Goal: Information Seeking & Learning: Learn about a topic

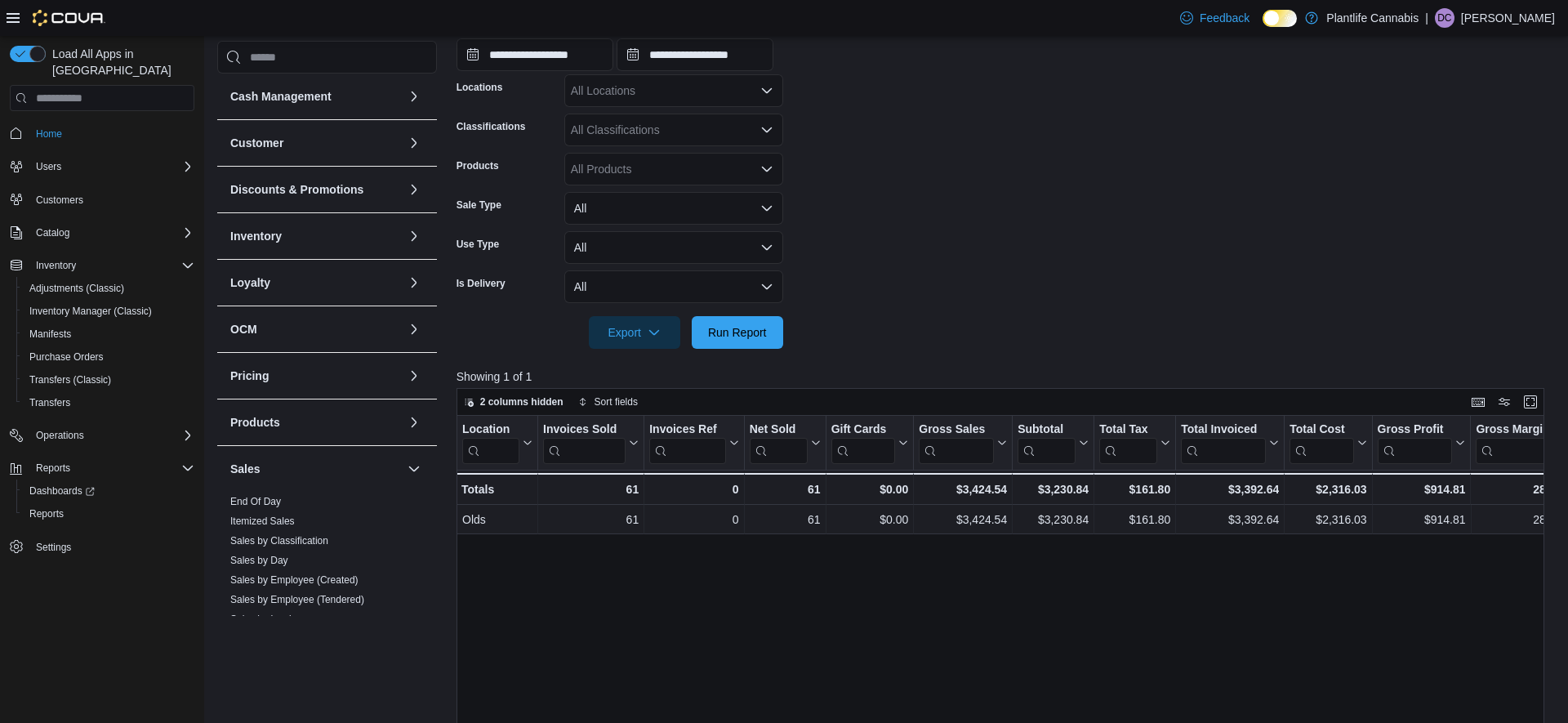
scroll to position [266, 0]
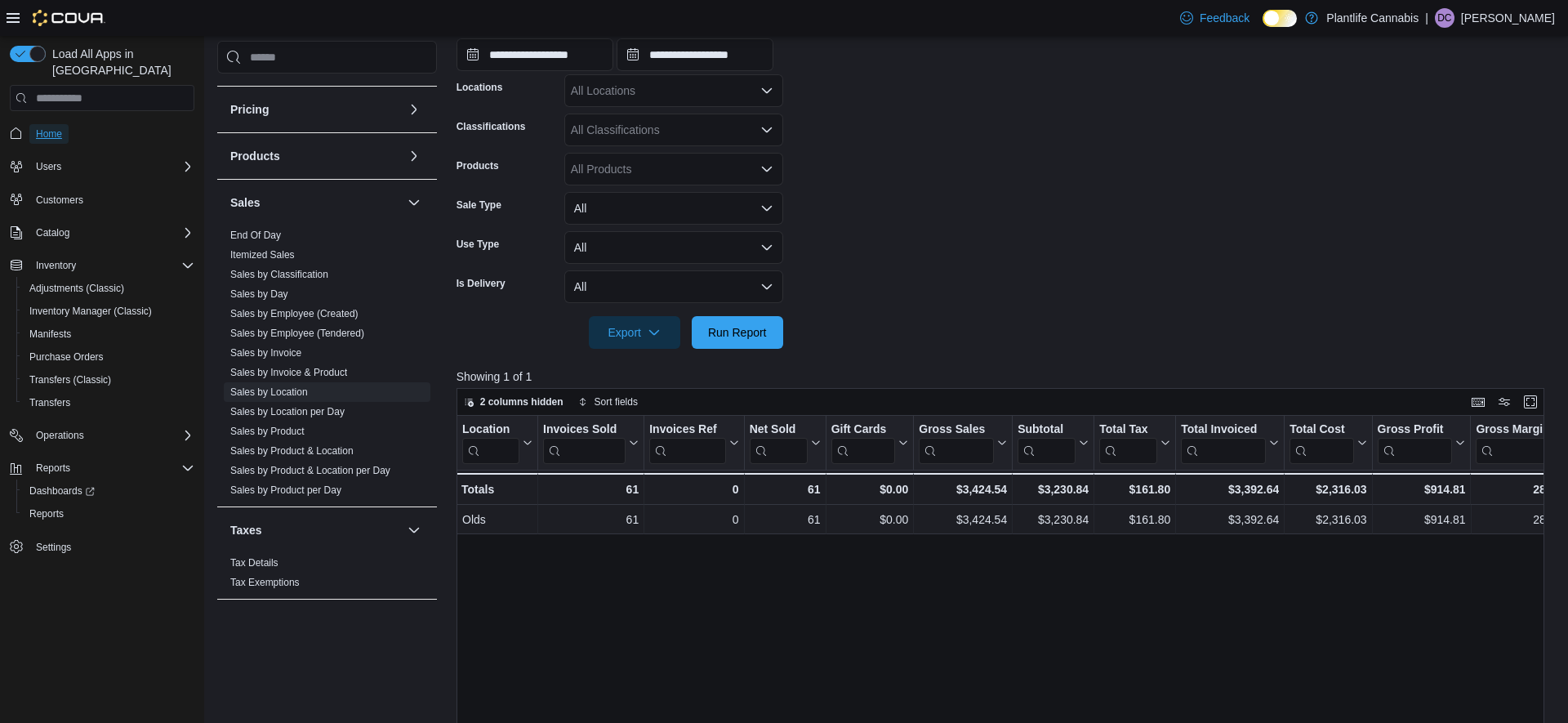
click at [50, 124] on span "Home" at bounding box center [48, 134] width 26 height 19
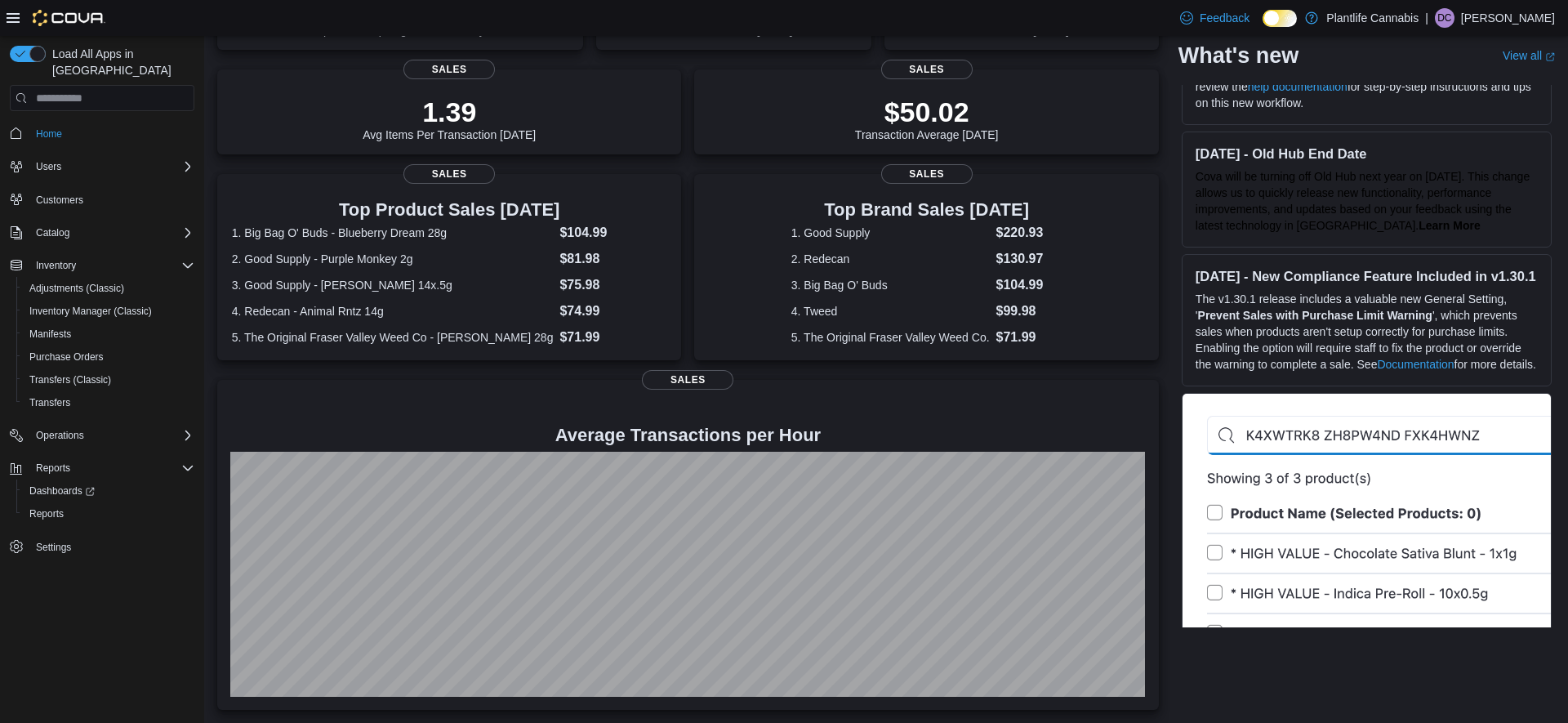
scroll to position [96, 0]
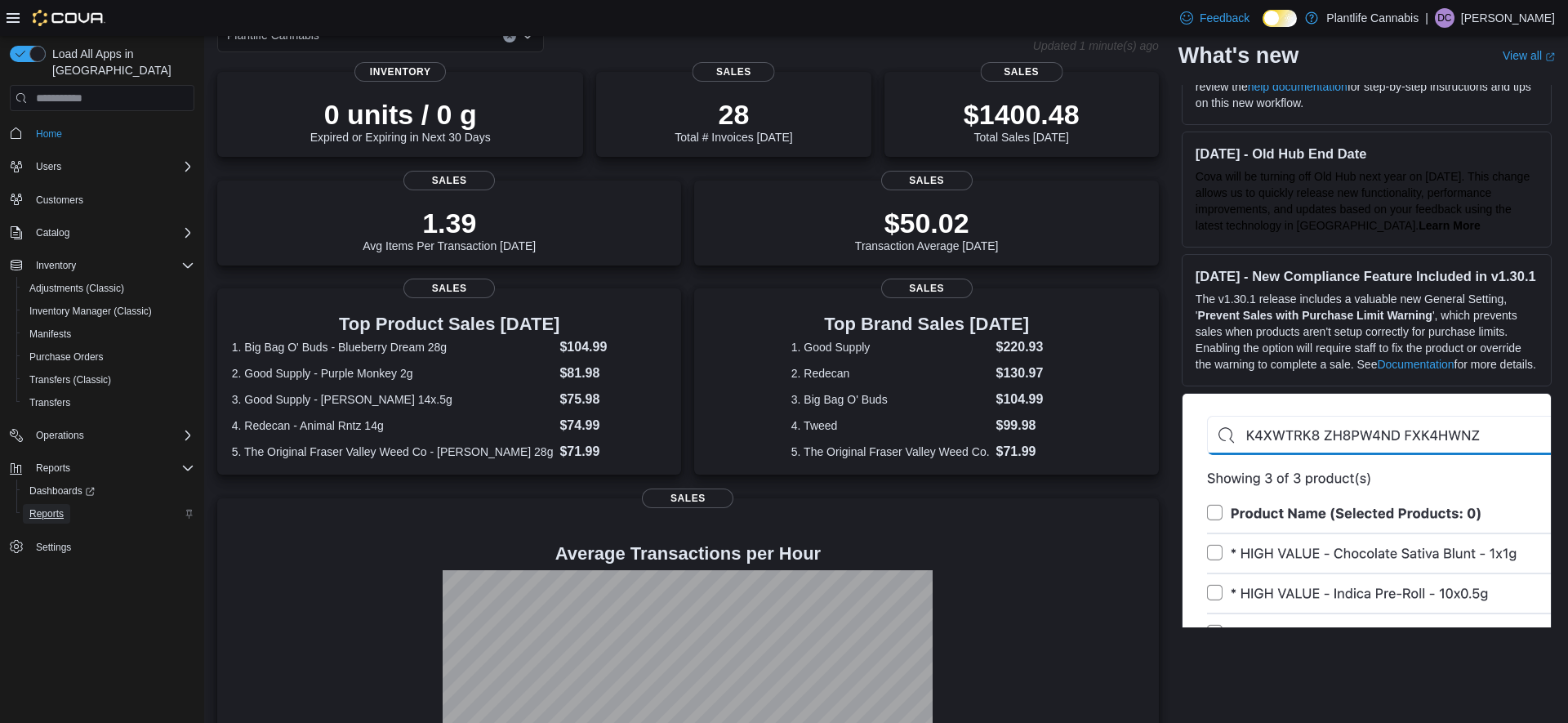
click at [66, 504] on link "Reports" at bounding box center [46, 513] width 48 height 19
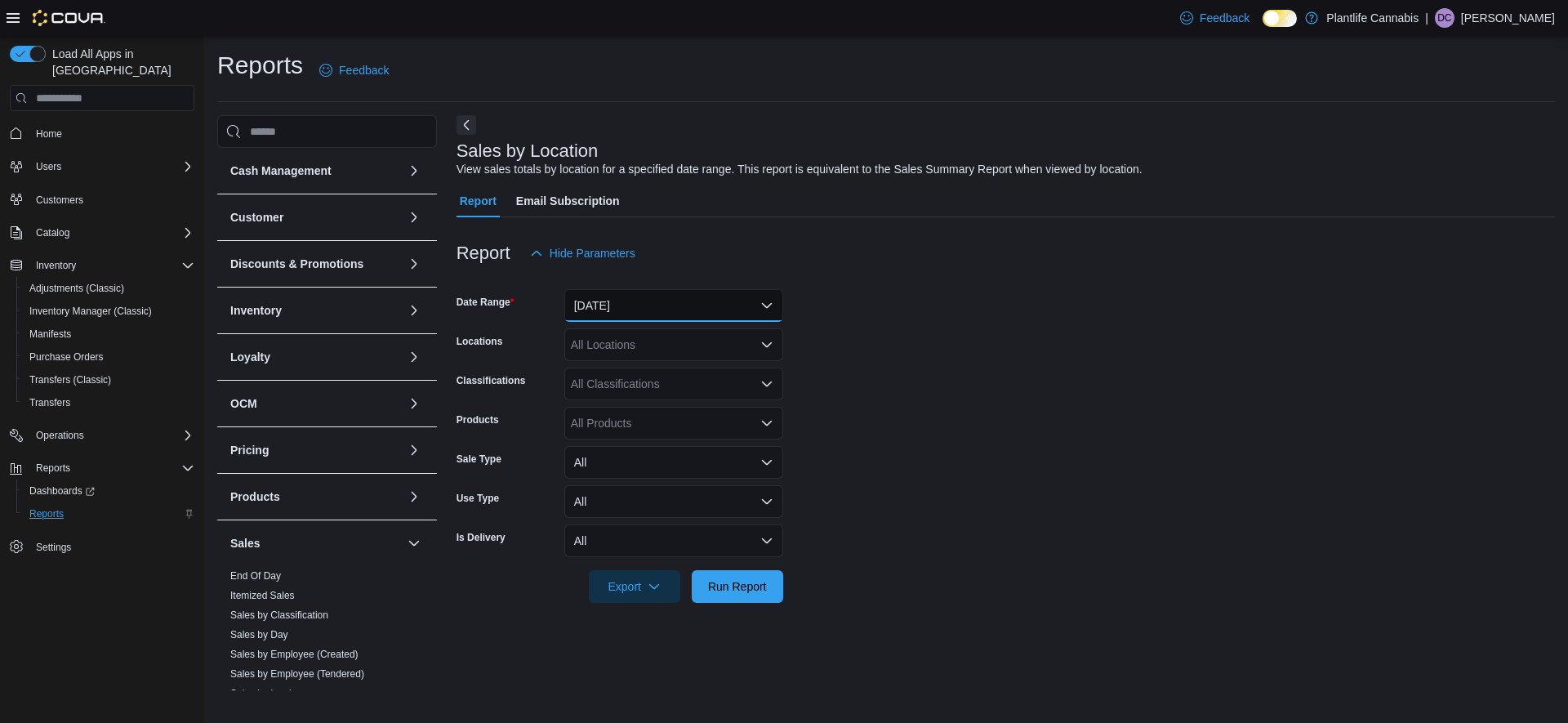
click at [601, 306] on button "[DATE]" at bounding box center [673, 306] width 219 height 33
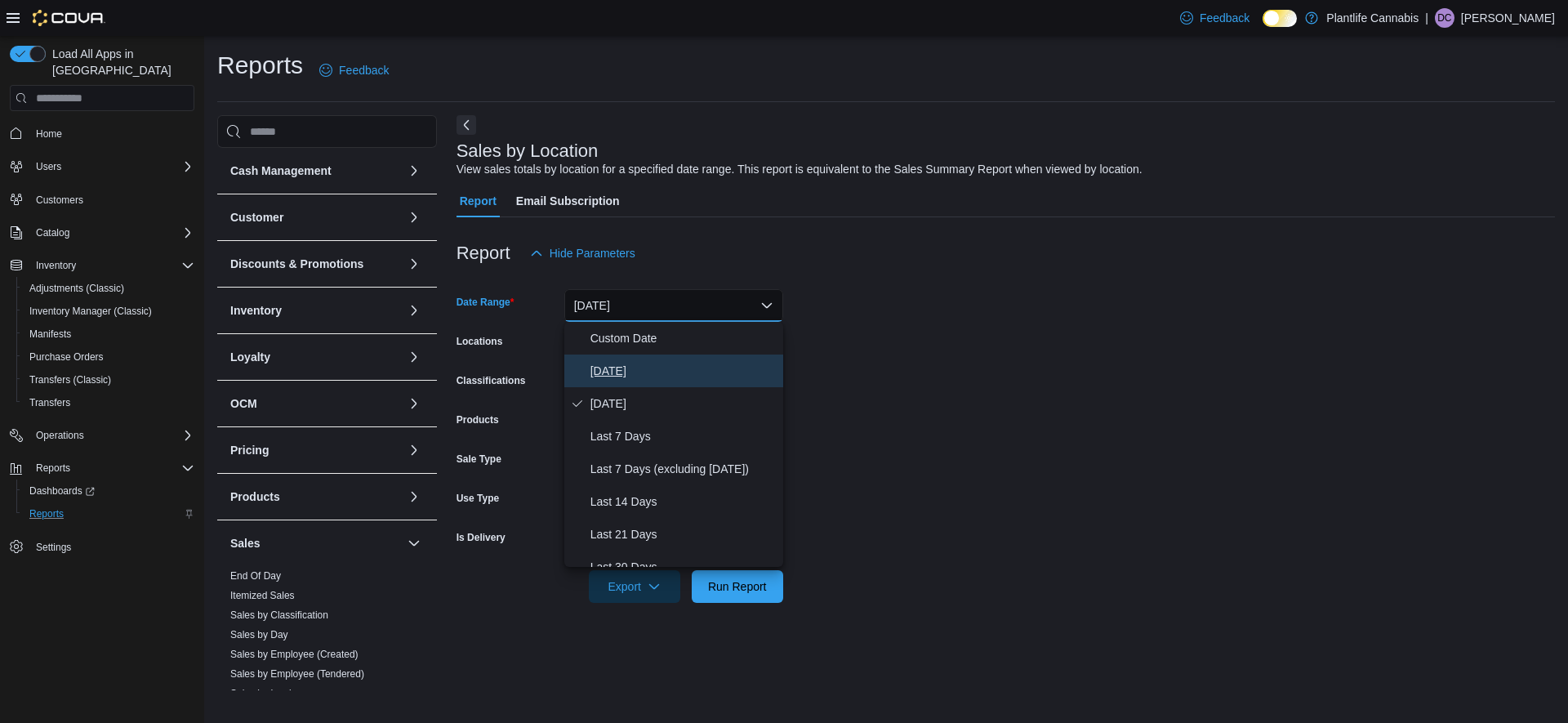
click at [591, 363] on span "[DATE]" at bounding box center [683, 371] width 186 height 19
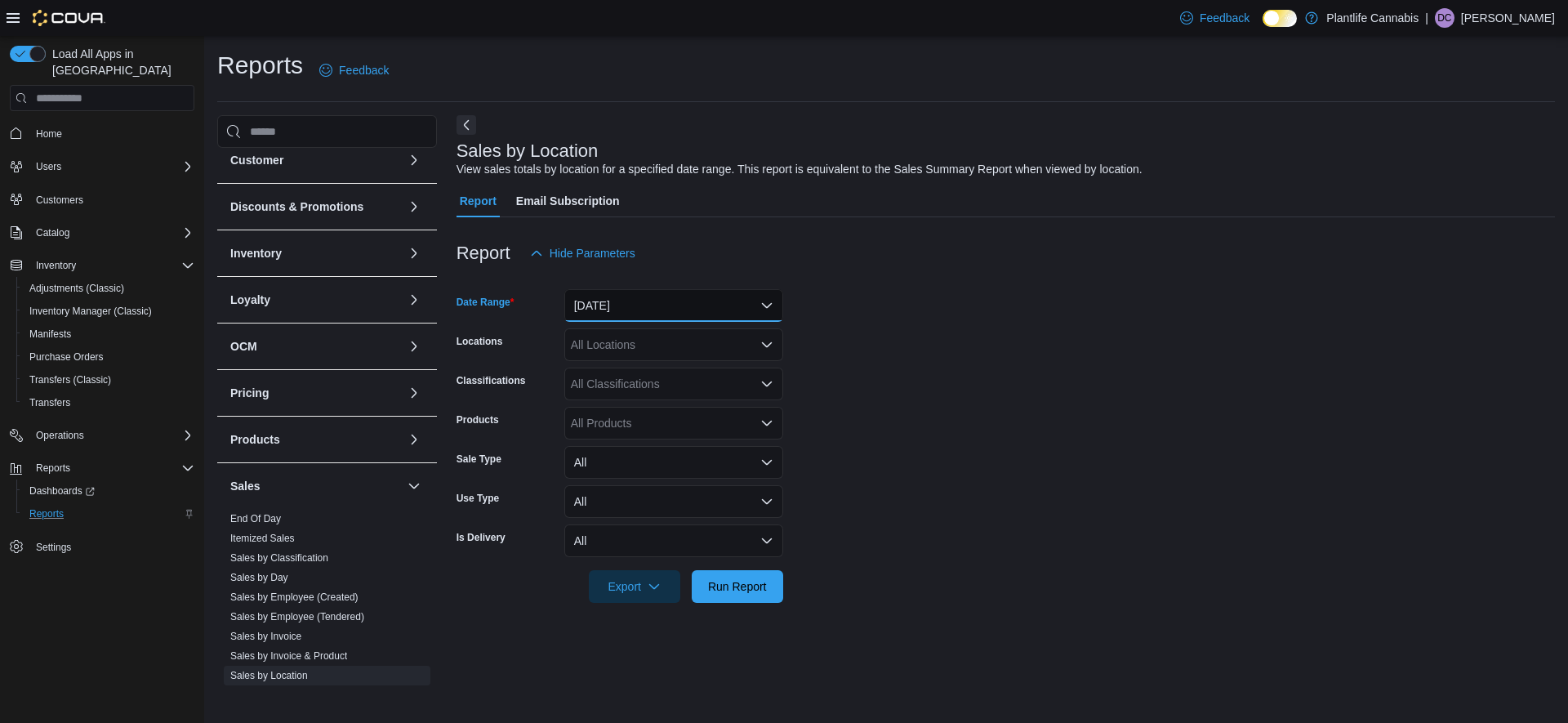
scroll to position [86, 0]
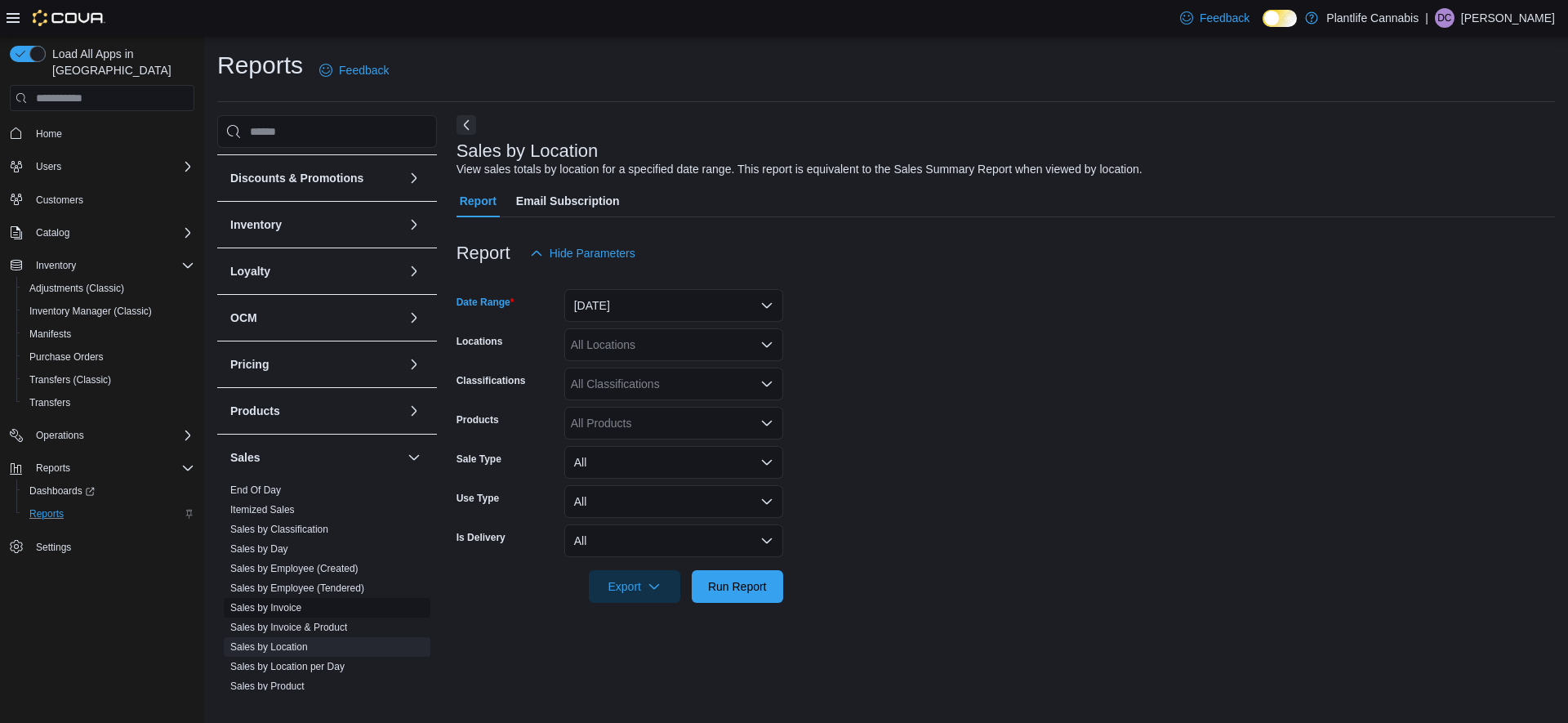
click at [285, 611] on link "Sales by Invoice" at bounding box center [265, 608] width 71 height 12
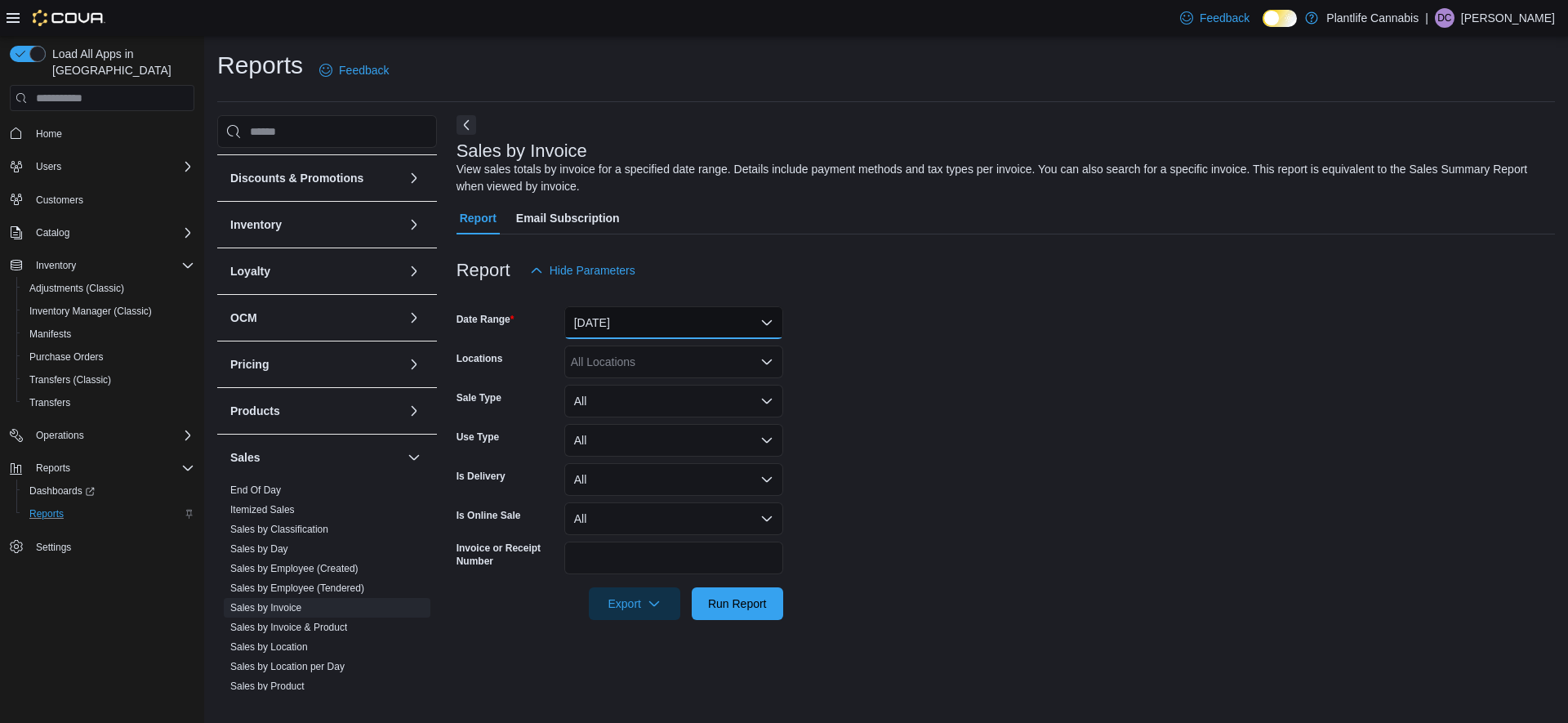
click at [597, 329] on button "[DATE]" at bounding box center [673, 322] width 219 height 33
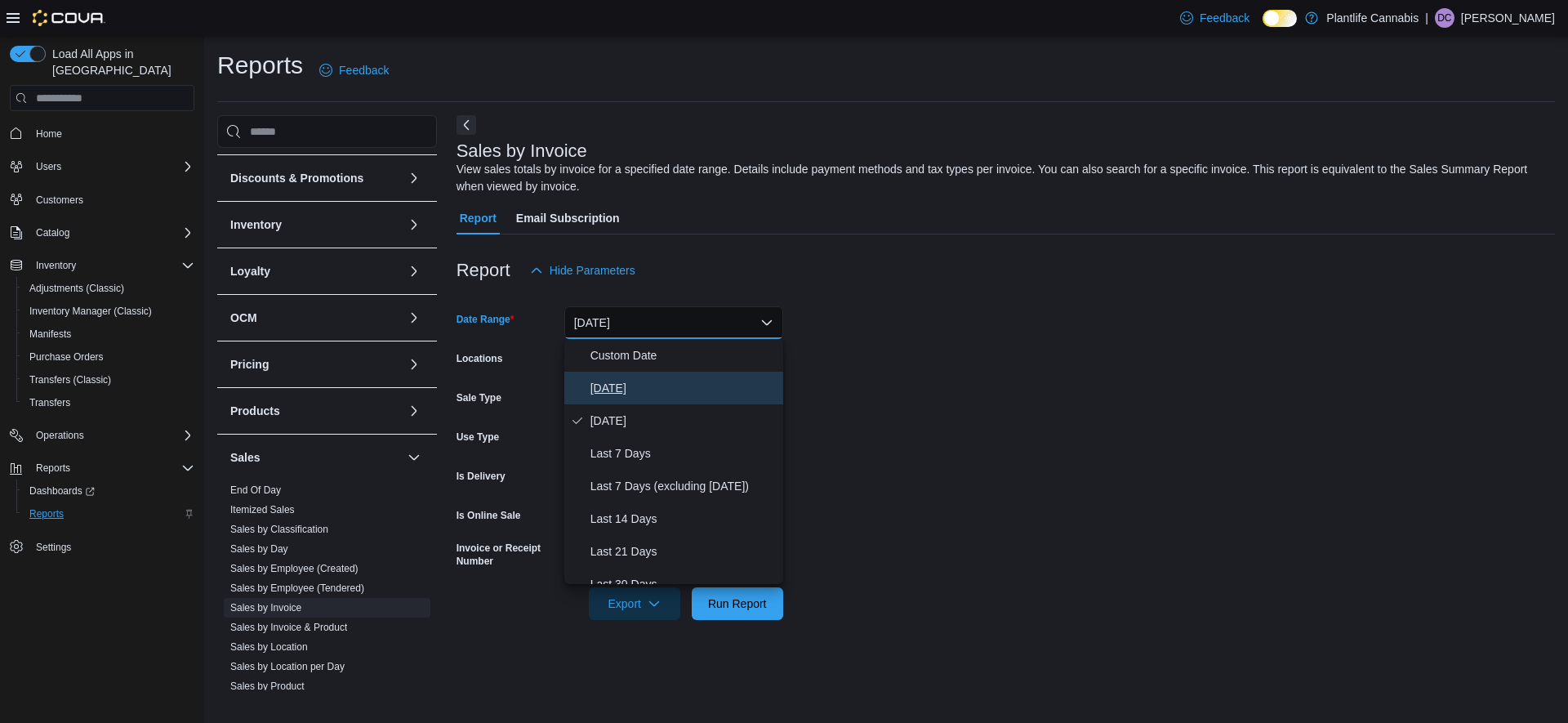
click at [598, 391] on span "[DATE]" at bounding box center [683, 387] width 186 height 19
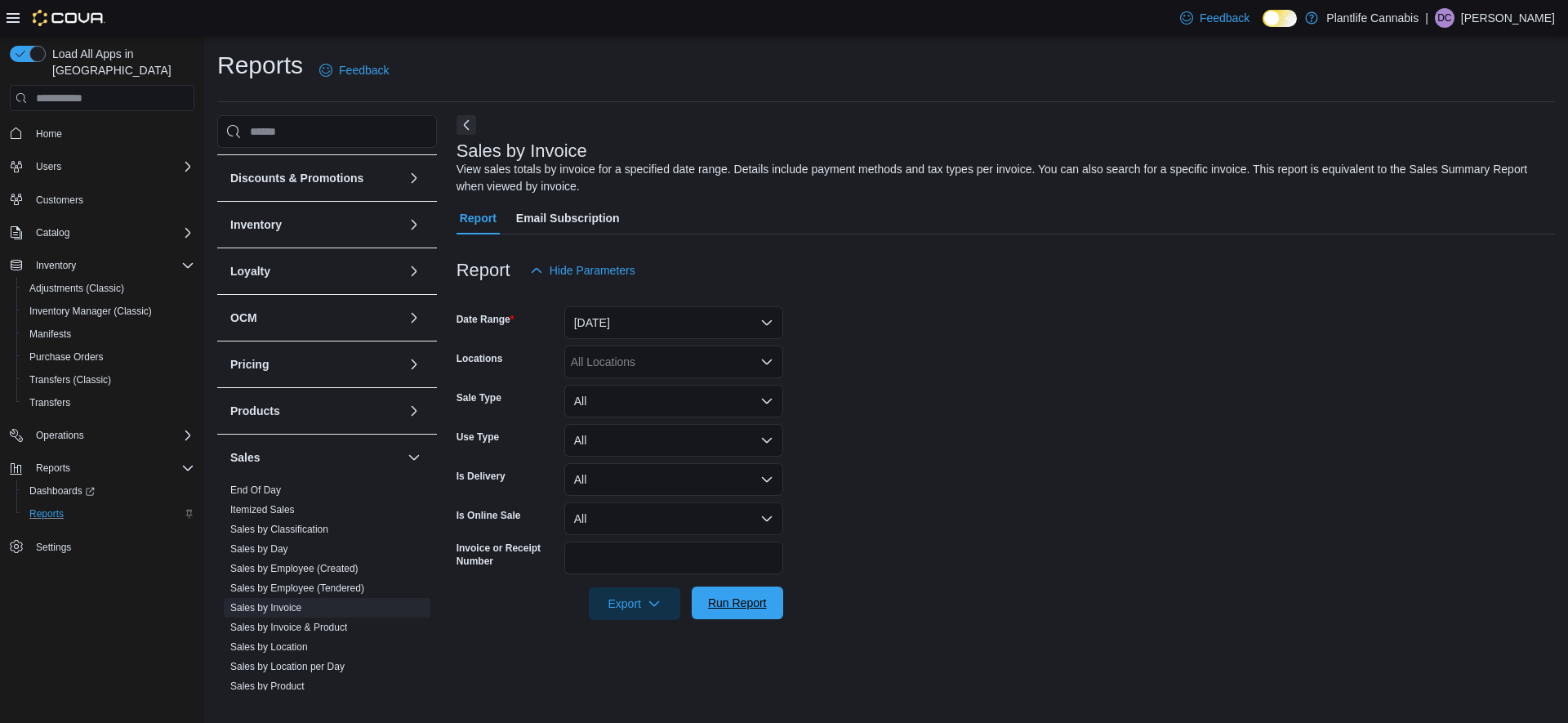
click at [723, 599] on span "Run Report" at bounding box center [738, 604] width 58 height 17
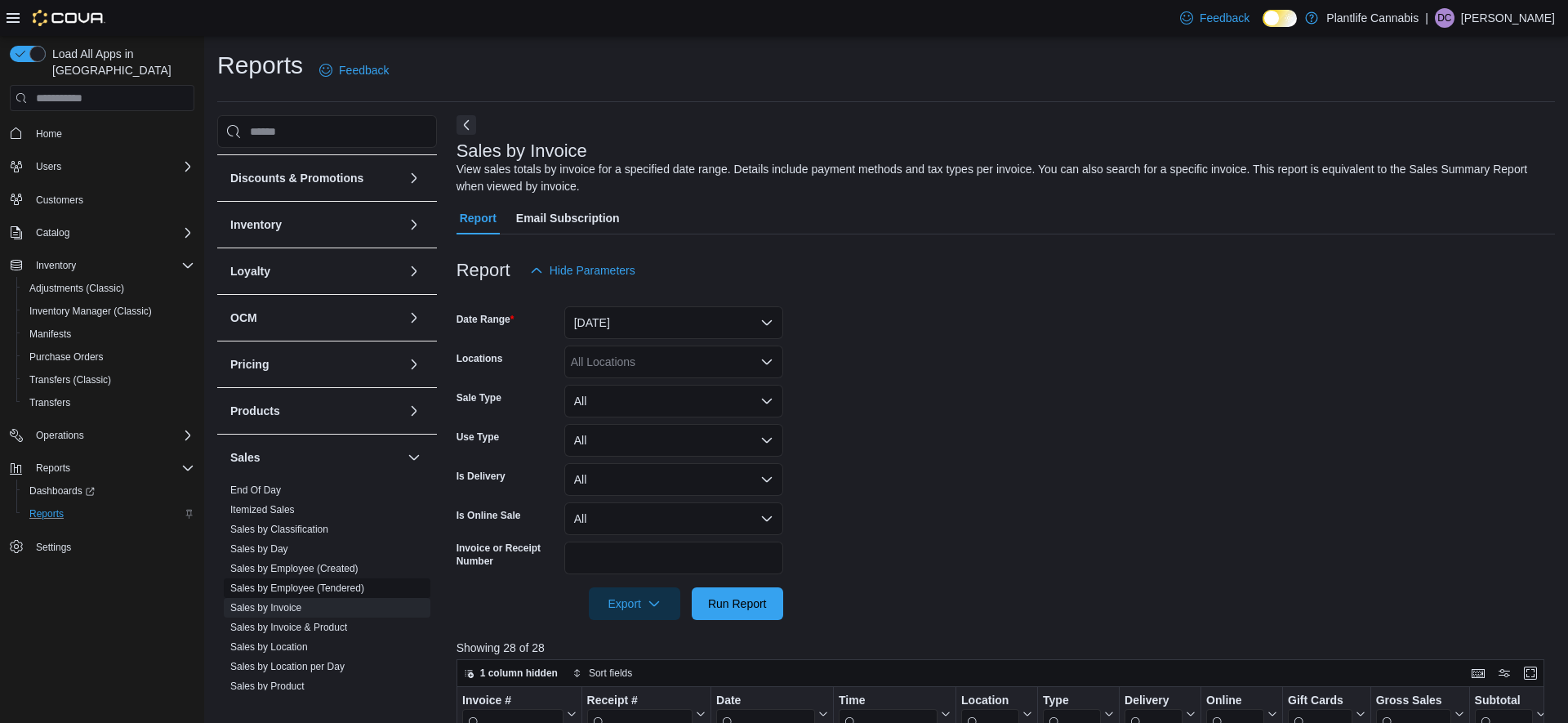
click at [290, 585] on link "Sales by Employee (Tendered)" at bounding box center [297, 589] width 134 height 12
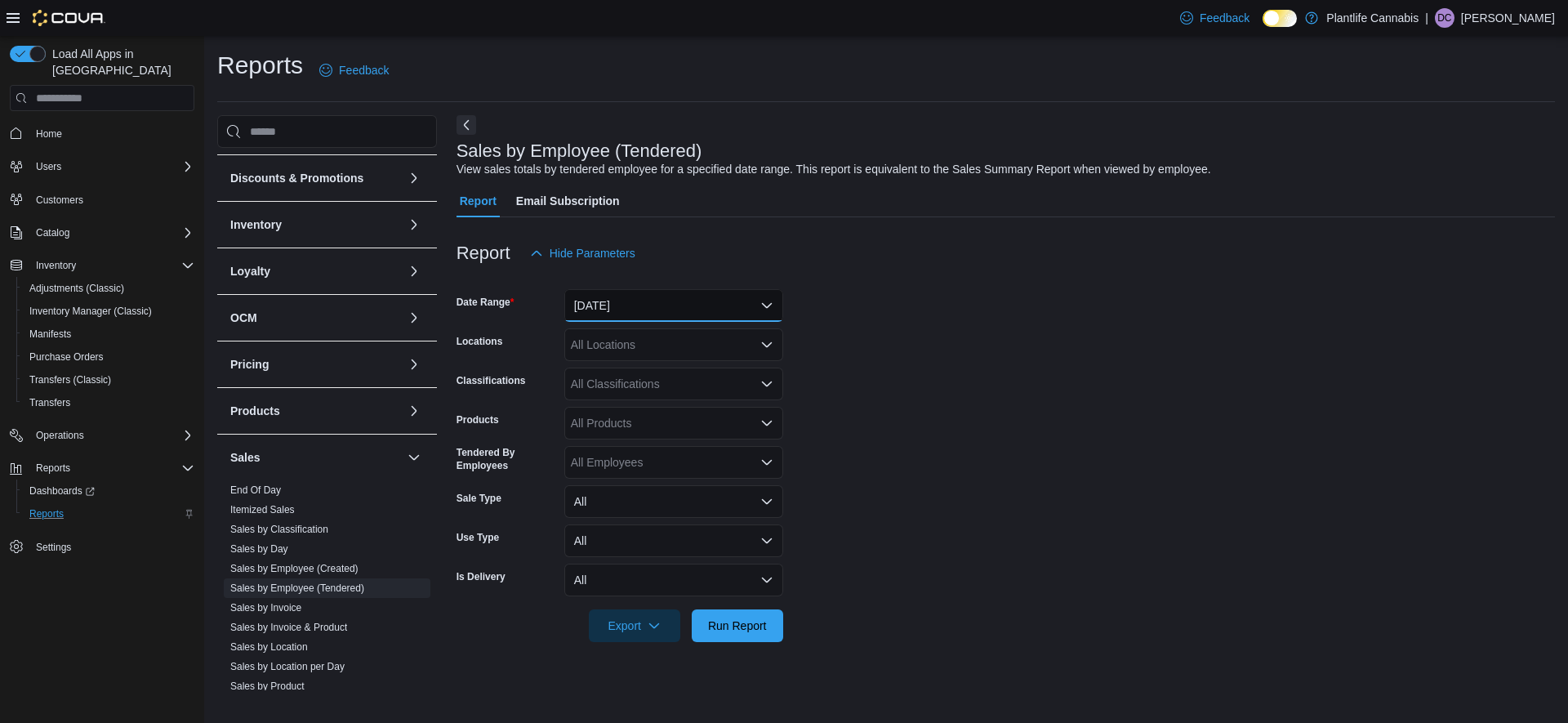
click at [615, 313] on button "[DATE]" at bounding box center [673, 306] width 219 height 33
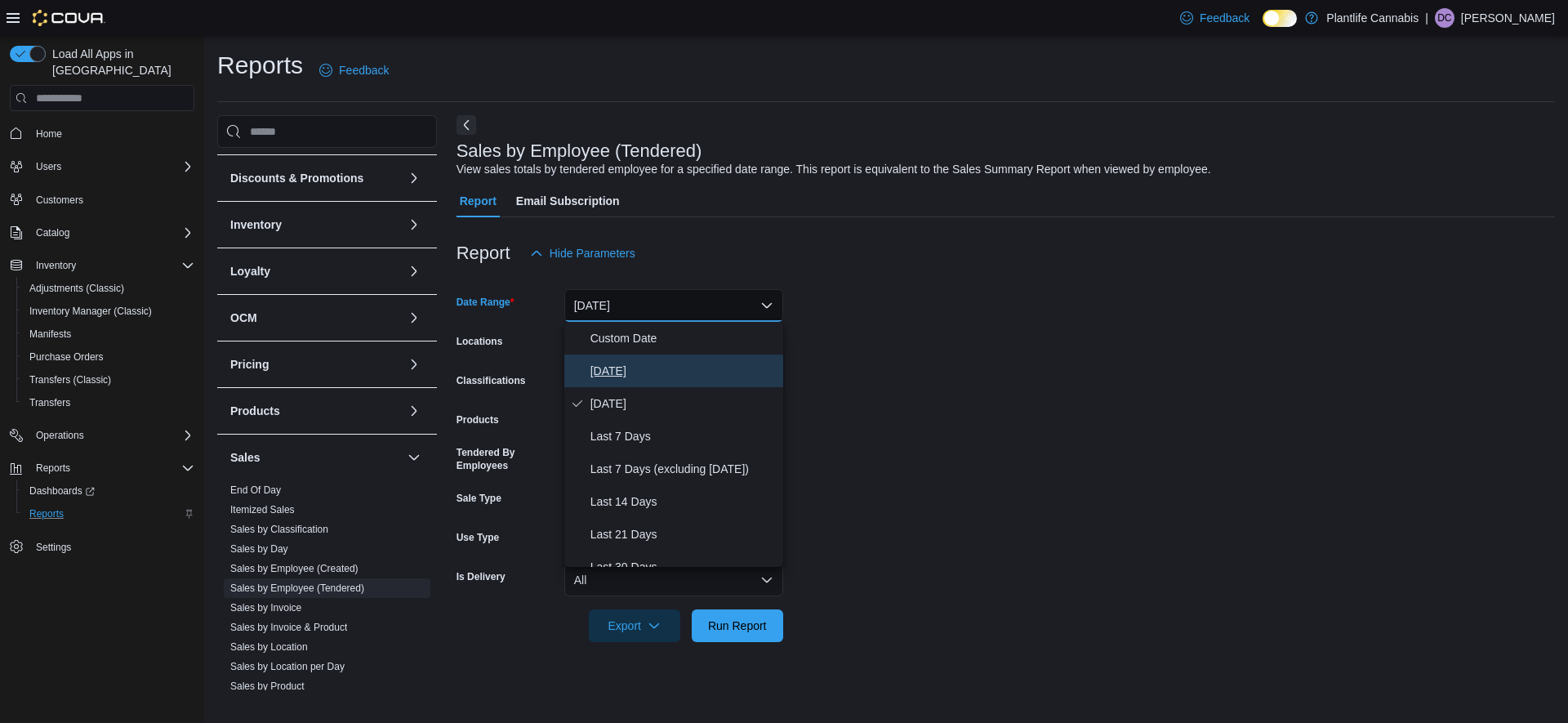
click at [606, 376] on span "[DATE]" at bounding box center [683, 371] width 186 height 19
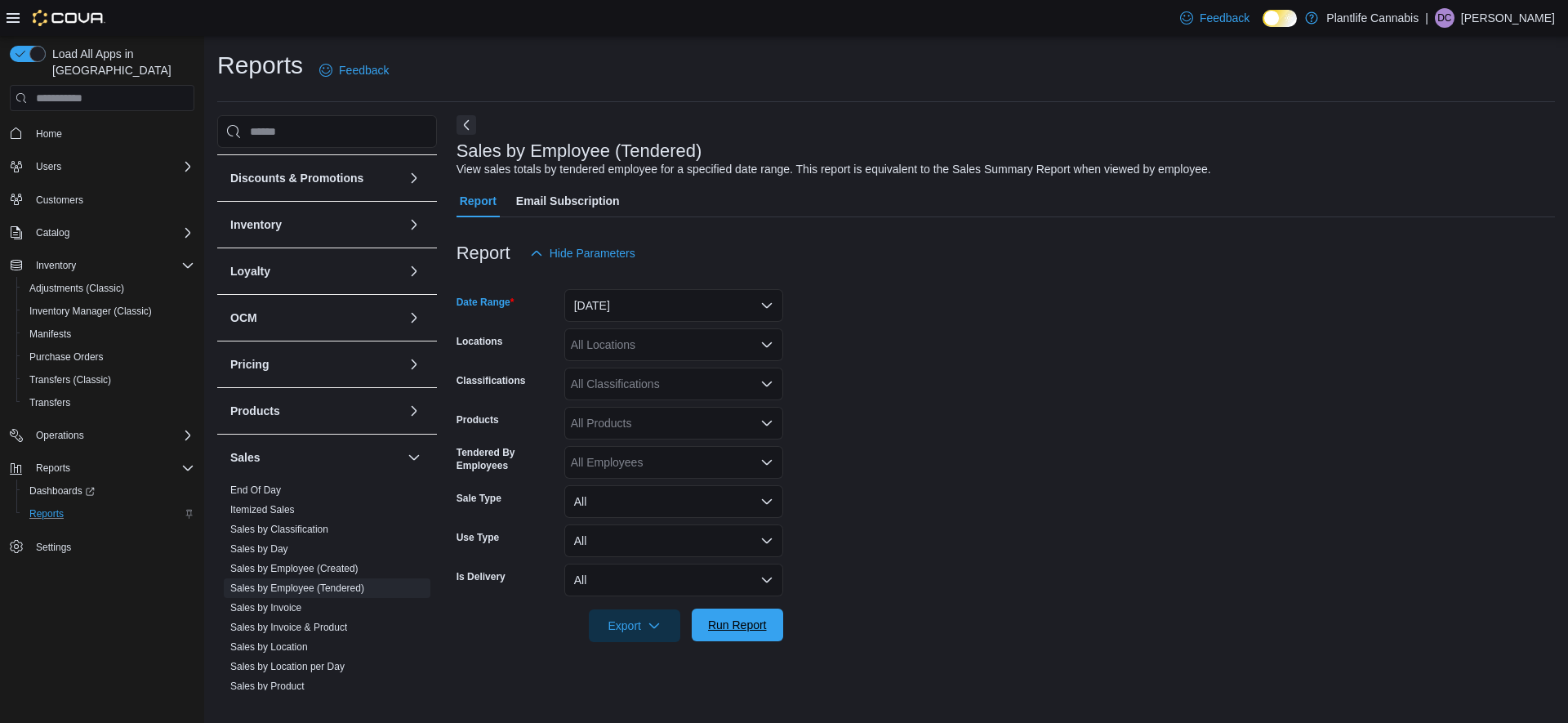
click at [720, 625] on span "Run Report" at bounding box center [738, 625] width 58 height 17
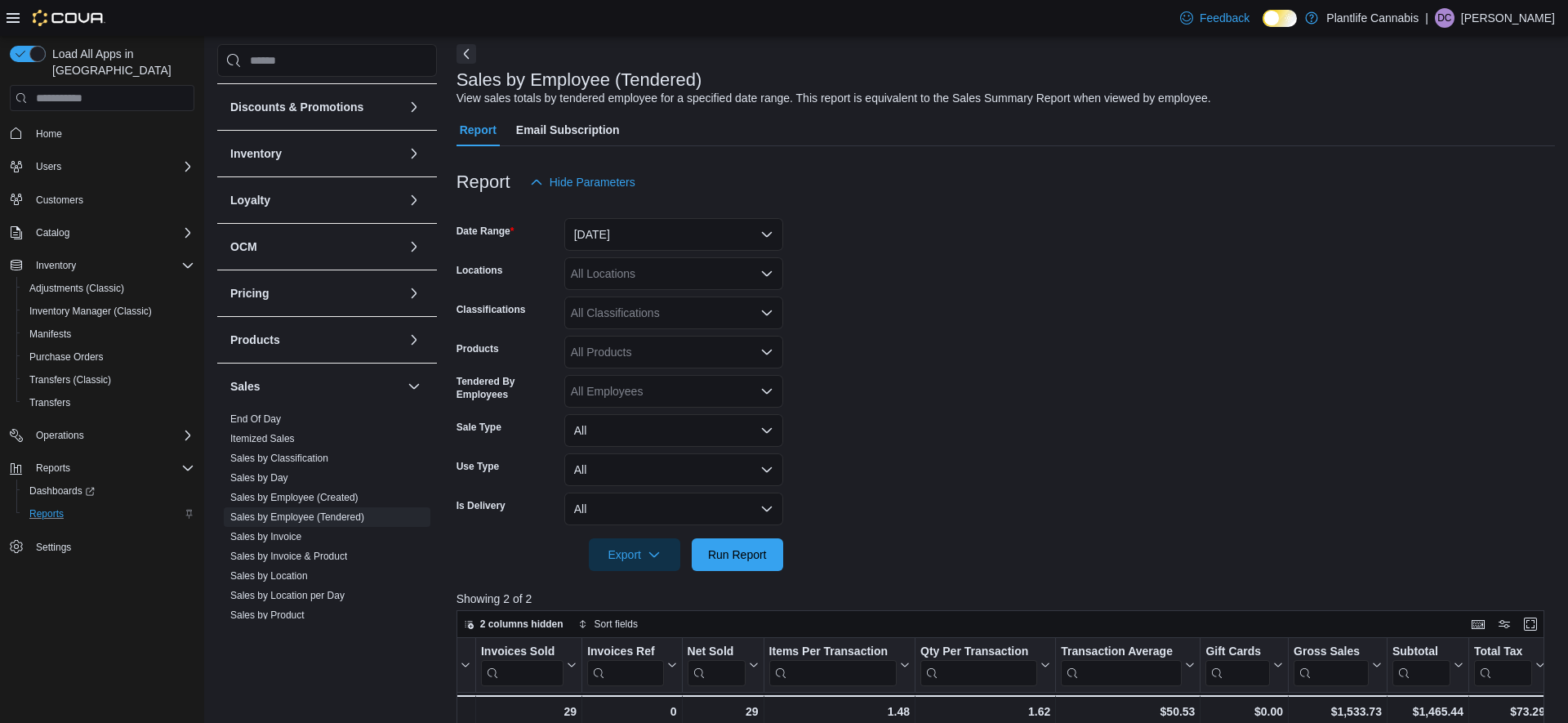
scroll to position [73, 0]
click at [628, 318] on div "All Classifications" at bounding box center [673, 311] width 219 height 33
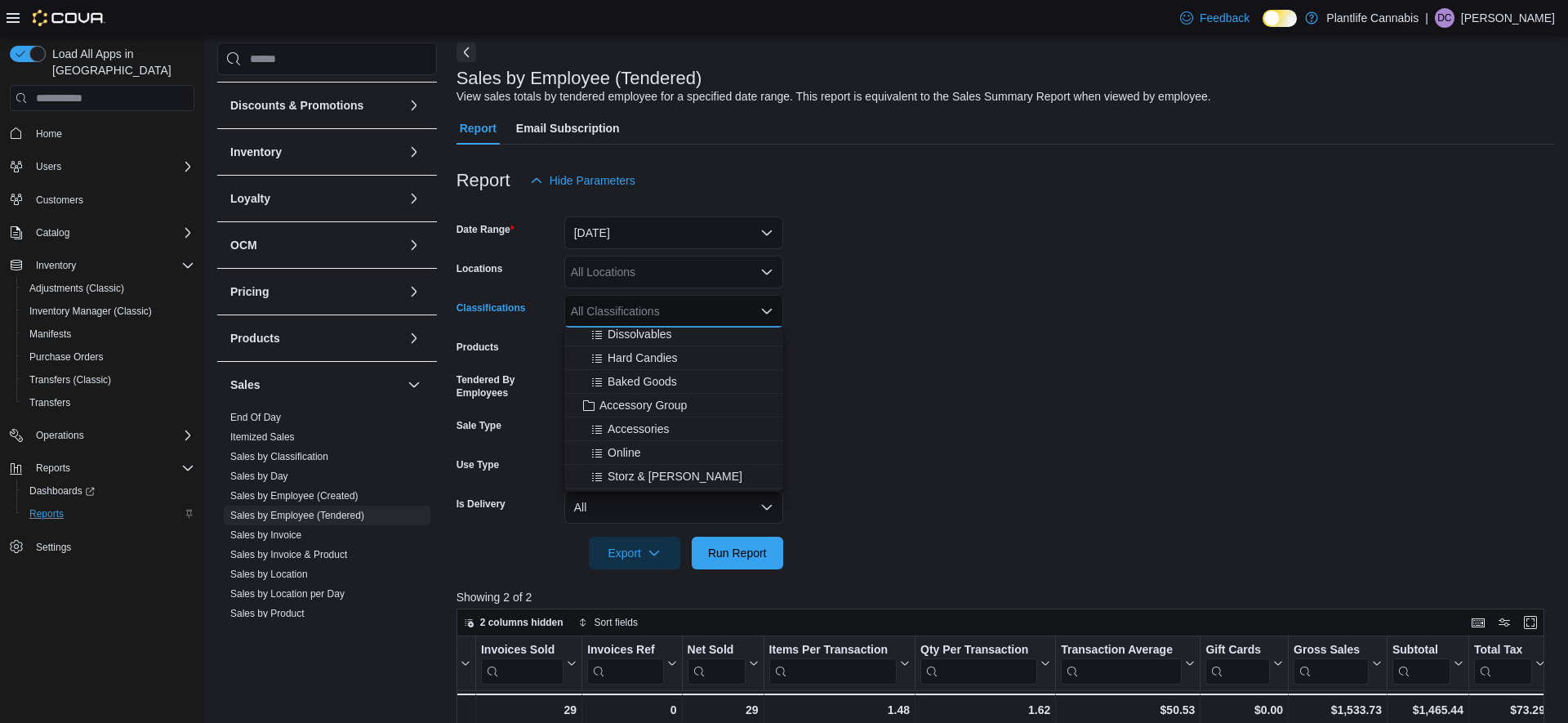
scroll to position [174, 0]
click at [633, 404] on span "Accessory Group" at bounding box center [643, 402] width 88 height 17
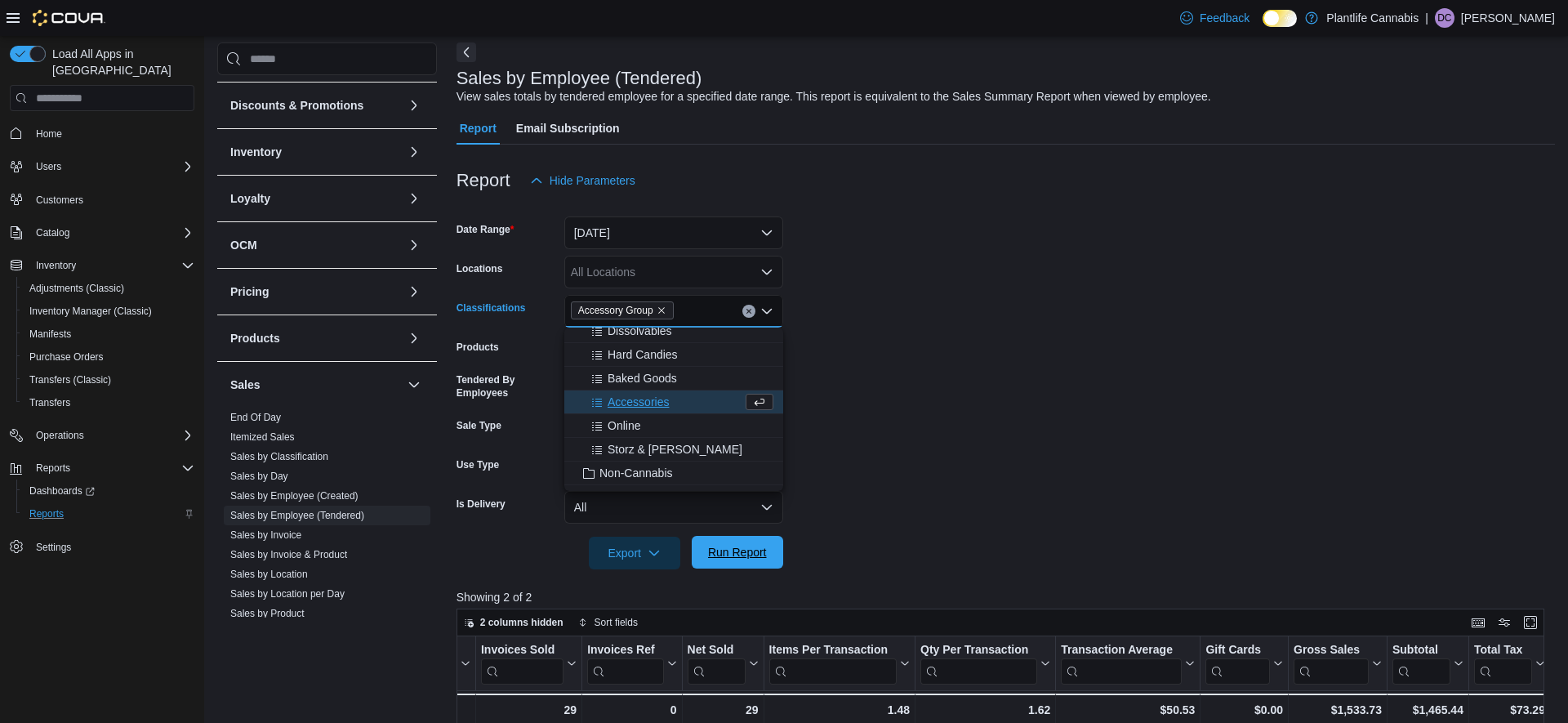
click at [752, 553] on span "Run Report" at bounding box center [738, 553] width 58 height 17
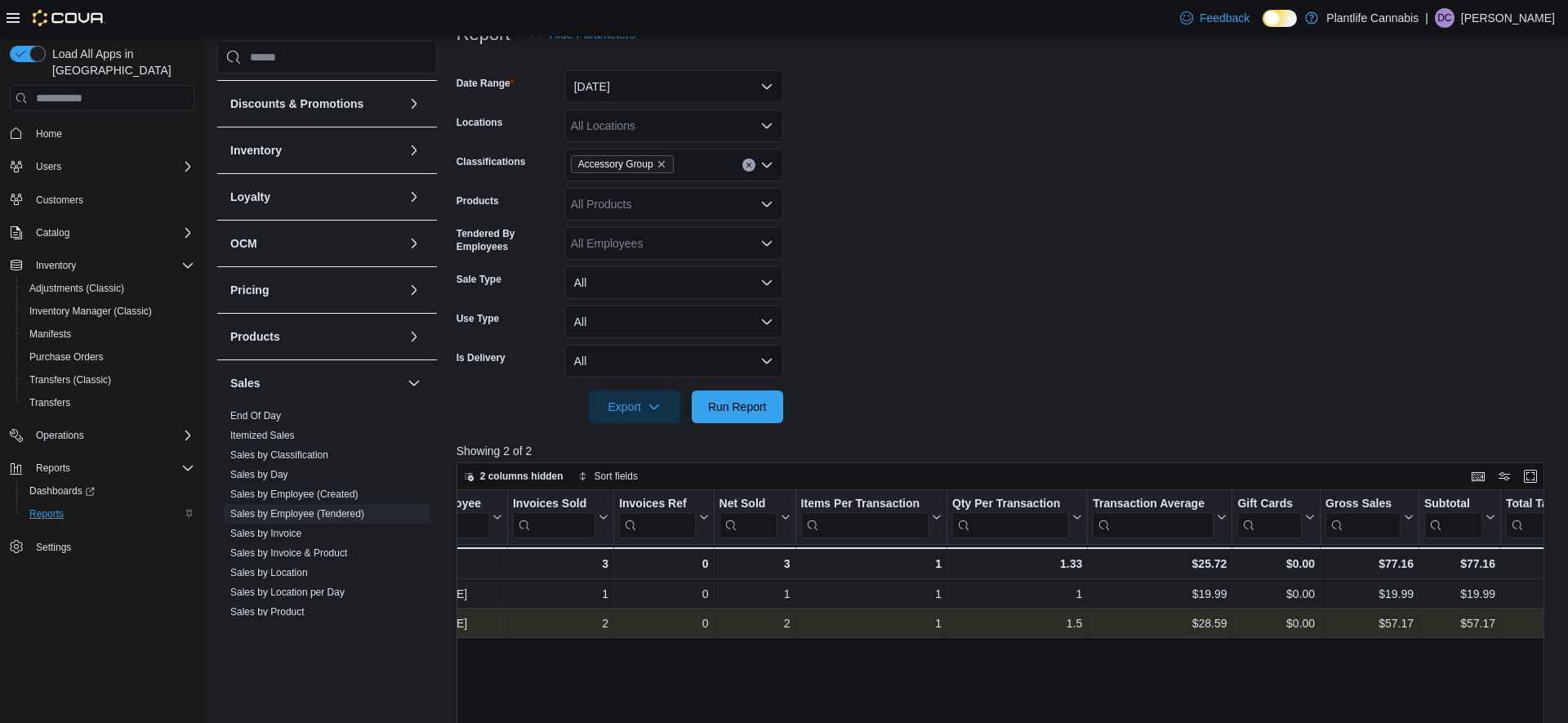
scroll to position [0, 87]
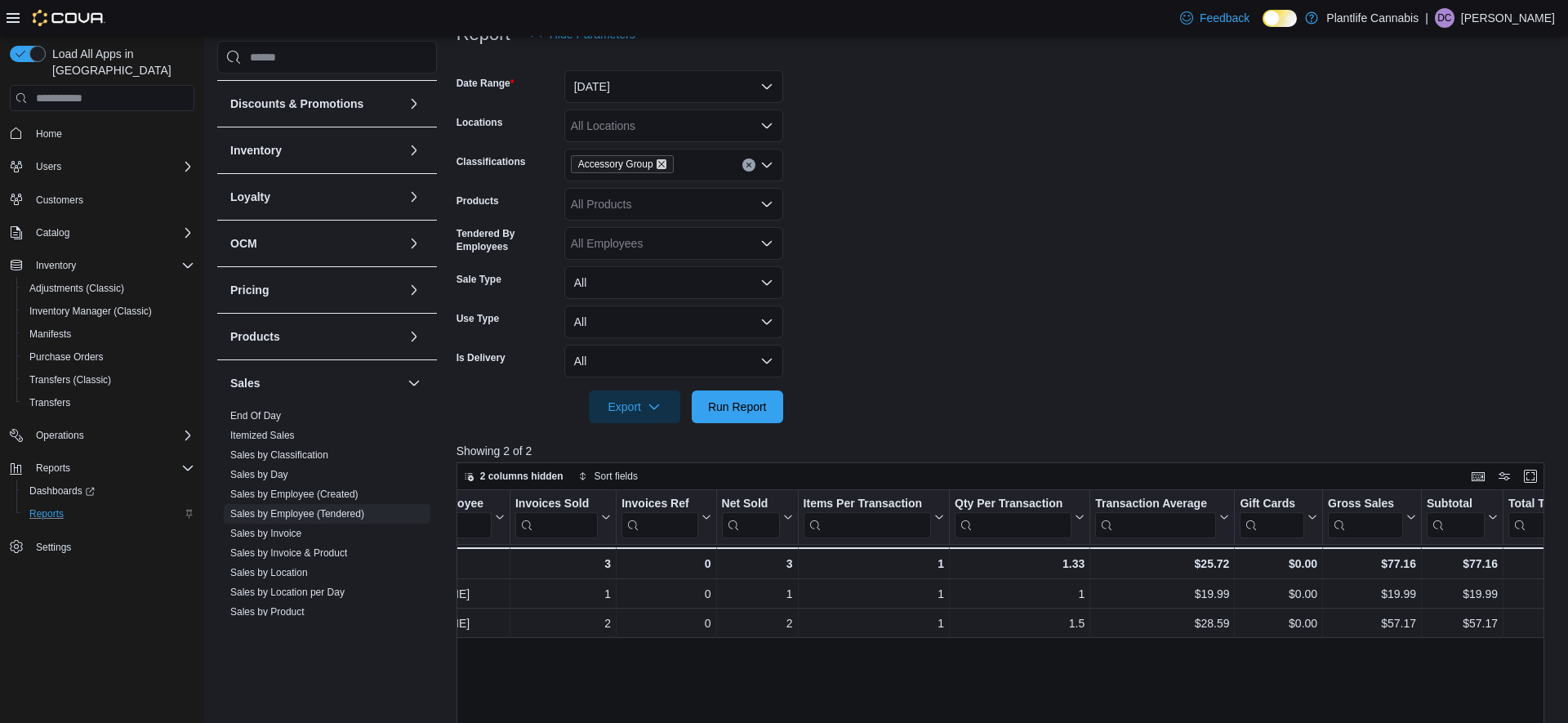
click at [666, 161] on icon "Remove Accessory Group from selection in this group" at bounding box center [662, 164] width 10 height 10
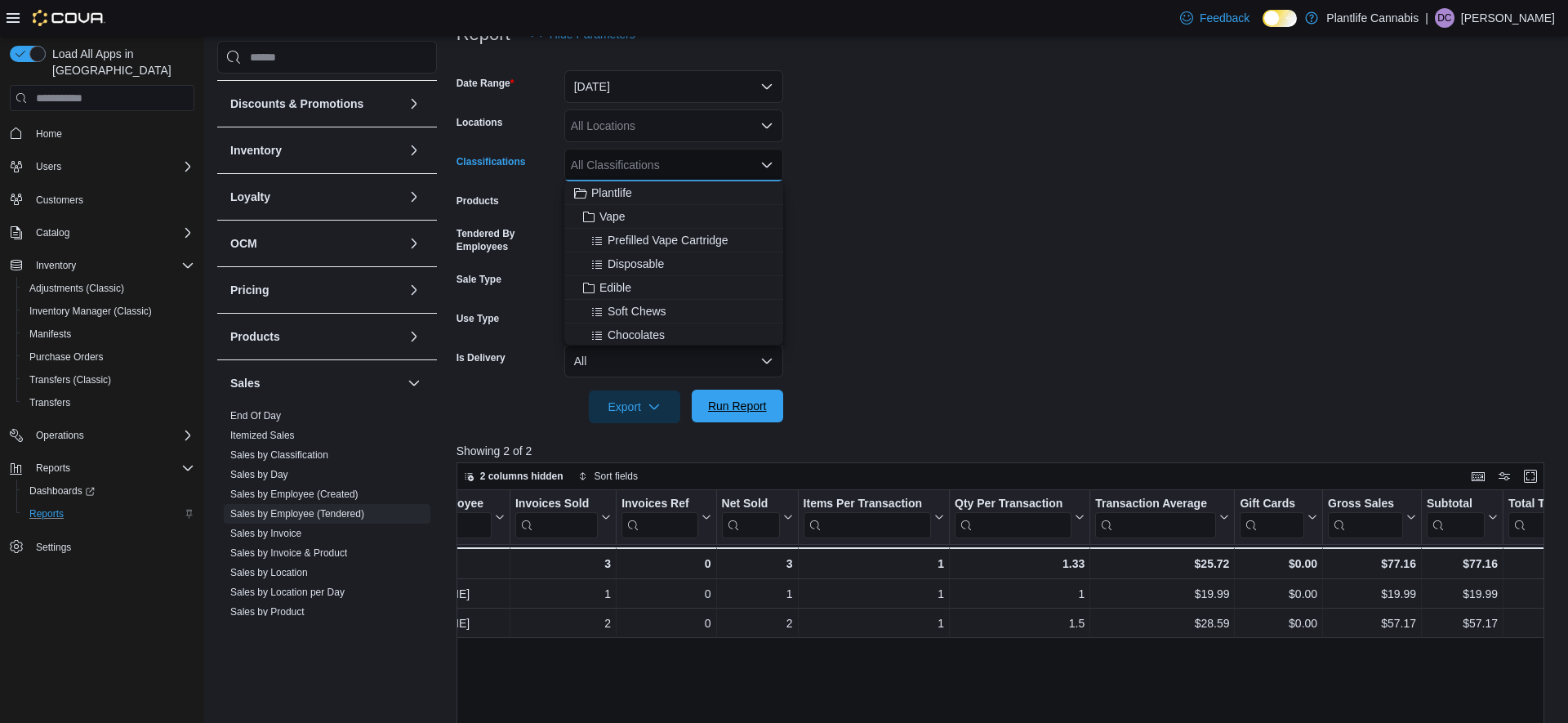
click at [754, 422] on span "Run Report" at bounding box center [738, 406] width 72 height 33
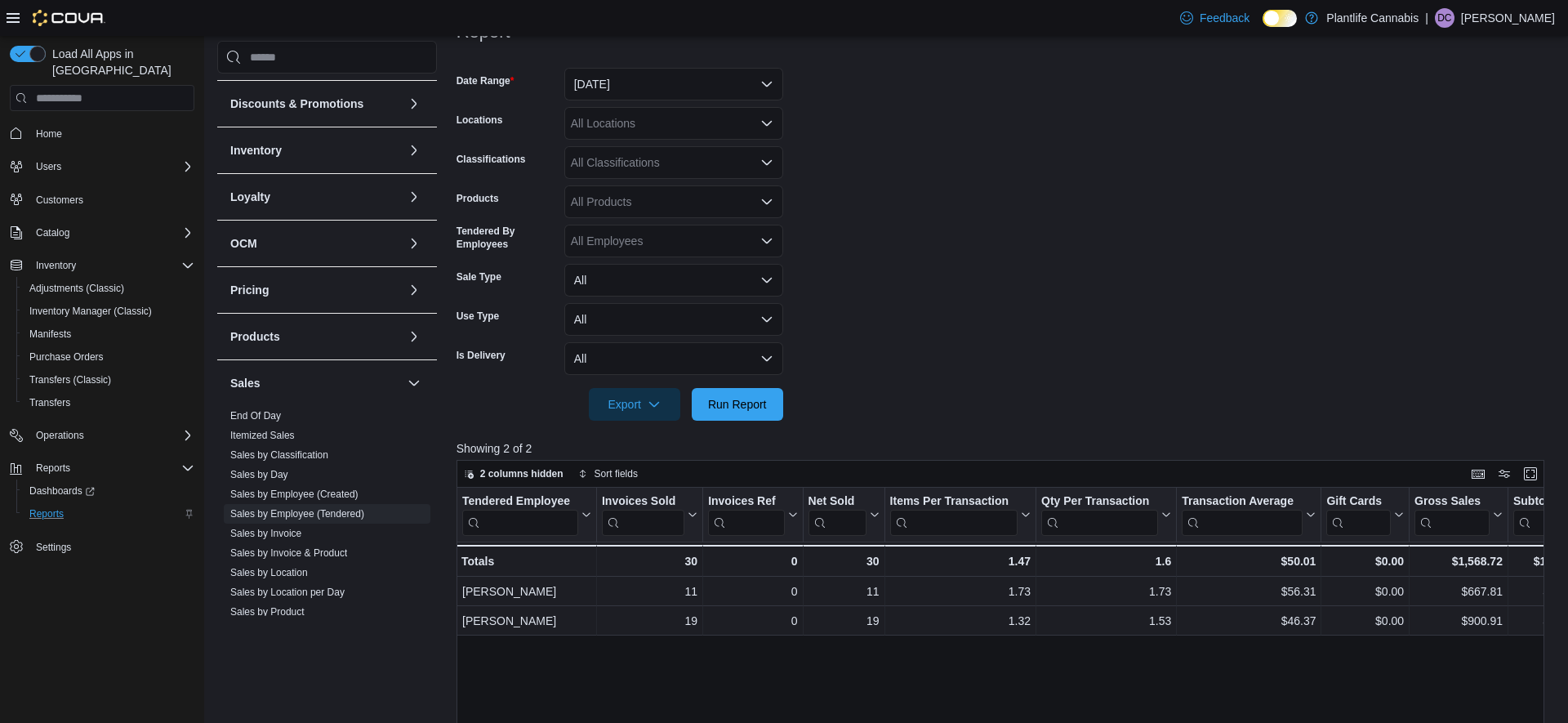
scroll to position [214, 0]
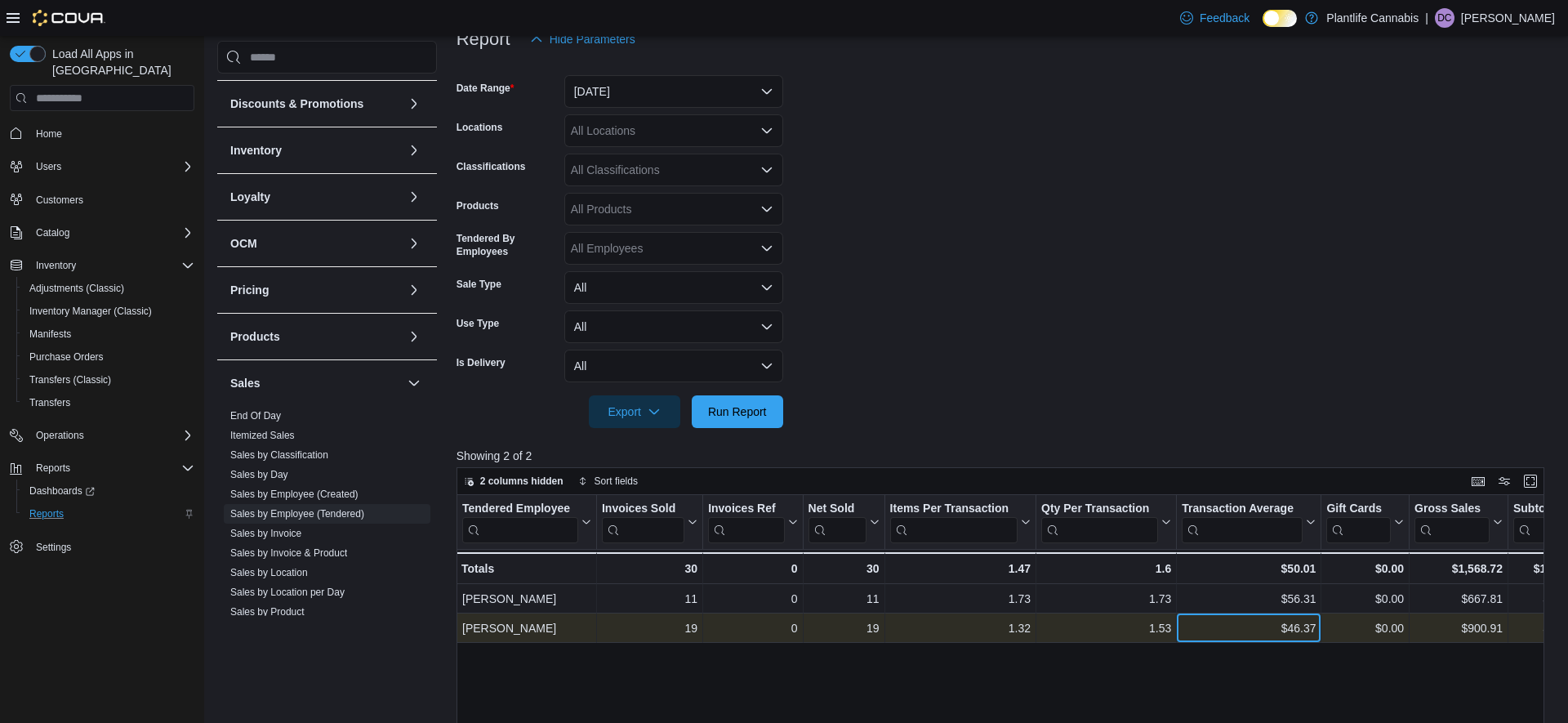
click at [1256, 621] on div "$46.37" at bounding box center [1248, 628] width 134 height 19
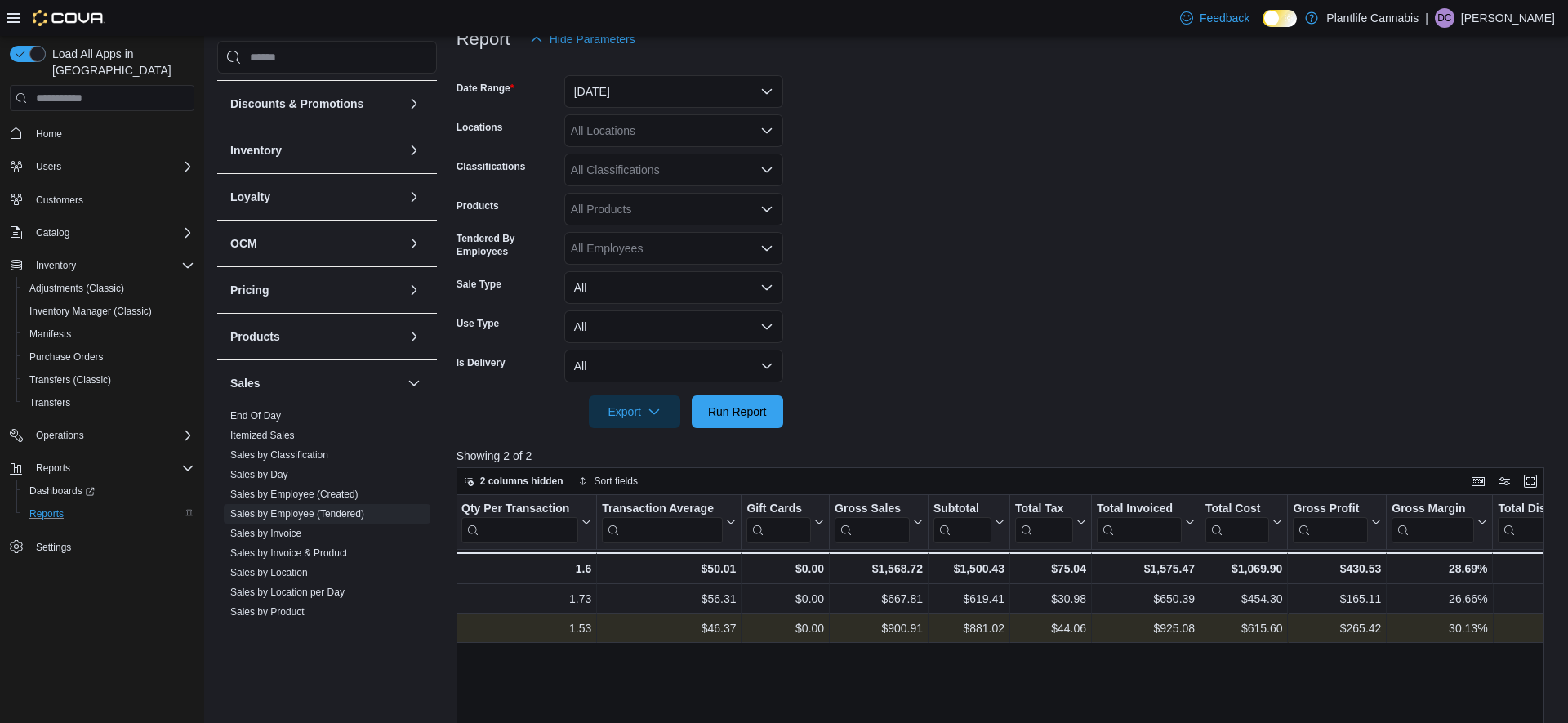
scroll to position [0, 429]
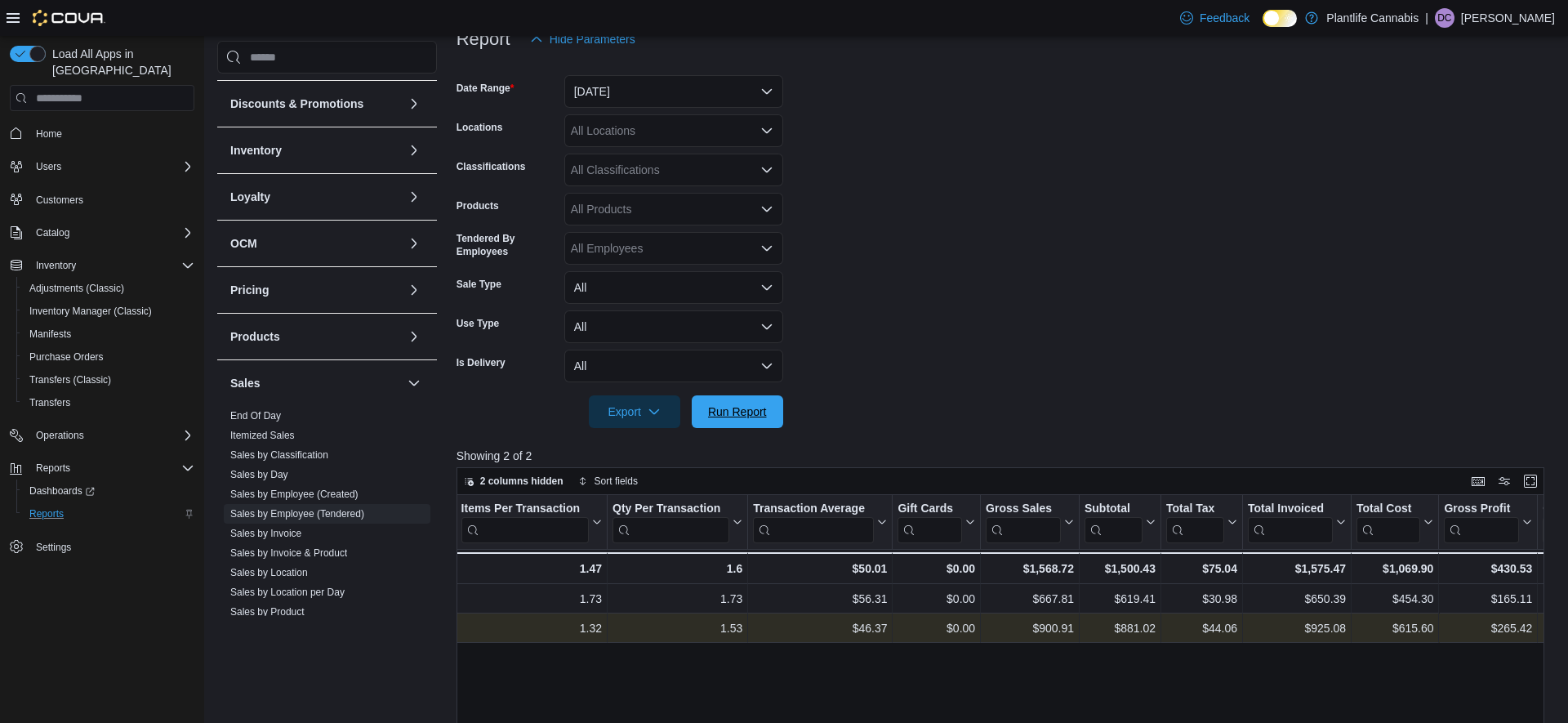
drag, startPoint x: 755, startPoint y: 422, endPoint x: 772, endPoint y: 445, distance: 28.6
click at [755, 422] on span "Run Report" at bounding box center [738, 412] width 72 height 33
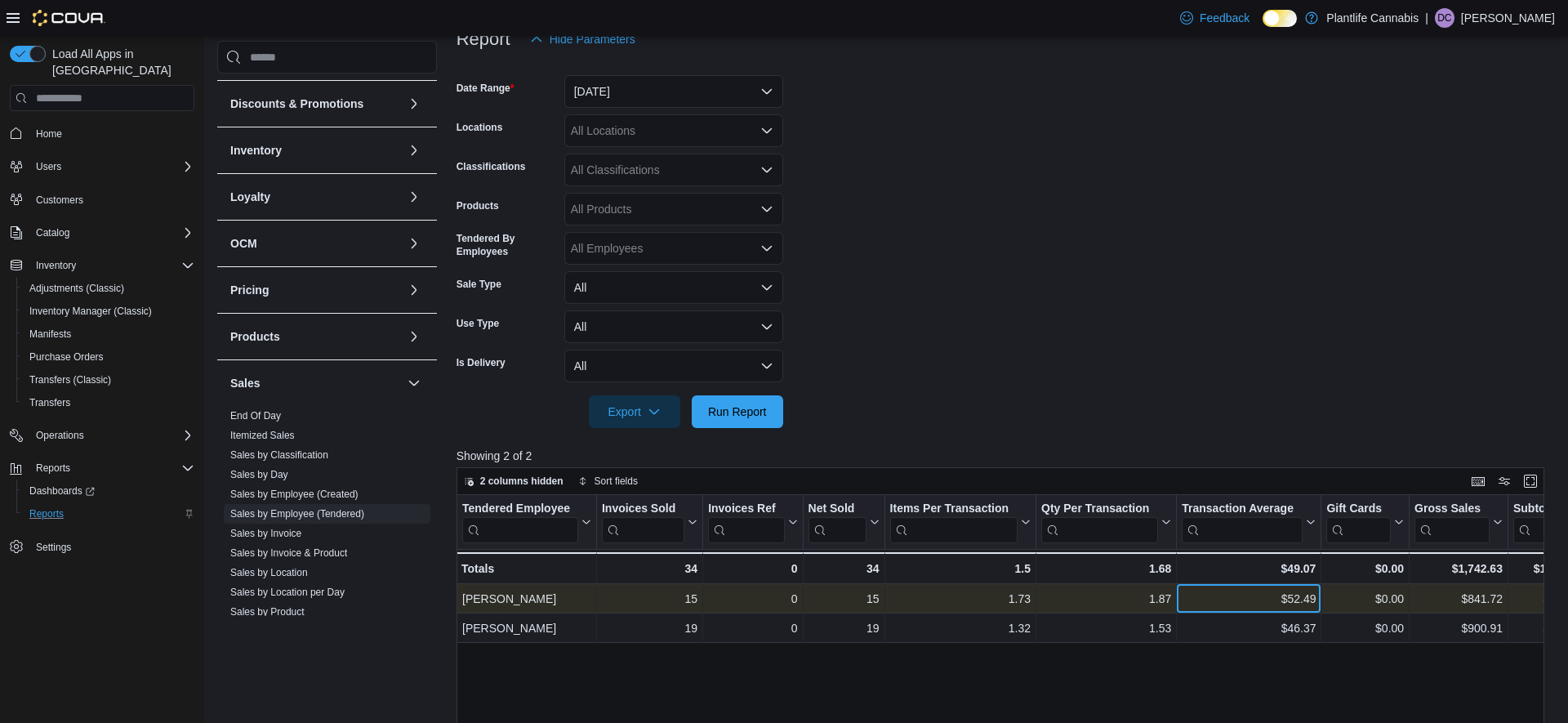
click at [1181, 589] on div "$52.49 - Transaction Average, column 7, row 1" at bounding box center [1249, 599] width 144 height 29
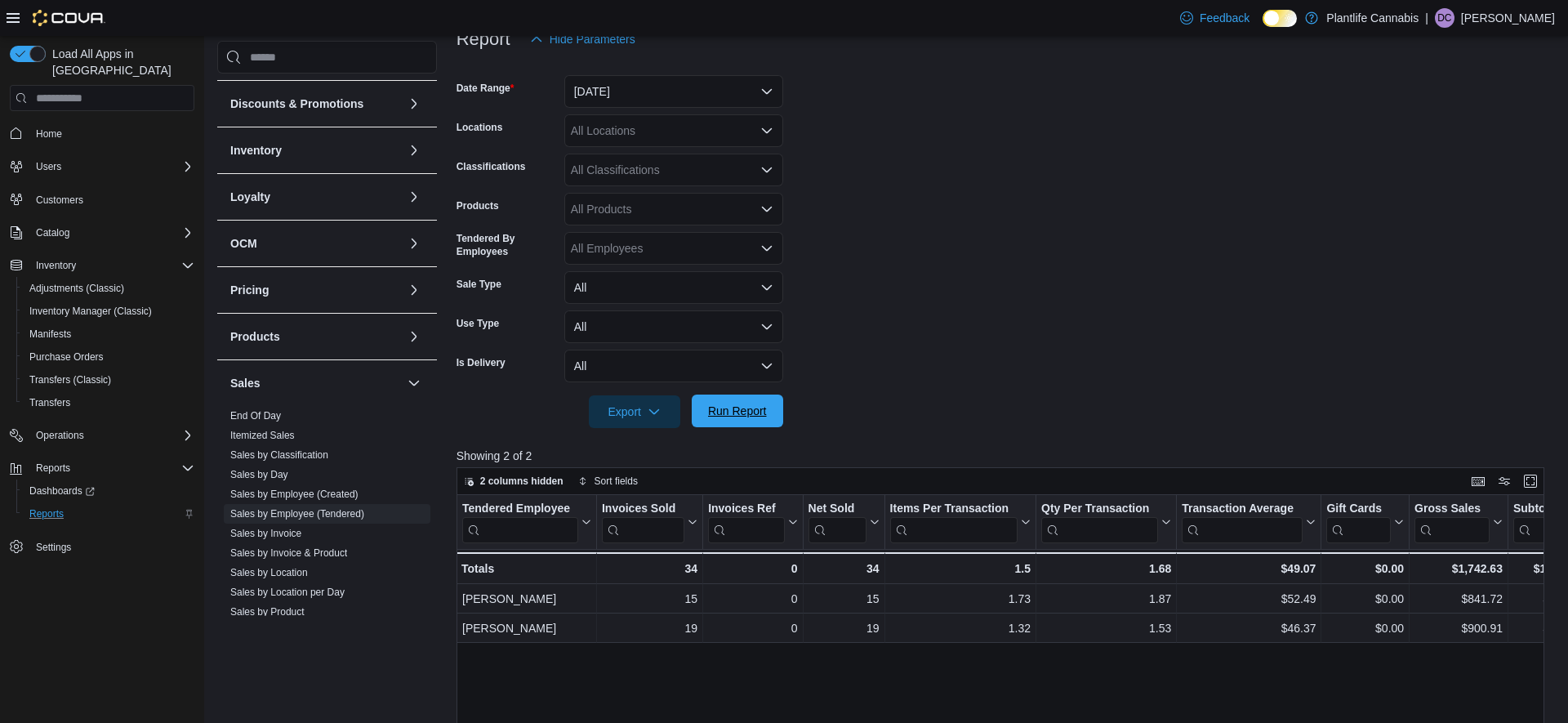
click at [768, 405] on span "Run Report" at bounding box center [738, 411] width 72 height 33
click at [290, 537] on link "Sales by Invoice" at bounding box center [265, 533] width 71 height 12
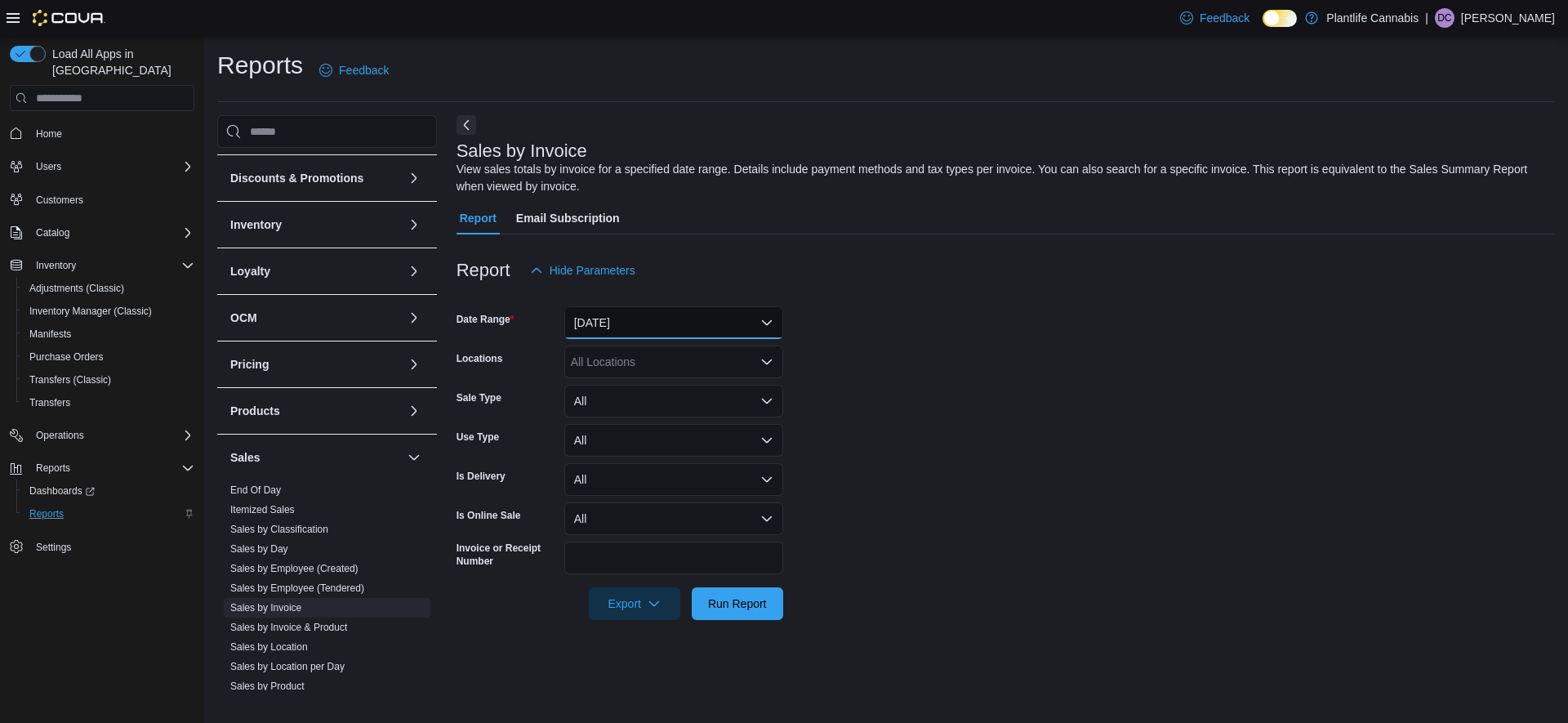
click at [624, 326] on button "[DATE]" at bounding box center [673, 322] width 219 height 33
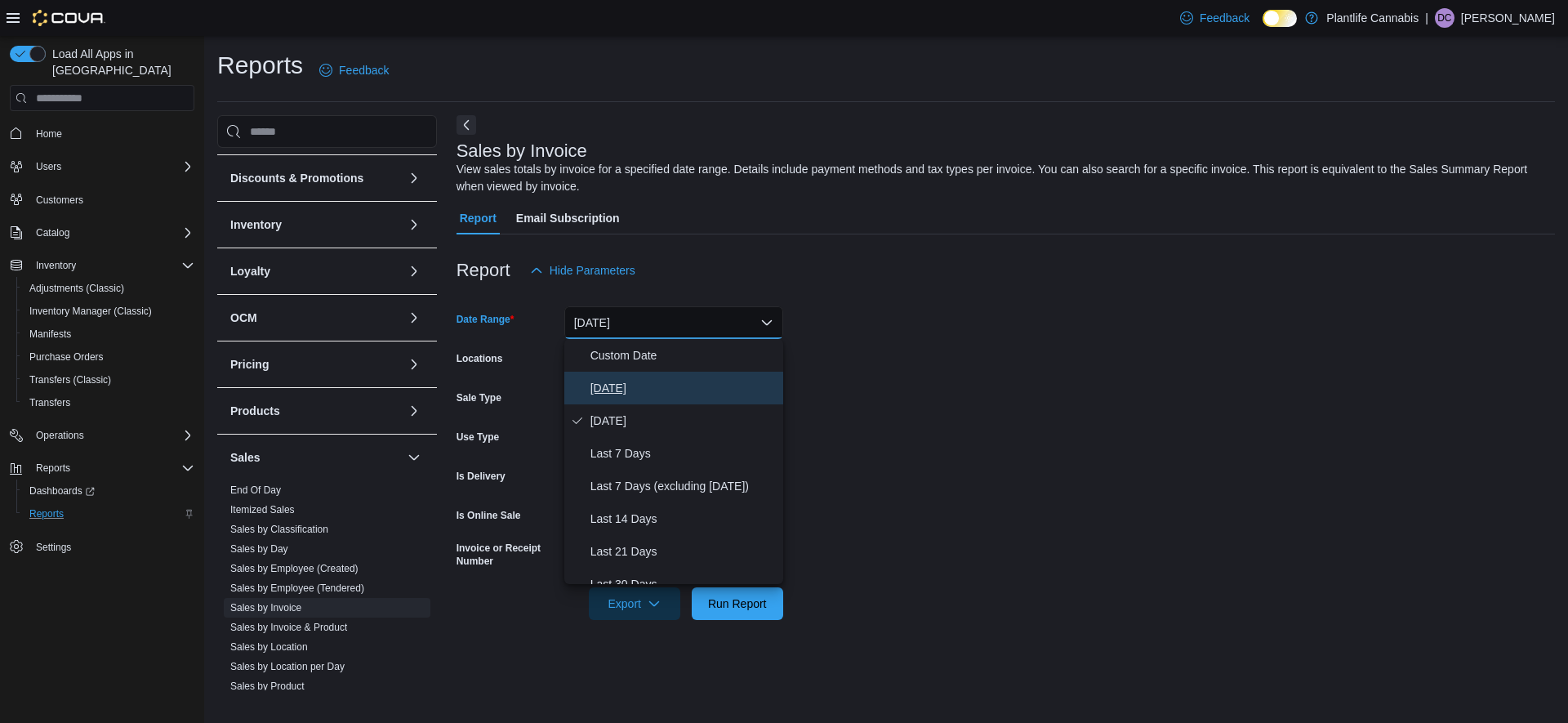
click at [613, 377] on button "[DATE]" at bounding box center [673, 387] width 219 height 33
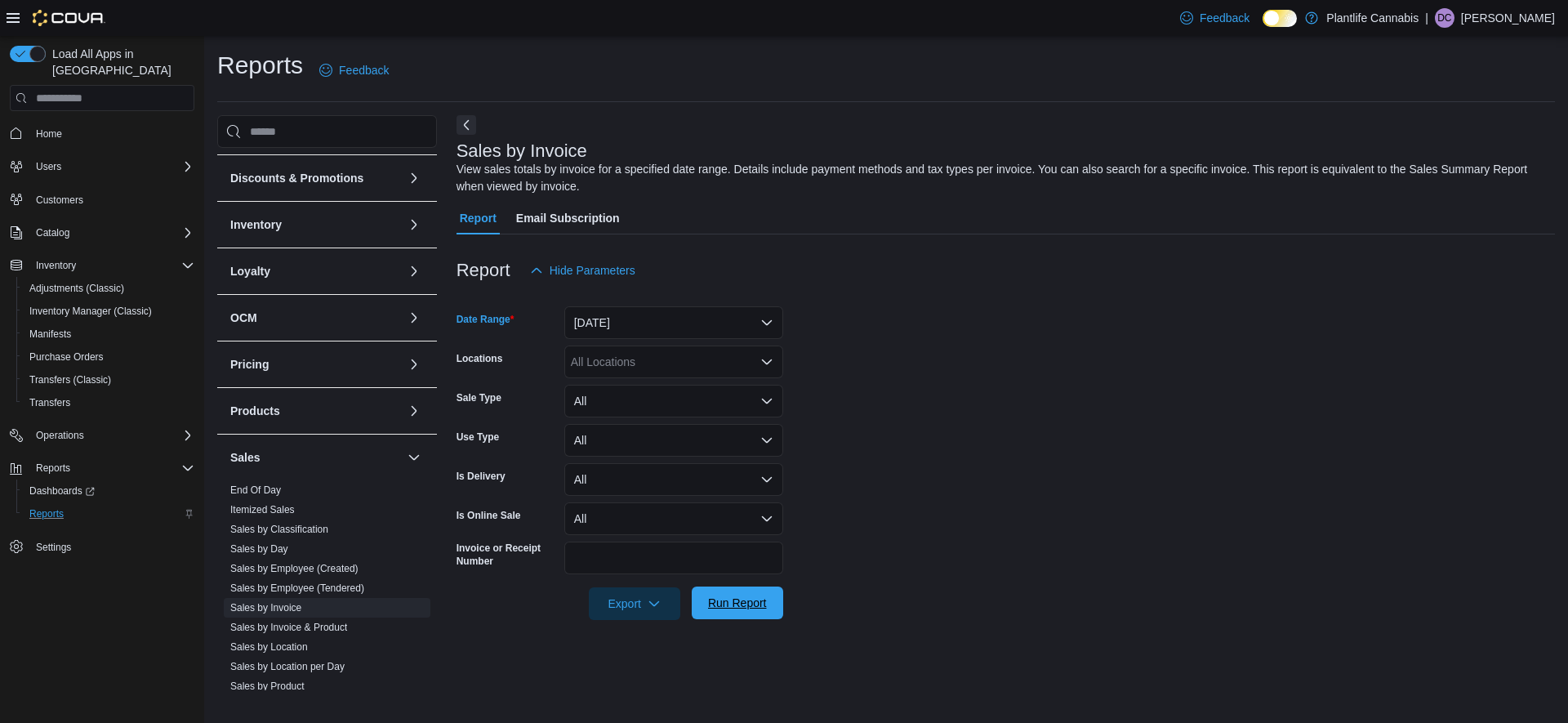
click at [729, 591] on span "Run Report" at bounding box center [738, 603] width 72 height 33
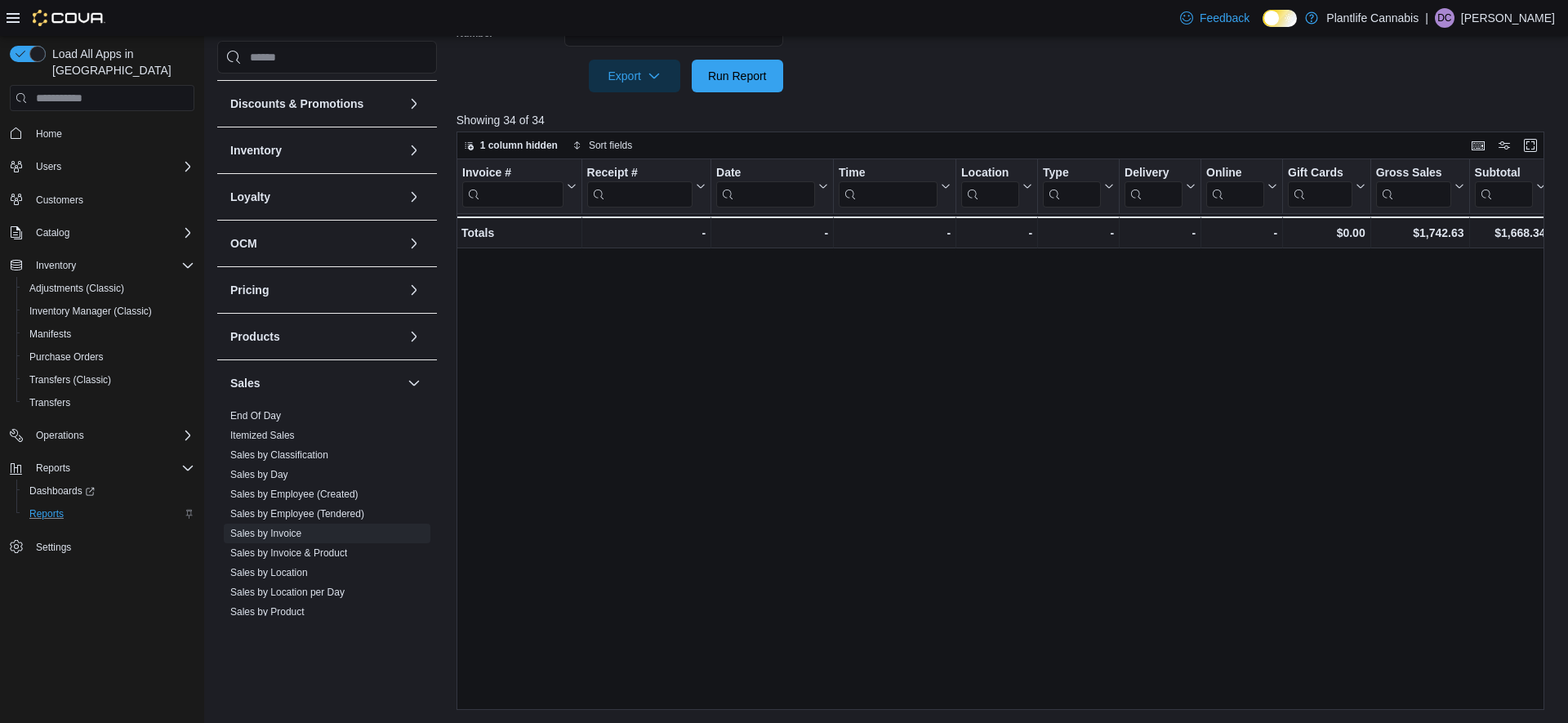
scroll to position [538, 0]
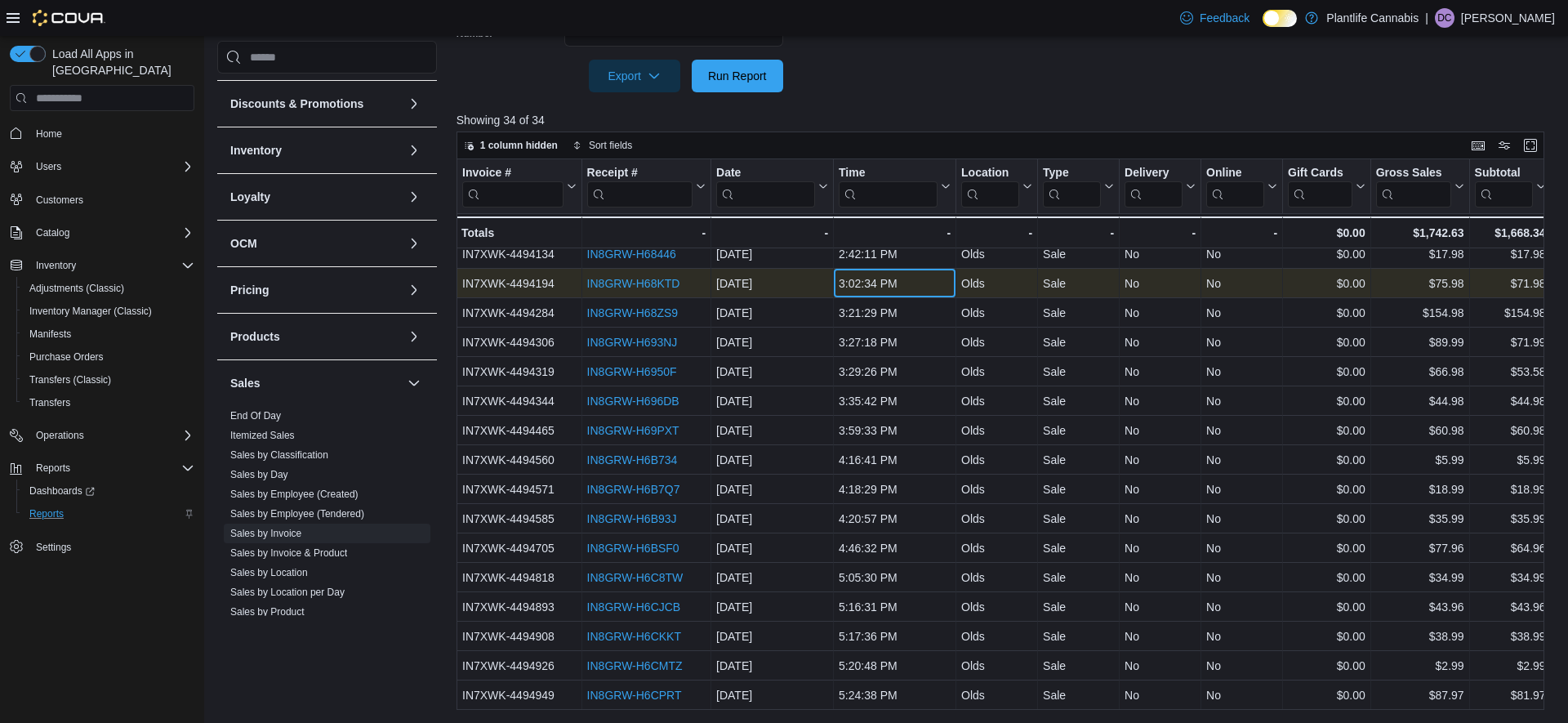
click at [894, 291] on div "3:02:34 PM" at bounding box center [895, 283] width 112 height 19
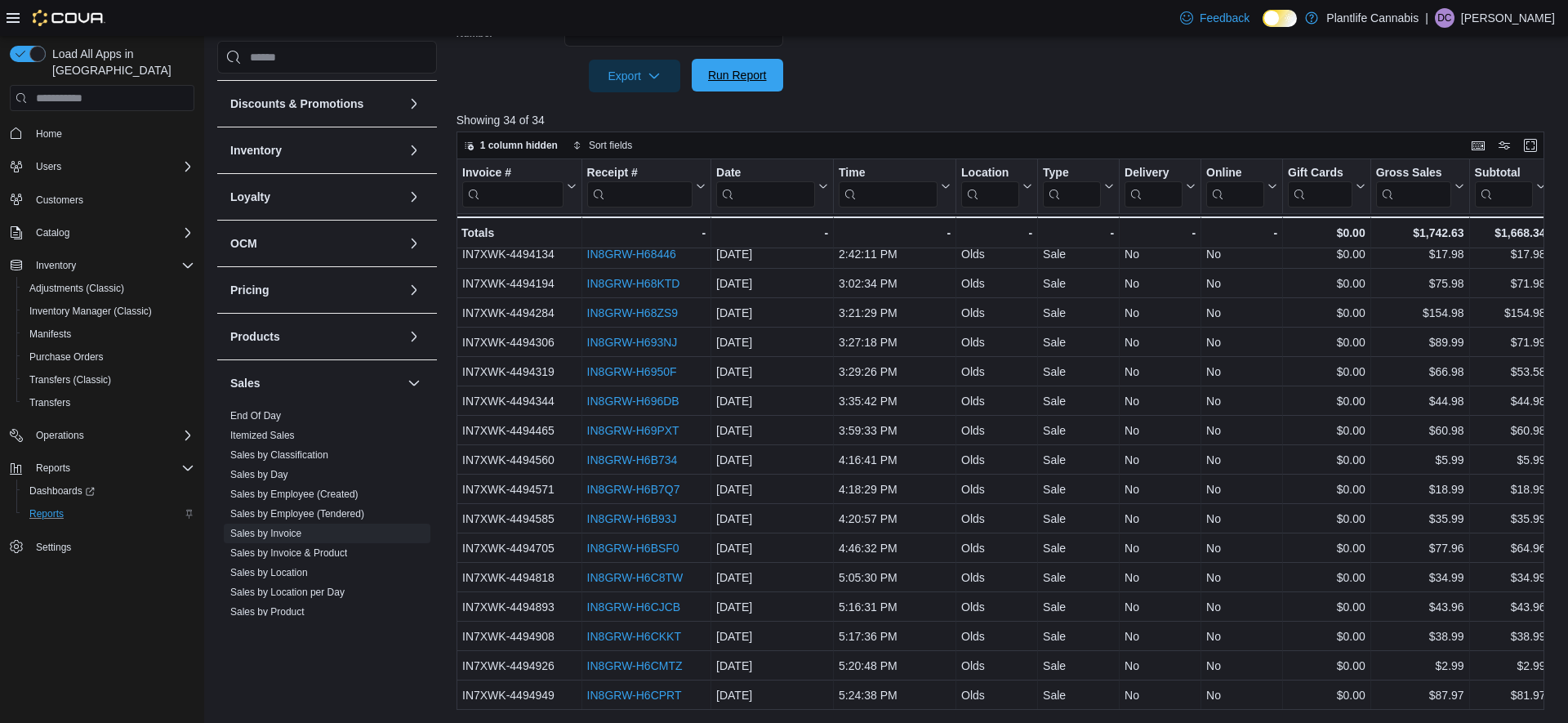
click at [718, 65] on span "Run Report" at bounding box center [738, 74] width 72 height 33
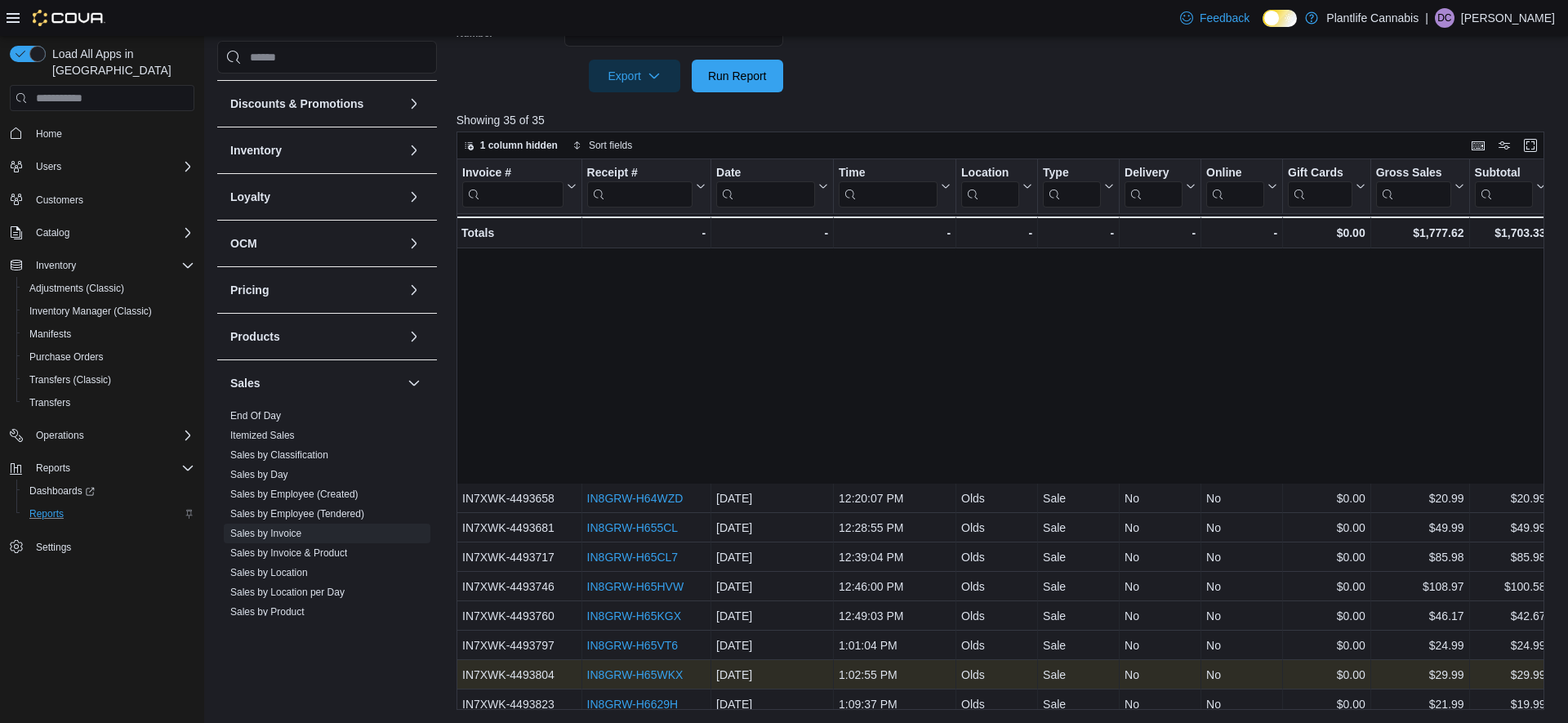
scroll to position [568, 0]
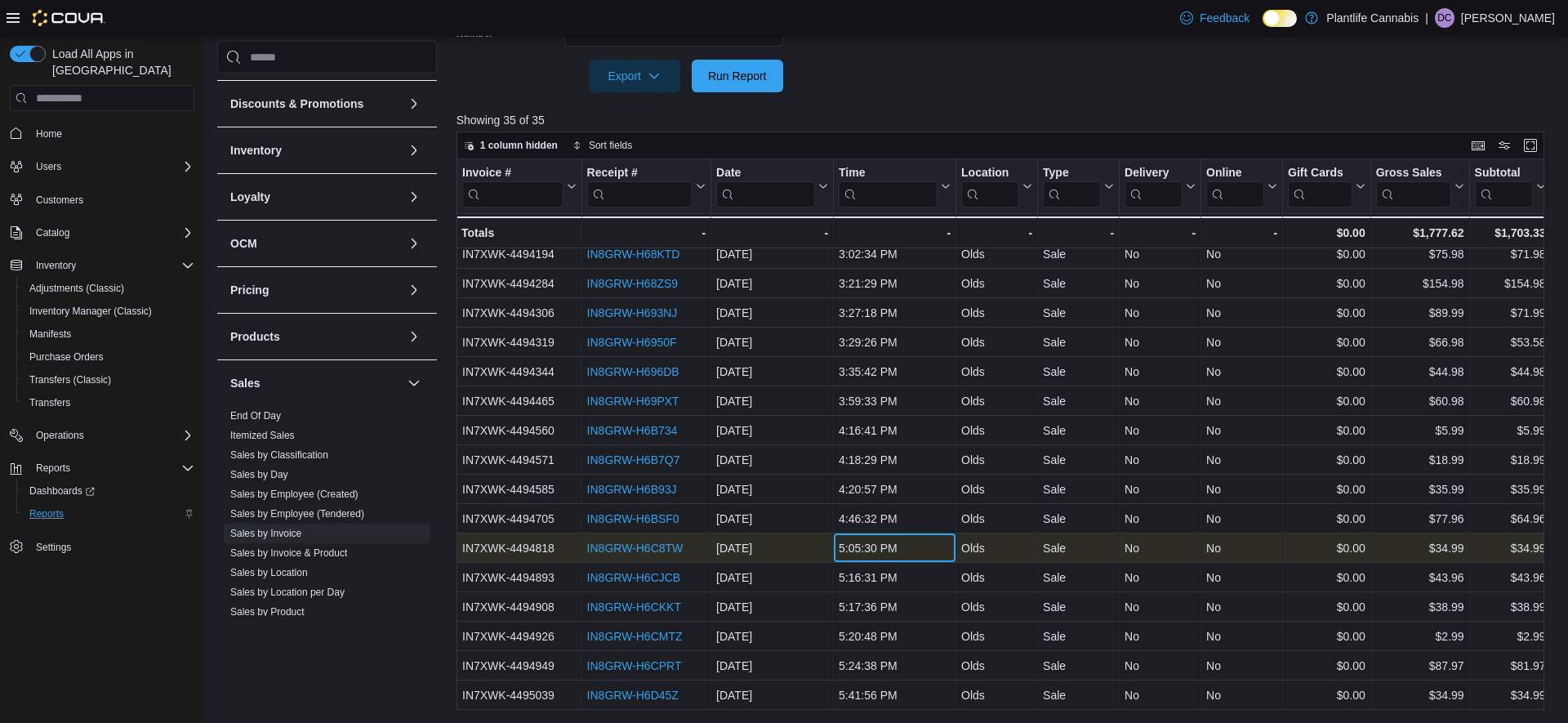
click at [857, 554] on div "5:05:30 PM" at bounding box center [895, 548] width 112 height 19
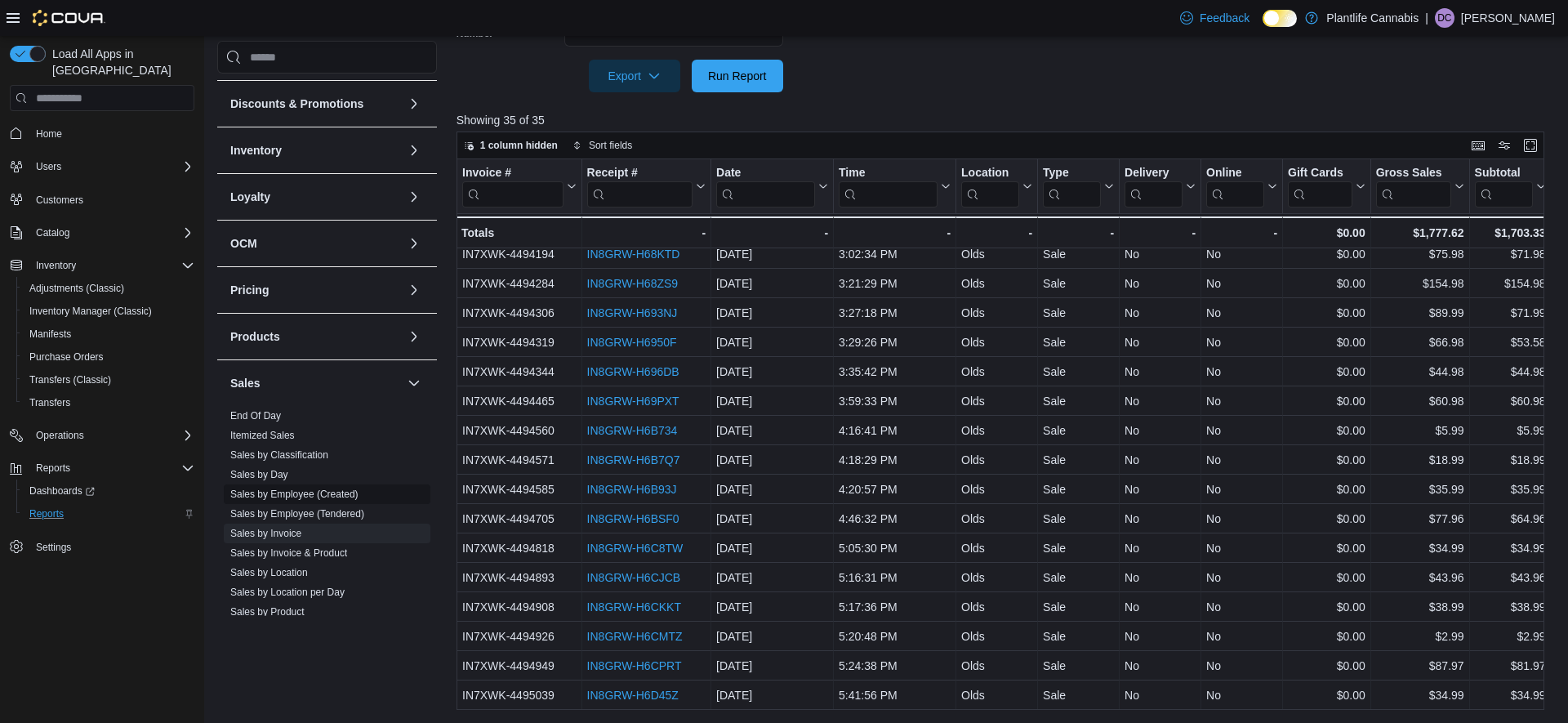
click at [296, 500] on span "Sales by Employee (Created)" at bounding box center [295, 494] width 129 height 13
drag, startPoint x: 296, startPoint y: 493, endPoint x: 401, endPoint y: 471, distance: 107.3
click at [296, 493] on link "Sales by Employee (Created)" at bounding box center [295, 494] width 129 height 12
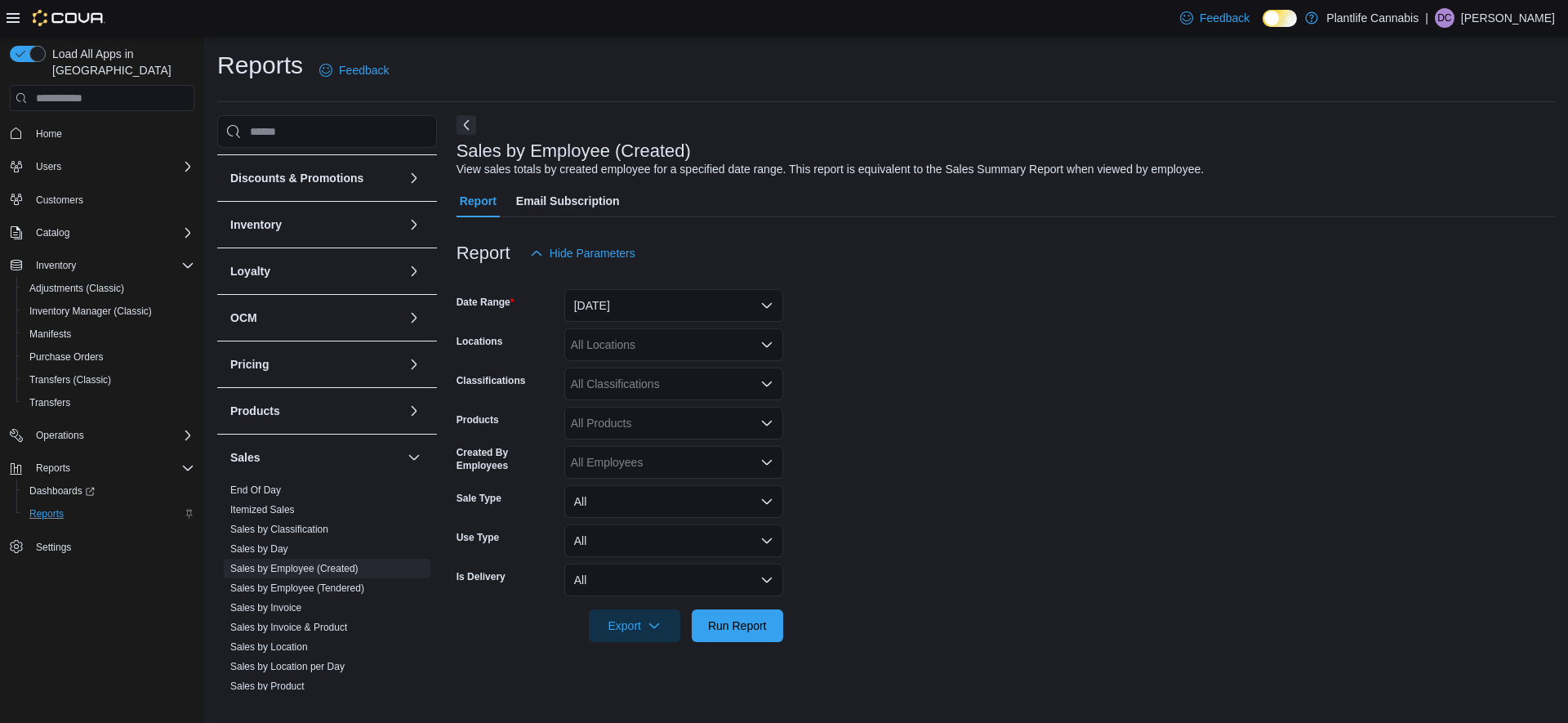
click at [698, 327] on form "Date Range [DATE] Locations All Locations Classifications All Classifications P…" at bounding box center [1006, 456] width 1099 height 372
click at [691, 319] on button "[DATE]" at bounding box center [673, 306] width 219 height 33
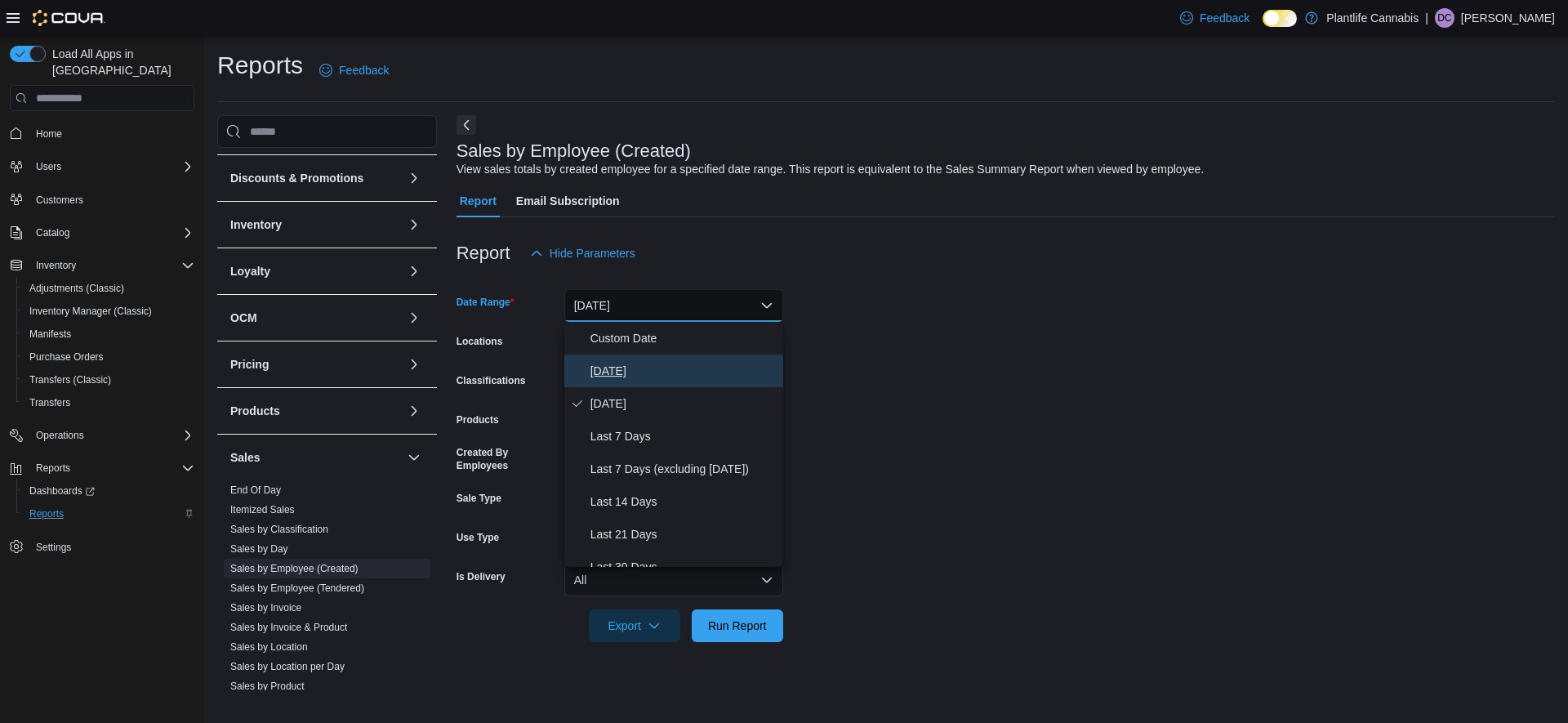
click at [624, 364] on span "[DATE]" at bounding box center [683, 371] width 186 height 19
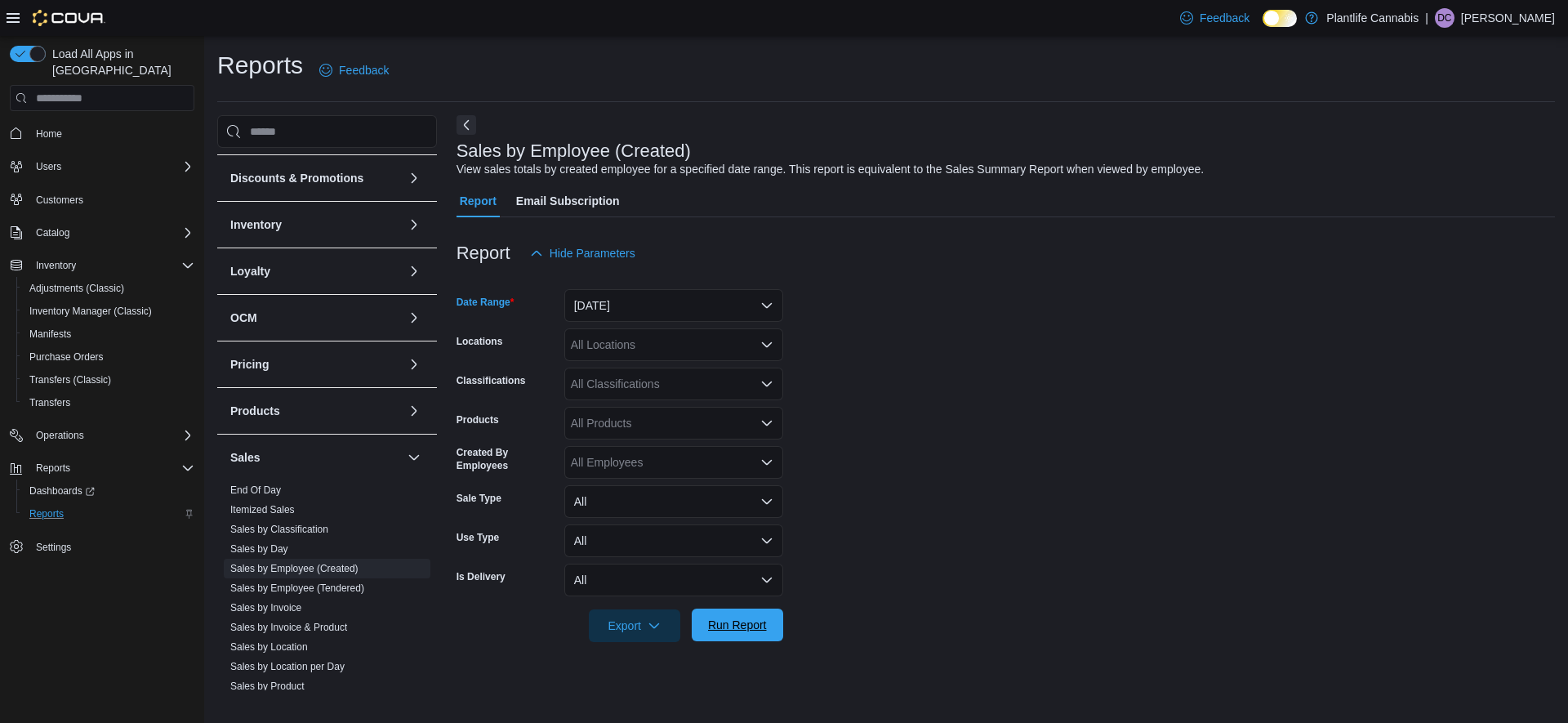
click at [709, 623] on span "Run Report" at bounding box center [738, 625] width 58 height 17
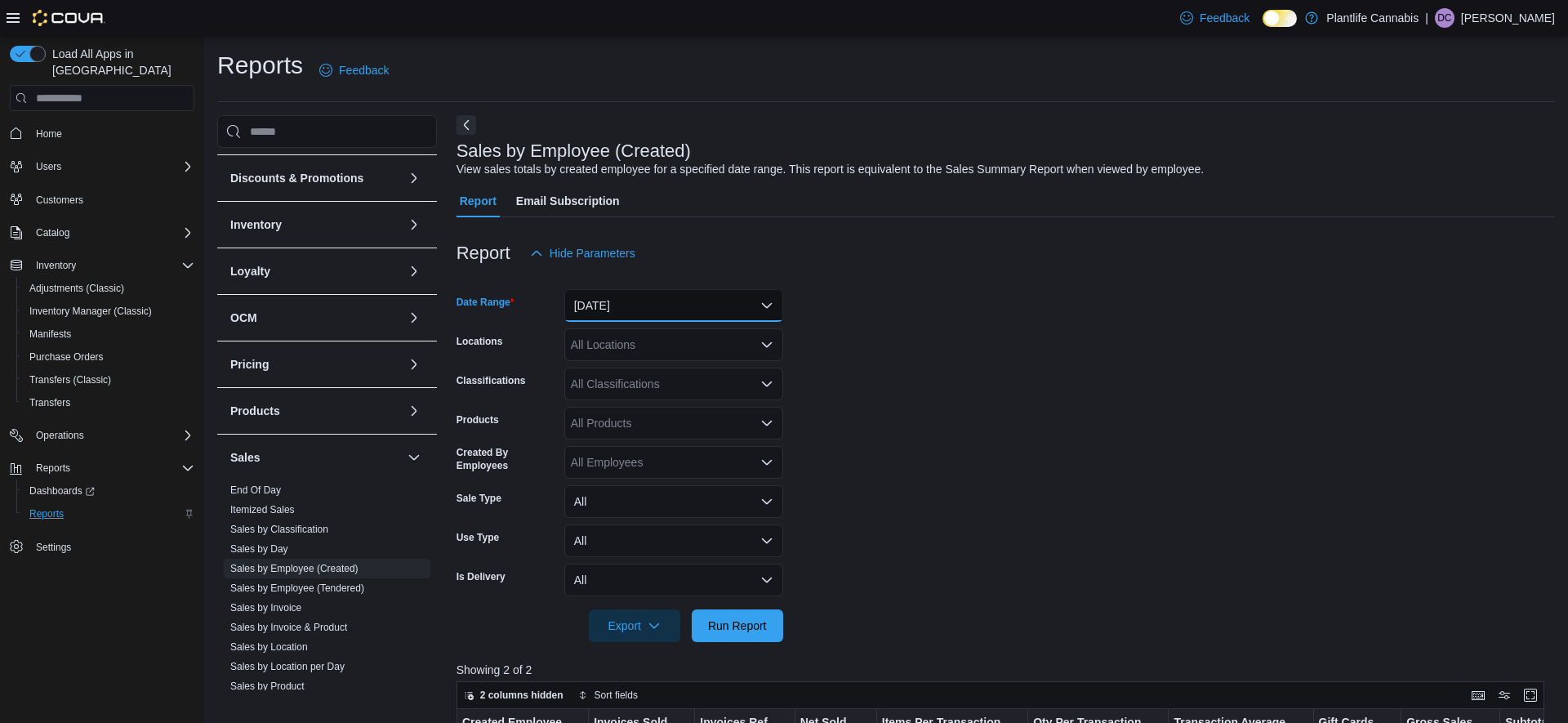
click at [736, 303] on button "[DATE]" at bounding box center [673, 306] width 219 height 33
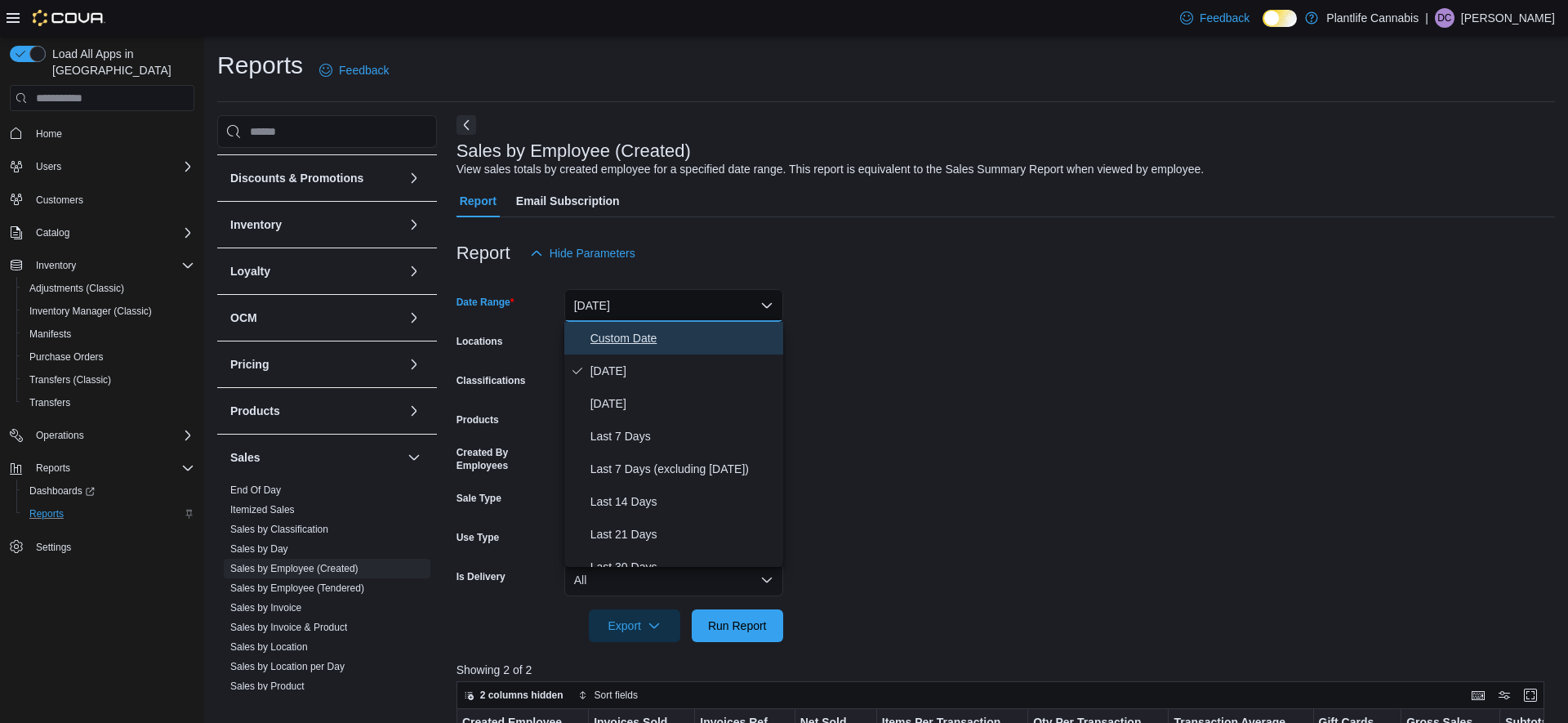
click at [689, 341] on span "Custom Date" at bounding box center [683, 338] width 186 height 19
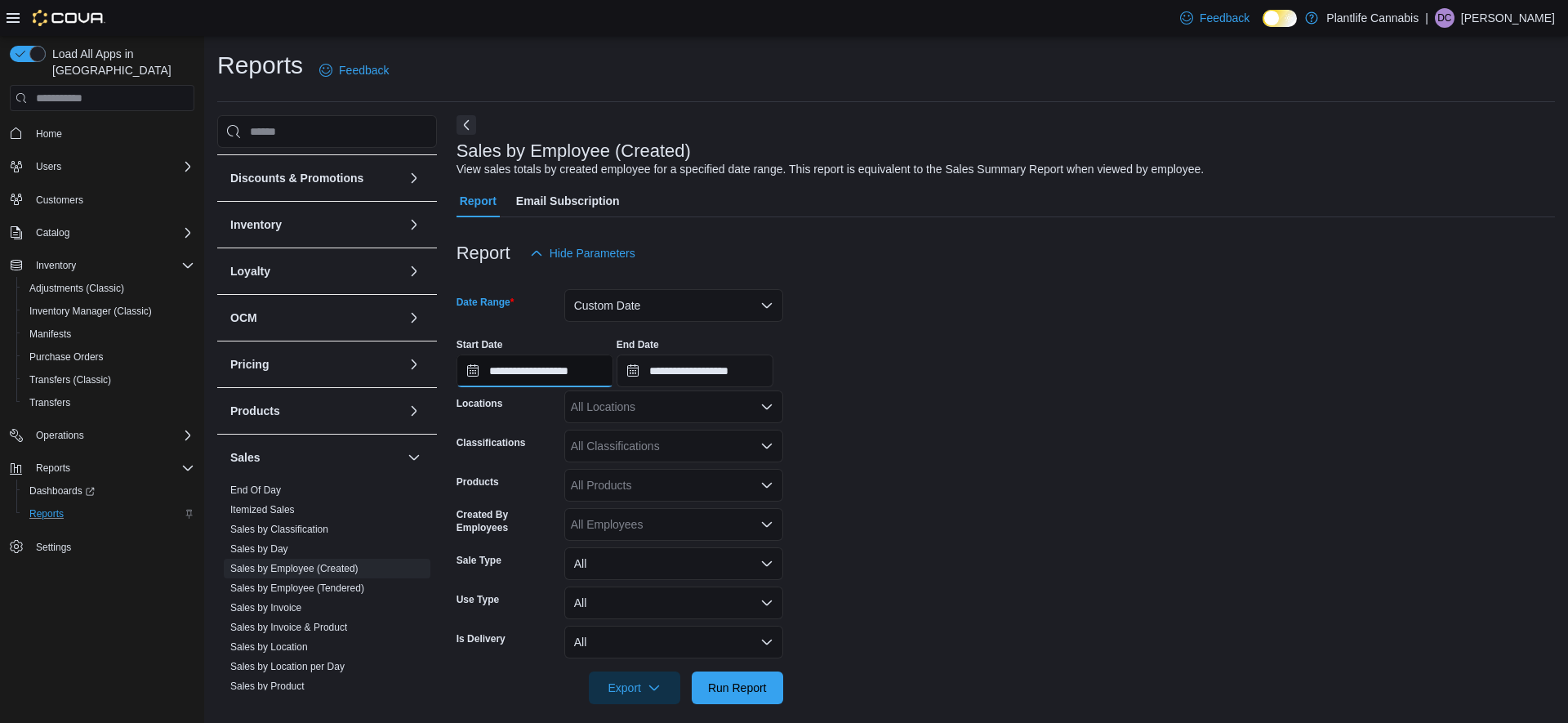
click at [574, 370] on input "**********" at bounding box center [535, 371] width 157 height 33
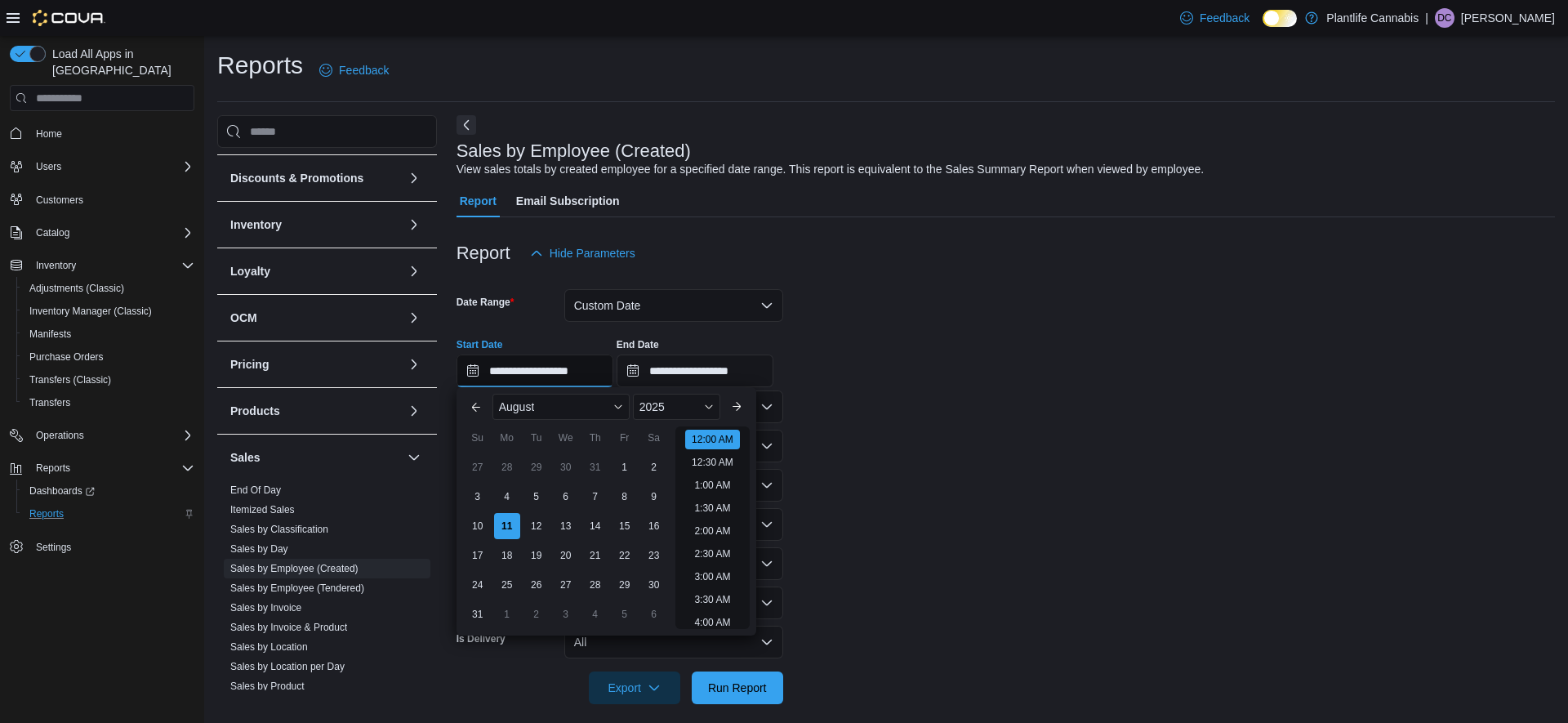
scroll to position [51, 0]
click at [704, 375] on input "**********" at bounding box center [695, 371] width 157 height 33
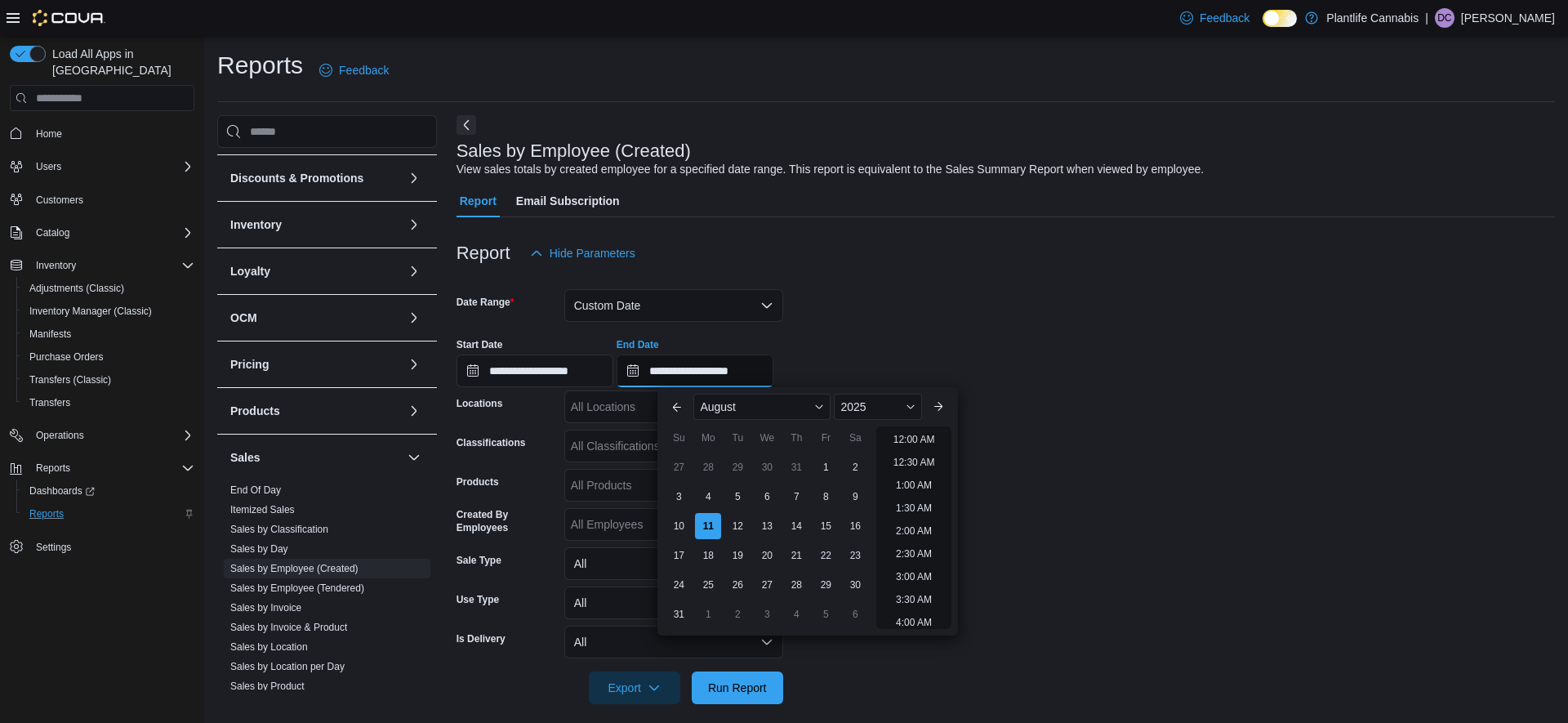
scroll to position [899, 0]
click at [708, 503] on div "4" at bounding box center [708, 498] width 28 height 28
type input "**********"
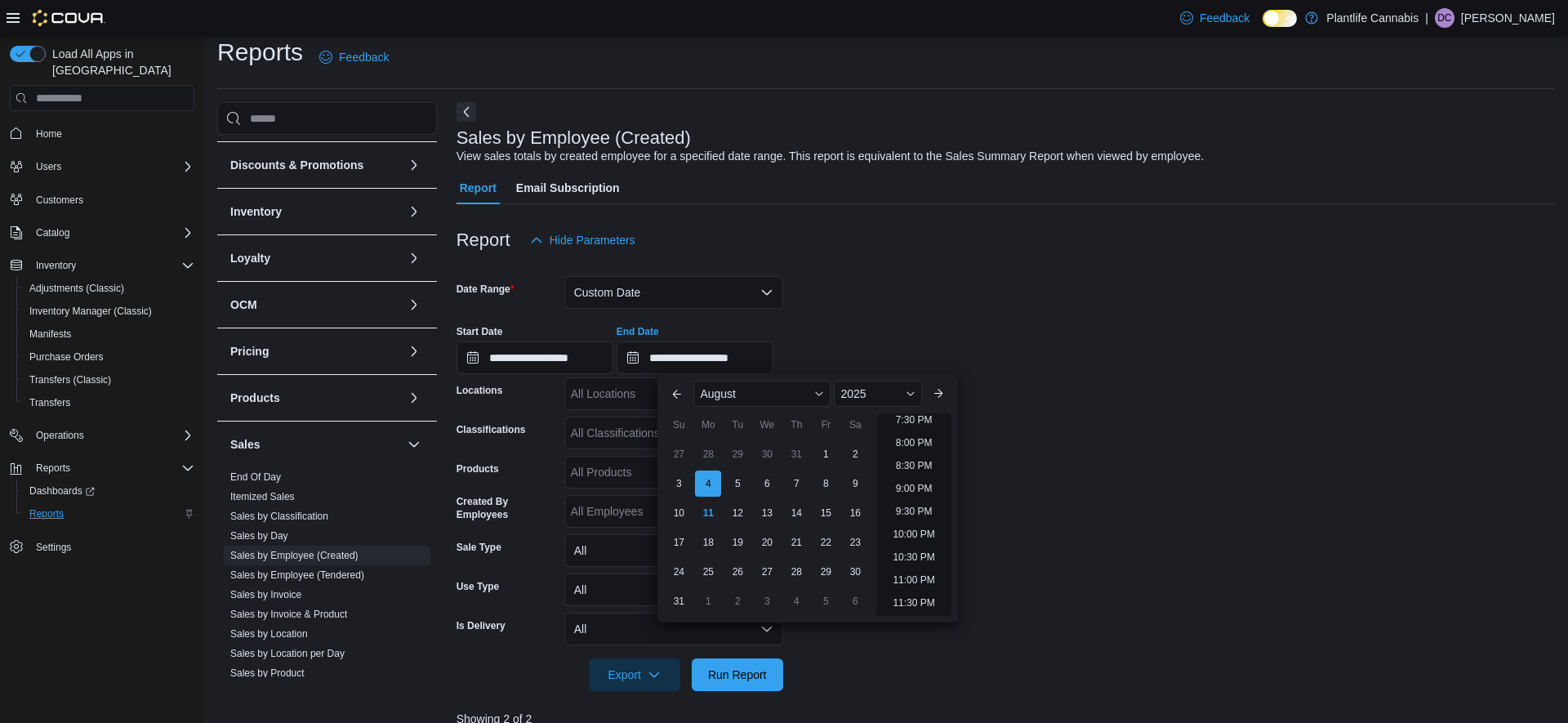
scroll to position [15, 0]
click at [1168, 497] on form "**********" at bounding box center [1006, 472] width 1099 height 435
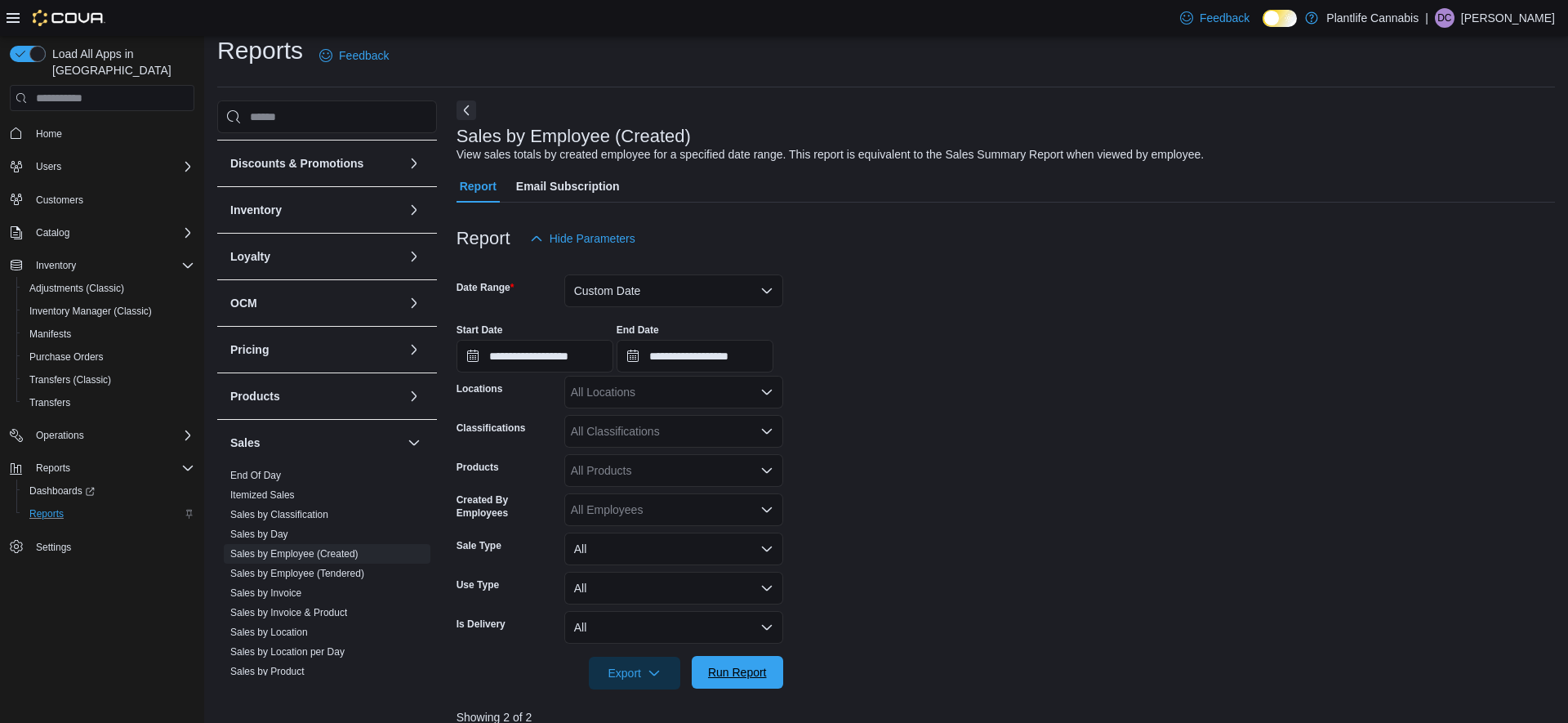
click at [738, 668] on span "Run Report" at bounding box center [738, 673] width 58 height 17
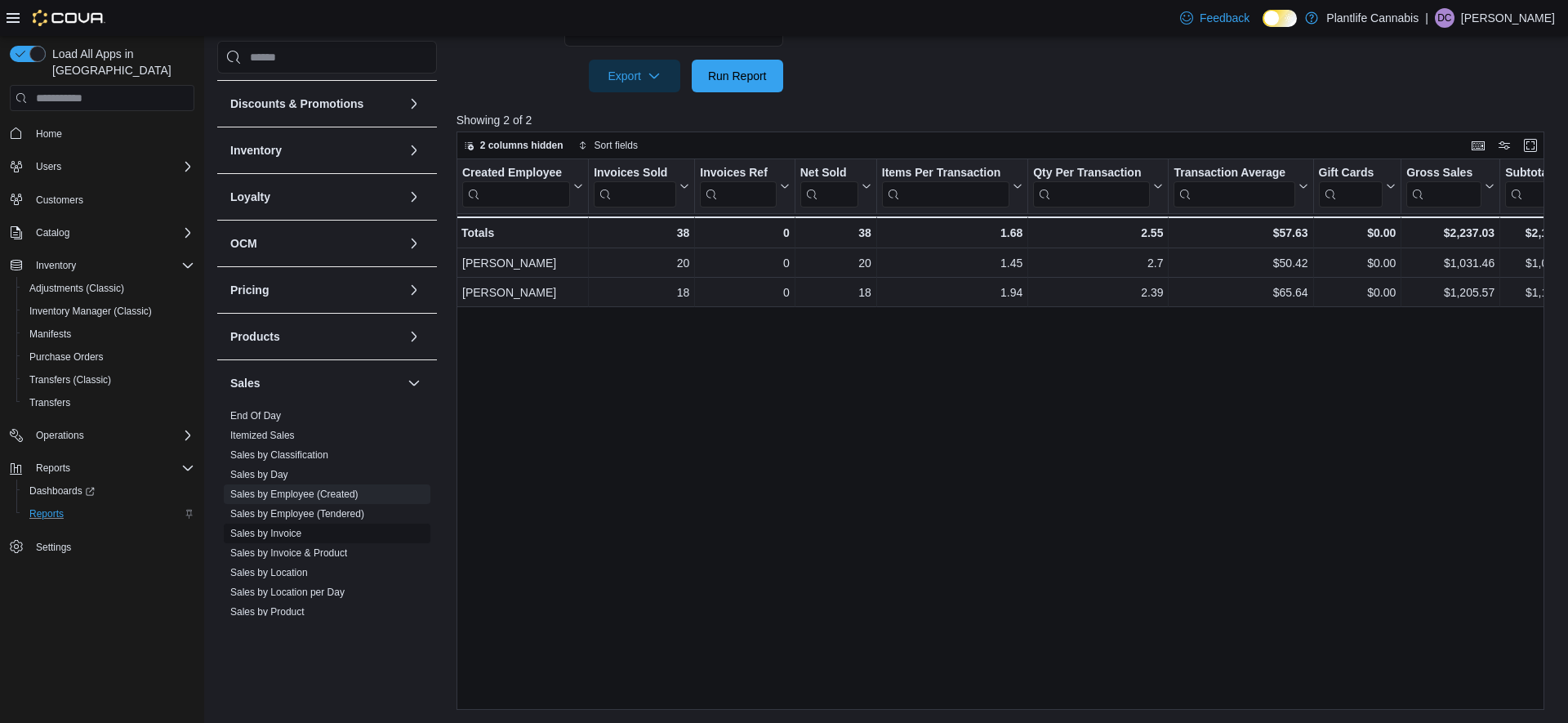
click at [288, 539] on span "Sales by Invoice" at bounding box center [265, 533] width 71 height 13
click at [275, 534] on link "Sales by Invoice" at bounding box center [265, 533] width 71 height 12
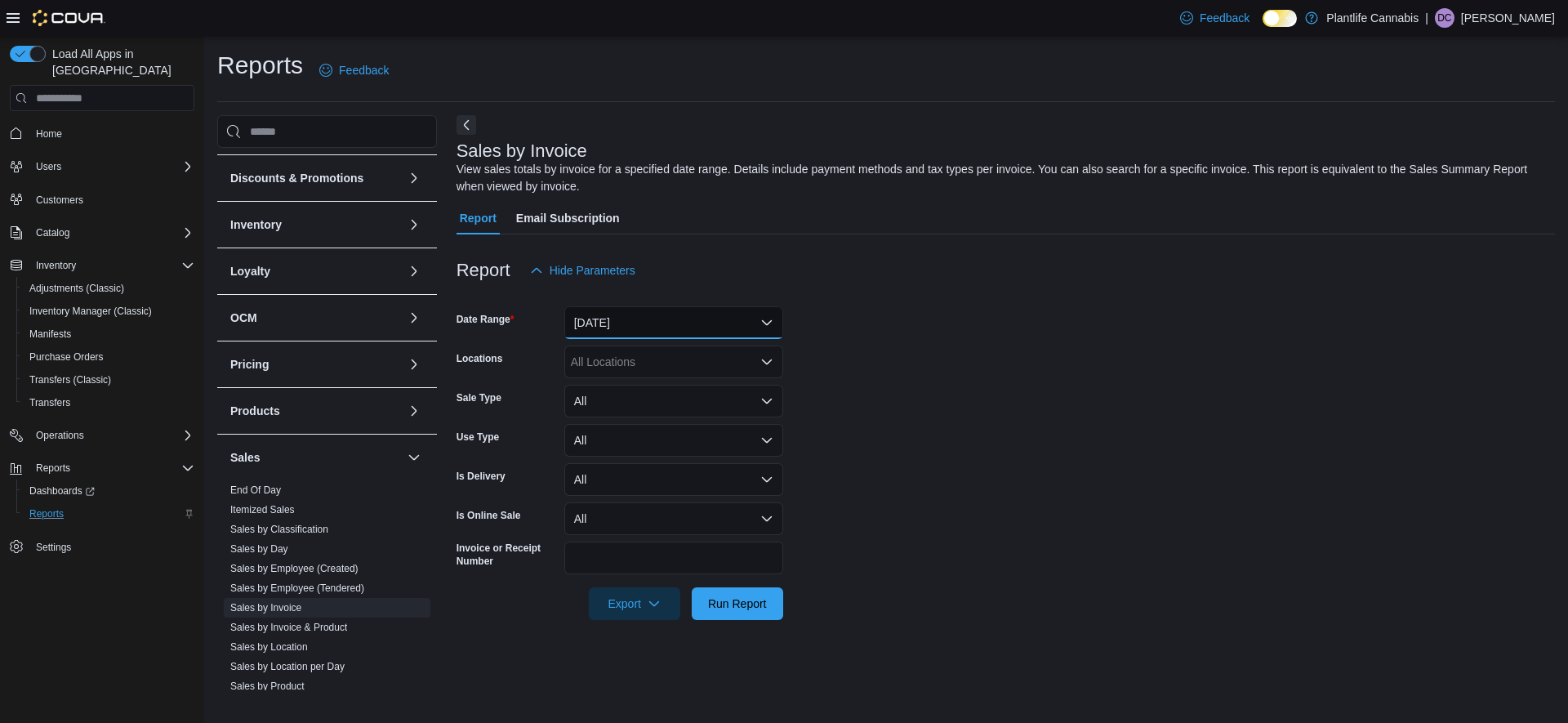
click at [600, 331] on button "[DATE]" at bounding box center [673, 322] width 219 height 33
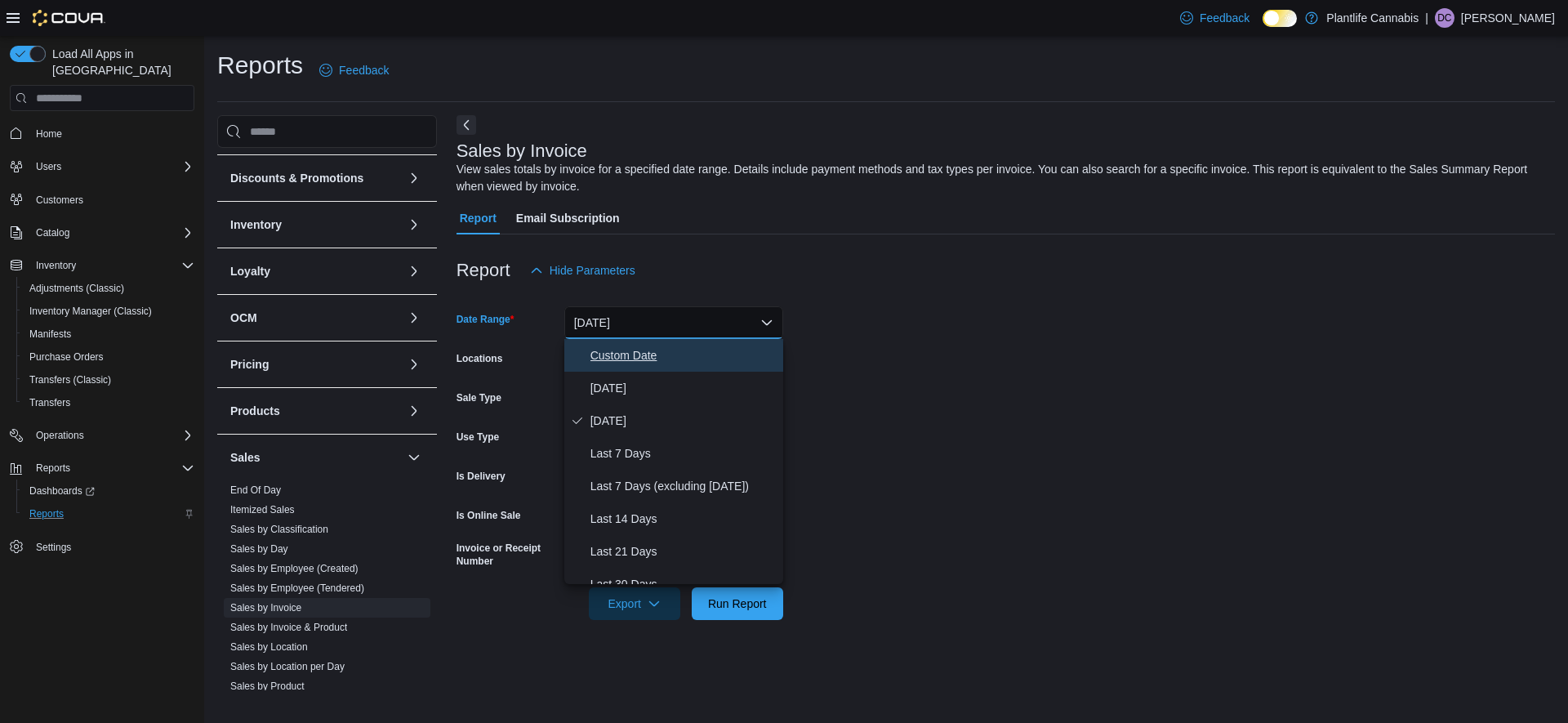
click at [613, 360] on span "Custom Date" at bounding box center [683, 355] width 186 height 19
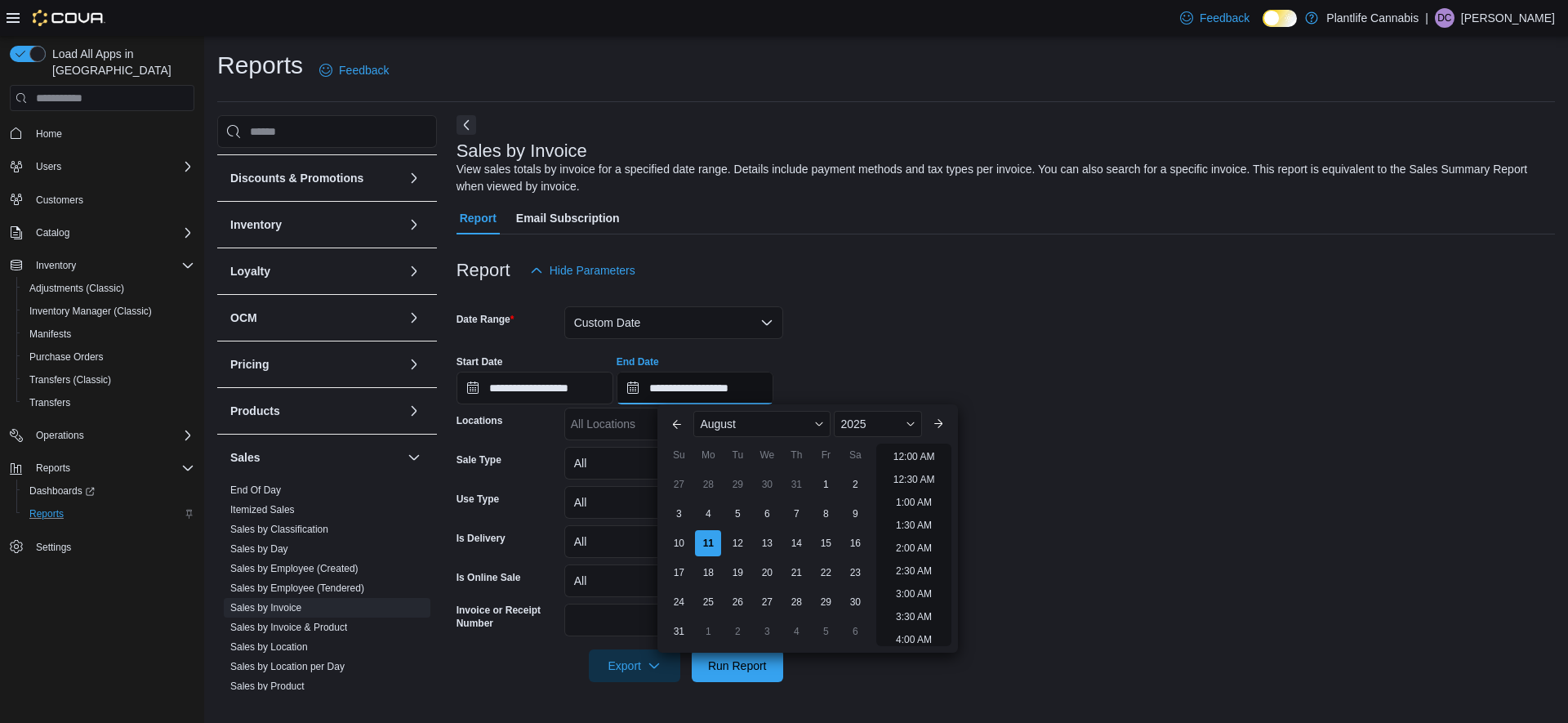
click at [744, 386] on input "**********" at bounding box center [695, 387] width 157 height 33
click at [699, 521] on div "4" at bounding box center [708, 514] width 28 height 28
type input "**********"
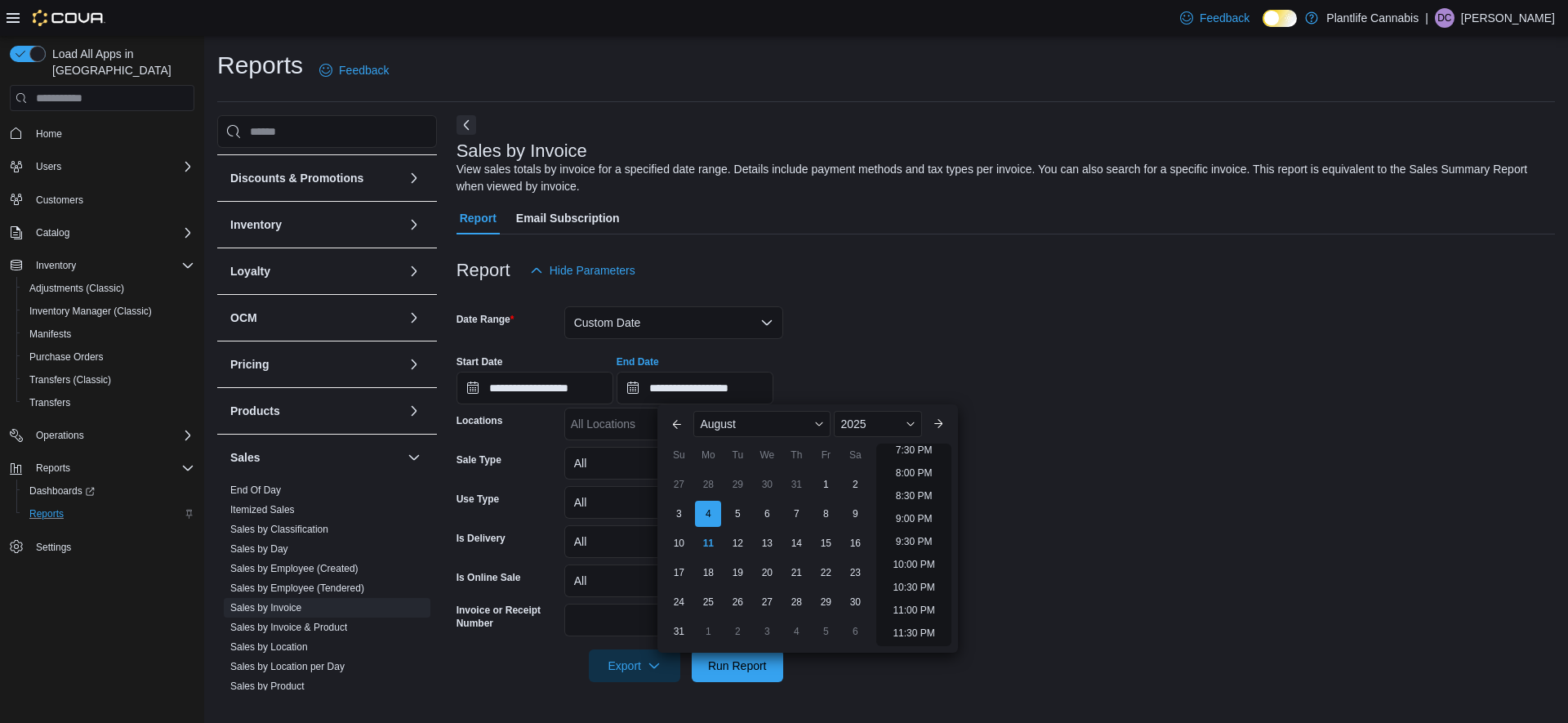
click at [1082, 516] on form "**********" at bounding box center [1006, 485] width 1099 height 396
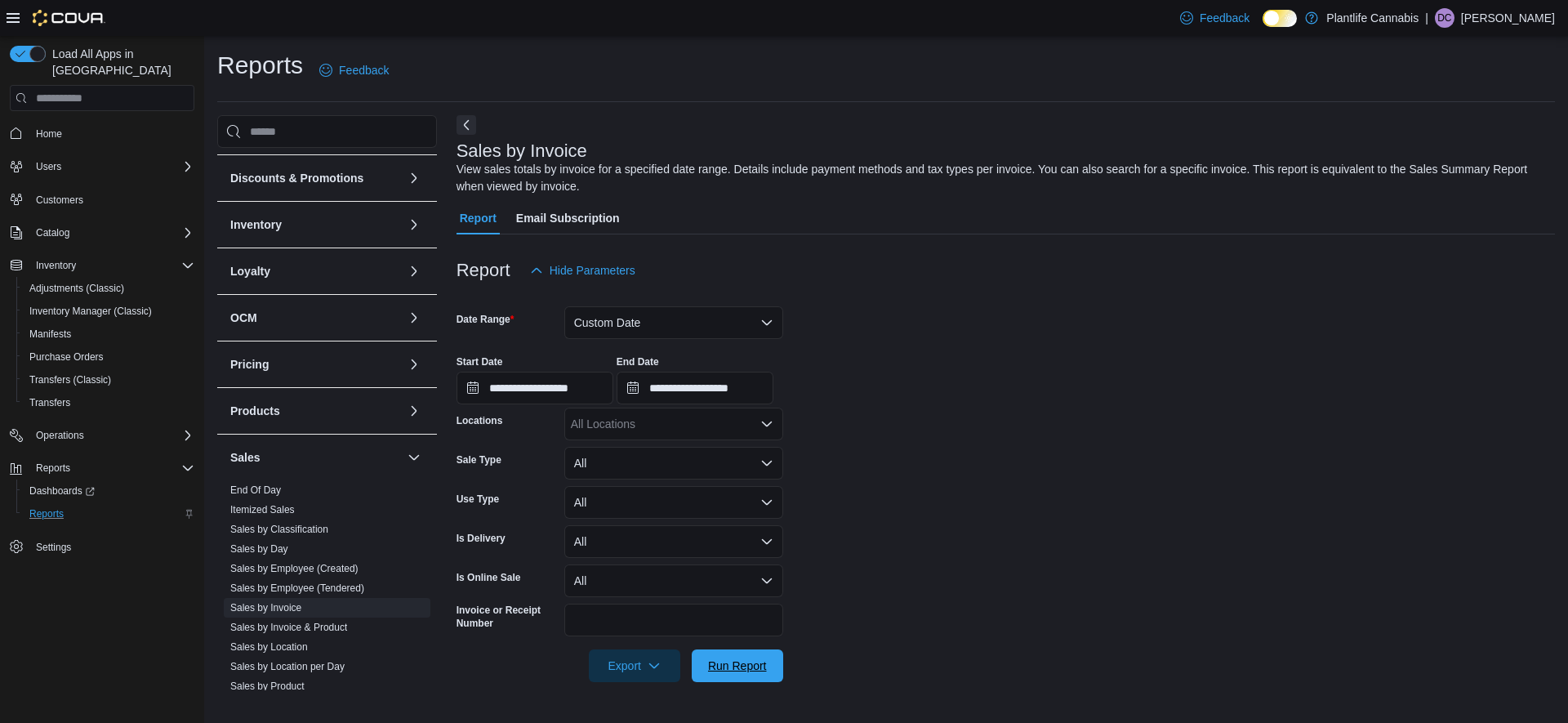
drag, startPoint x: 748, startPoint y: 660, endPoint x: 773, endPoint y: 640, distance: 32.0
click at [748, 660] on span "Run Report" at bounding box center [738, 666] width 58 height 17
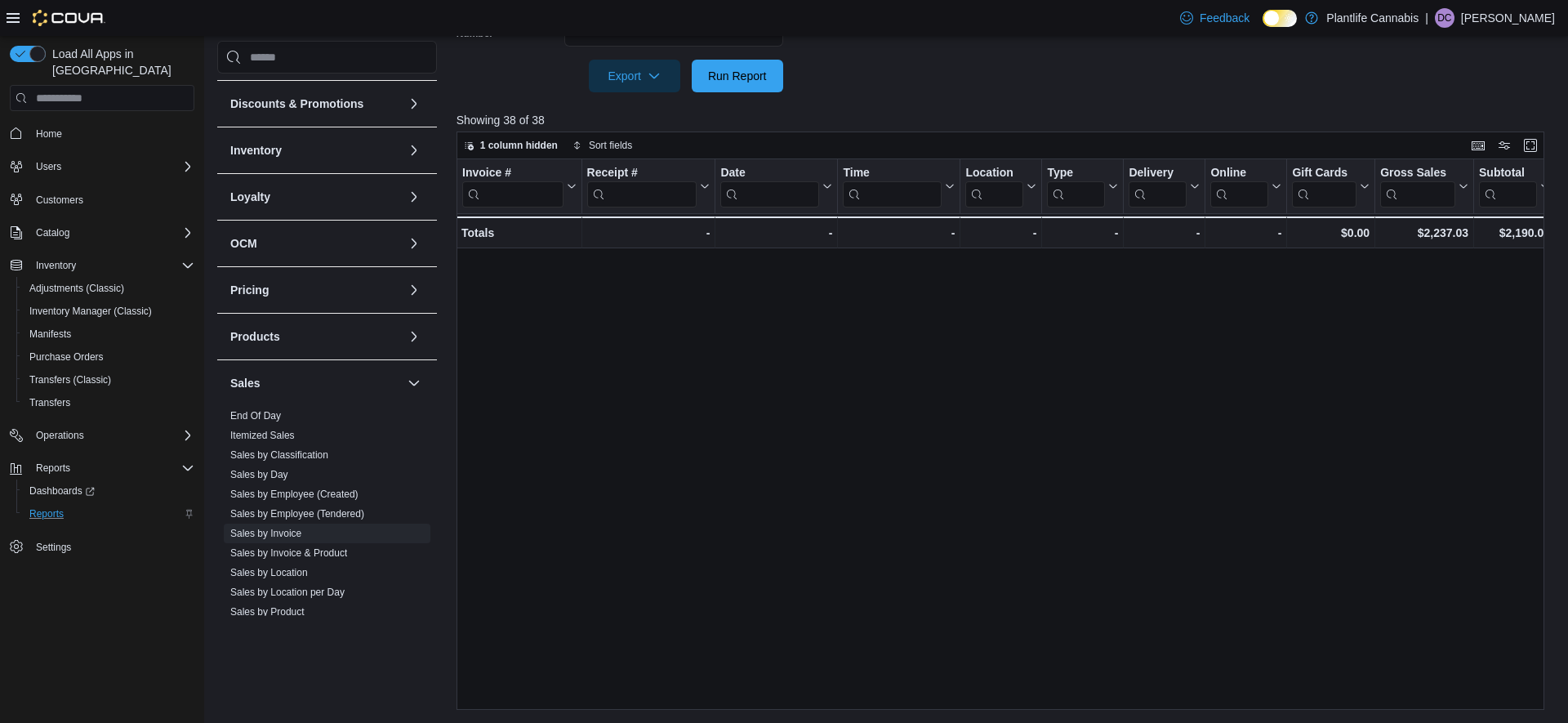
scroll to position [656, 0]
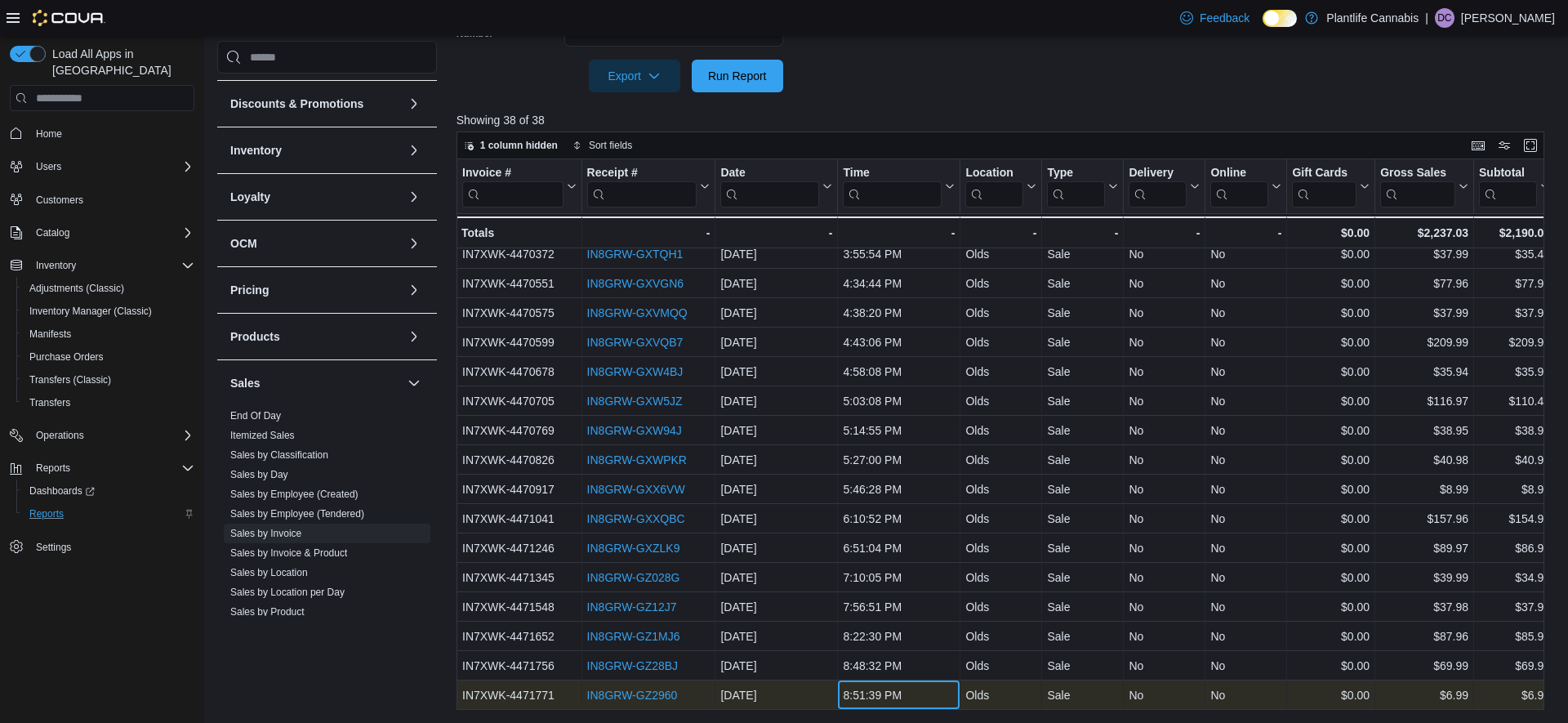
click at [893, 693] on div "8:51:39 PM" at bounding box center [899, 695] width 112 height 19
click at [664, 694] on link "IN8GRW-GZ2960" at bounding box center [632, 695] width 91 height 13
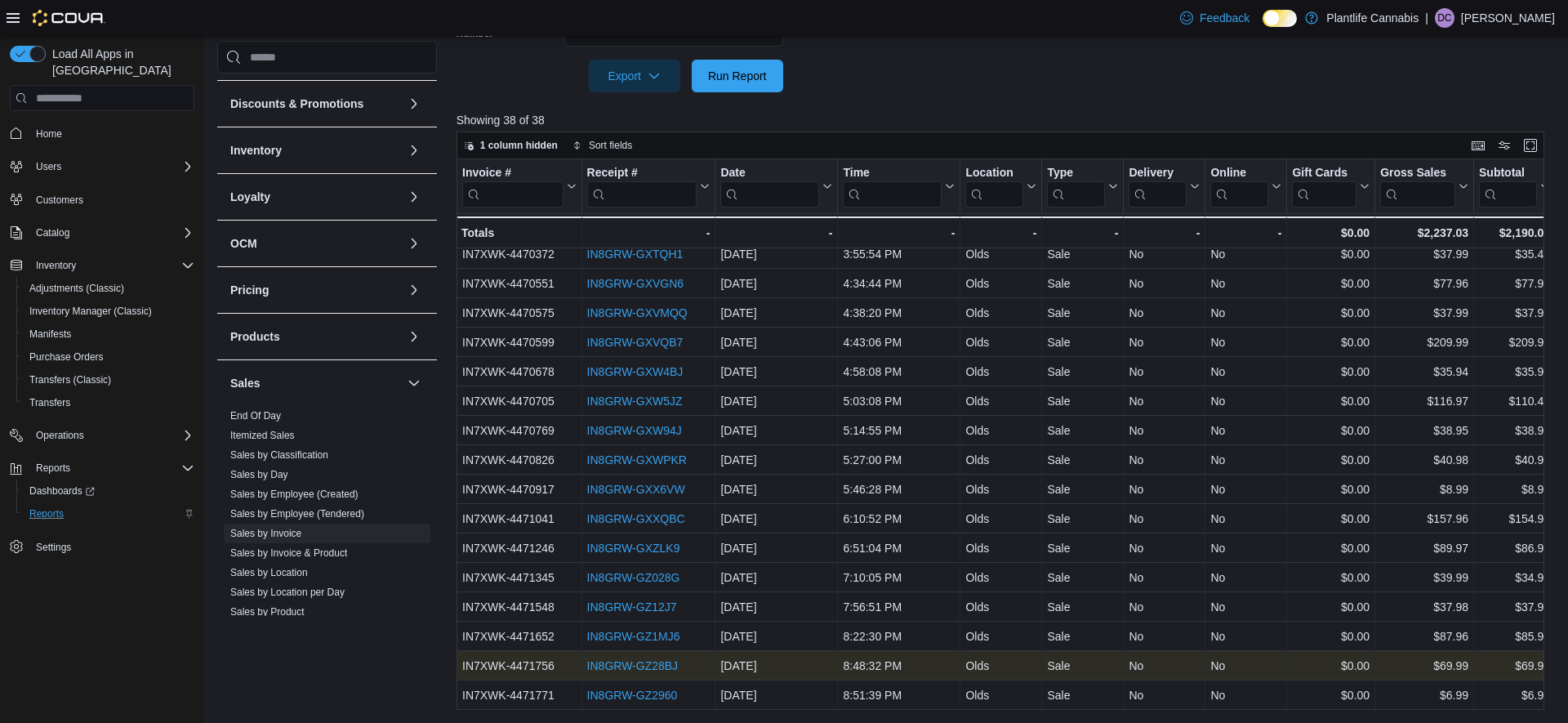
click at [641, 662] on link "IN8GRW-GZ28BJ" at bounding box center [633, 666] width 92 height 13
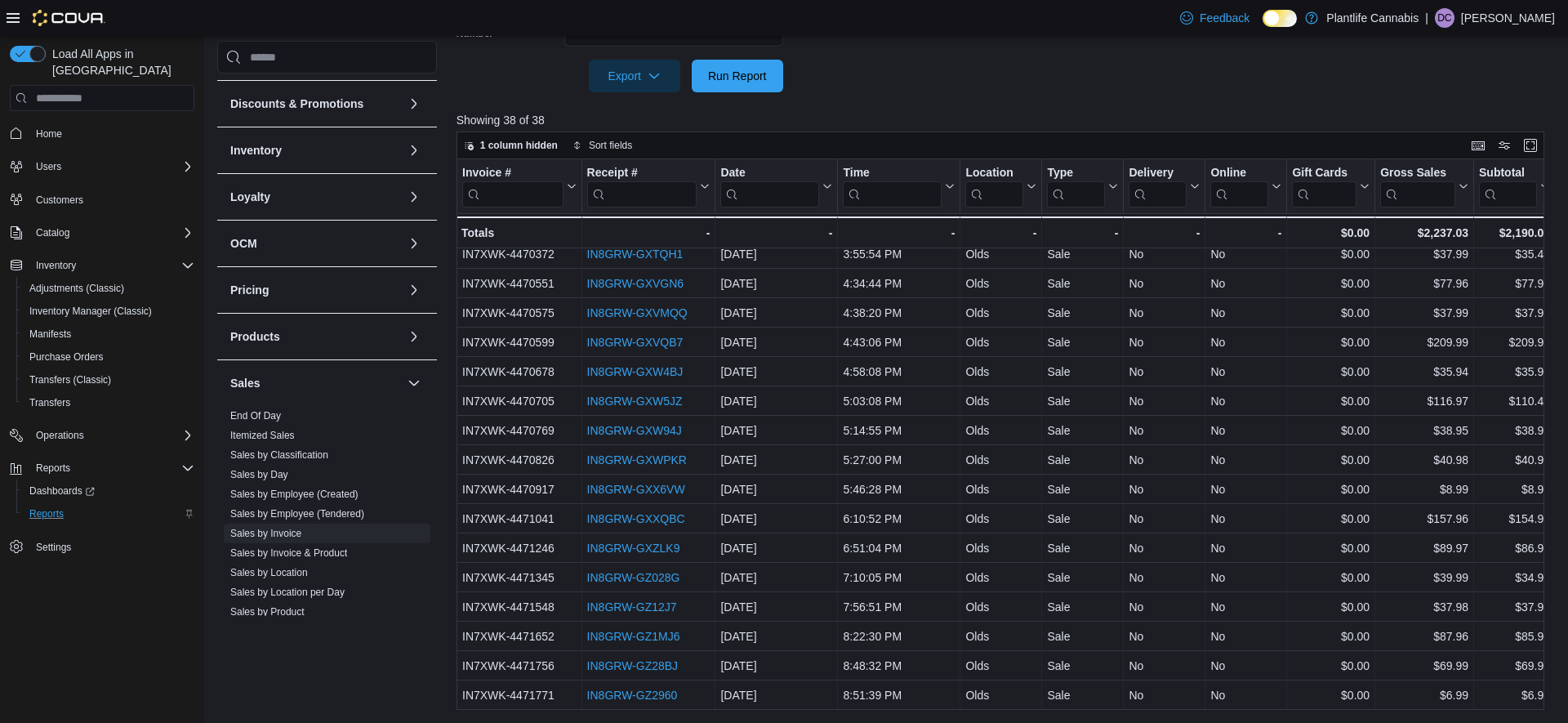
drag, startPoint x: 278, startPoint y: 496, endPoint x: 411, endPoint y: 478, distance: 134.2
click at [277, 496] on link "Sales by Employee (Created)" at bounding box center [295, 494] width 129 height 12
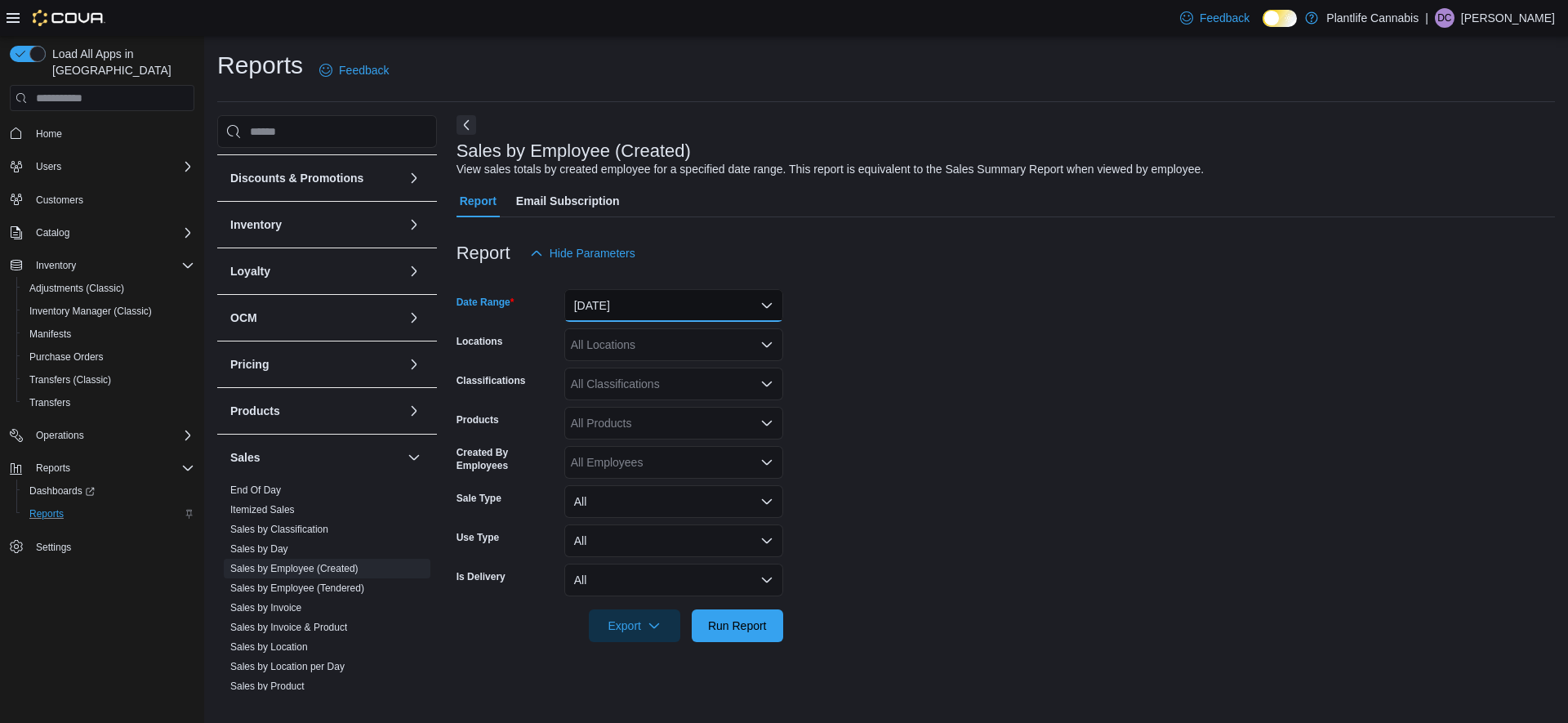
click at [704, 317] on button "[DATE]" at bounding box center [673, 306] width 219 height 33
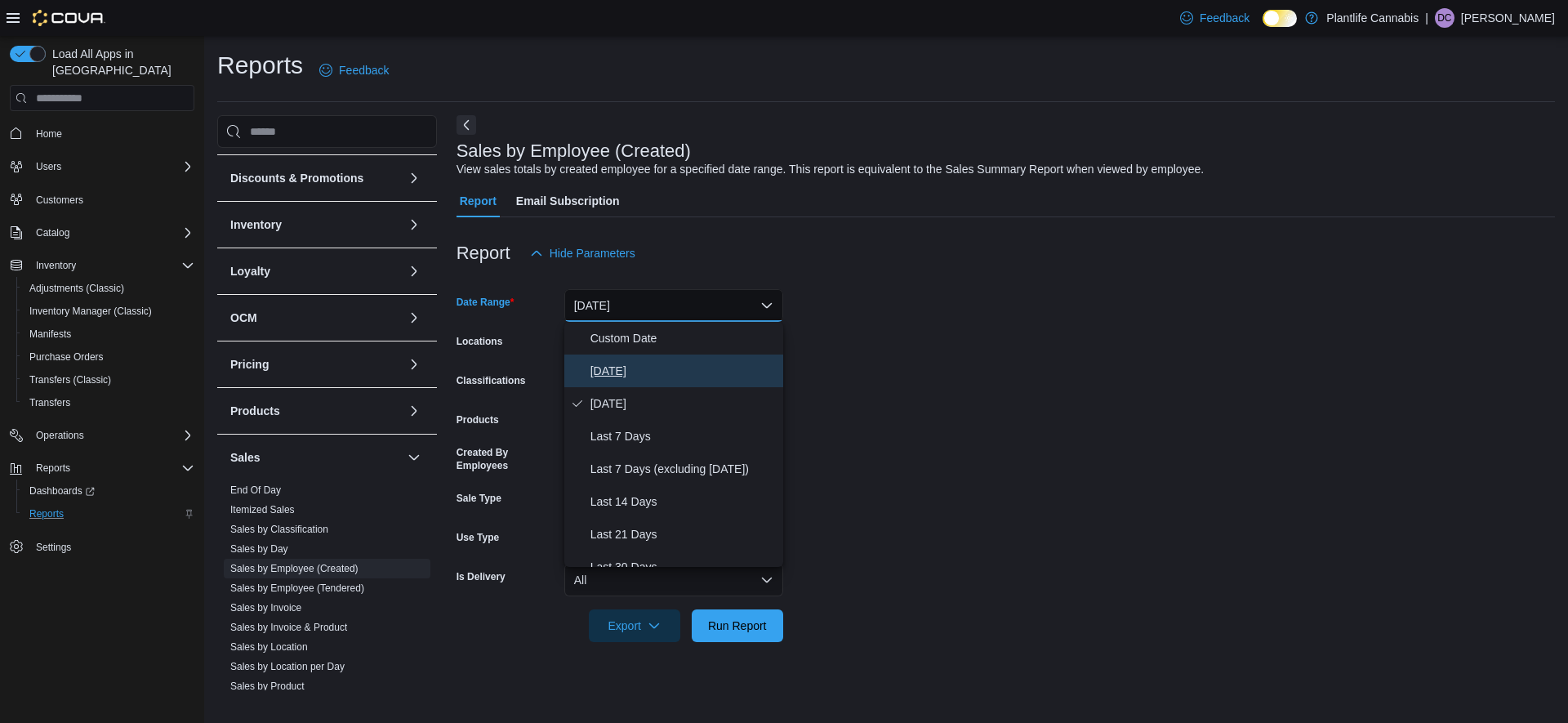
click at [630, 372] on span "[DATE]" at bounding box center [683, 371] width 186 height 19
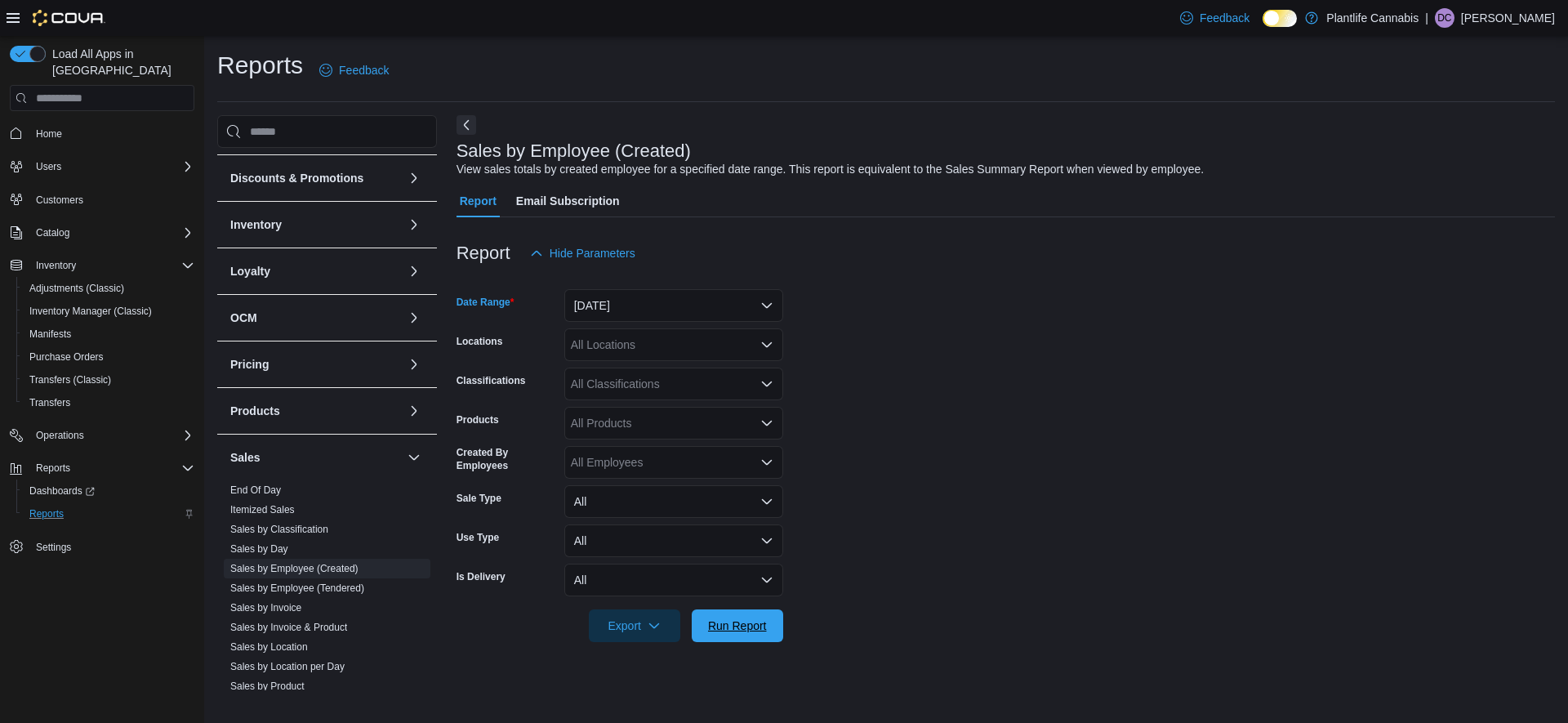
click at [708, 635] on span "Run Report" at bounding box center [738, 625] width 72 height 33
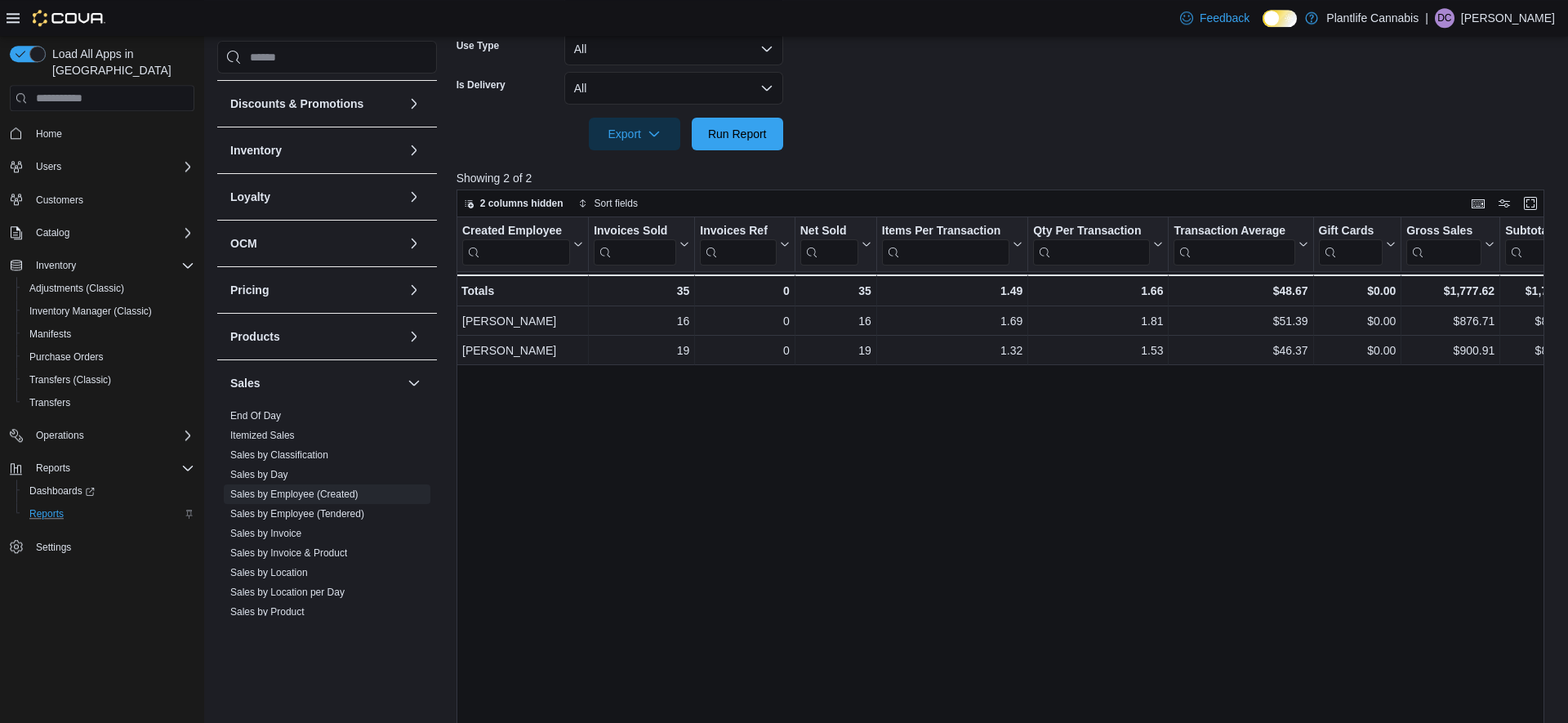
scroll to position [550, 0]
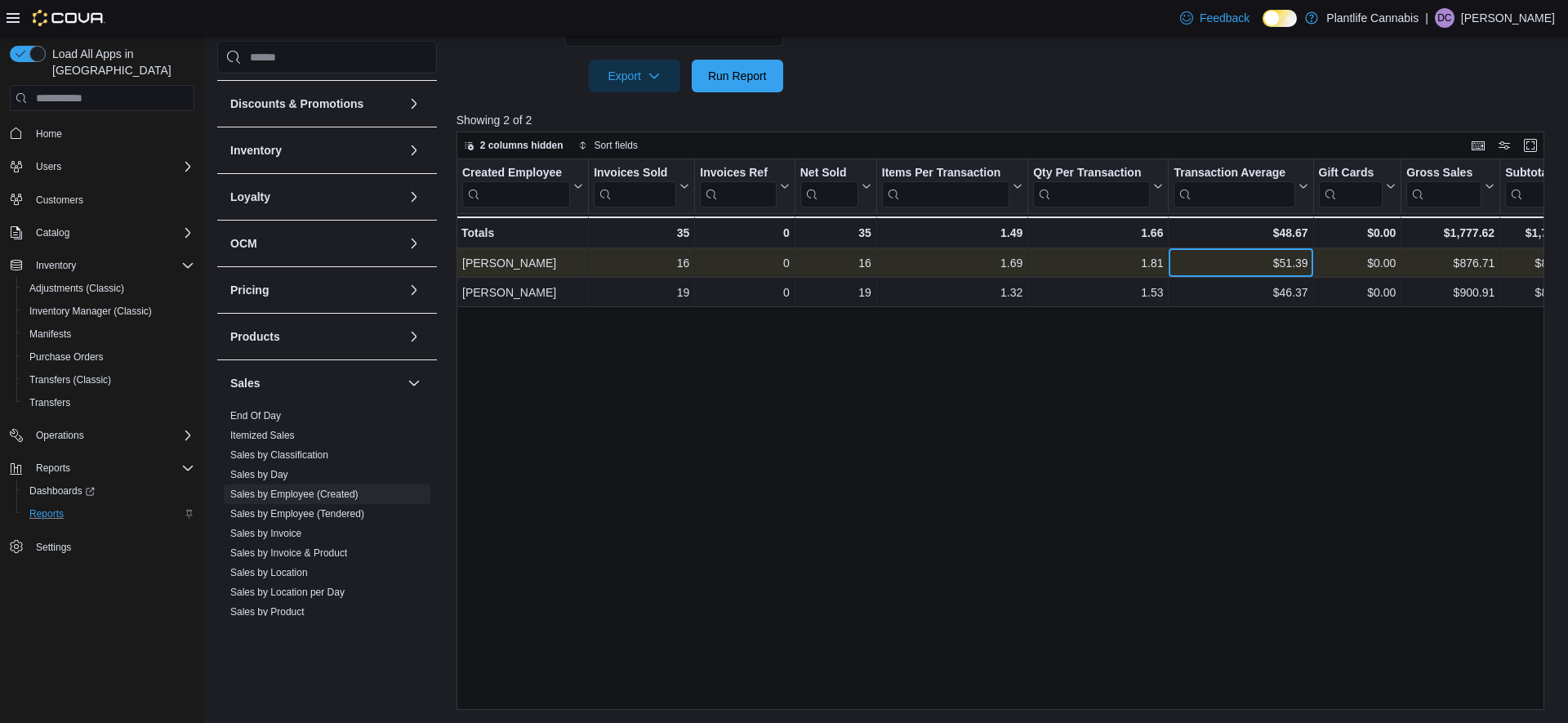
click at [1259, 267] on div "$51.39" at bounding box center [1241, 262] width 134 height 19
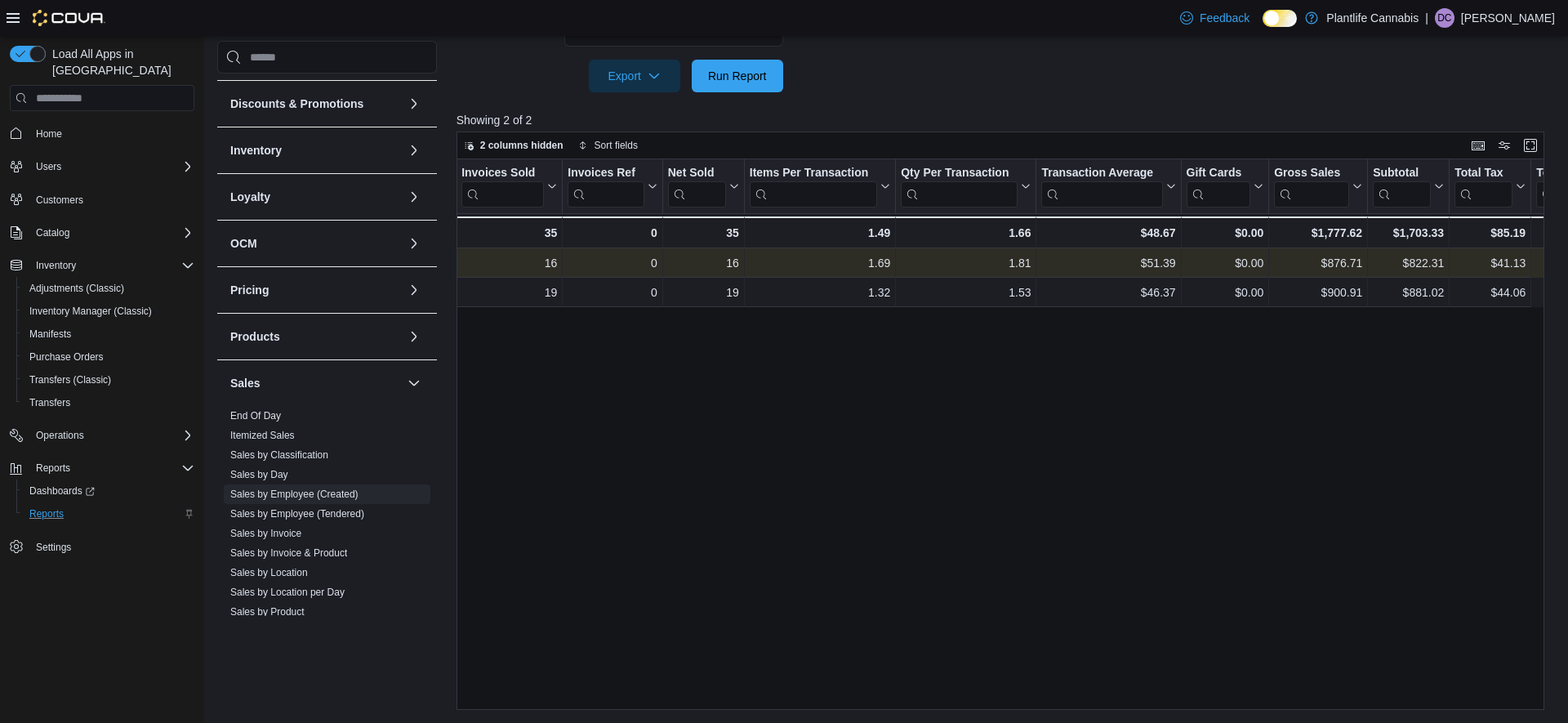
scroll to position [0, 0]
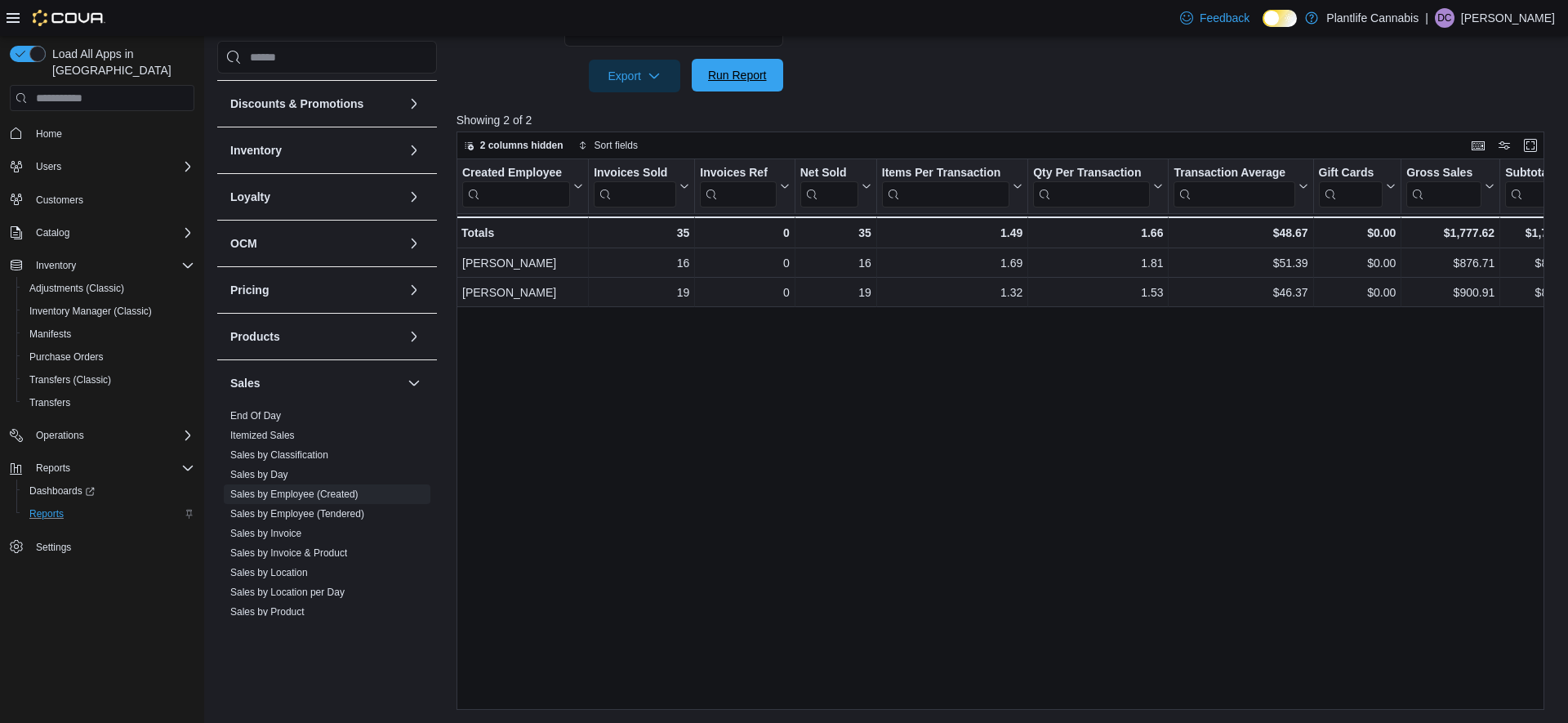
click at [694, 83] on button "Run Report" at bounding box center [738, 74] width 92 height 33
click at [262, 533] on link "Sales by Invoice" at bounding box center [265, 533] width 71 height 12
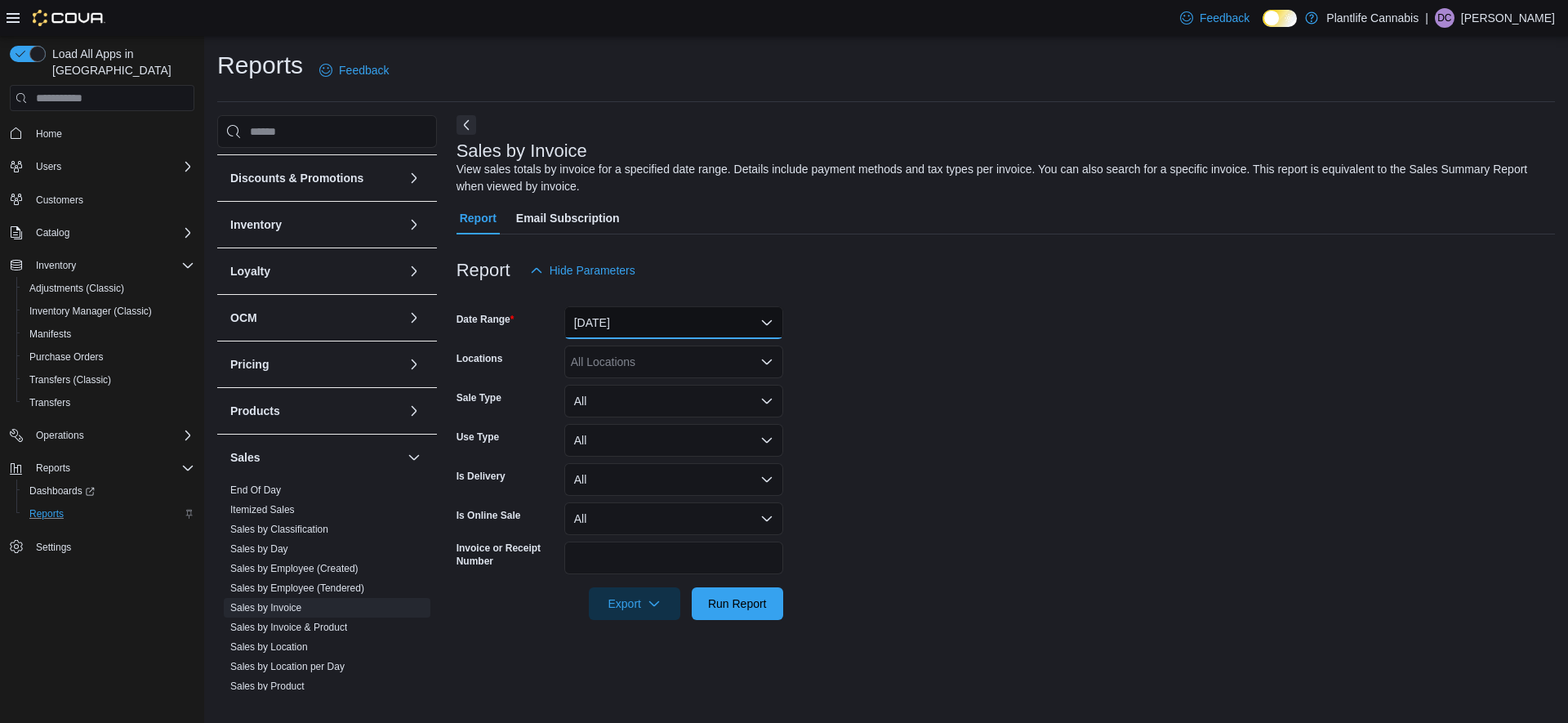
click at [630, 326] on button "[DATE]" at bounding box center [673, 322] width 219 height 33
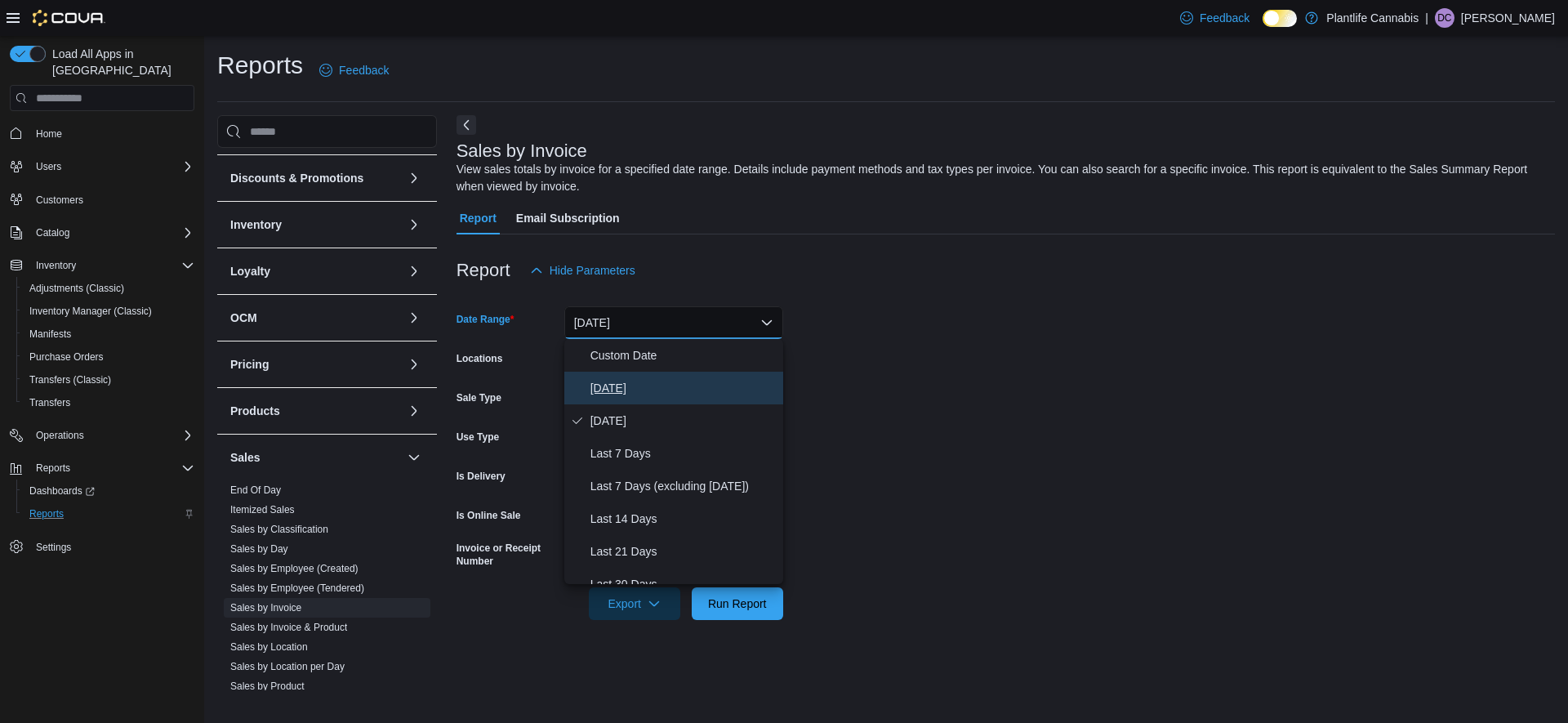
click at [604, 379] on span "[DATE]" at bounding box center [683, 387] width 186 height 19
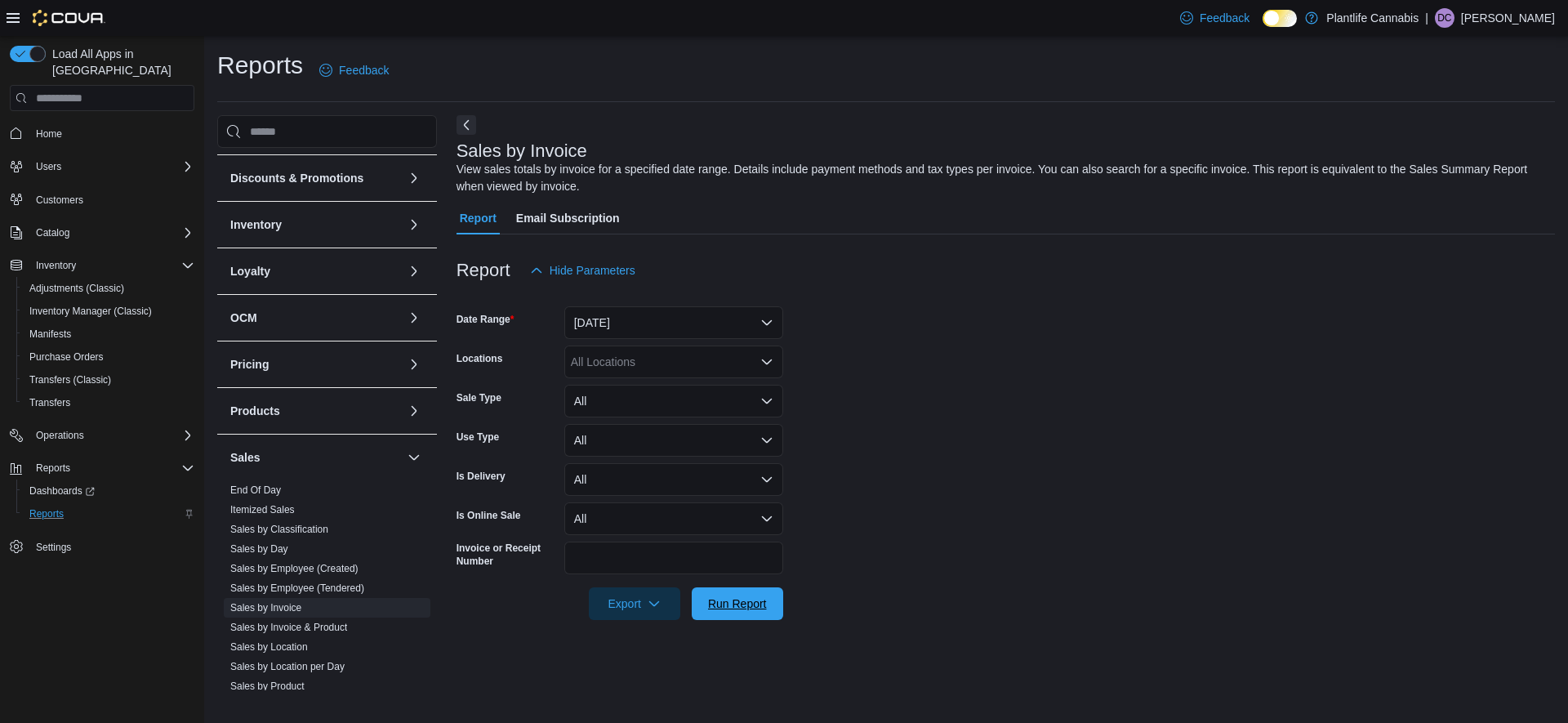
drag, startPoint x: 732, startPoint y: 609, endPoint x: 706, endPoint y: 509, distance: 103.3
click at [730, 608] on span "Run Report" at bounding box center [738, 604] width 58 height 17
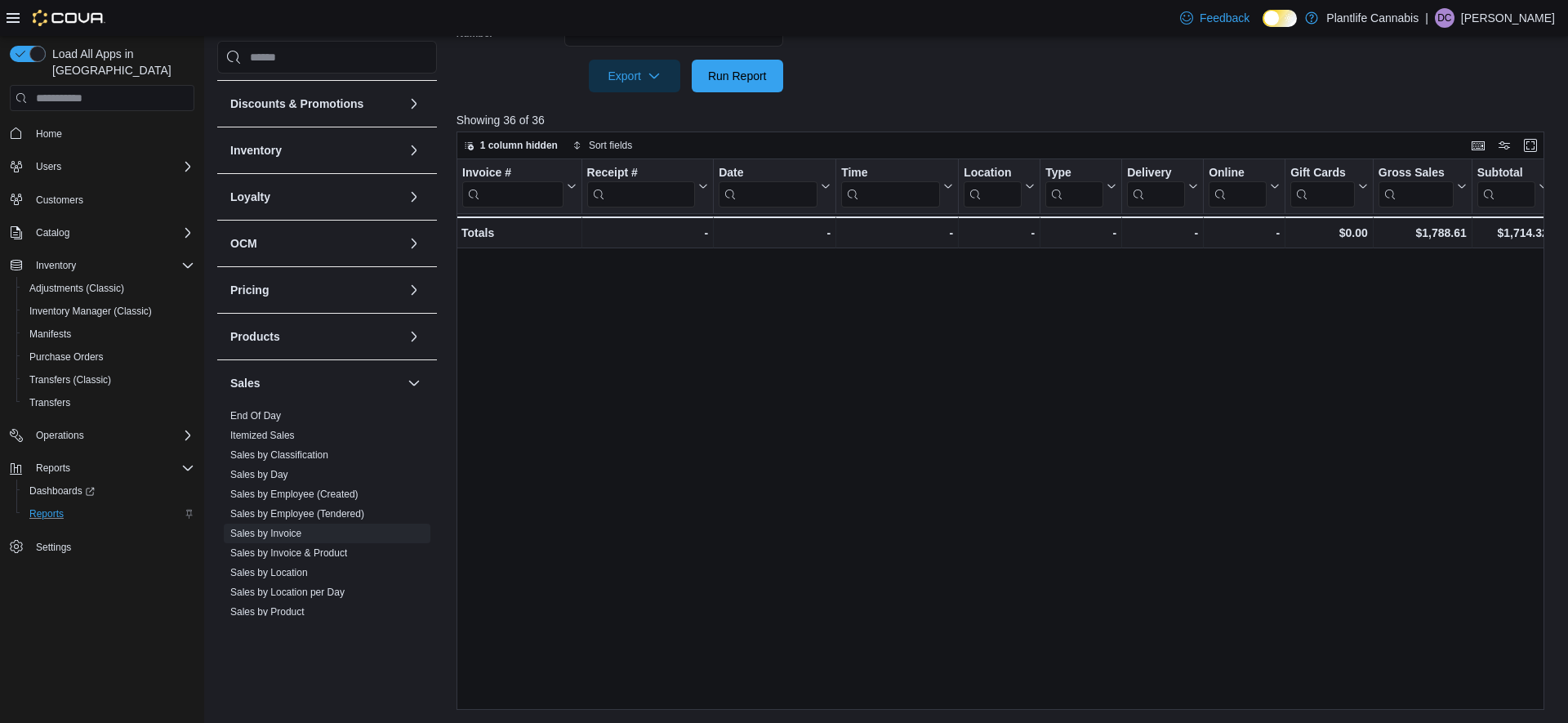
scroll to position [598, 0]
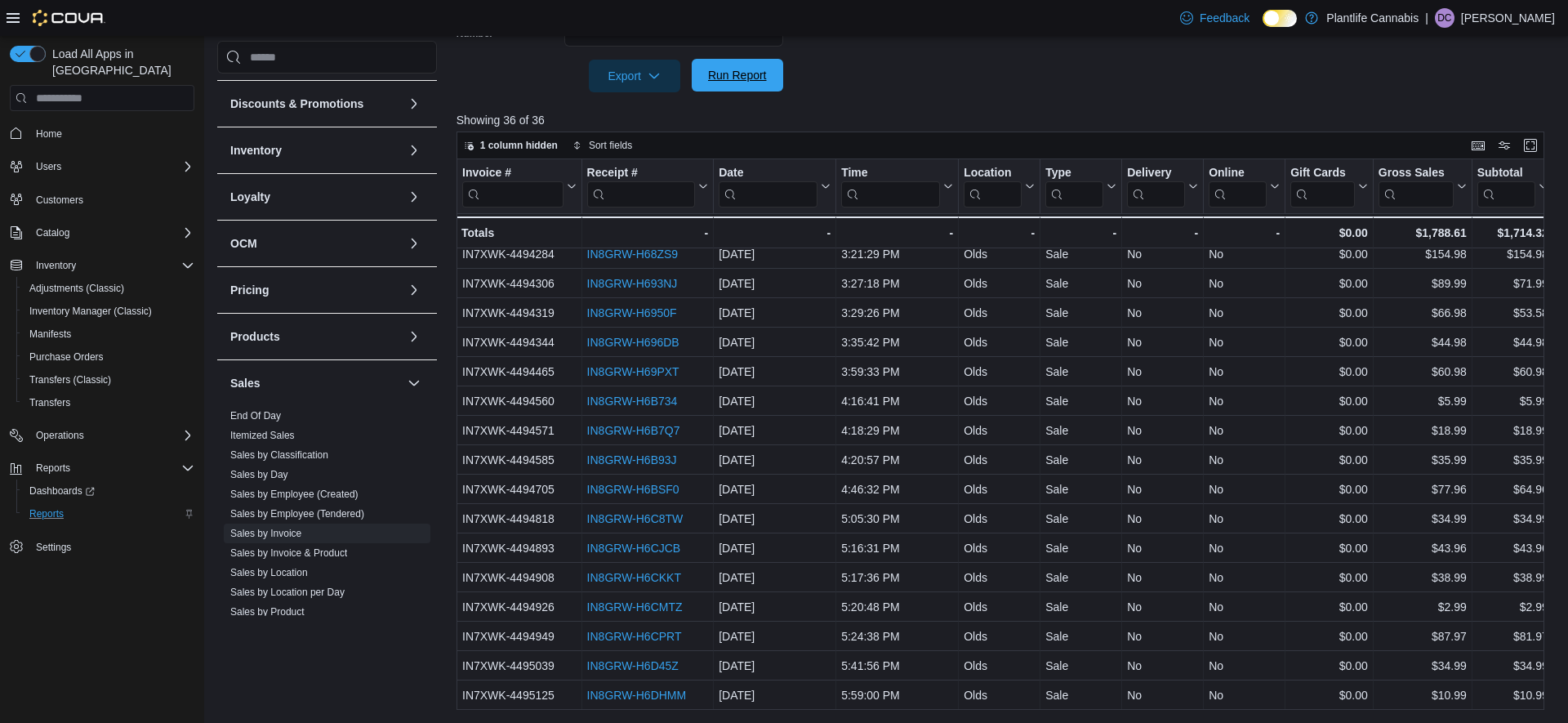
click at [768, 80] on span "Run Report" at bounding box center [738, 74] width 72 height 33
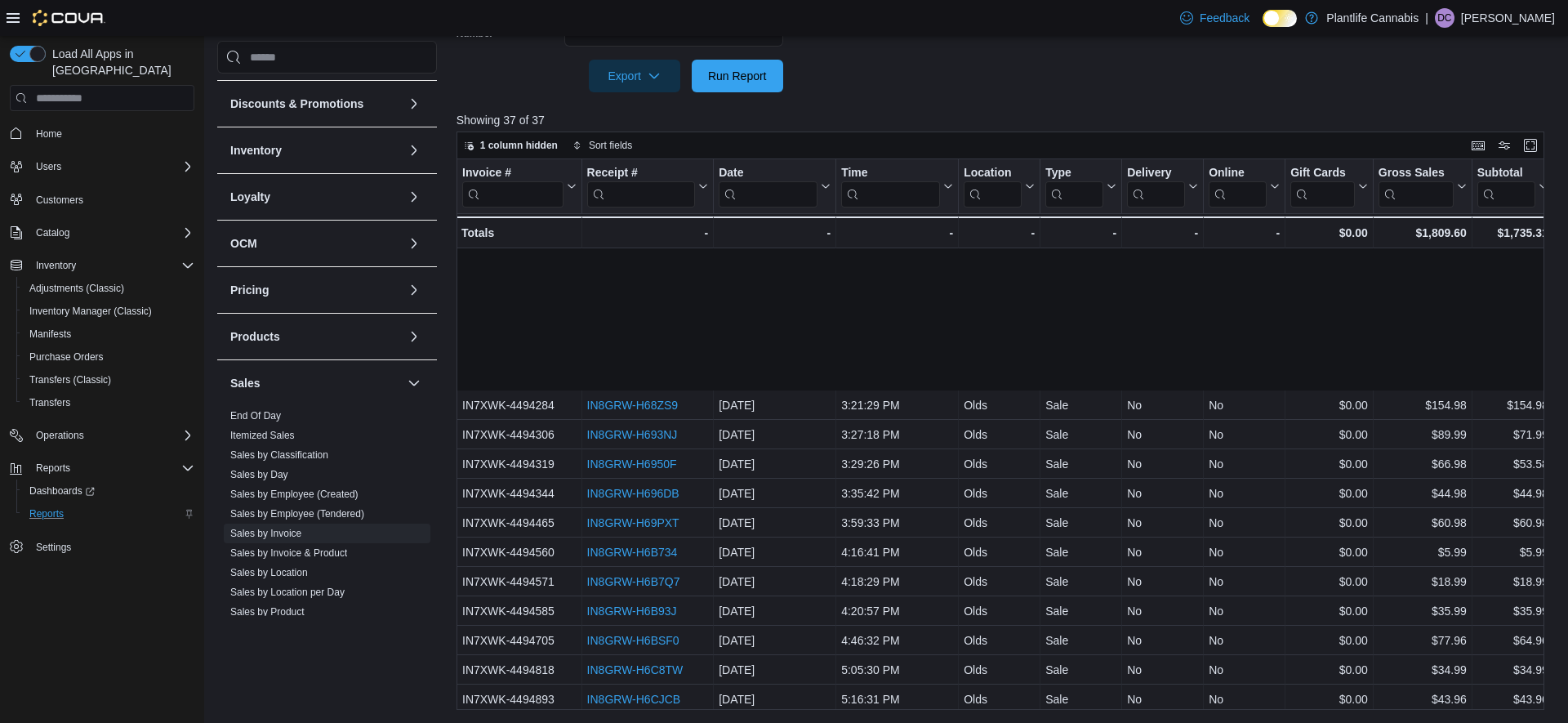
scroll to position [627, 0]
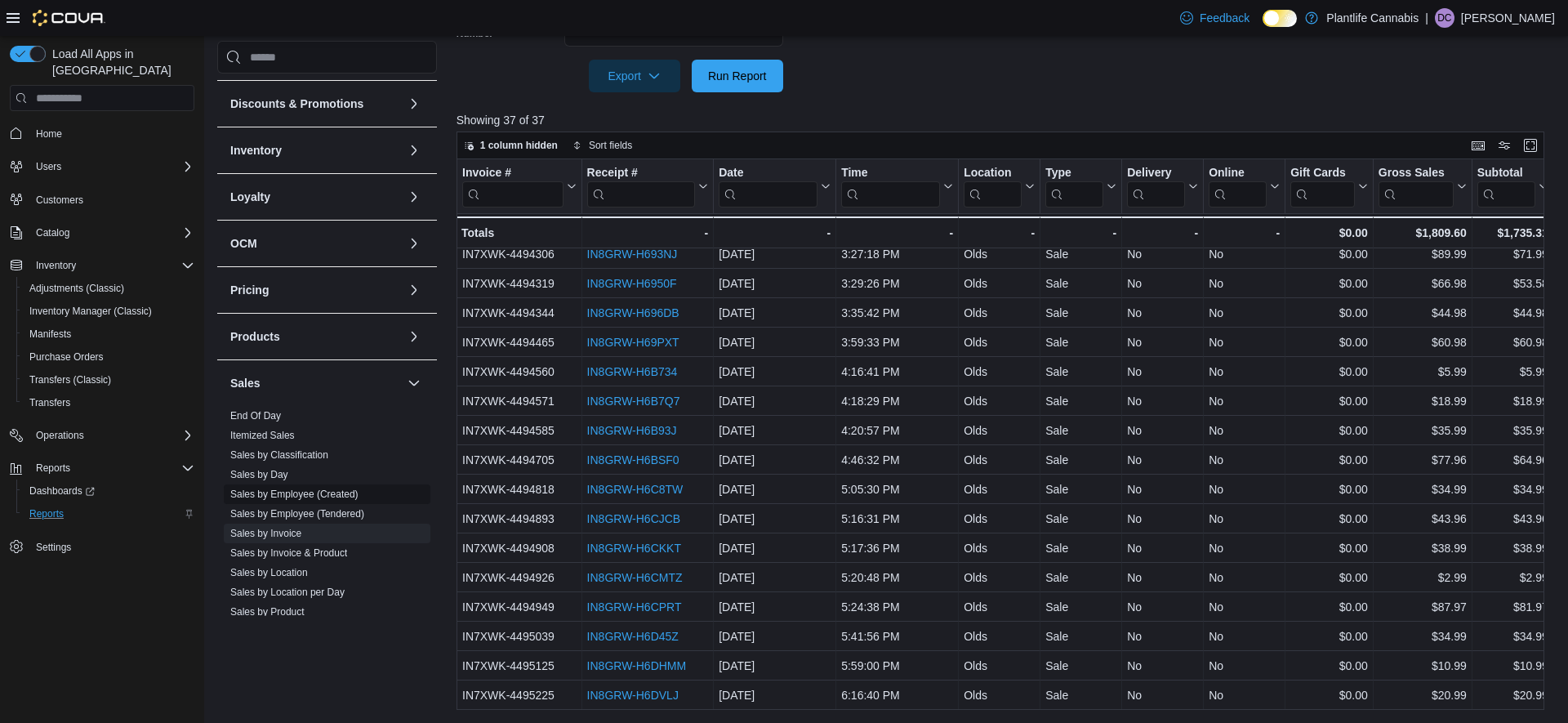
click at [312, 496] on link "Sales by Employee (Created)" at bounding box center [295, 494] width 129 height 12
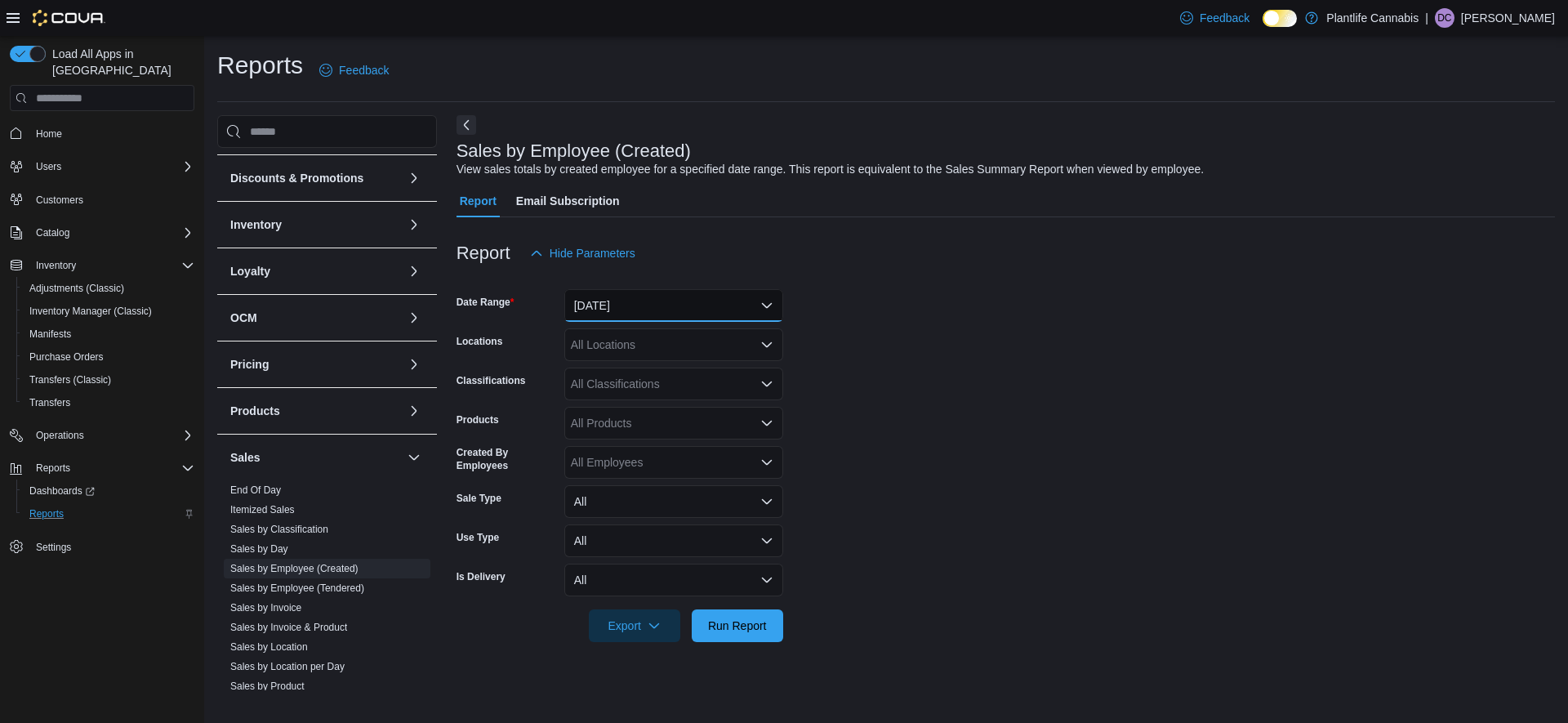
click at [650, 291] on button "[DATE]" at bounding box center [673, 306] width 219 height 33
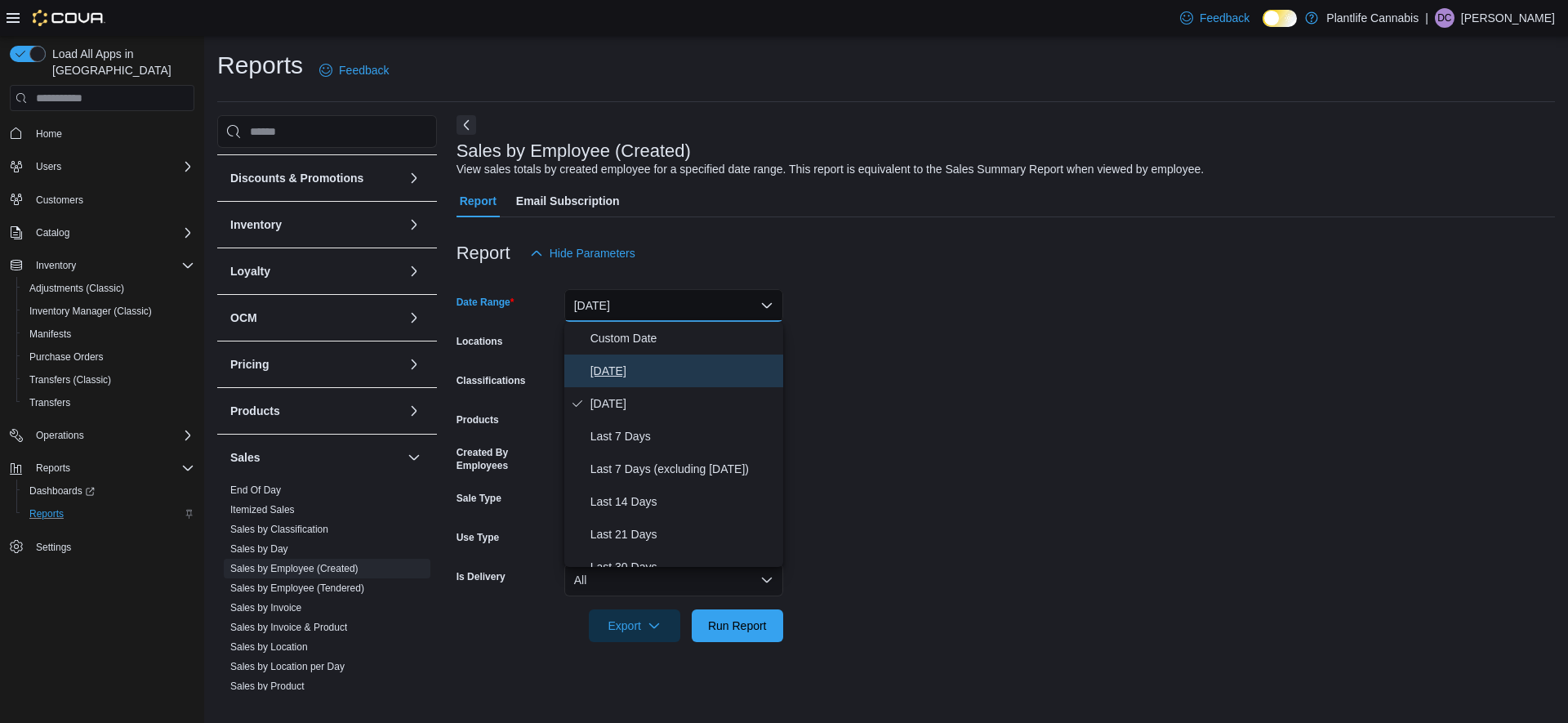
click at [621, 382] on button "[DATE]" at bounding box center [673, 371] width 219 height 33
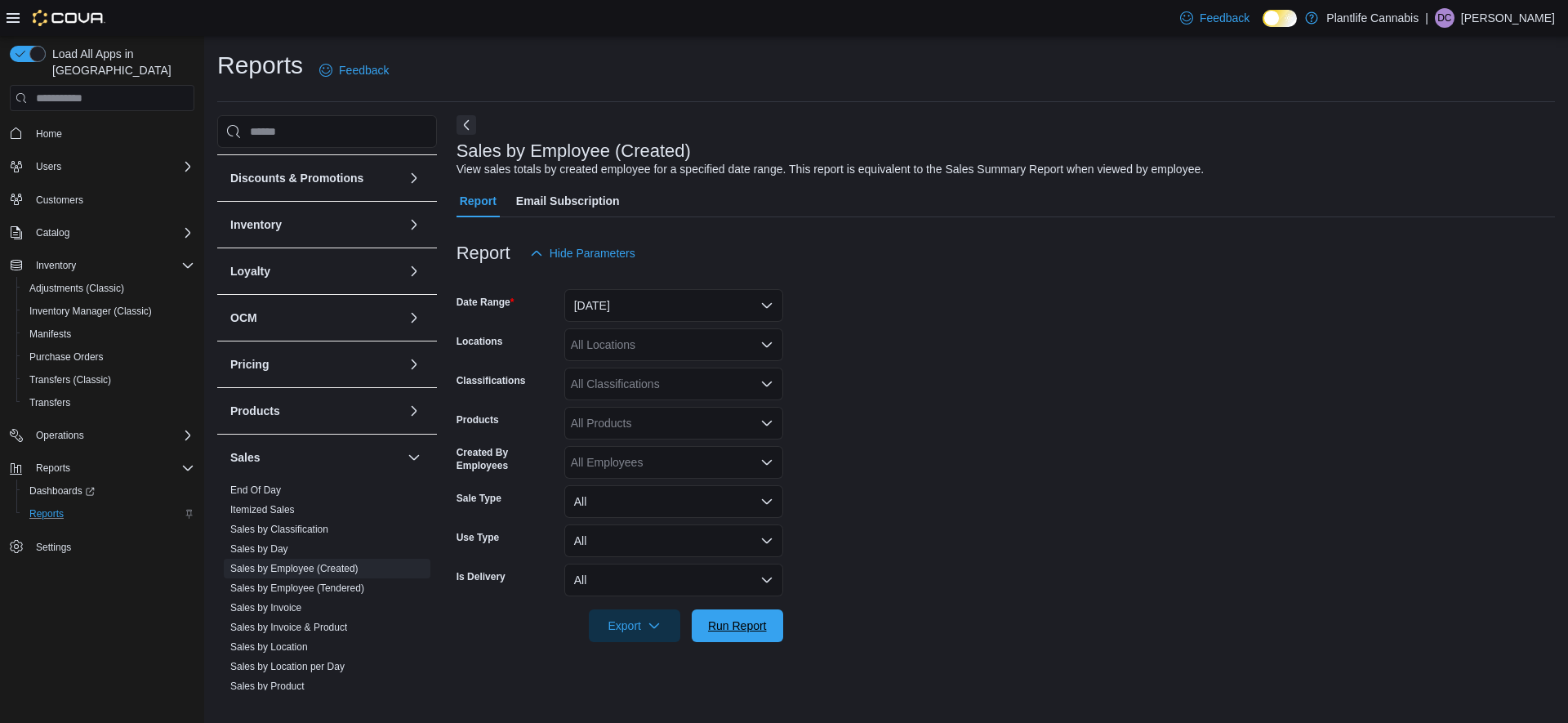
drag, startPoint x: 739, startPoint y: 633, endPoint x: 915, endPoint y: 15, distance: 642.6
click at [739, 633] on span "Run Report" at bounding box center [738, 626] width 58 height 17
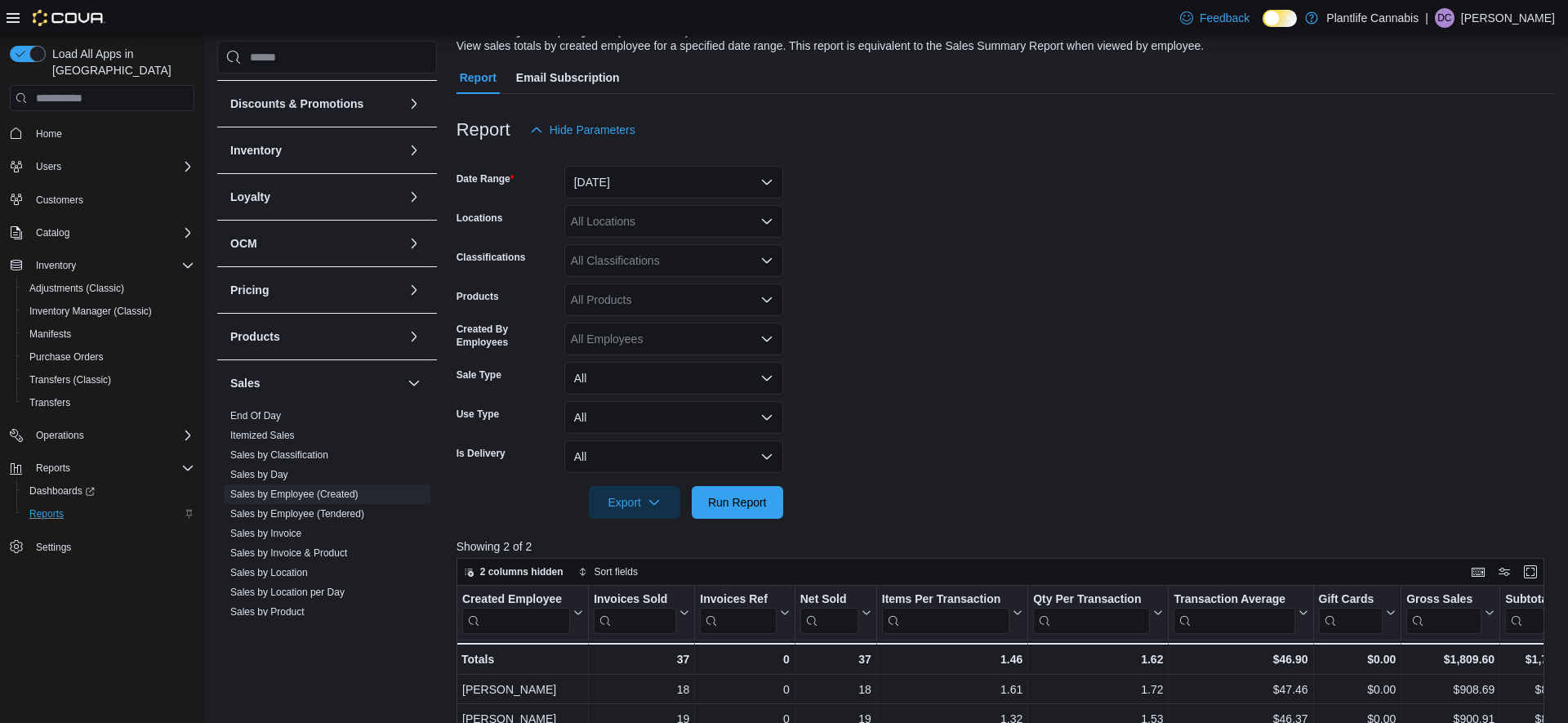
scroll to position [550, 0]
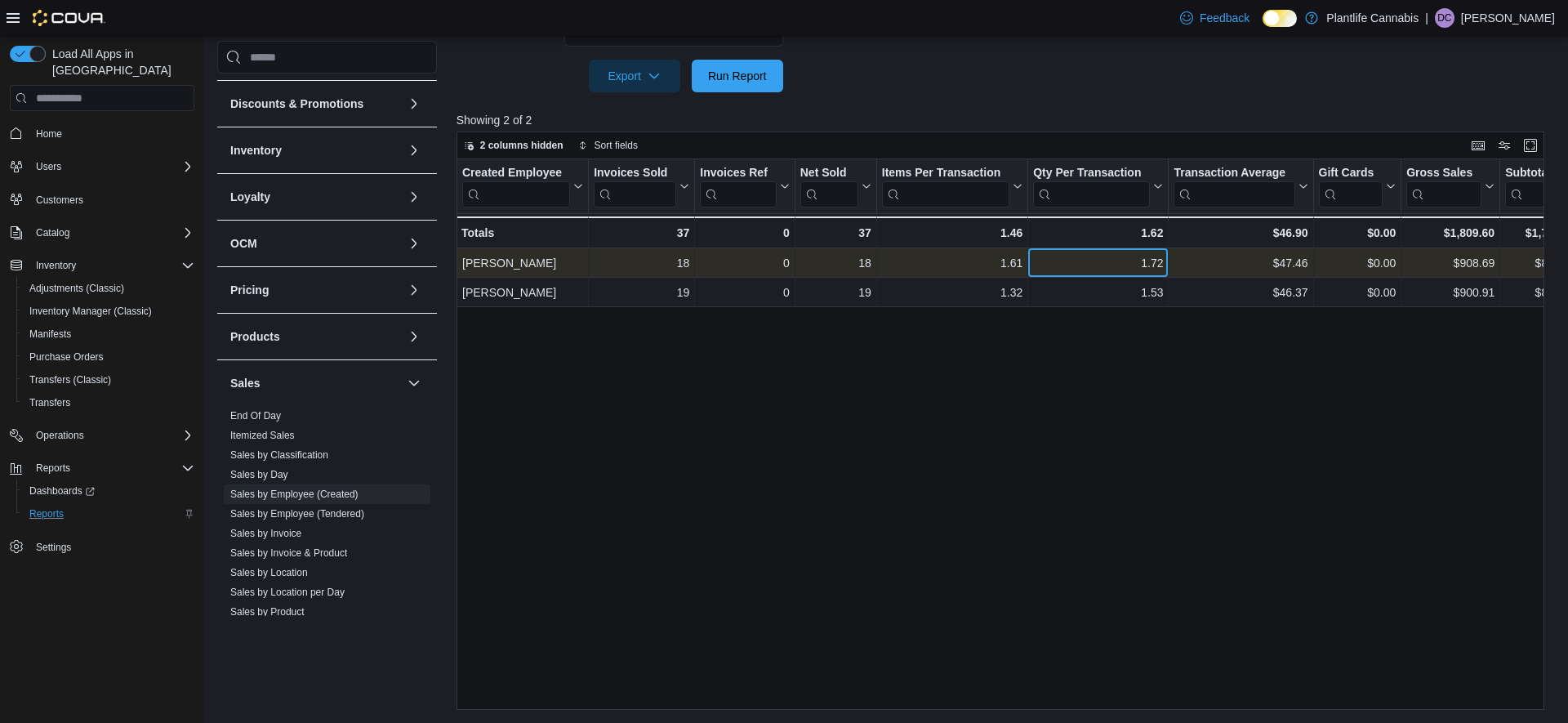
click at [1070, 268] on div "1.72" at bounding box center [1098, 262] width 130 height 19
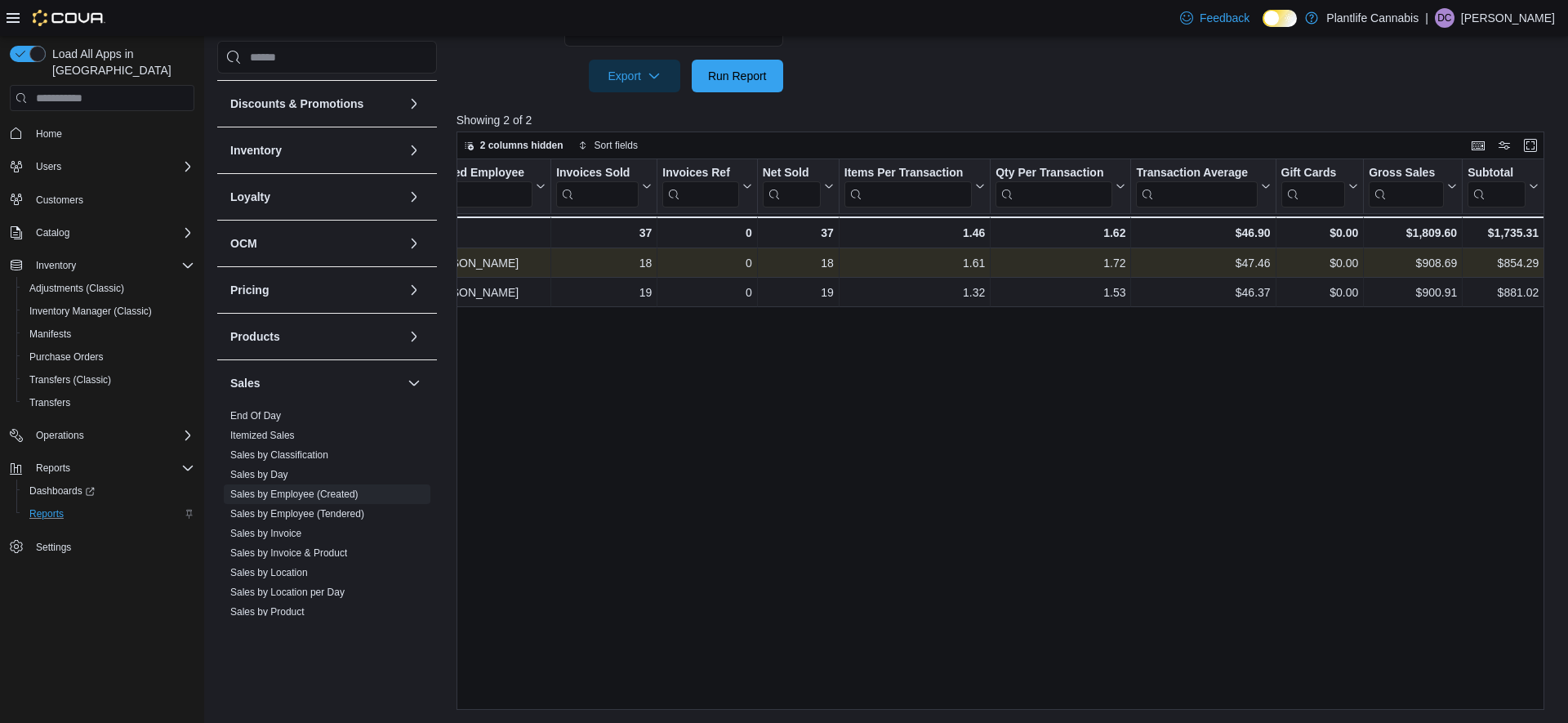
scroll to position [0, 119]
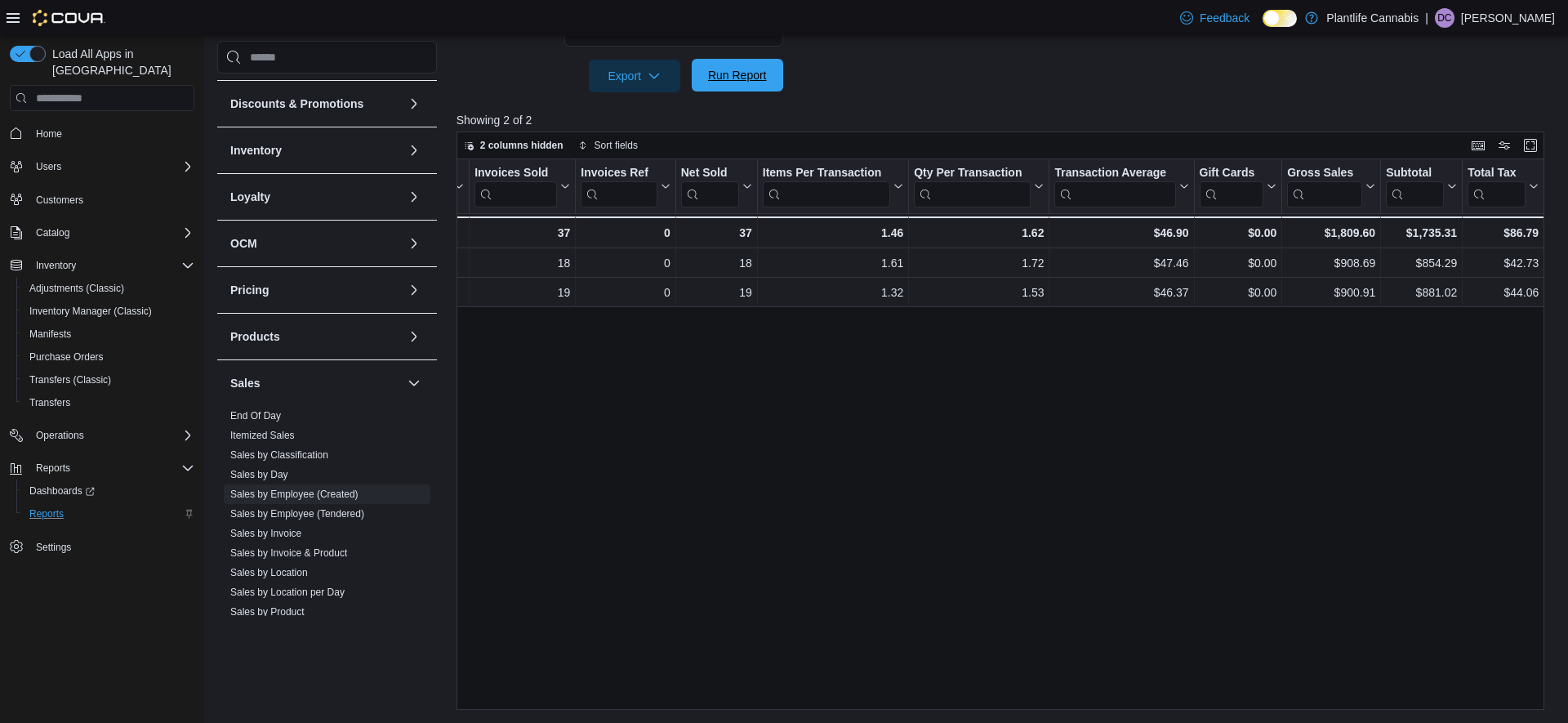
click at [727, 73] on span "Run Report" at bounding box center [738, 75] width 58 height 17
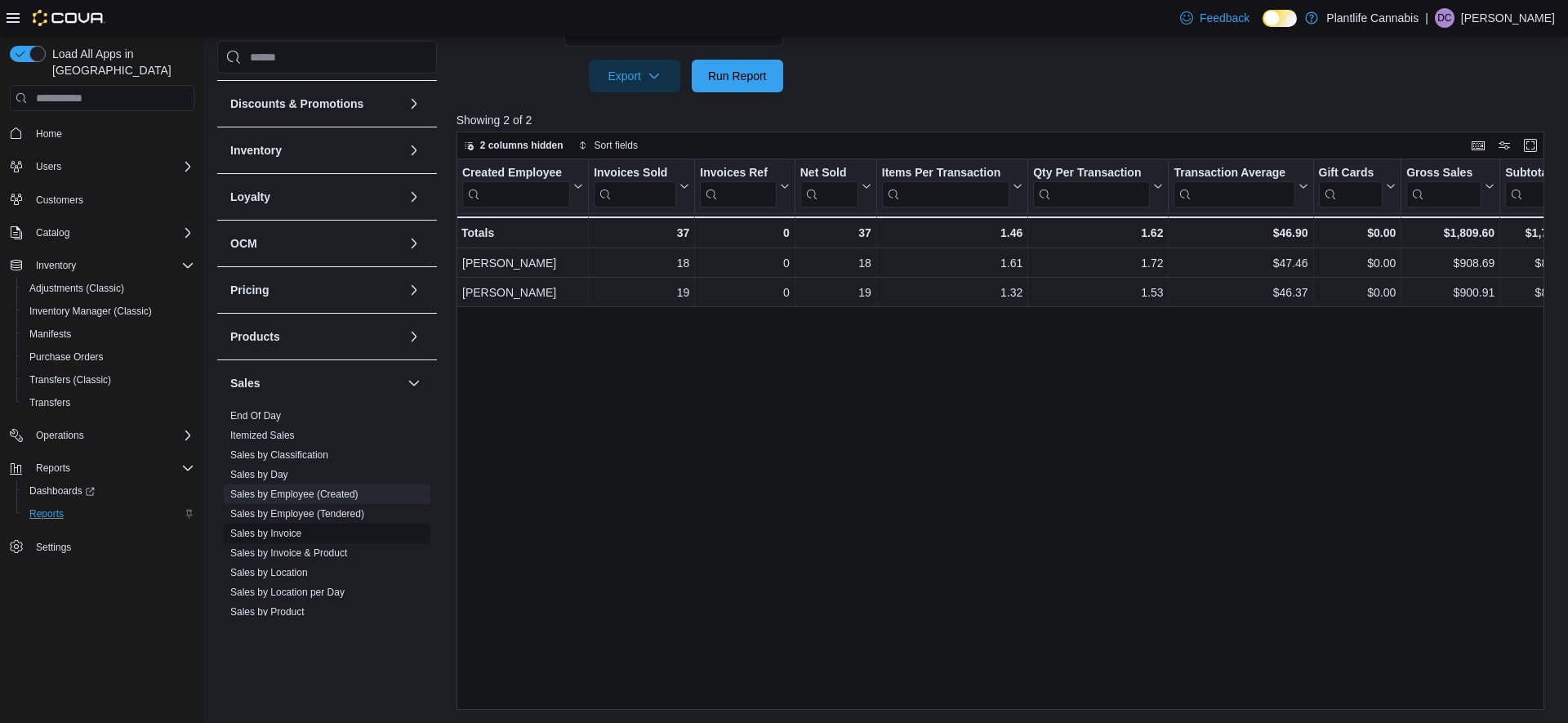
click at [295, 532] on link "Sales by Invoice" at bounding box center [265, 533] width 71 height 12
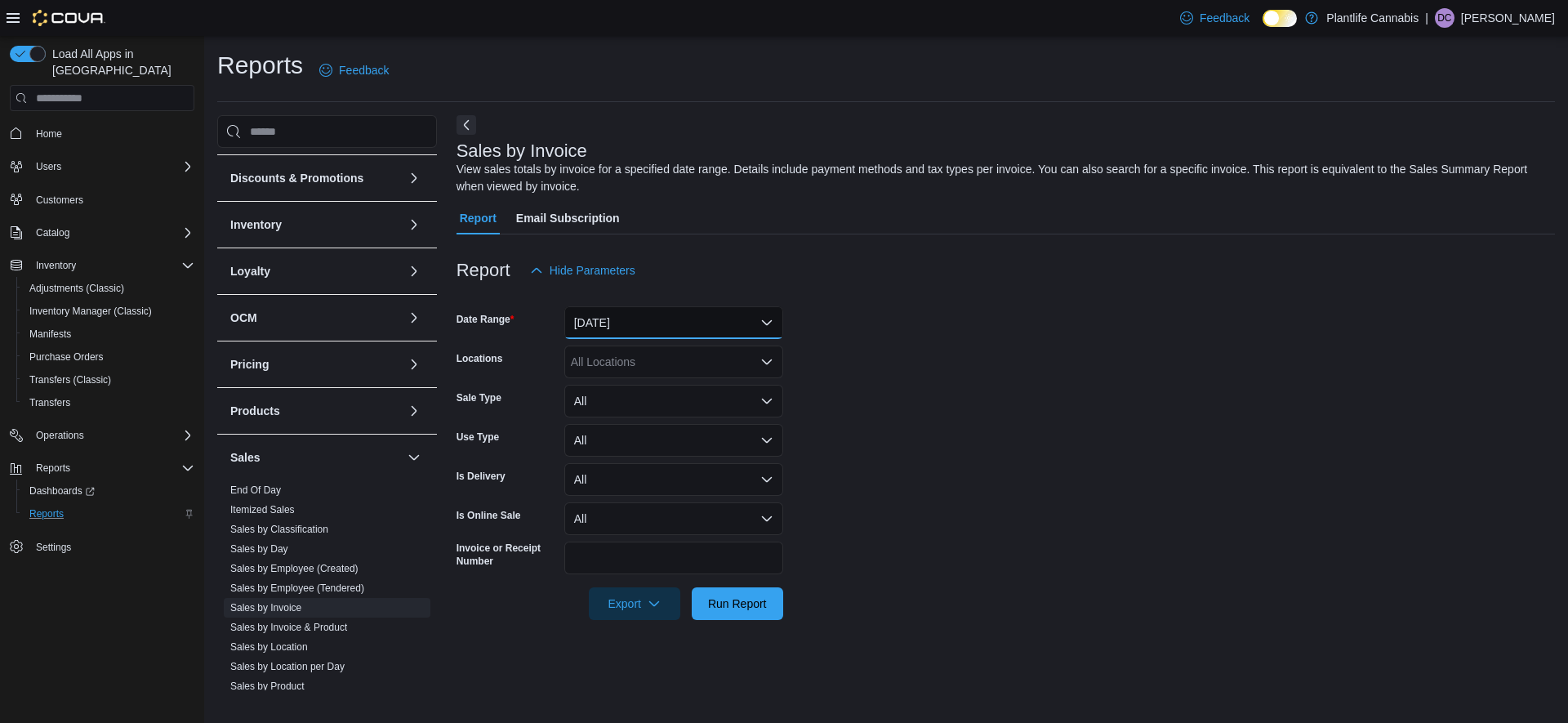
click at [609, 321] on button "[DATE]" at bounding box center [673, 322] width 219 height 33
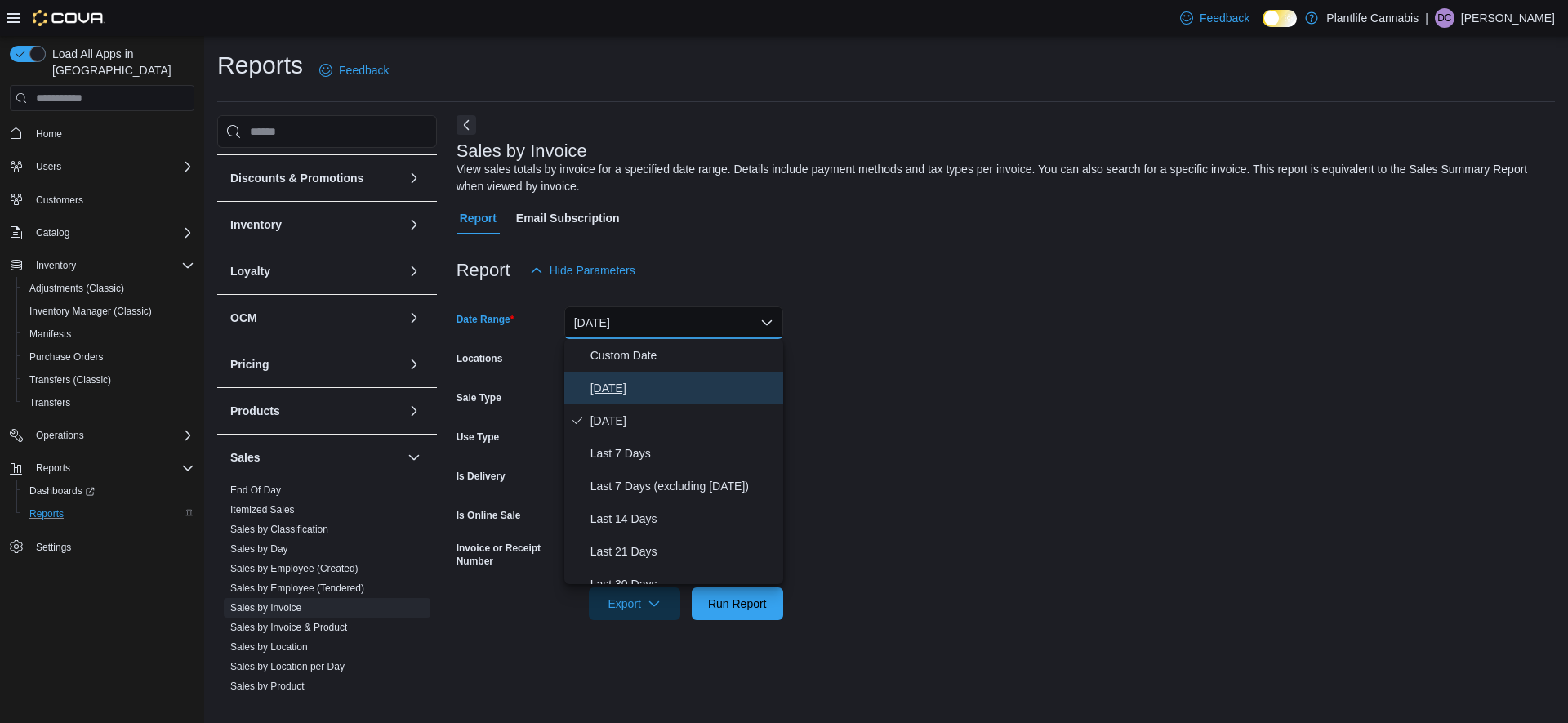
click at [597, 376] on button "[DATE]" at bounding box center [673, 387] width 219 height 33
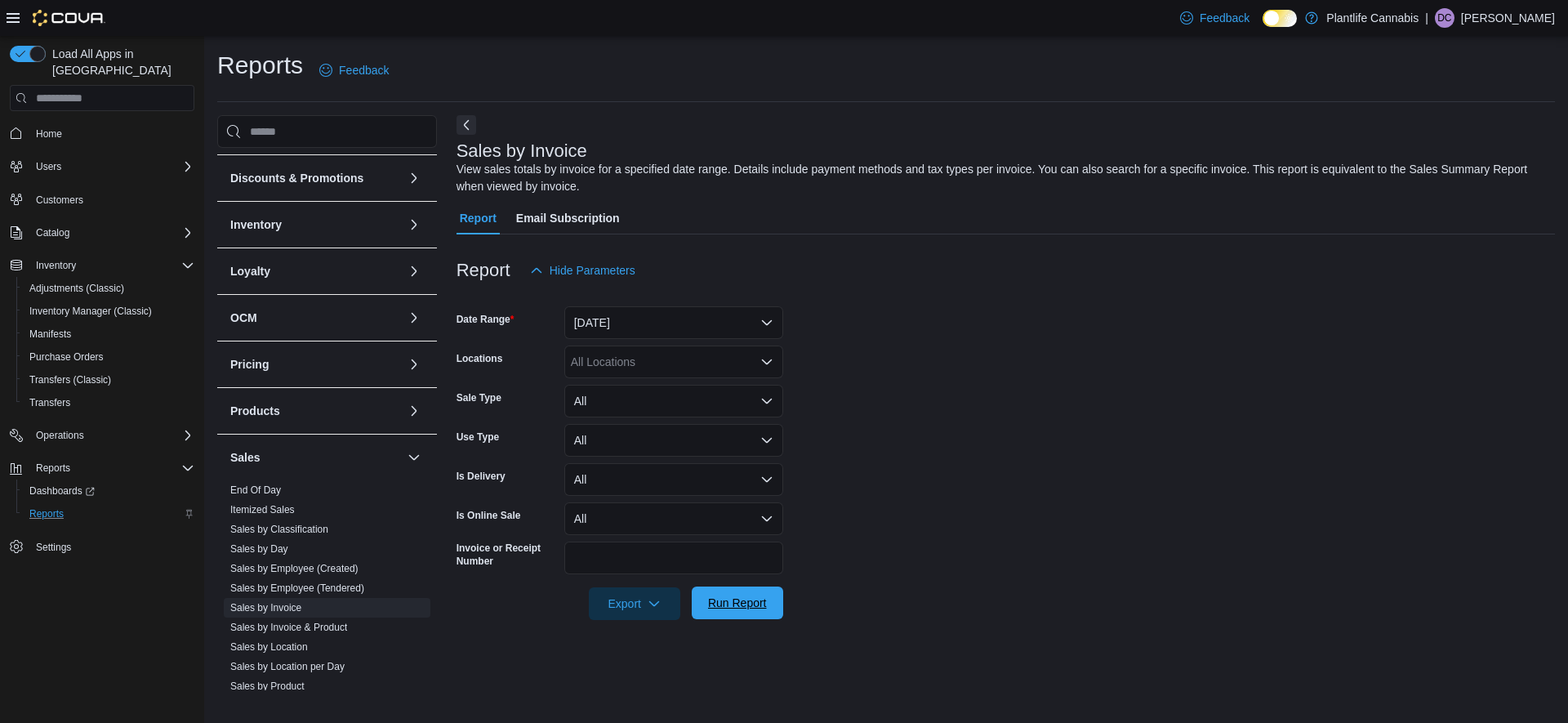
click at [749, 603] on span "Run Report" at bounding box center [738, 604] width 58 height 17
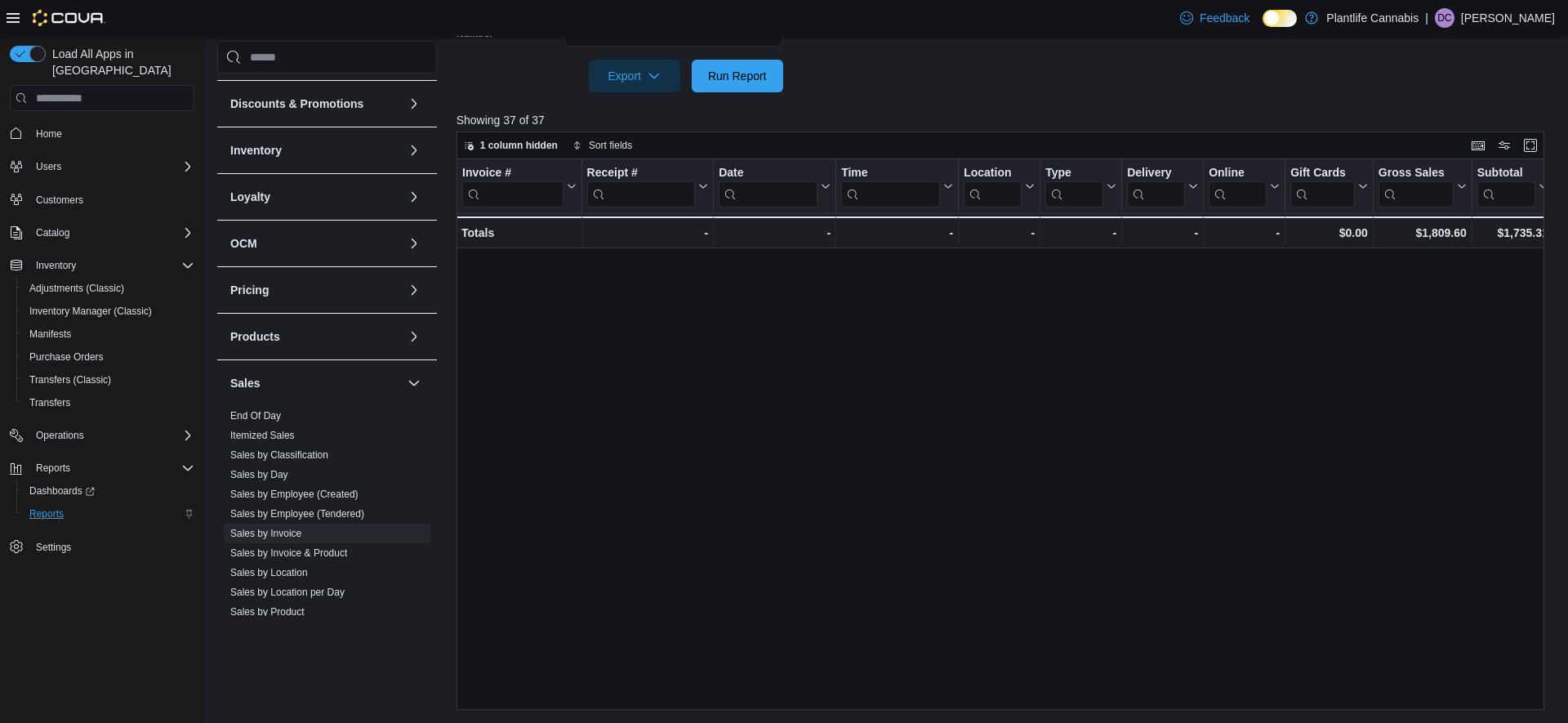
scroll to position [627, 0]
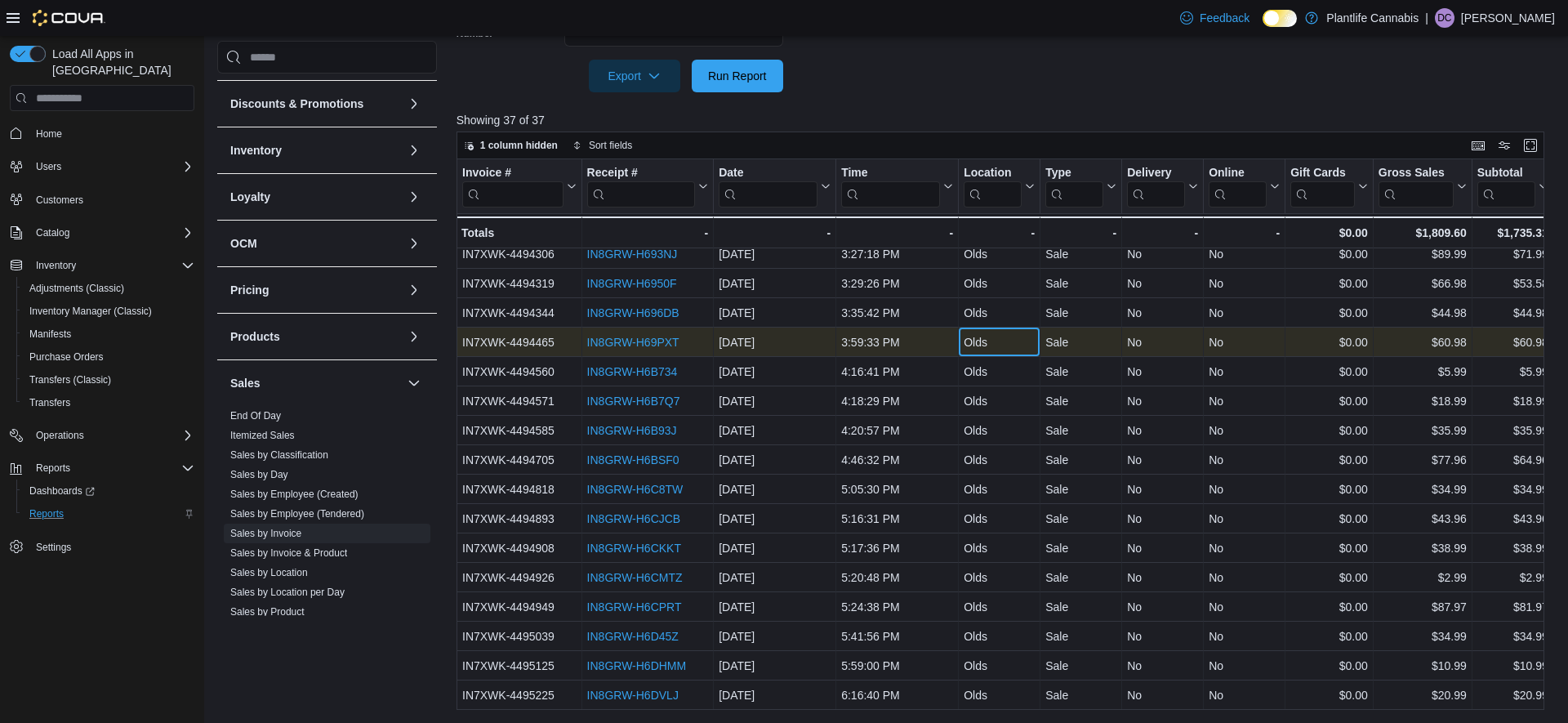
click at [1011, 333] on div "Olds" at bounding box center [999, 341] width 71 height 19
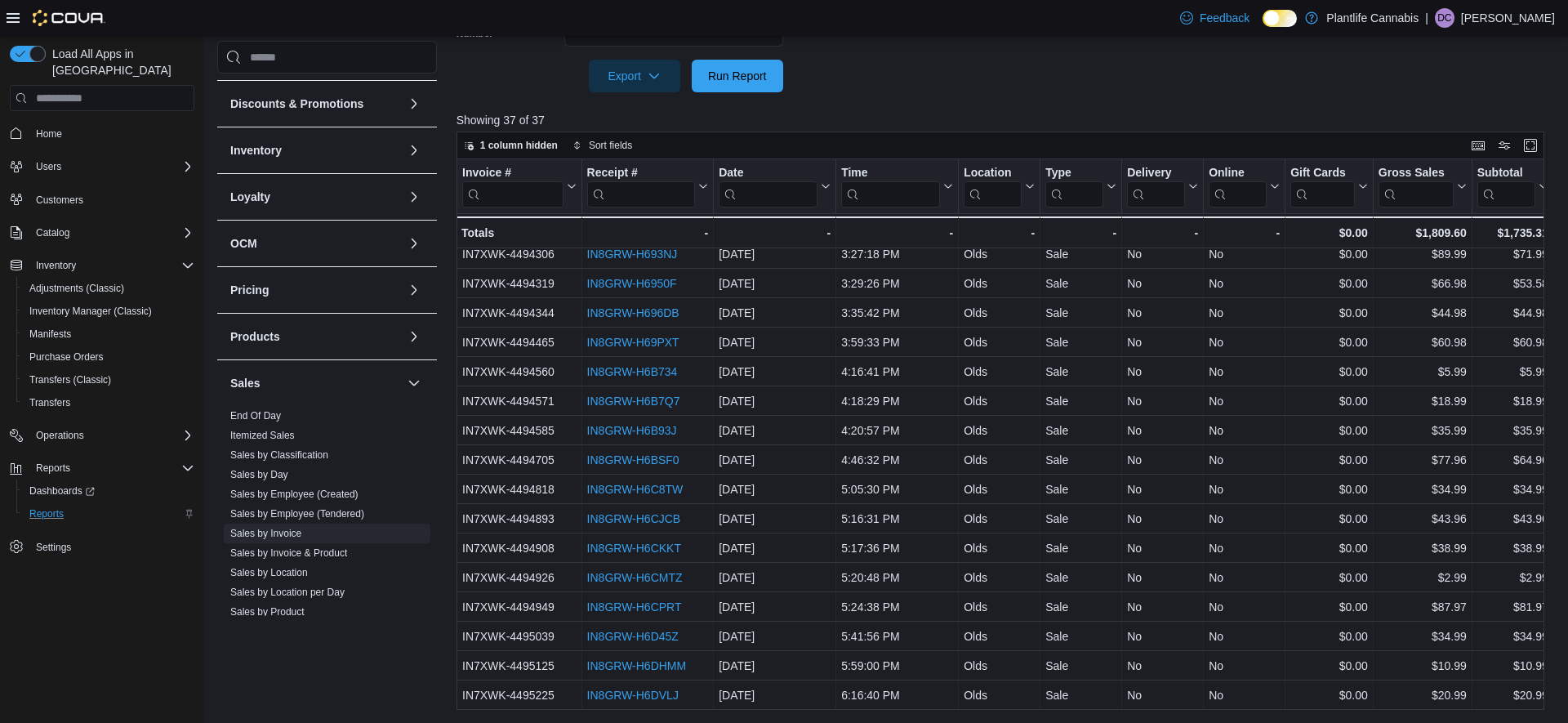
click at [767, 99] on div at bounding box center [1006, 102] width 1099 height 19
click at [739, 75] on span "Run Report" at bounding box center [738, 75] width 58 height 17
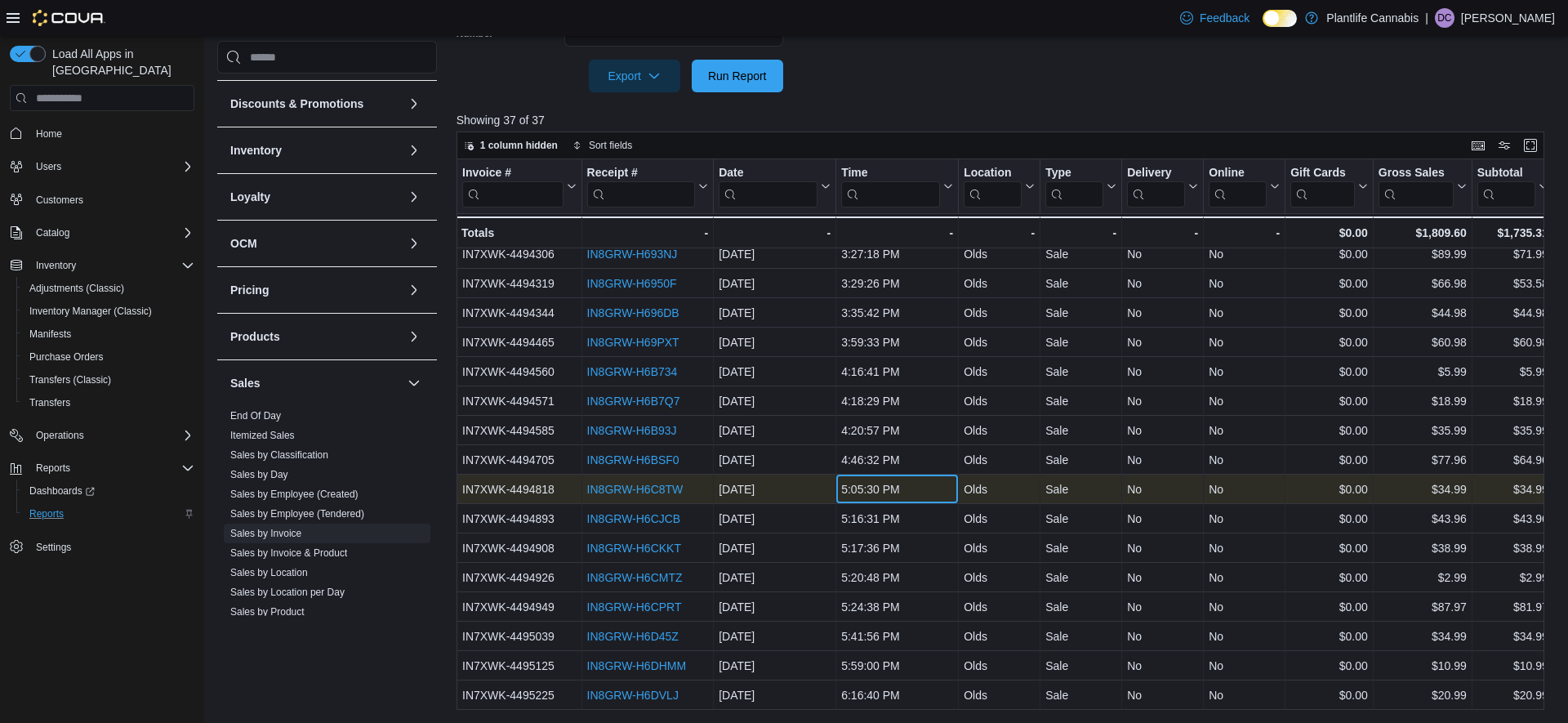
click at [885, 498] on div "5:05:30 PM" at bounding box center [897, 489] width 112 height 19
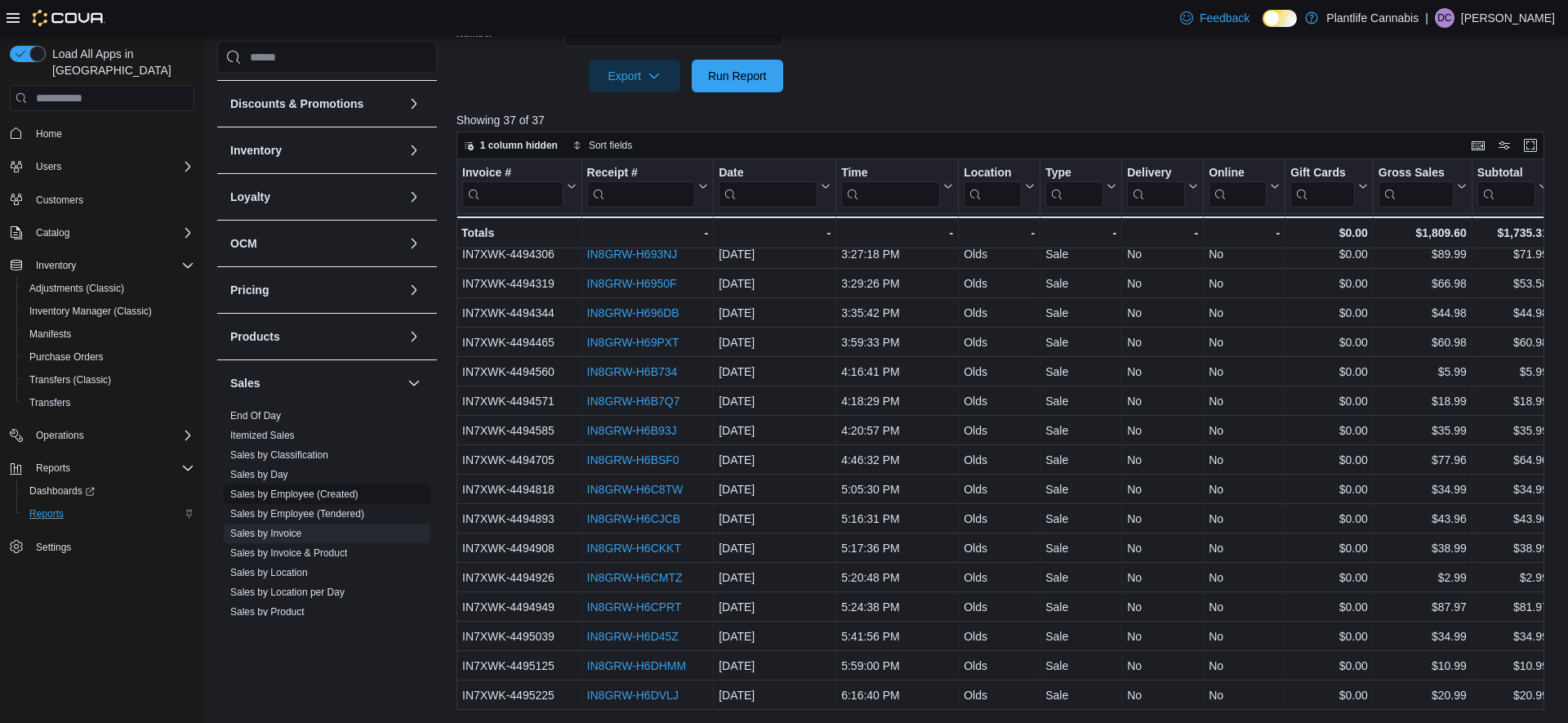
click at [325, 493] on link "Sales by Employee (Created)" at bounding box center [295, 494] width 129 height 12
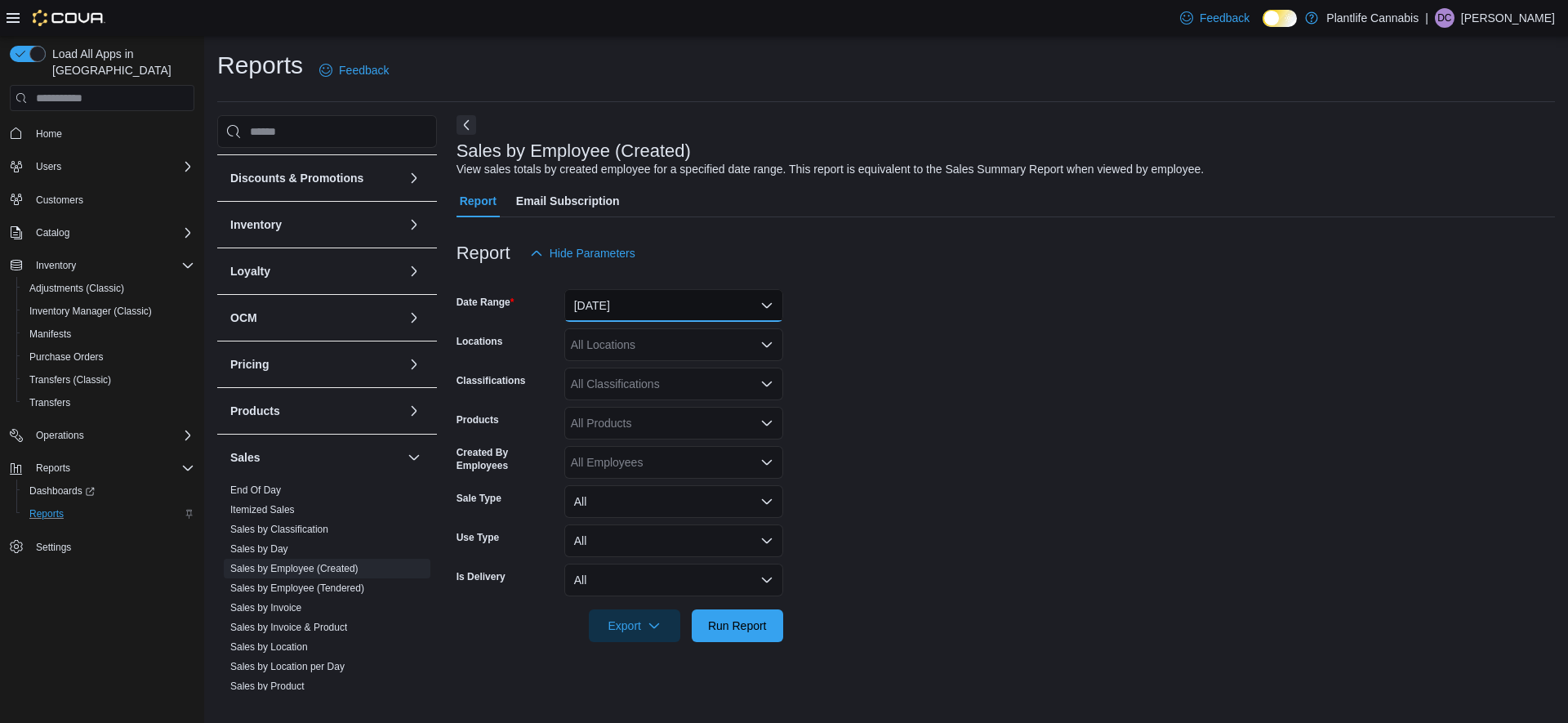
click at [637, 308] on button "[DATE]" at bounding box center [673, 306] width 219 height 33
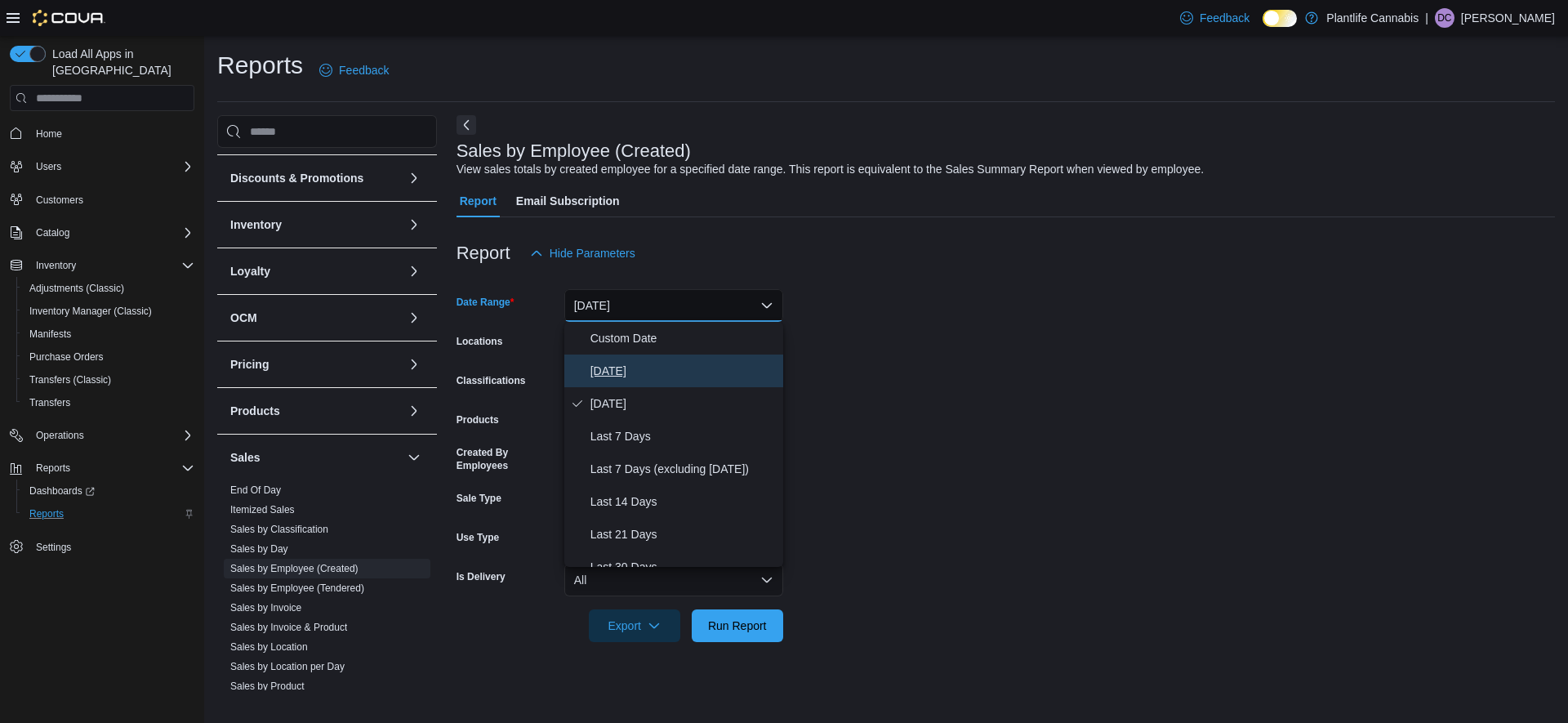
click at [648, 382] on button "[DATE]" at bounding box center [673, 371] width 219 height 33
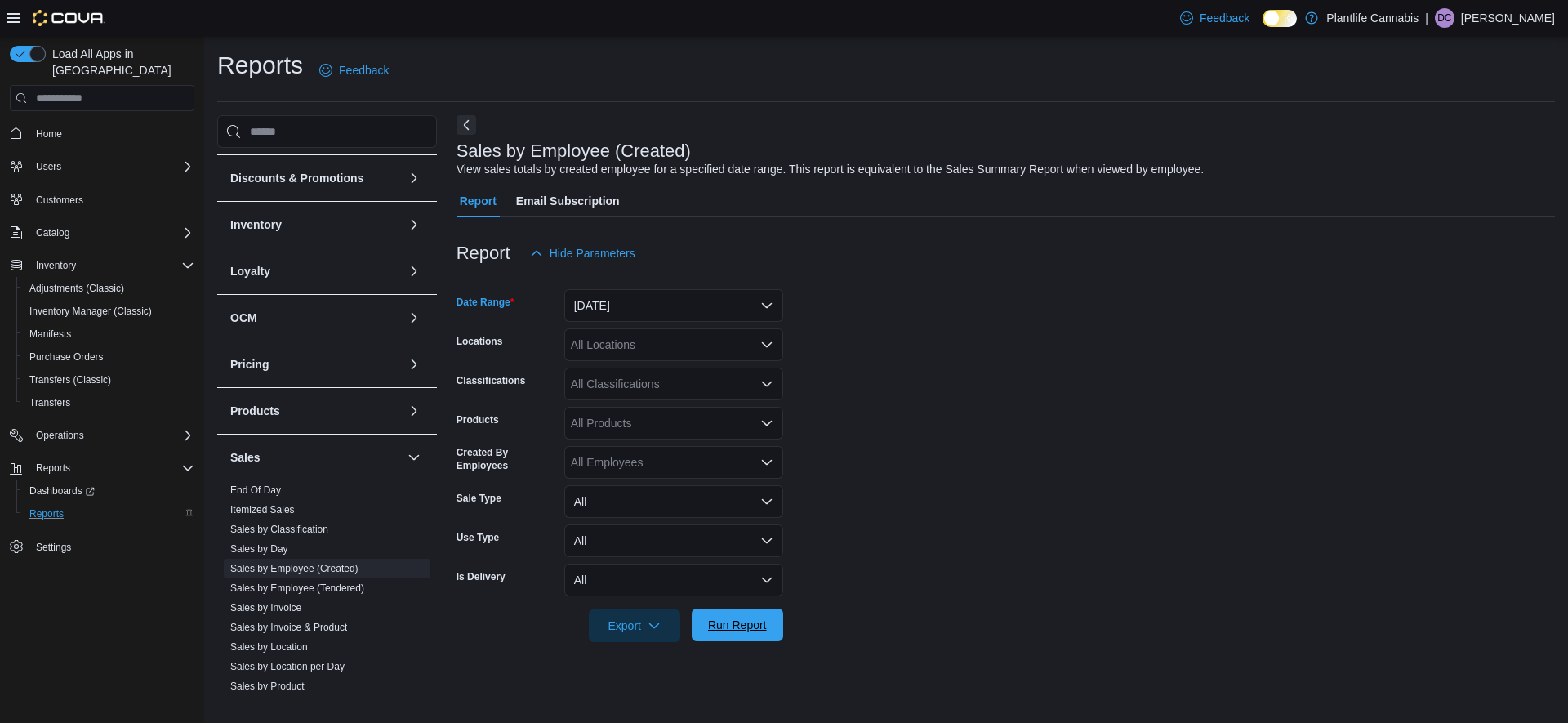
click at [749, 622] on span "Run Report" at bounding box center [738, 625] width 58 height 17
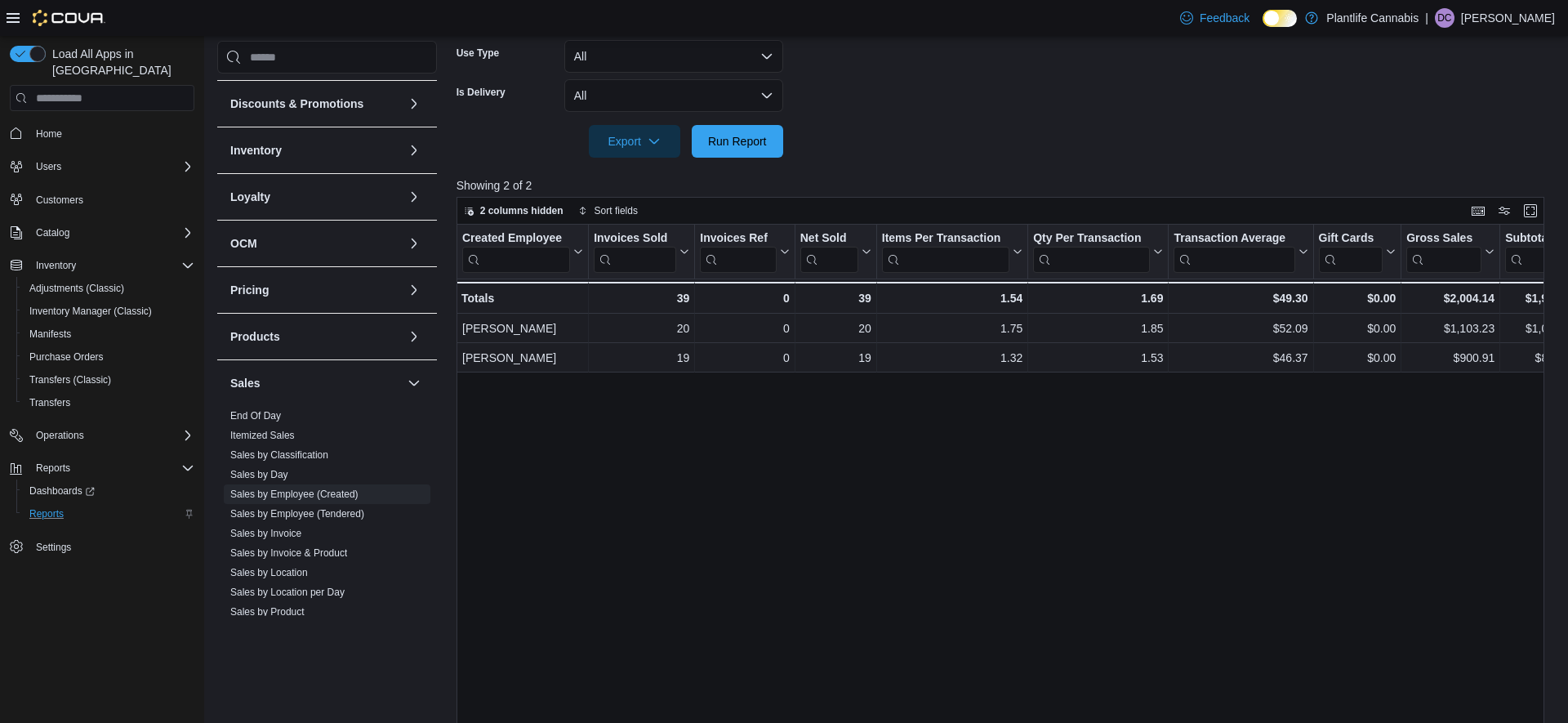
scroll to position [550, 0]
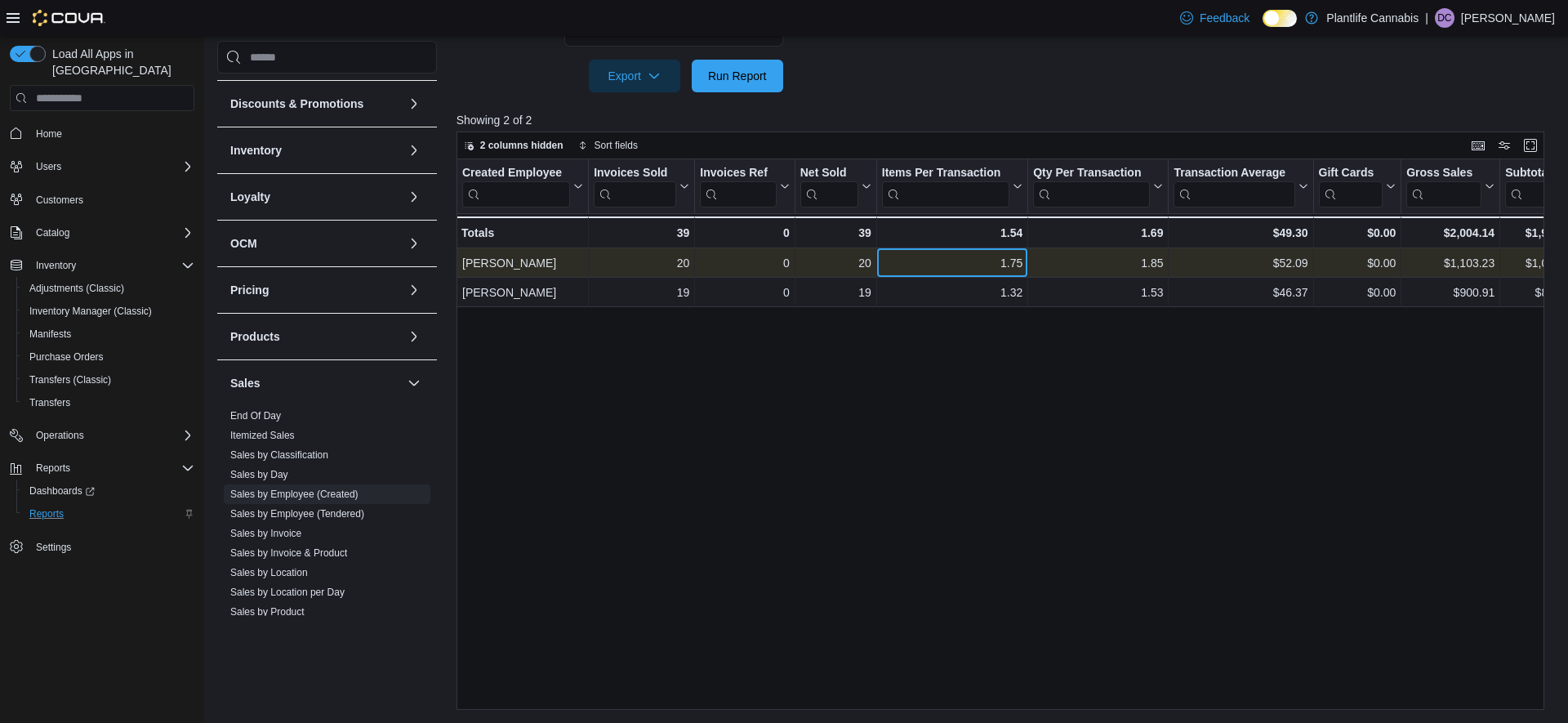
click at [952, 260] on div "1.75" at bounding box center [951, 262] width 140 height 19
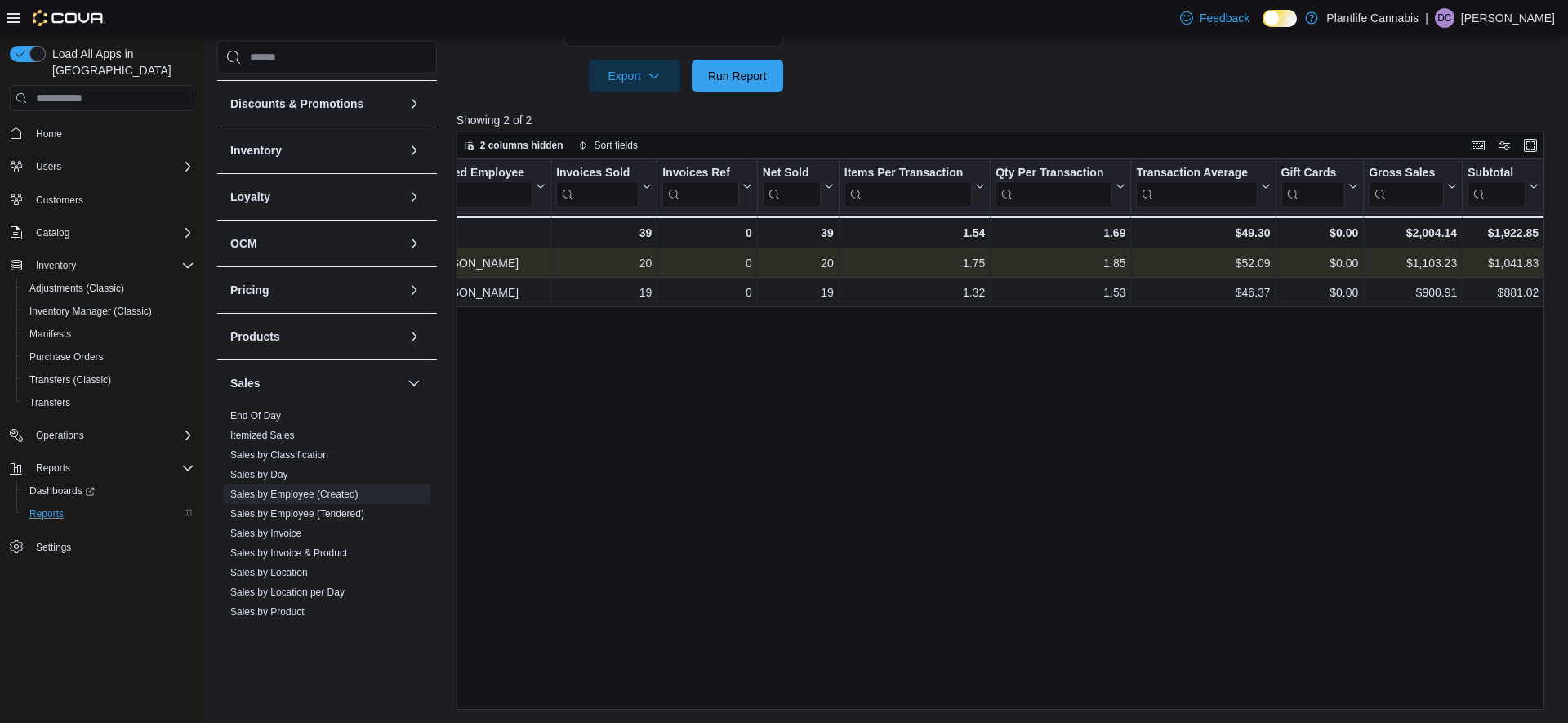
scroll to position [0, 119]
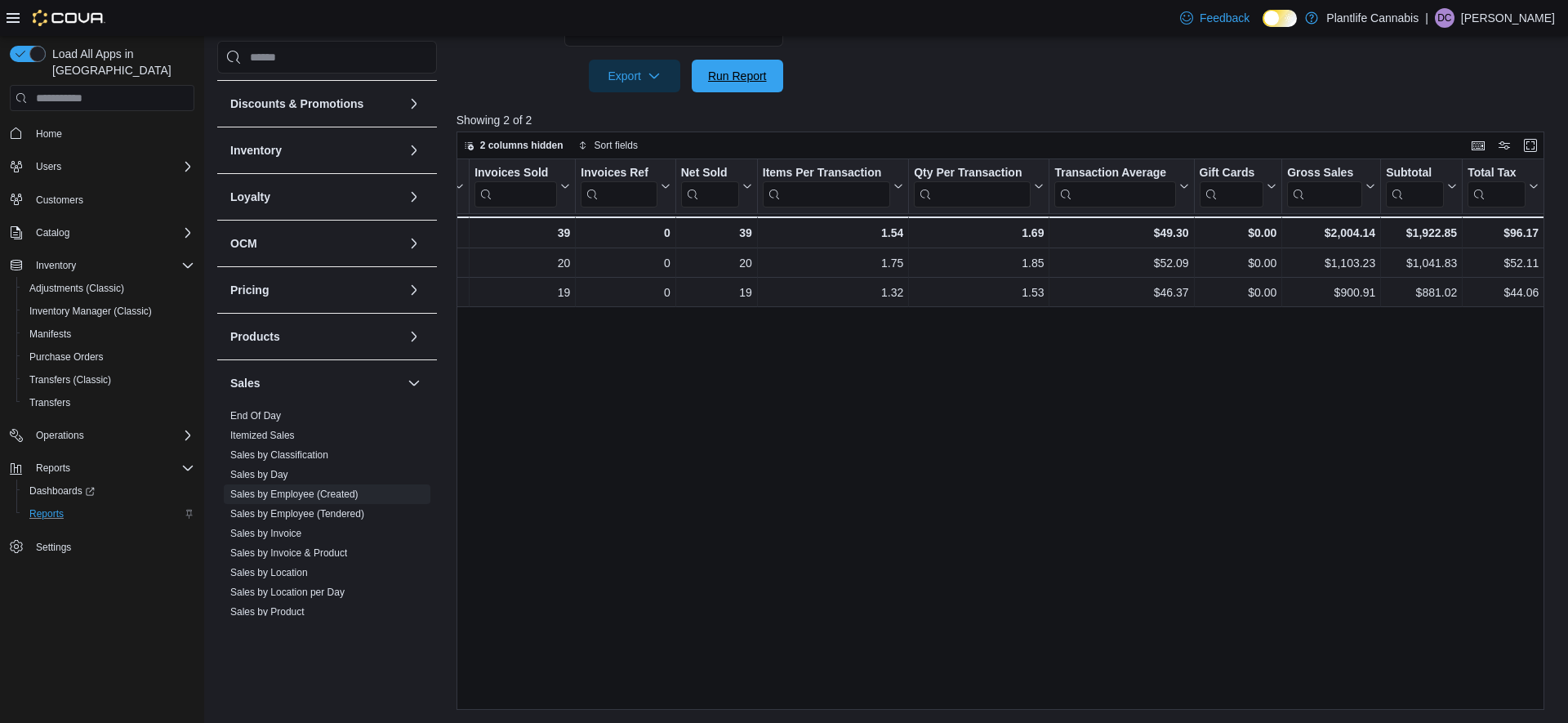
drag, startPoint x: 753, startPoint y: 77, endPoint x: 845, endPoint y: 110, distance: 97.7
click at [753, 77] on span "Run Report" at bounding box center [738, 76] width 58 height 17
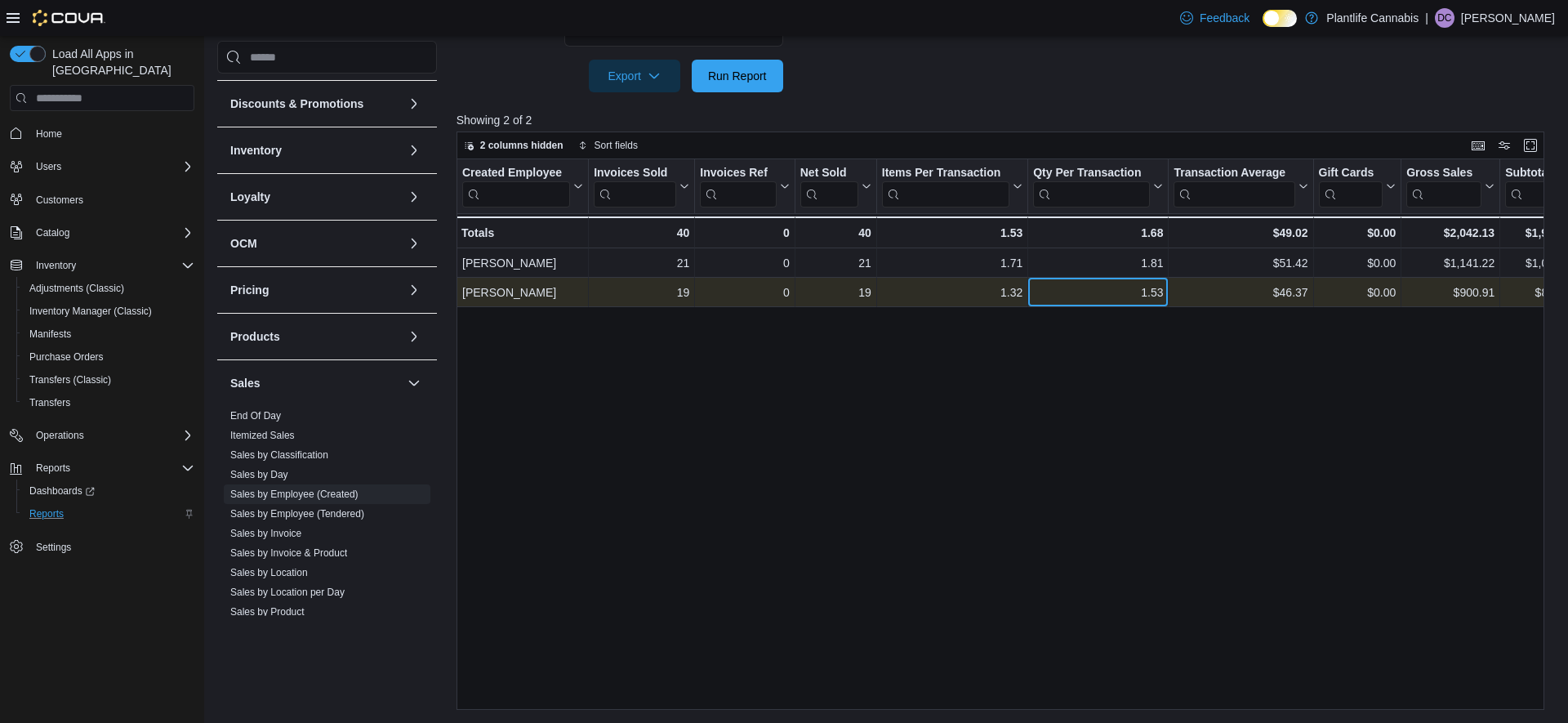
click at [1061, 305] on div "1.53 - Qty Per Transaction, column 6, row 2" at bounding box center [1098, 292] width 140 height 29
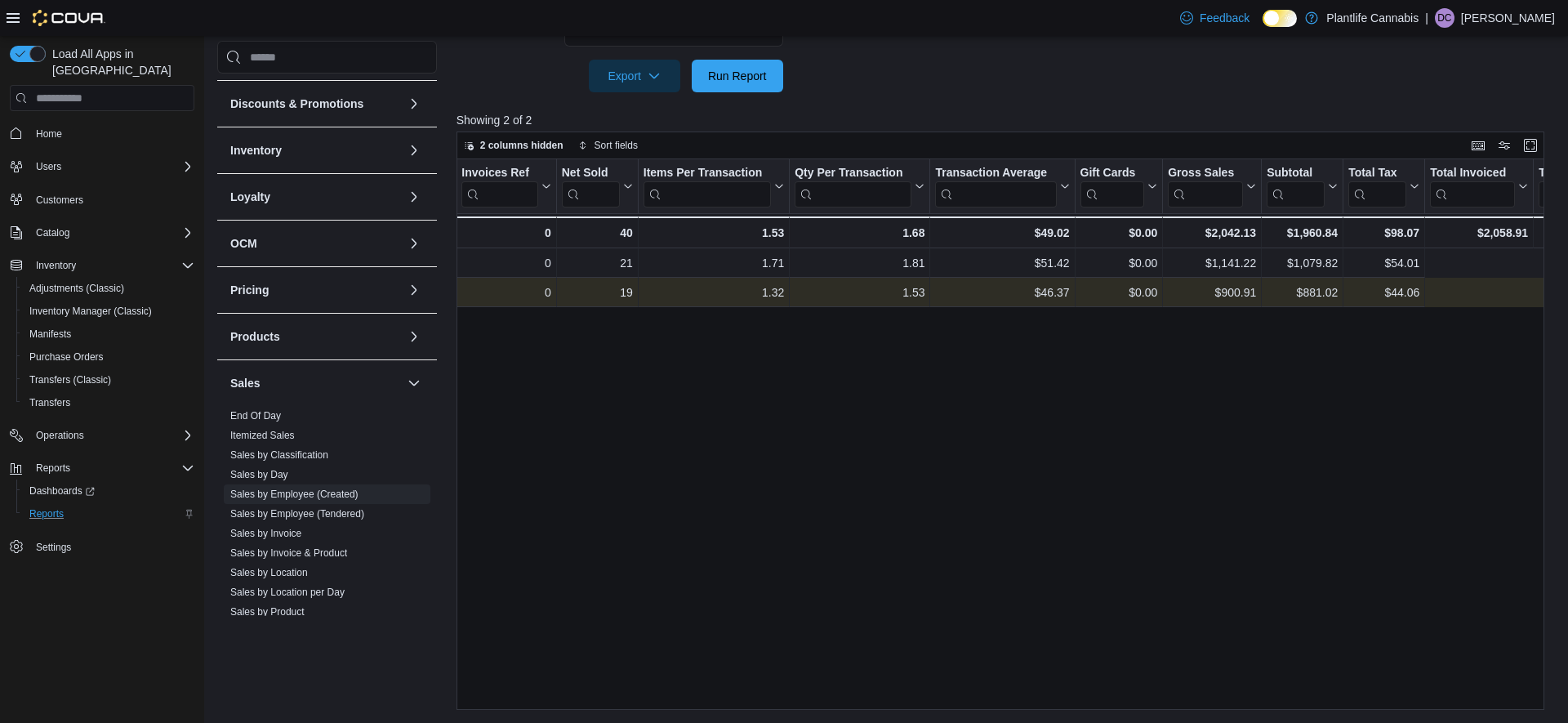
scroll to position [0, 0]
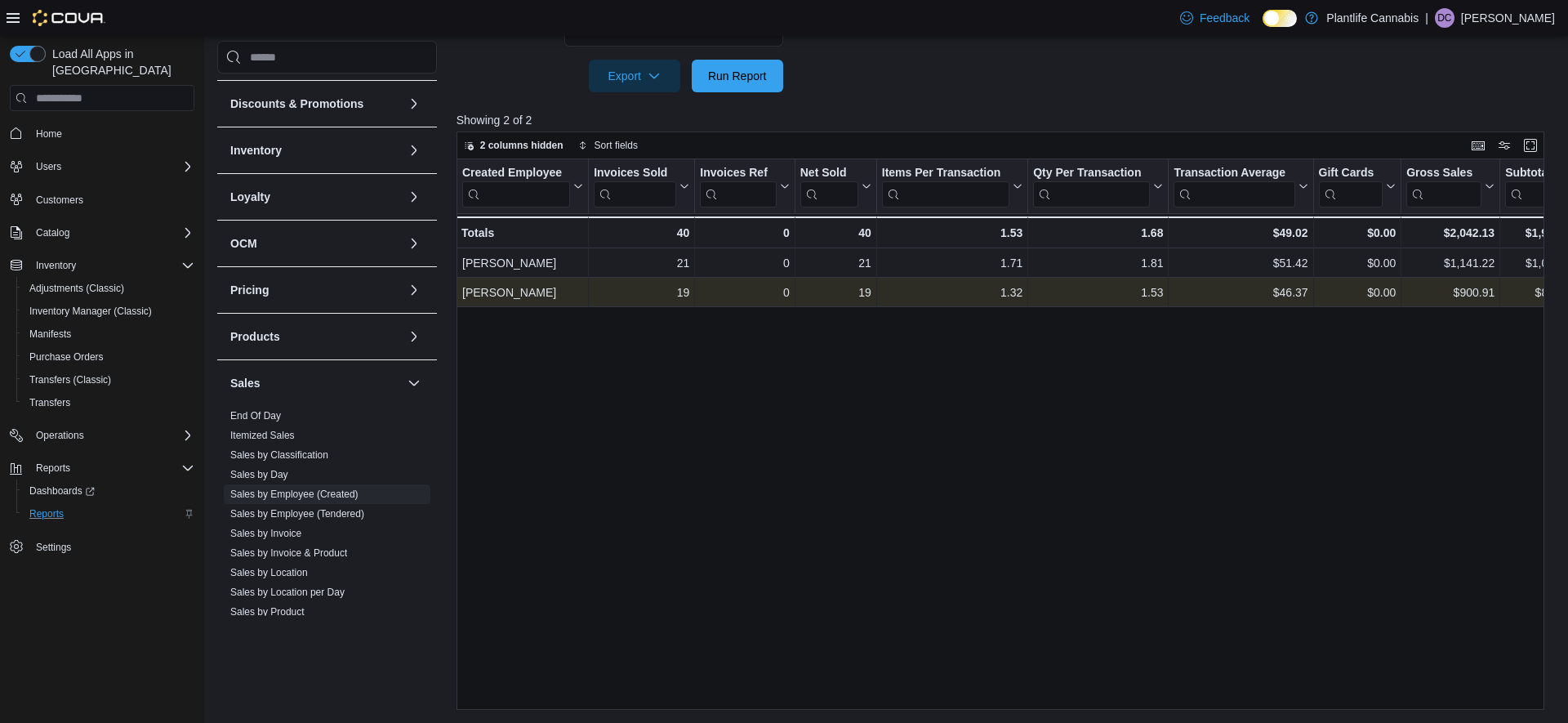
click at [577, 464] on div "Created Employee Click to view column header actions Invoices Sold Click to vie…" at bounding box center [1001, 435] width 1088 height 551
click at [762, 76] on span "Run Report" at bounding box center [738, 75] width 58 height 17
click at [1383, 291] on div "$0.00" at bounding box center [1357, 292] width 78 height 19
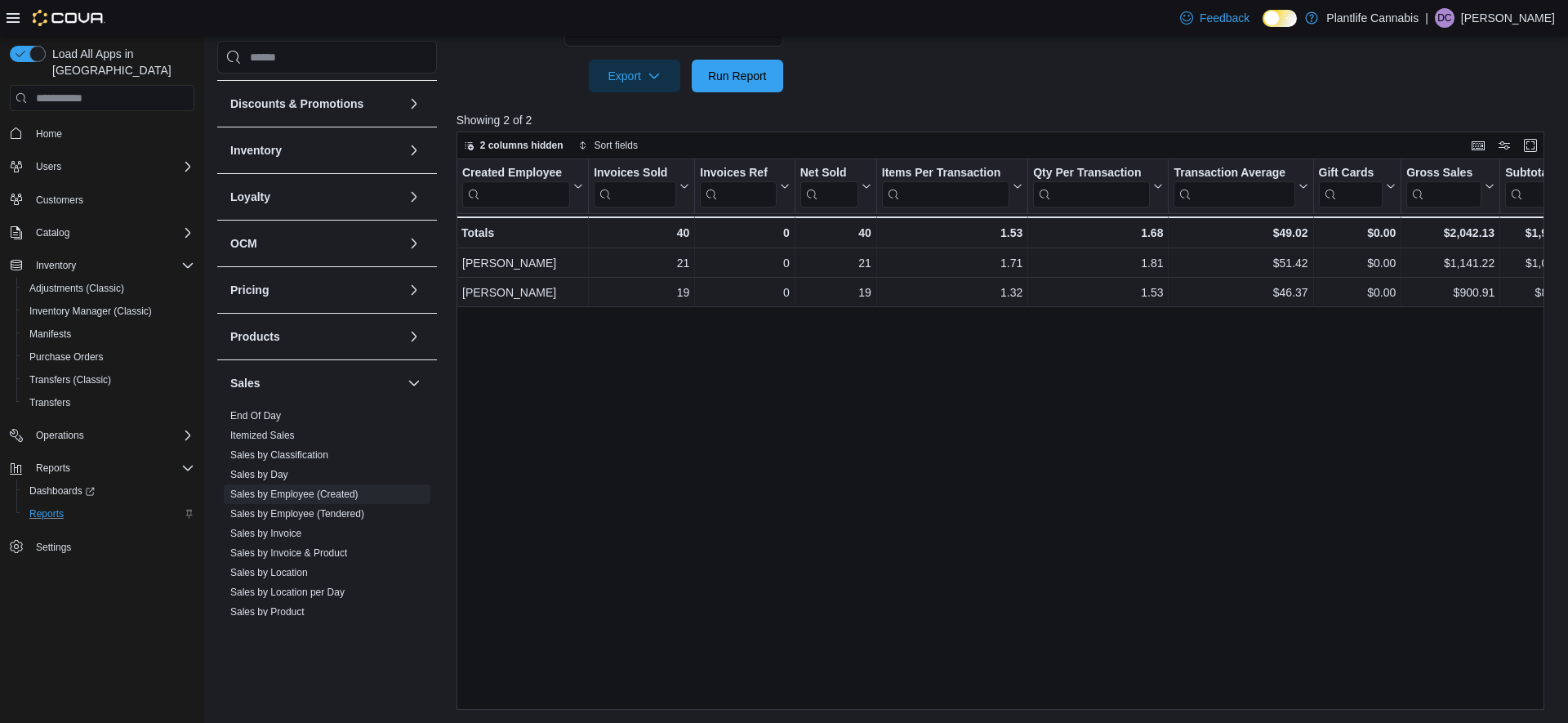
click at [1214, 450] on div "Created Employee Click to view column header actions Invoices Sold Click to vie…" at bounding box center [1001, 435] width 1088 height 551
click at [303, 533] on span "Sales by Invoice" at bounding box center [327, 533] width 207 height 19
click at [296, 533] on link "Sales by Invoice" at bounding box center [265, 533] width 71 height 12
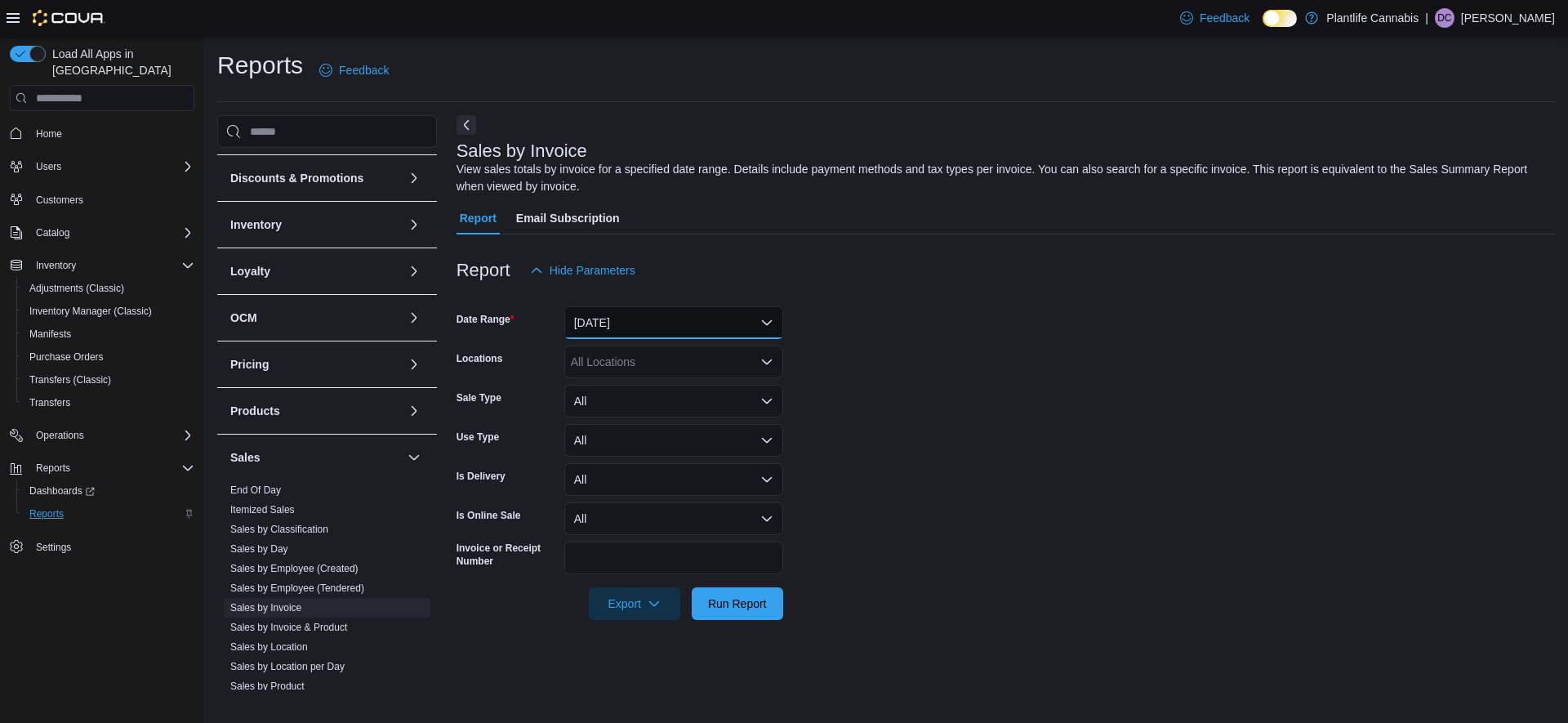
click at [654, 329] on button "[DATE]" at bounding box center [673, 322] width 219 height 33
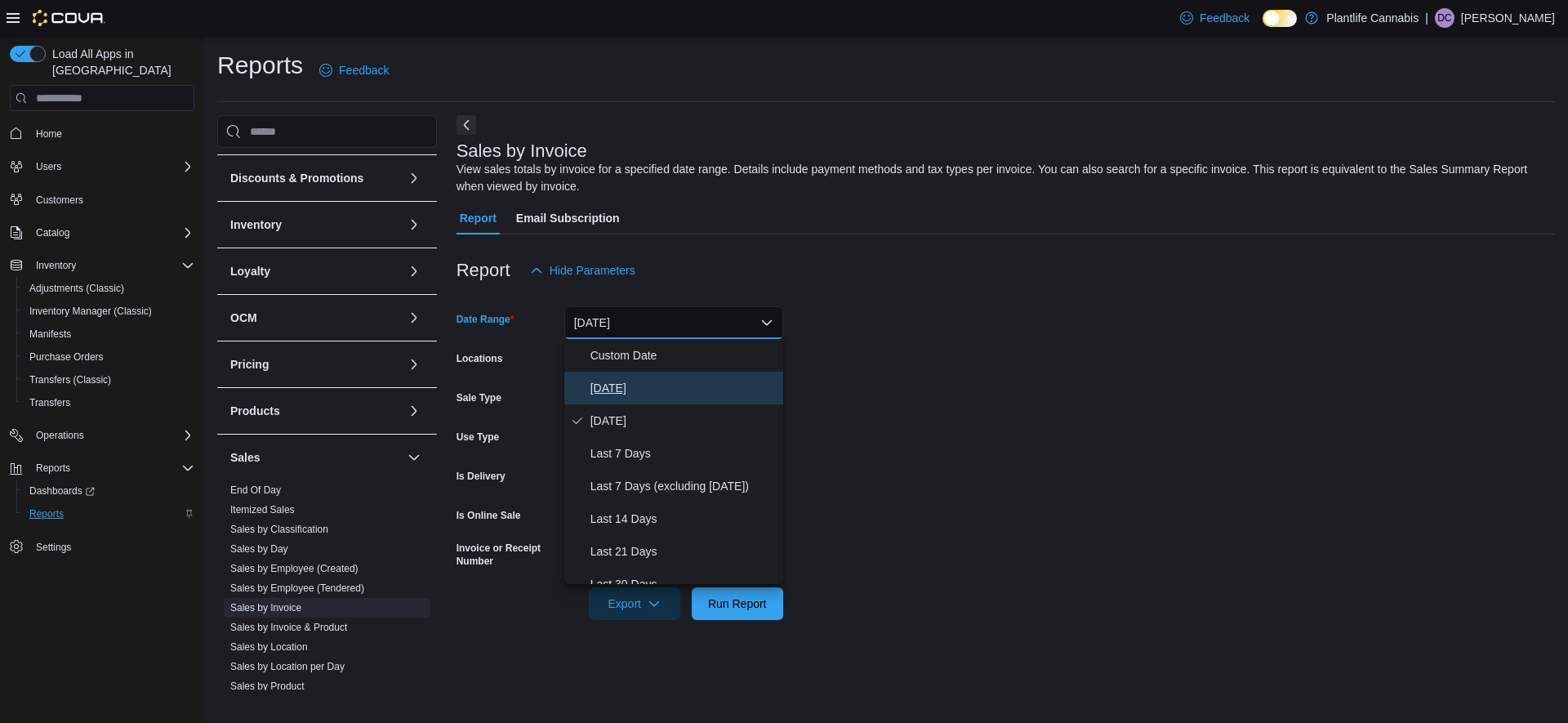
drag, startPoint x: 640, startPoint y: 397, endPoint x: 643, endPoint y: 406, distance: 9.5
click at [640, 397] on span "[DATE]" at bounding box center [683, 387] width 186 height 19
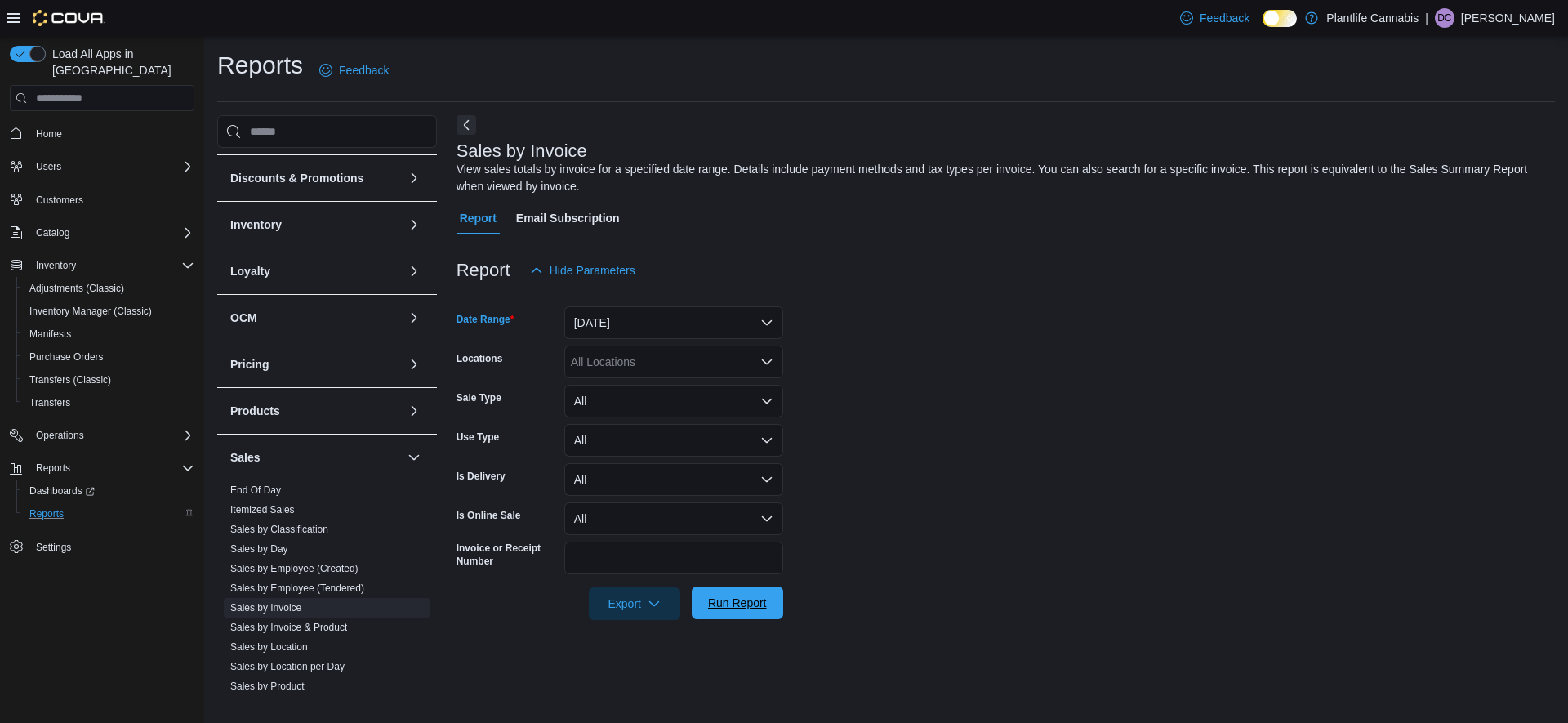
click at [742, 615] on span "Run Report" at bounding box center [738, 603] width 72 height 33
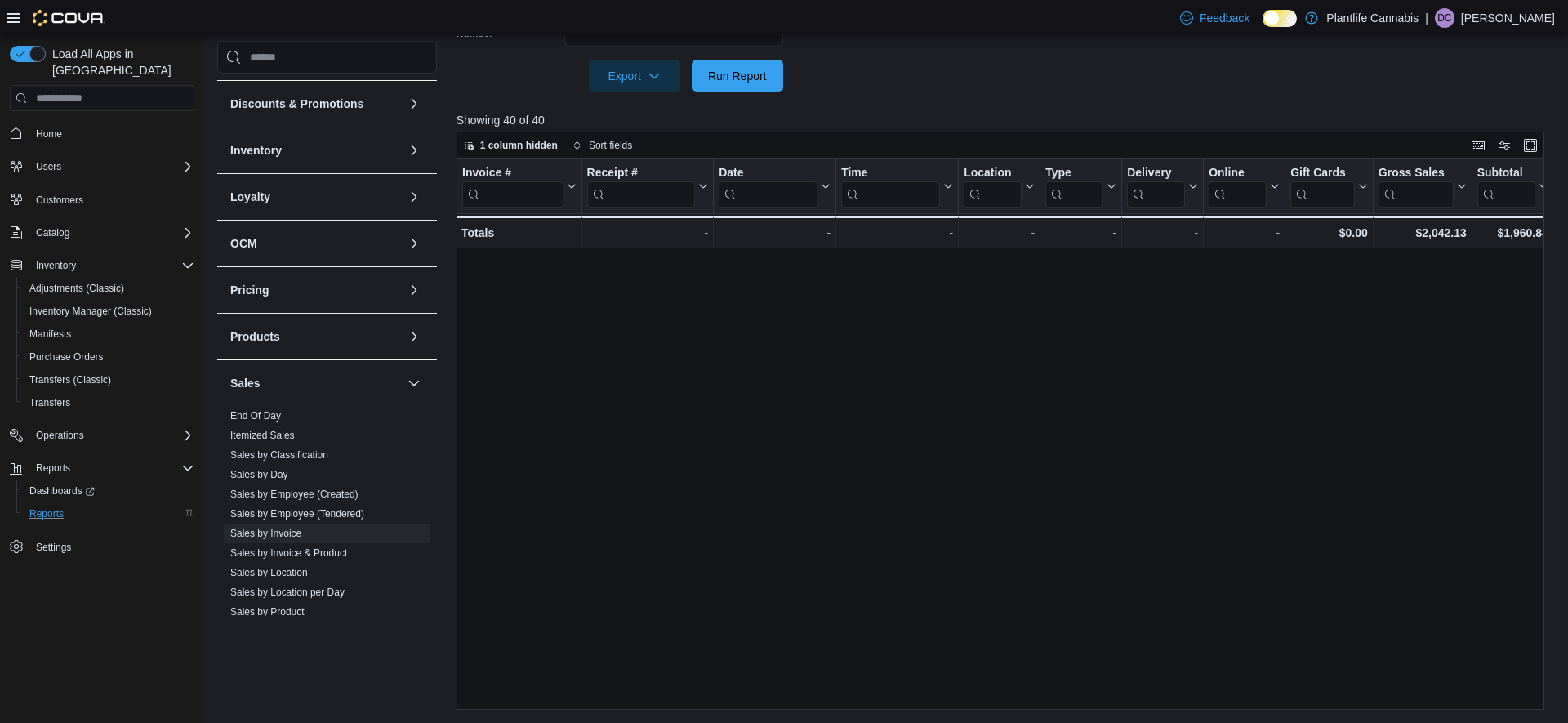
scroll to position [715, 0]
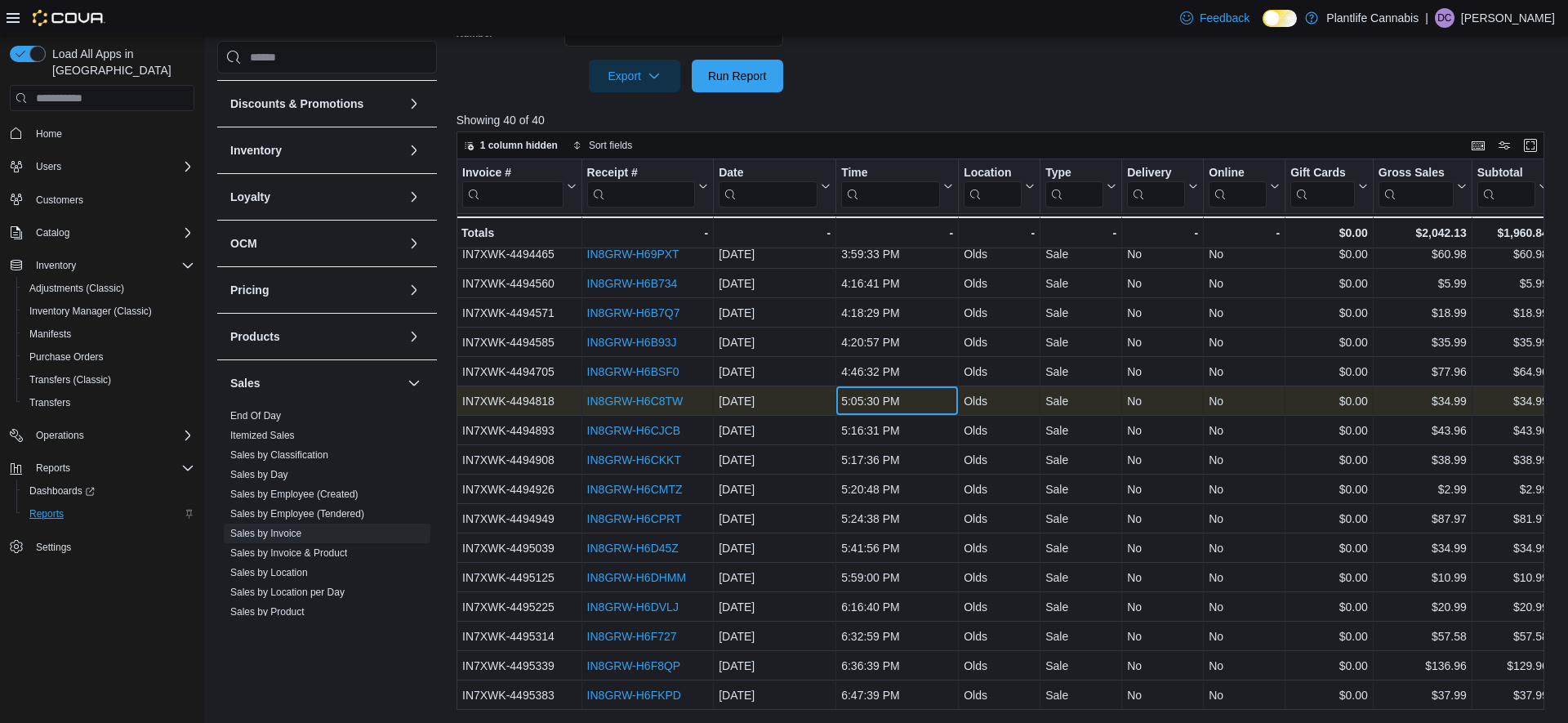
click at [875, 407] on div "5:05:30 PM" at bounding box center [897, 401] width 112 height 19
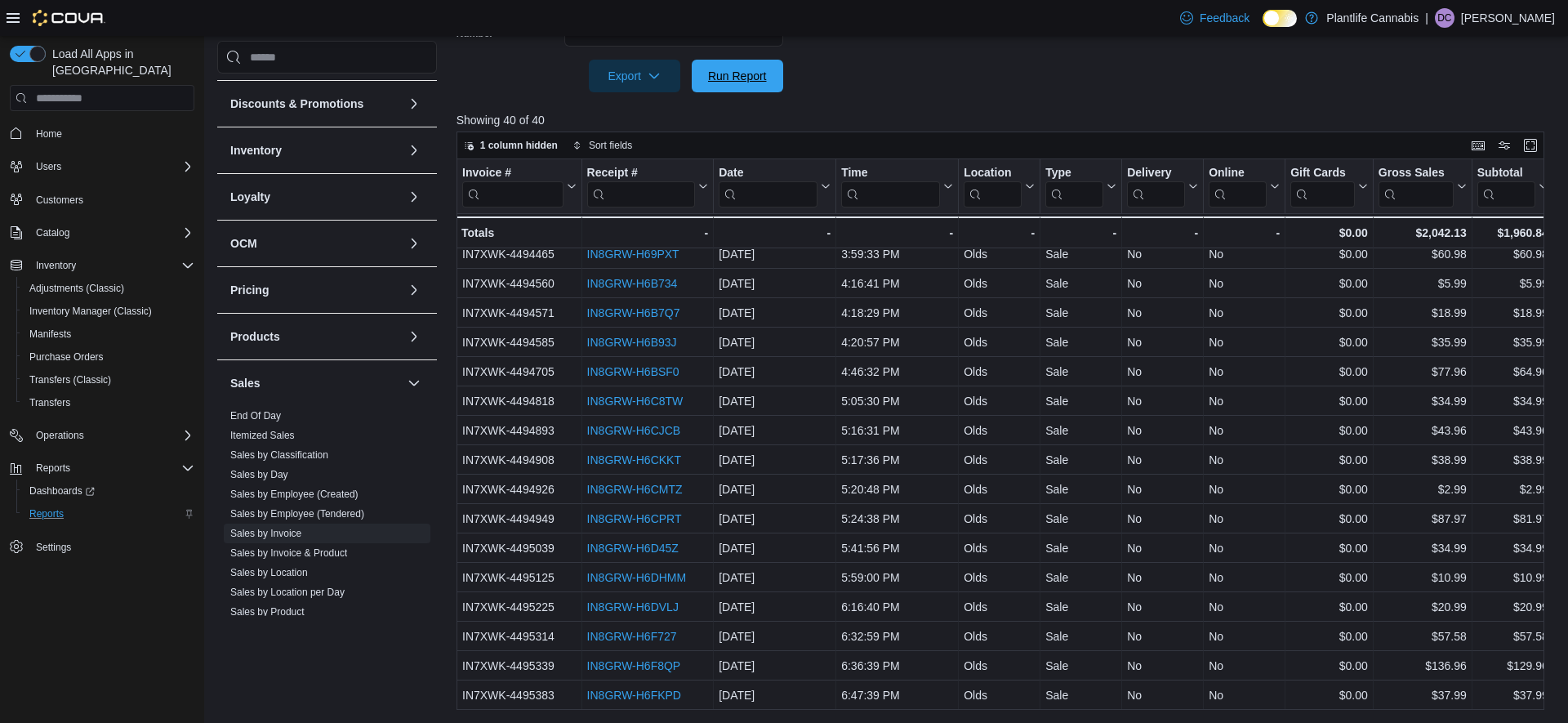
drag, startPoint x: 780, startPoint y: 88, endPoint x: 839, endPoint y: 100, distance: 60.2
click at [780, 88] on button "Run Report" at bounding box center [738, 75] width 92 height 33
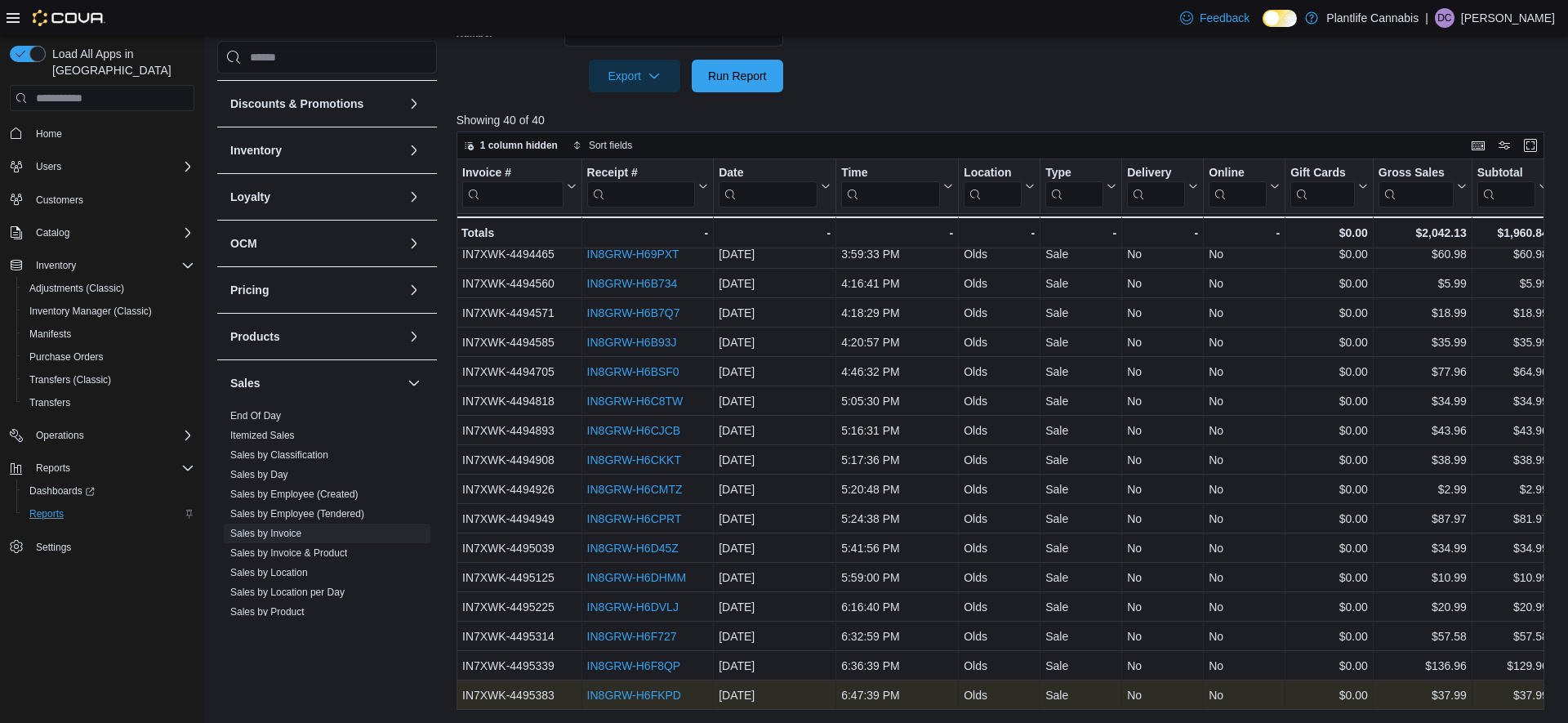
click at [643, 700] on link "IN8GRW-H6FKPD" at bounding box center [633, 695] width 94 height 13
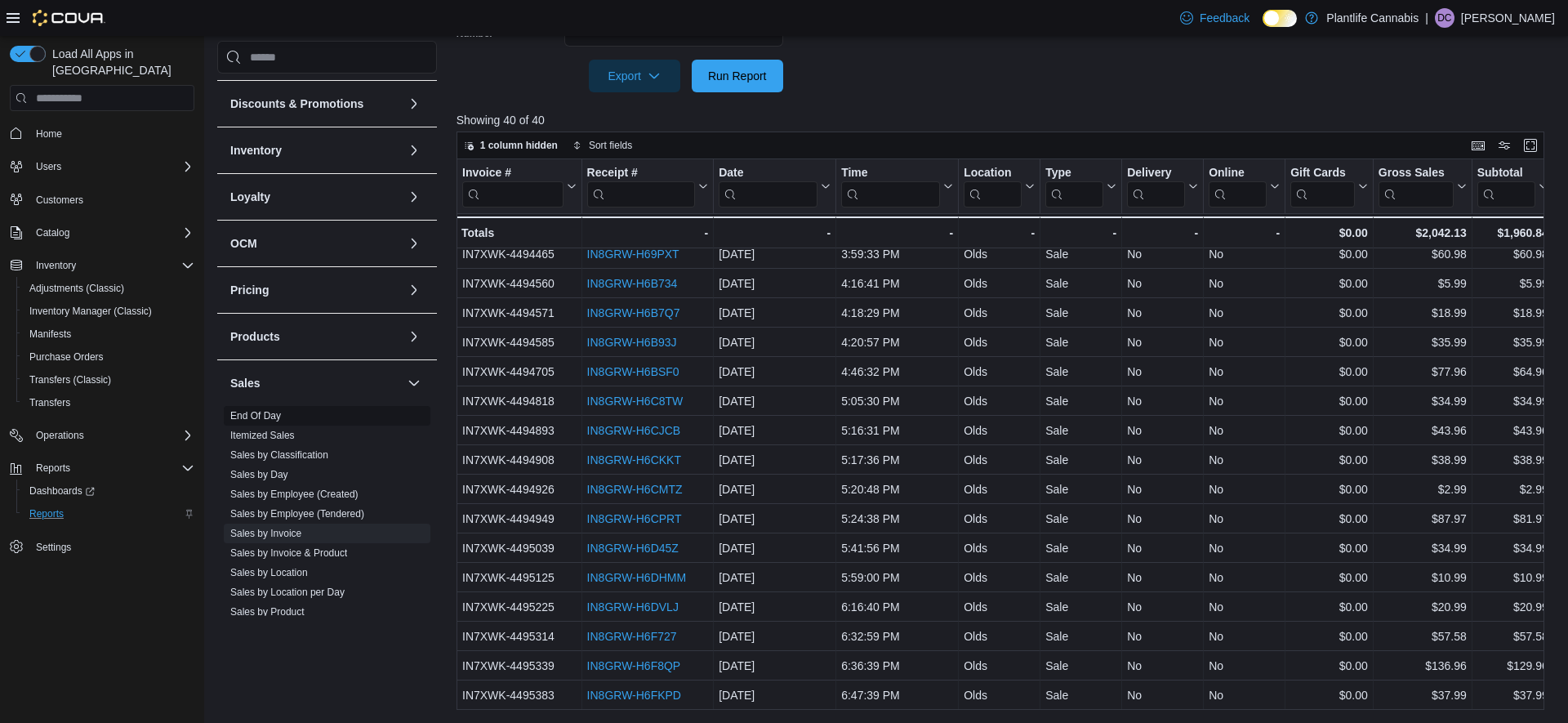
click at [314, 494] on link "Sales by Employee (Created)" at bounding box center [295, 494] width 129 height 12
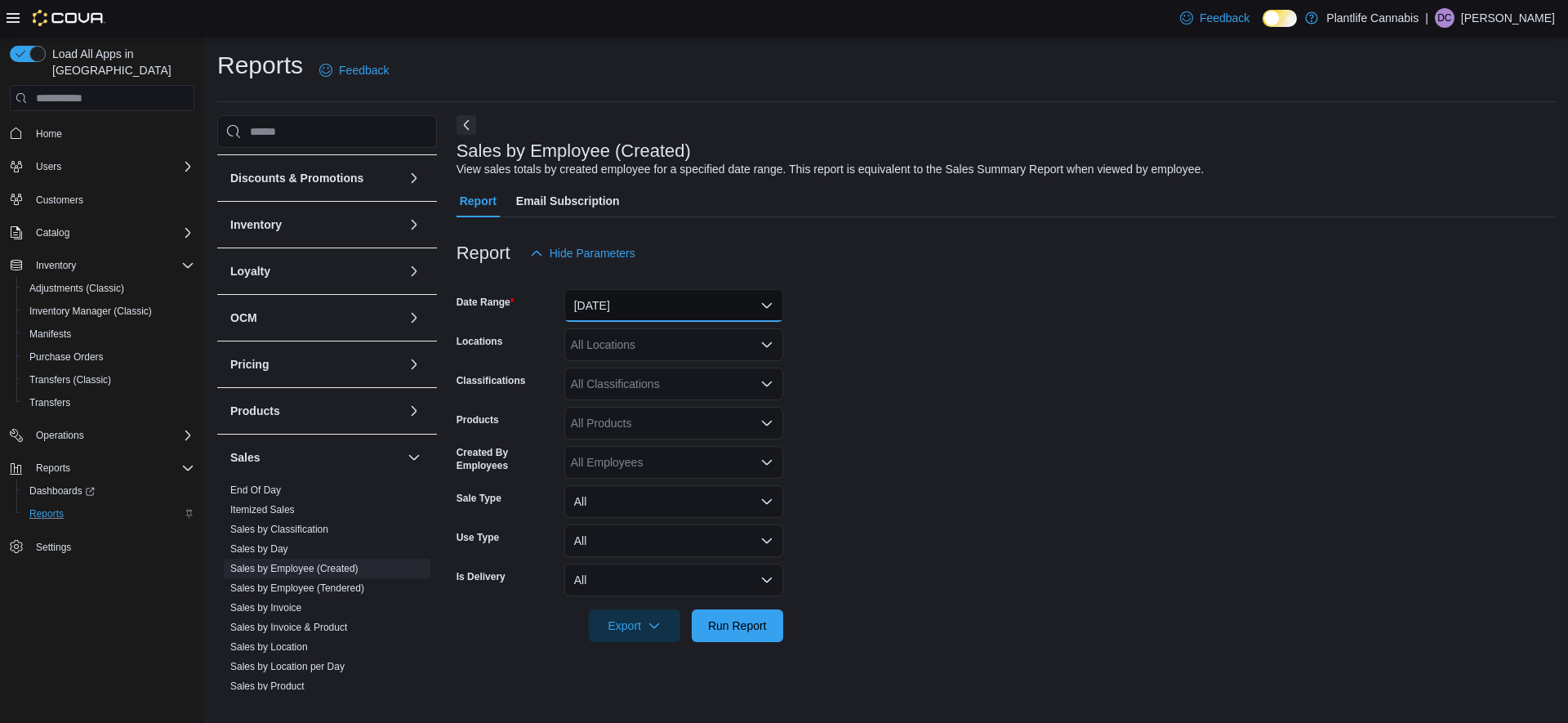
click at [678, 305] on button "[DATE]" at bounding box center [673, 306] width 219 height 33
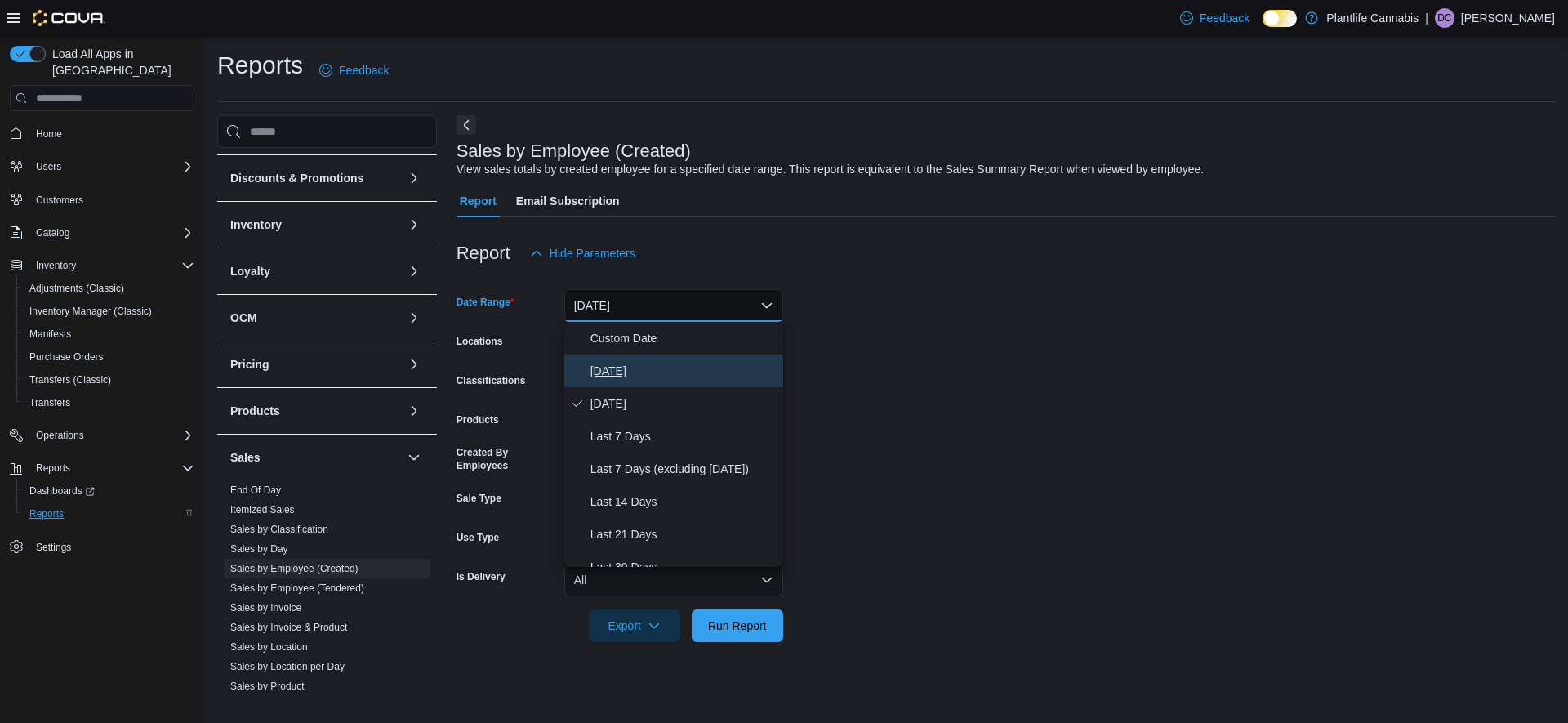
click at [653, 370] on span "[DATE]" at bounding box center [683, 371] width 186 height 19
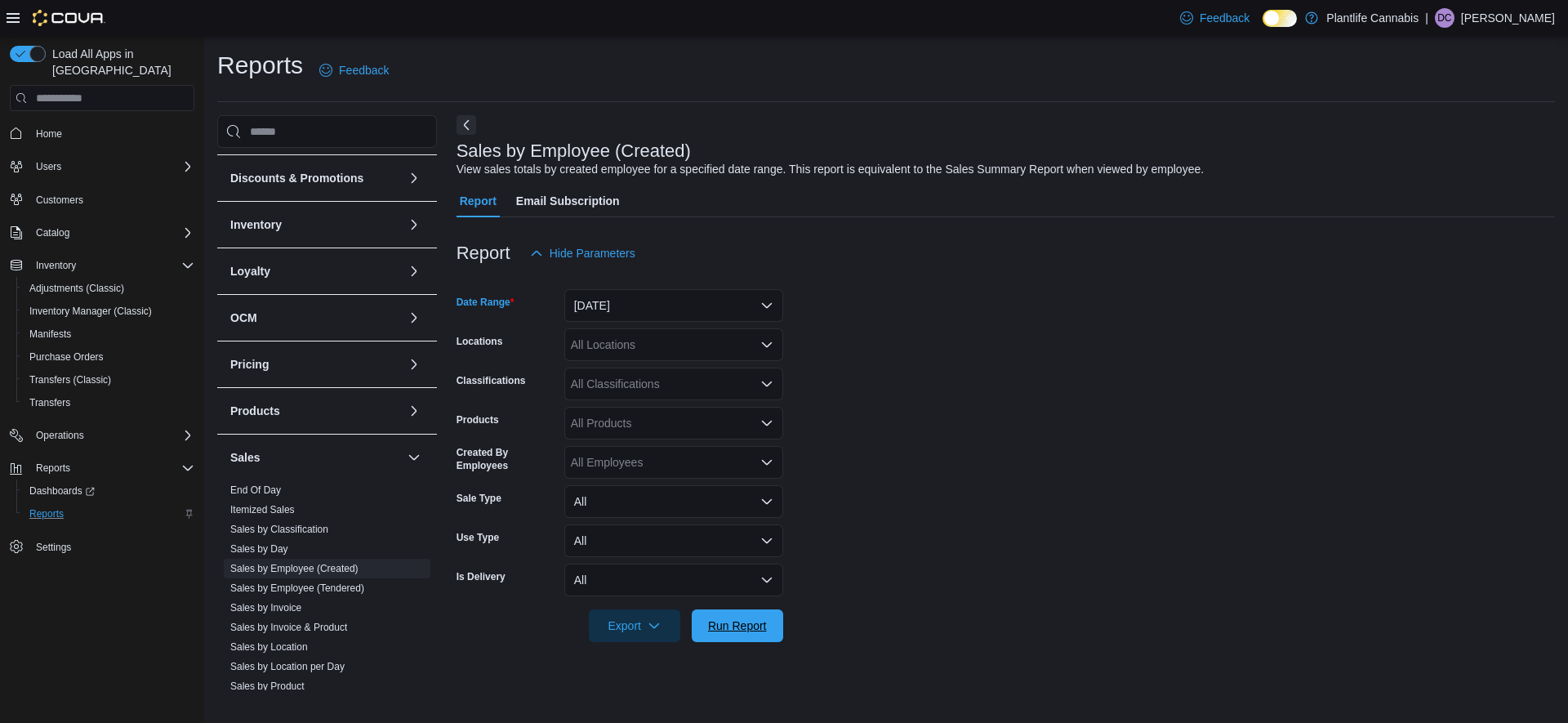
click at [719, 624] on span "Run Report" at bounding box center [738, 626] width 58 height 17
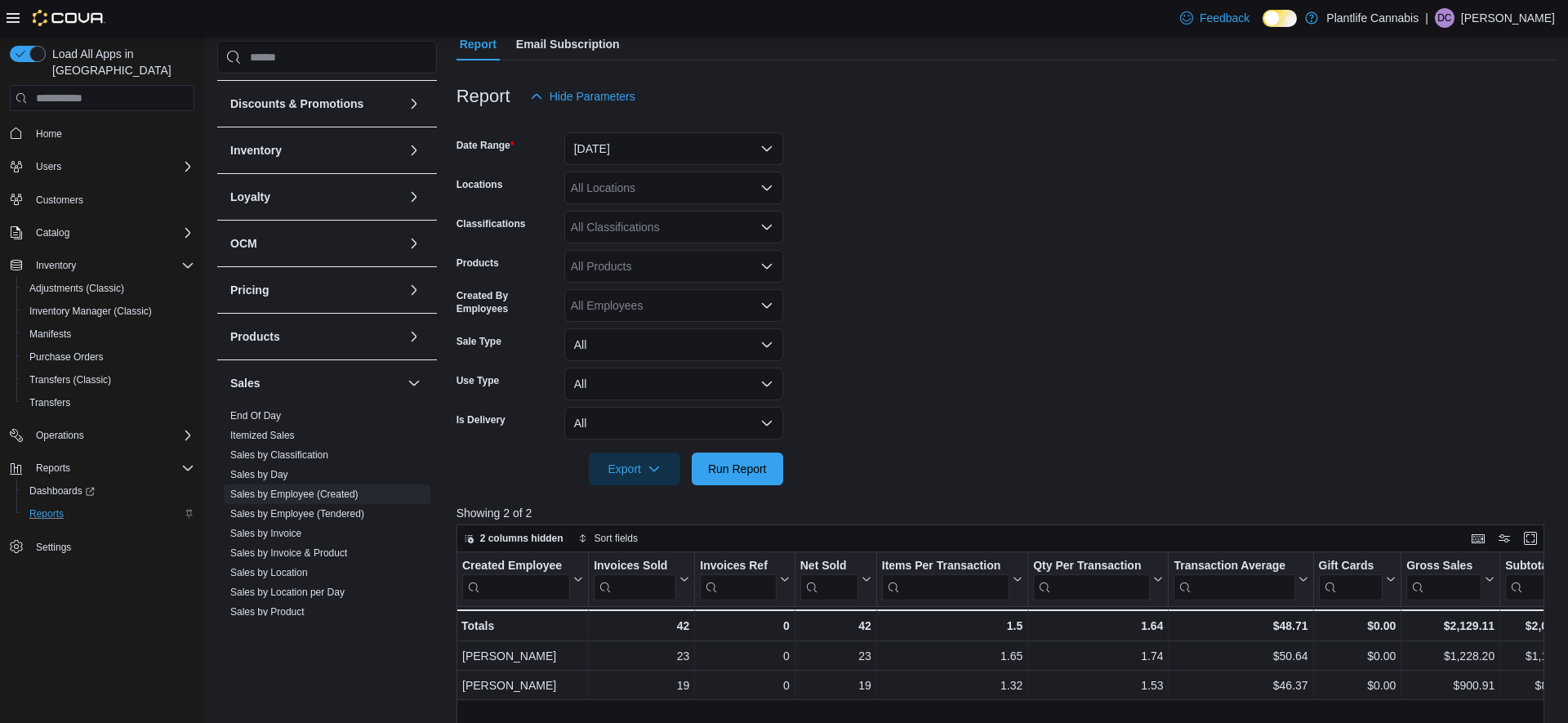
scroll to position [550, 0]
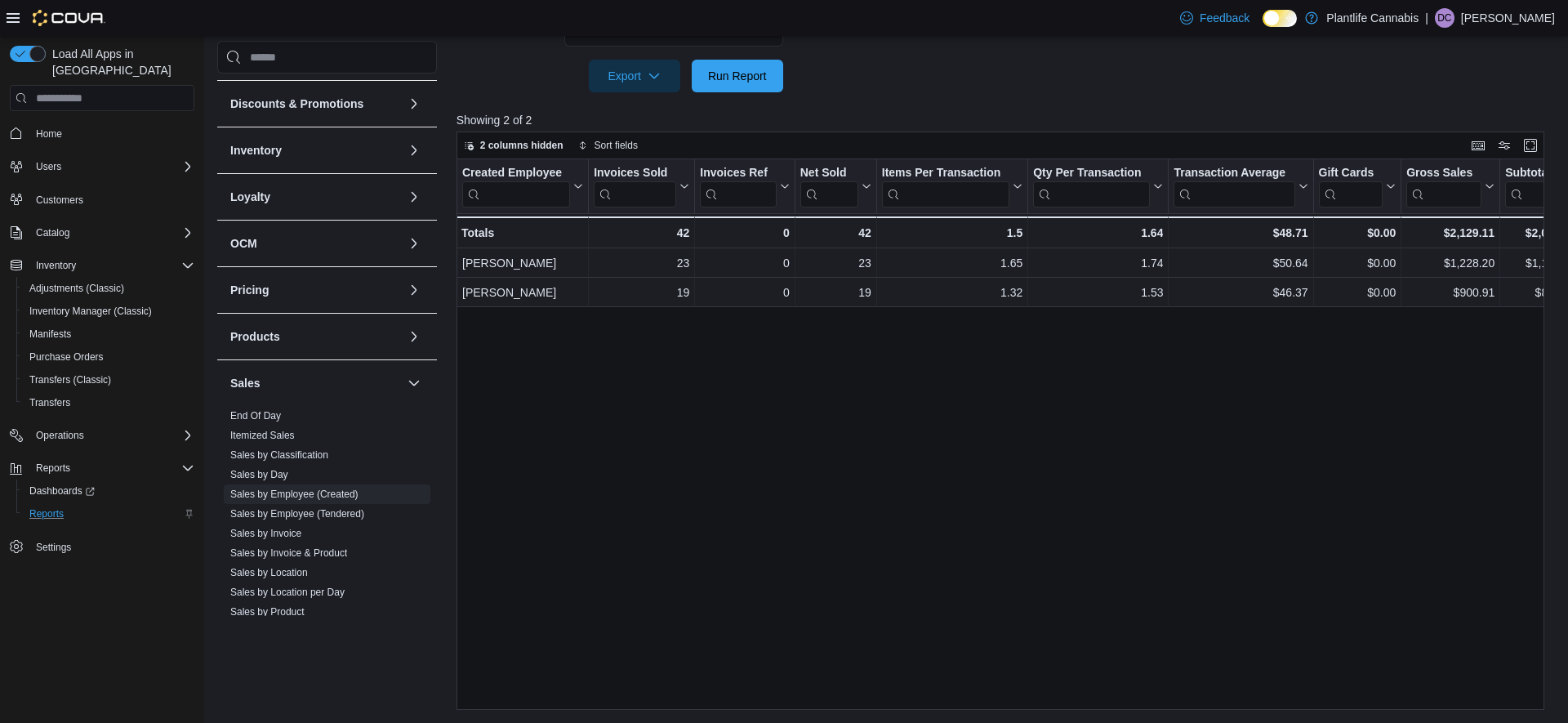
click at [1079, 431] on div "Created Employee Click to view column header actions Invoices Sold Click to vie…" at bounding box center [1001, 435] width 1088 height 551
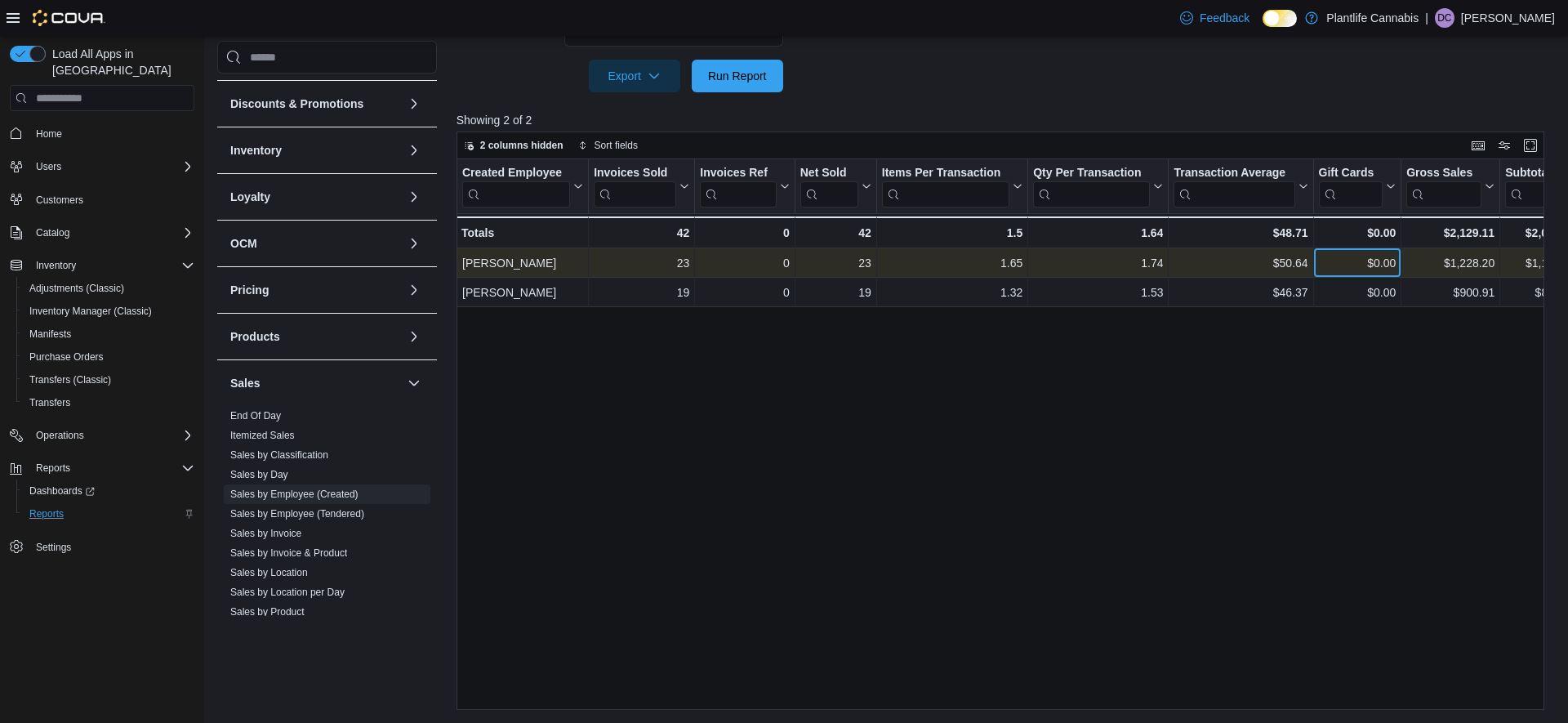
click at [1389, 270] on div "$0.00" at bounding box center [1357, 262] width 78 height 19
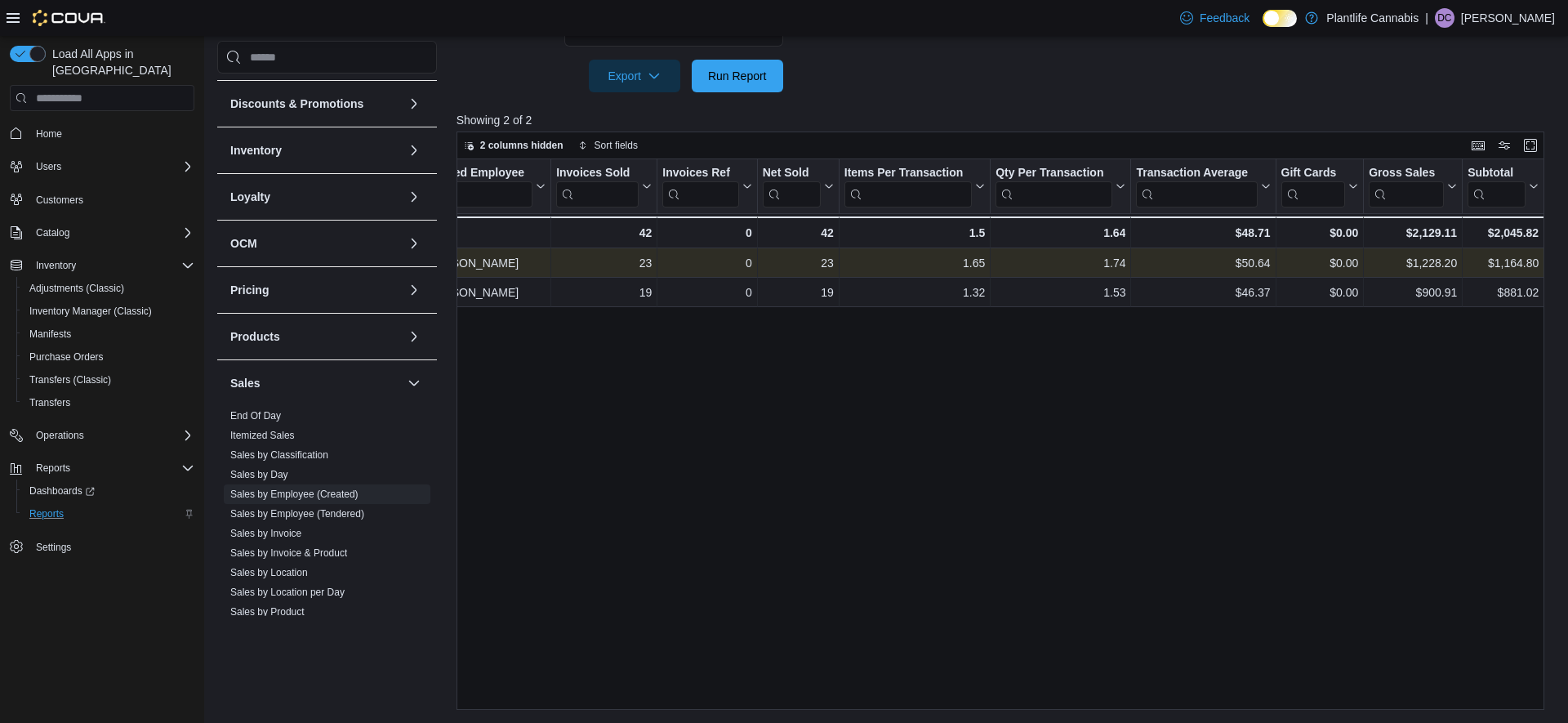
scroll to position [0, 119]
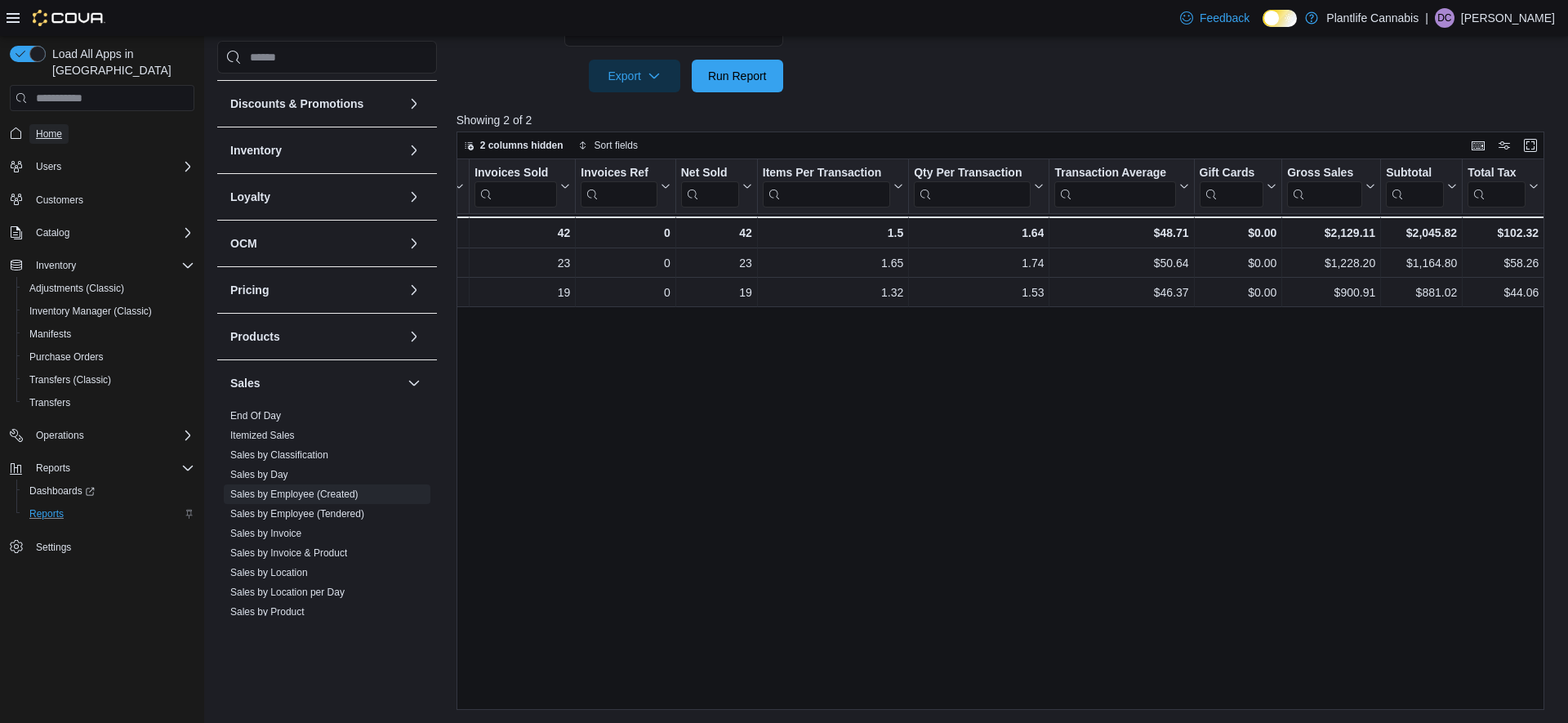
click at [60, 128] on span "Home" at bounding box center [48, 134] width 26 height 13
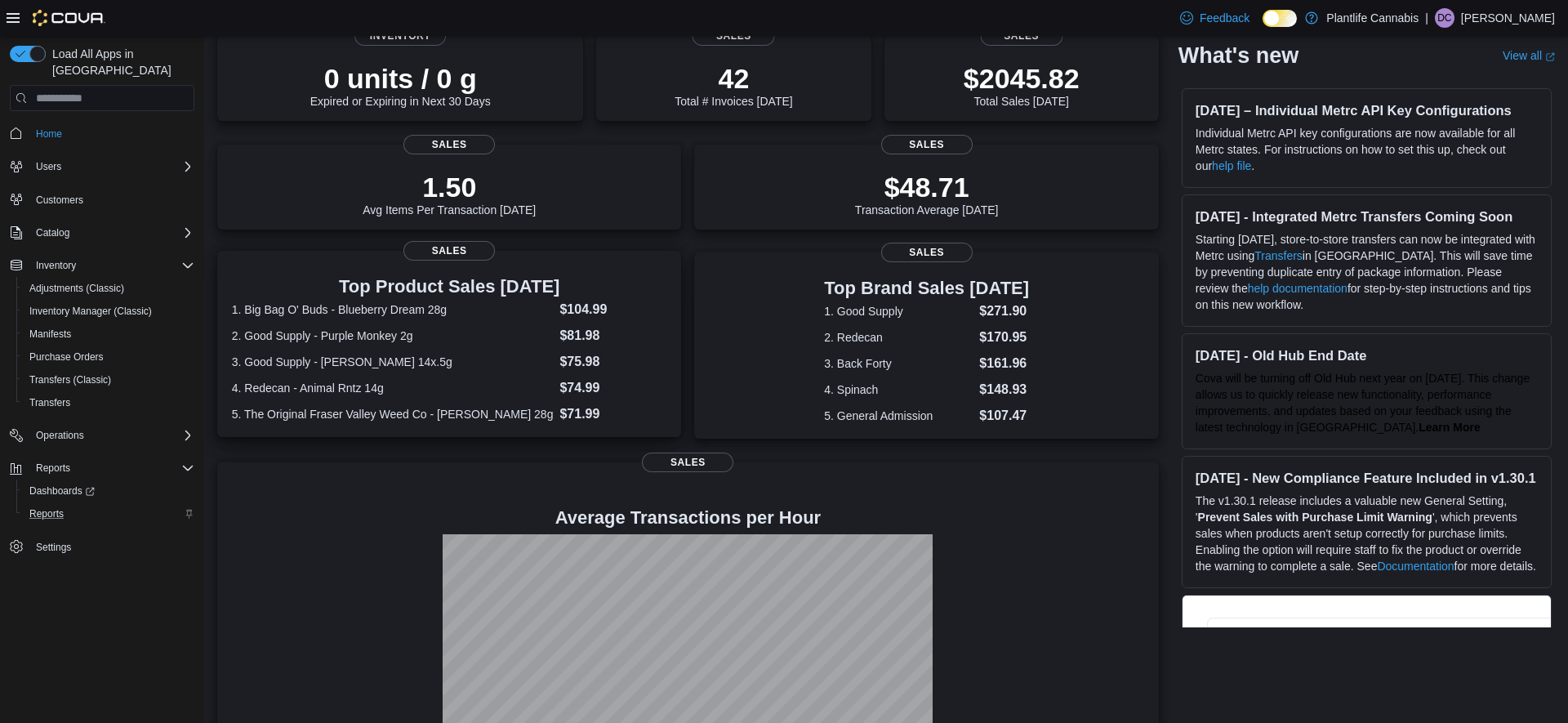
scroll to position [218, 0]
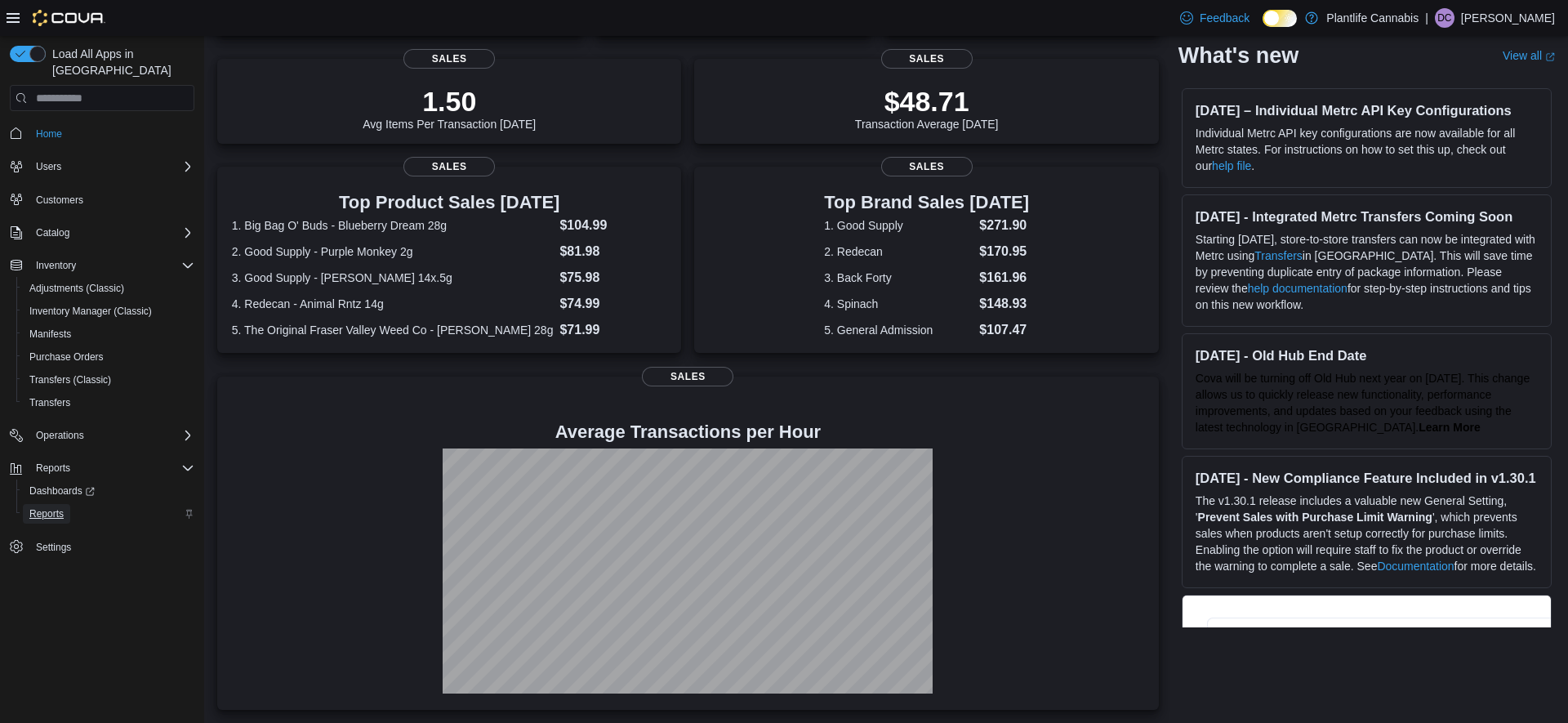
click at [55, 508] on span "Reports" at bounding box center [46, 514] width 34 height 13
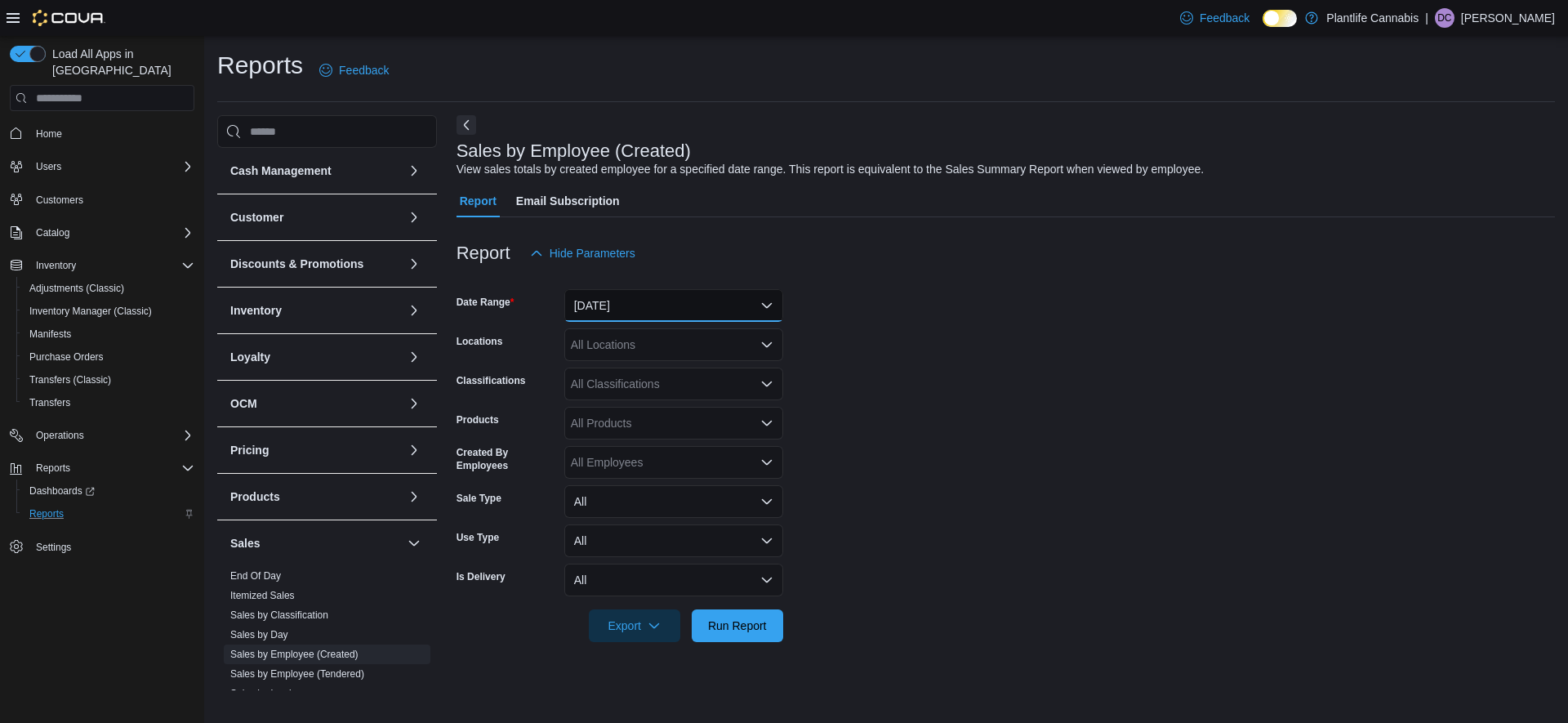
click at [603, 307] on button "[DATE]" at bounding box center [673, 306] width 219 height 33
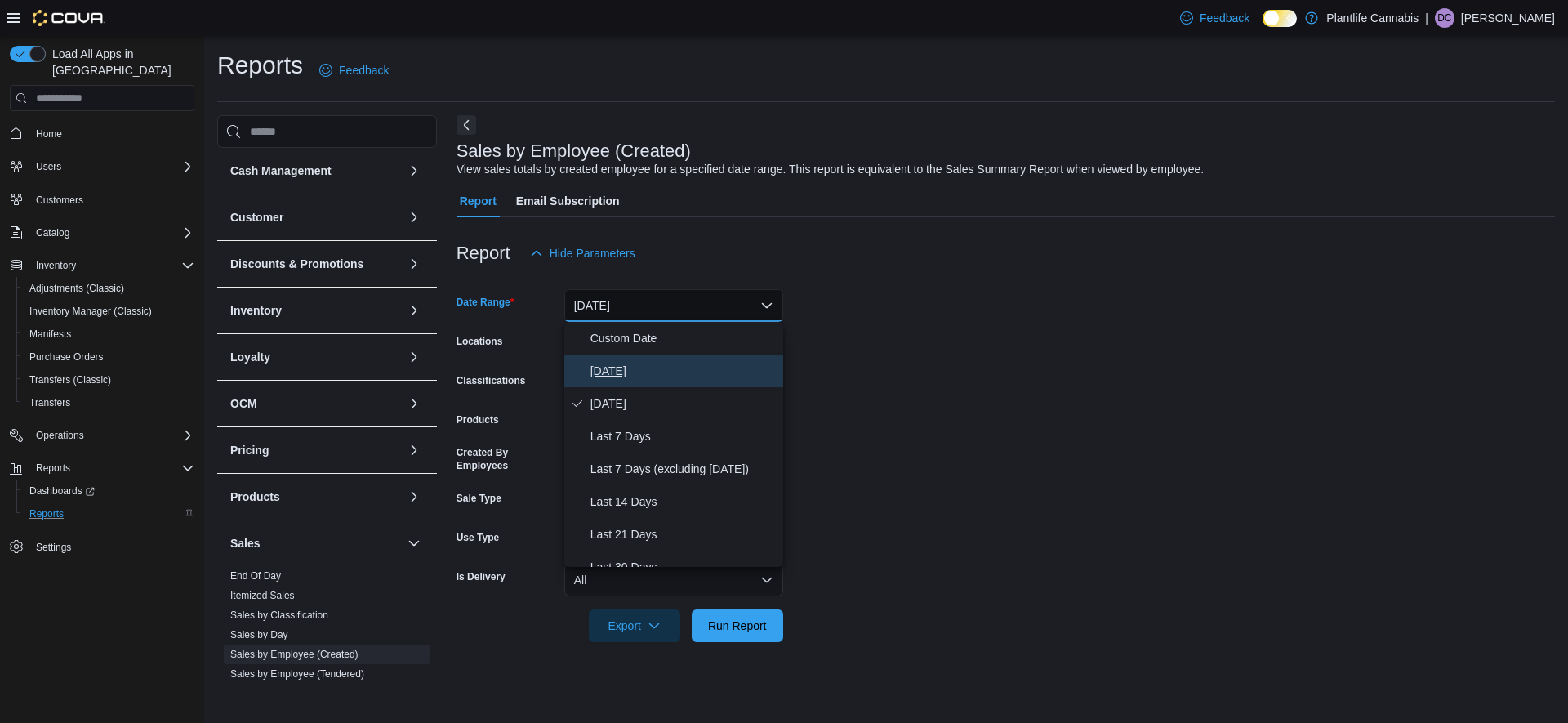
click at [616, 387] on button "[DATE]" at bounding box center [673, 371] width 219 height 33
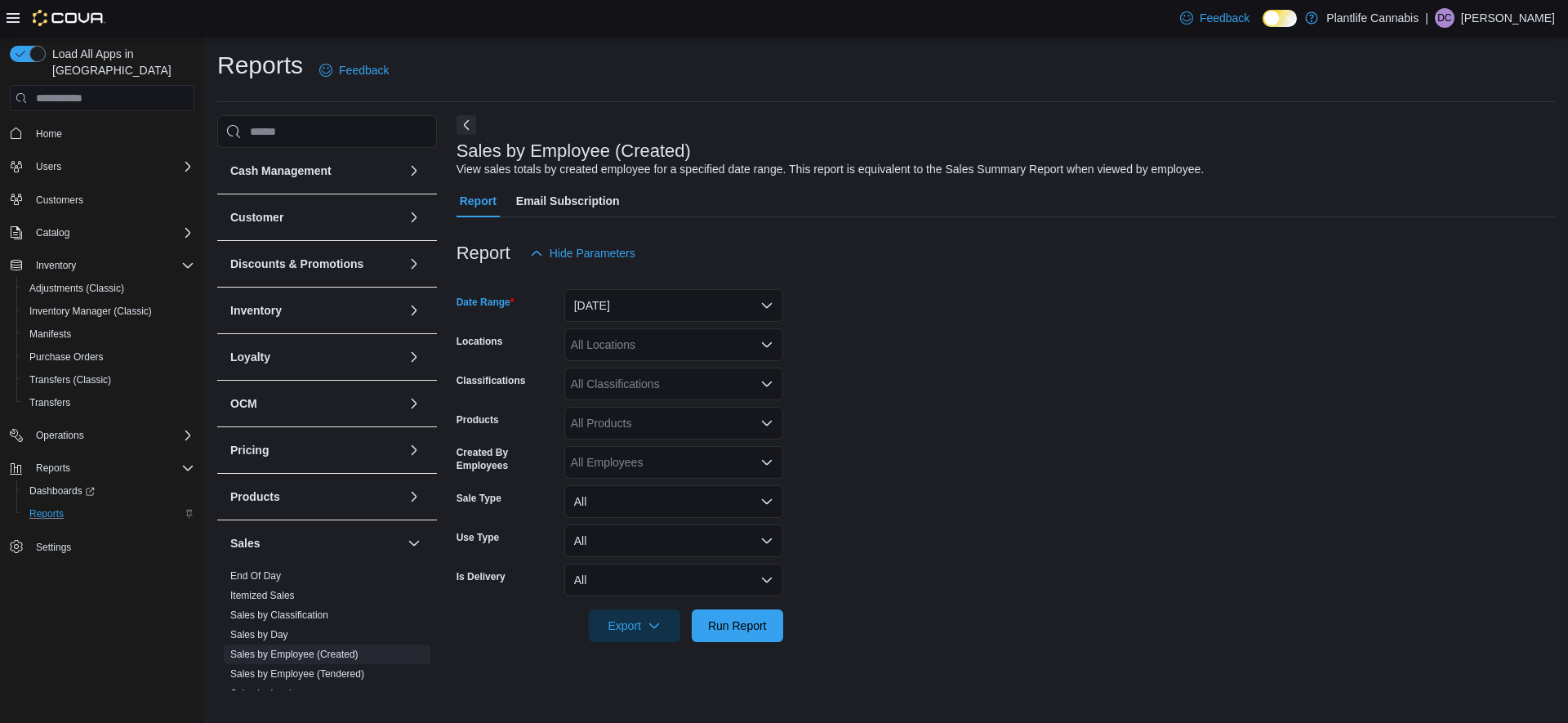
click at [695, 606] on div at bounding box center [1006, 604] width 1099 height 13
drag, startPoint x: 764, startPoint y: 635, endPoint x: 799, endPoint y: 629, distance: 35.5
click at [764, 635] on span "Run Report" at bounding box center [738, 625] width 72 height 33
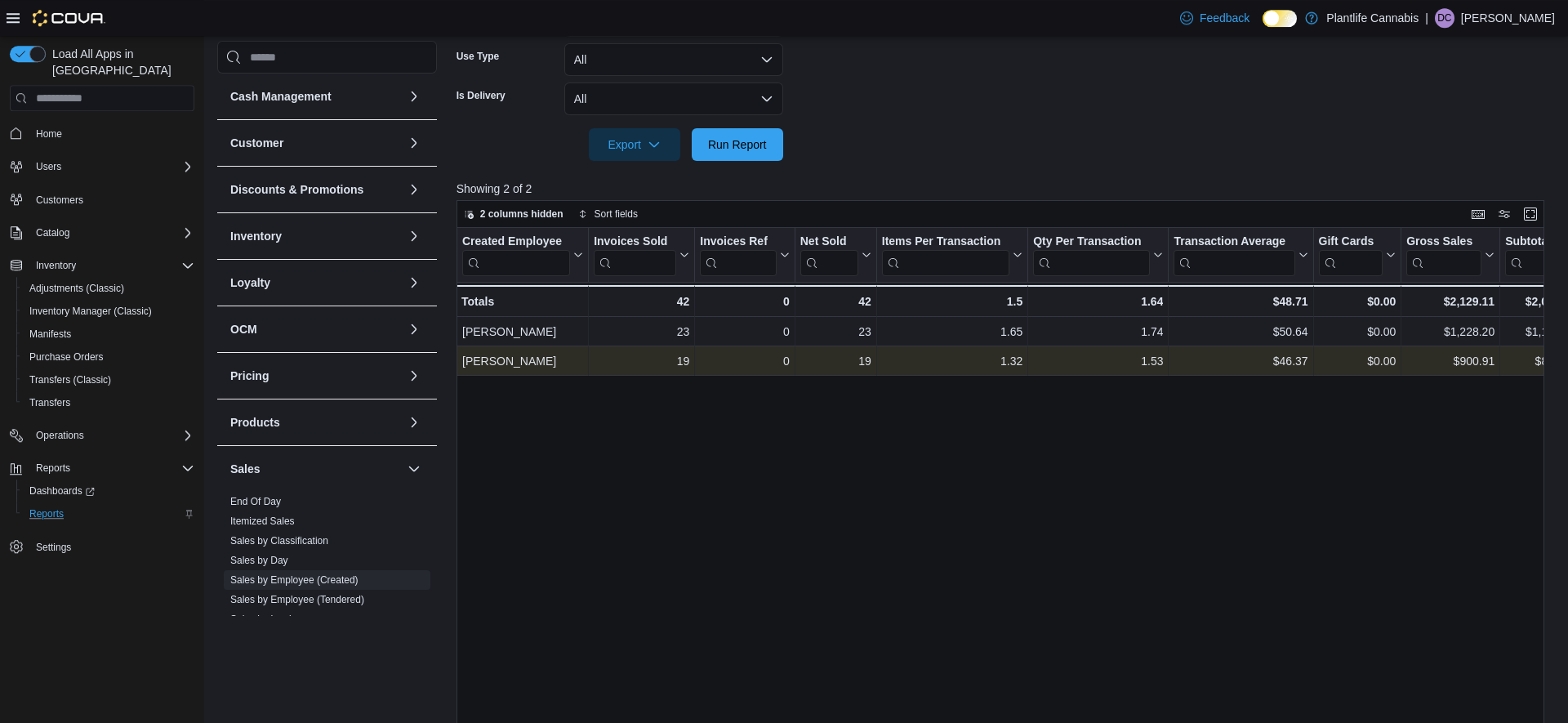
scroll to position [480, 0]
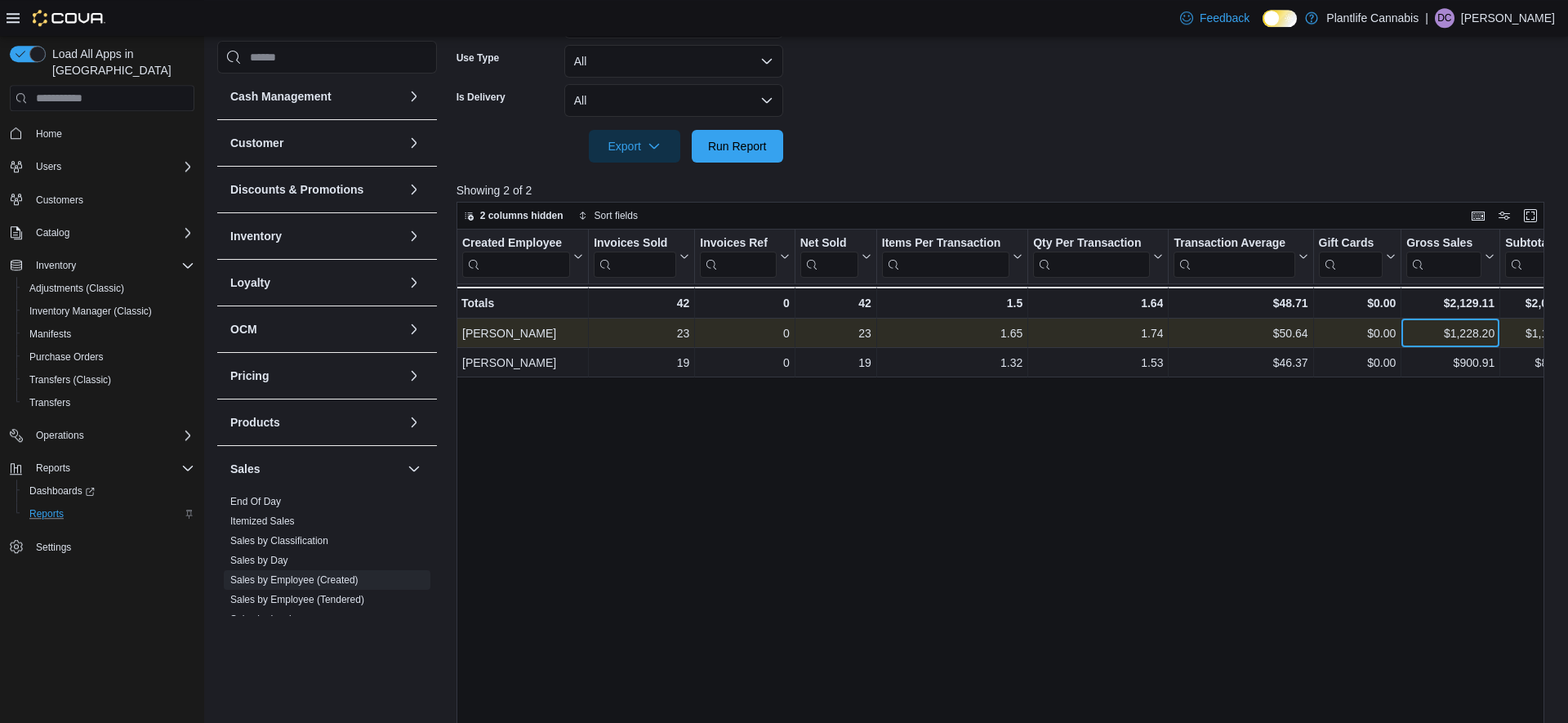
click at [1446, 329] on div "$1,228.20" at bounding box center [1451, 333] width 88 height 19
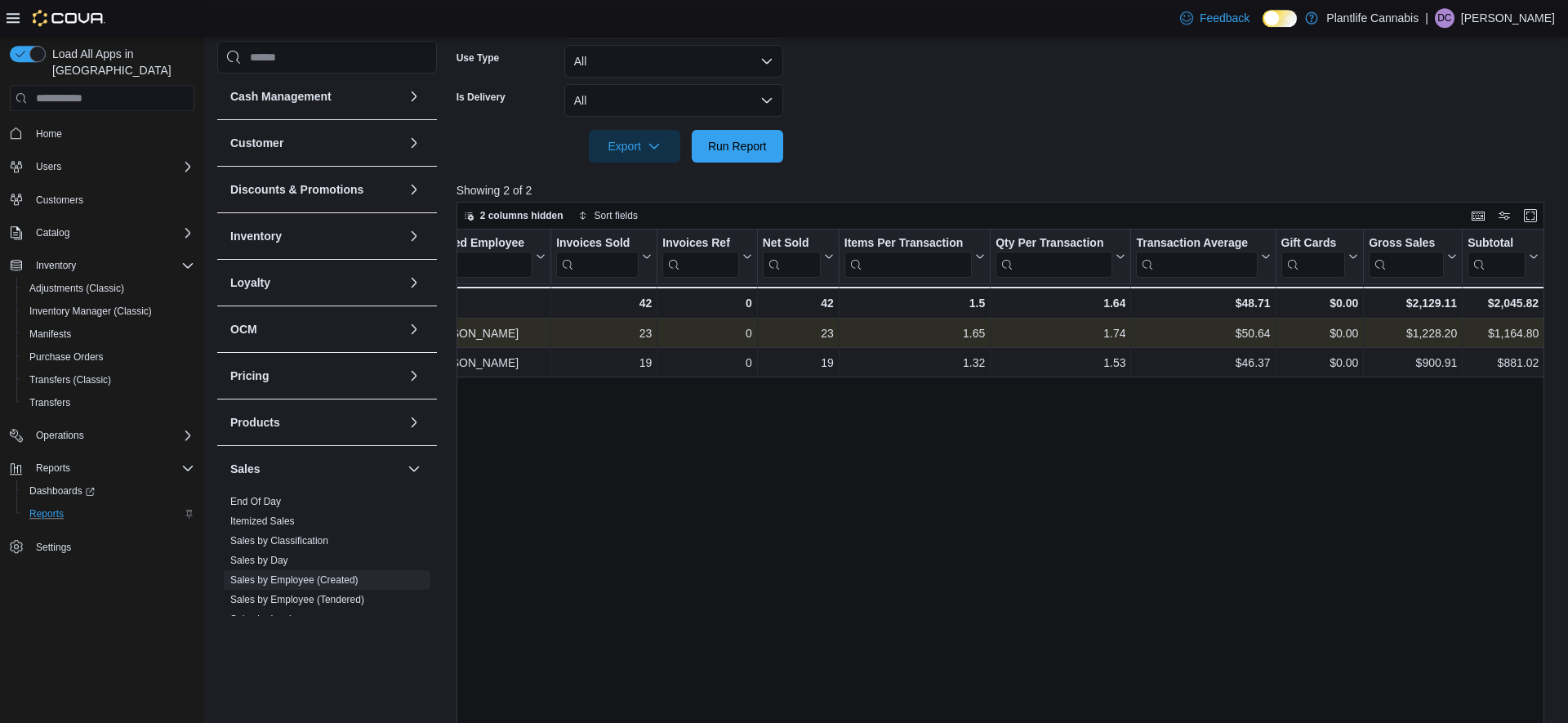
scroll to position [0, 119]
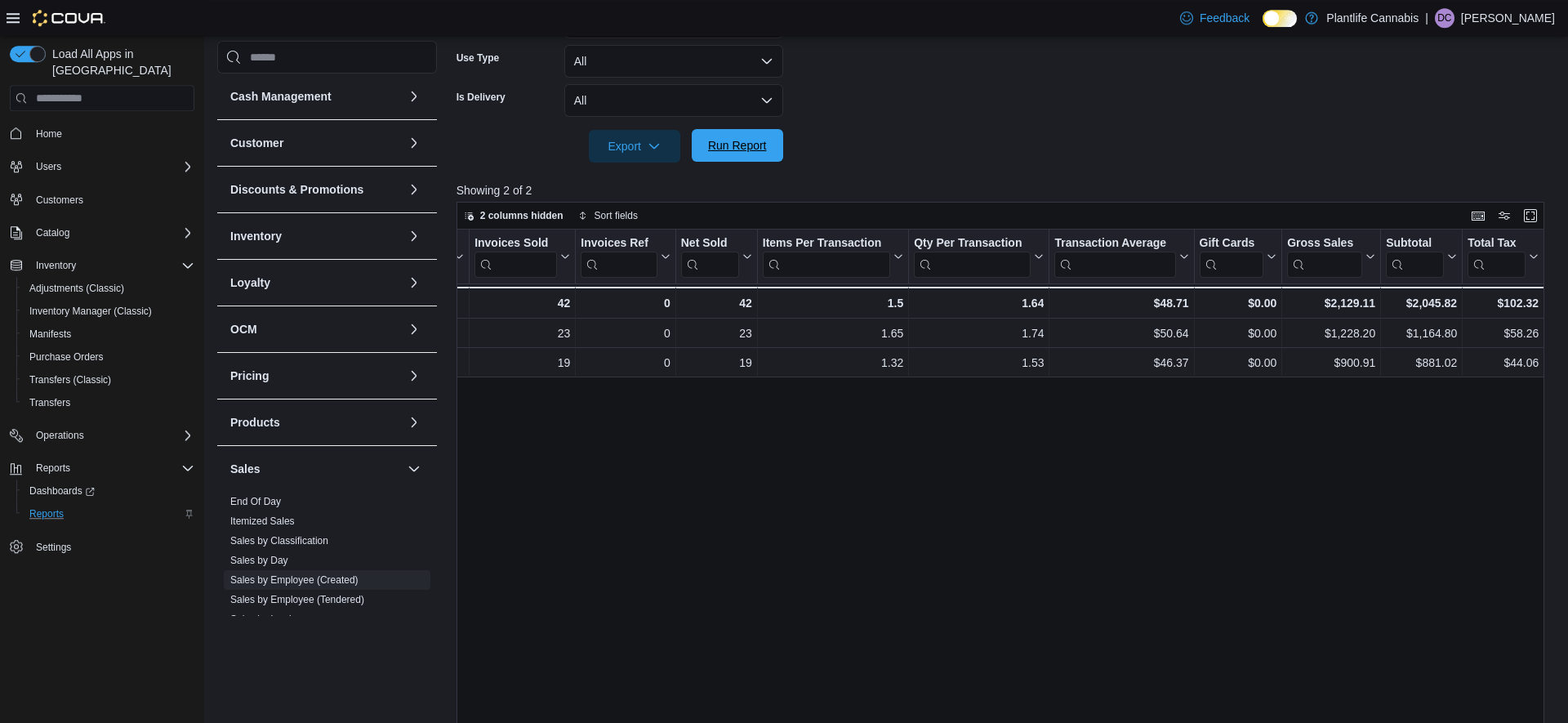
click at [734, 154] on span "Run Report" at bounding box center [738, 145] width 58 height 17
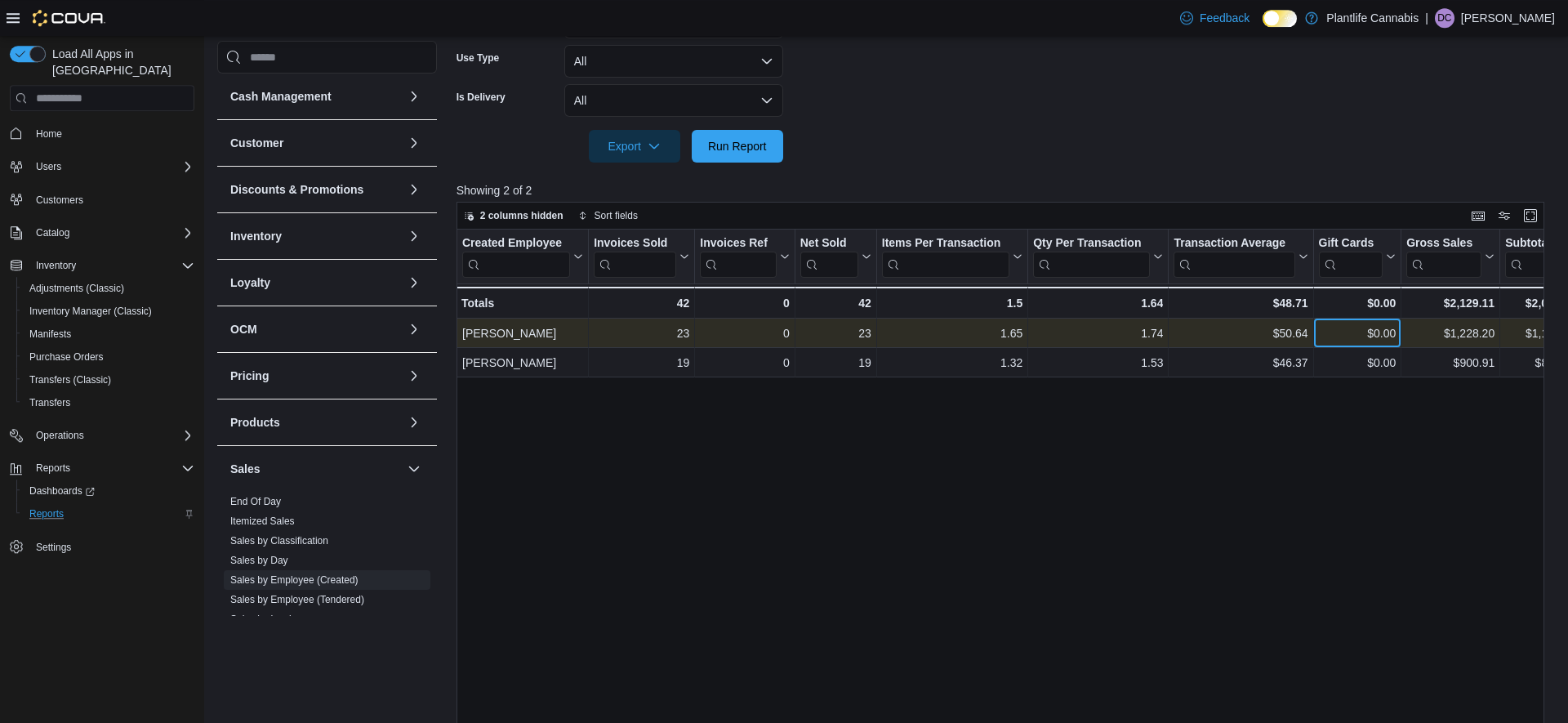
click at [1358, 331] on div "$0.00" at bounding box center [1357, 333] width 78 height 19
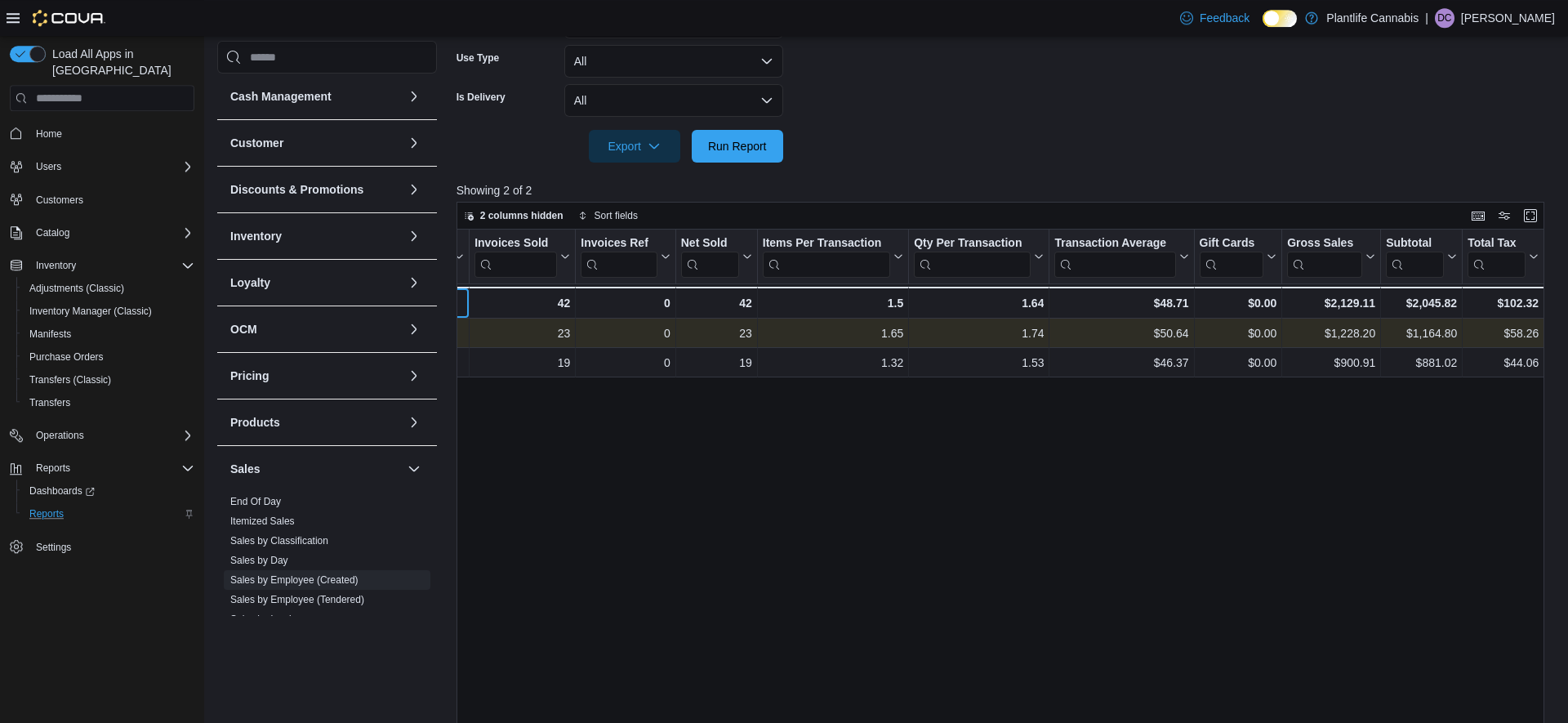
scroll to position [0, 0]
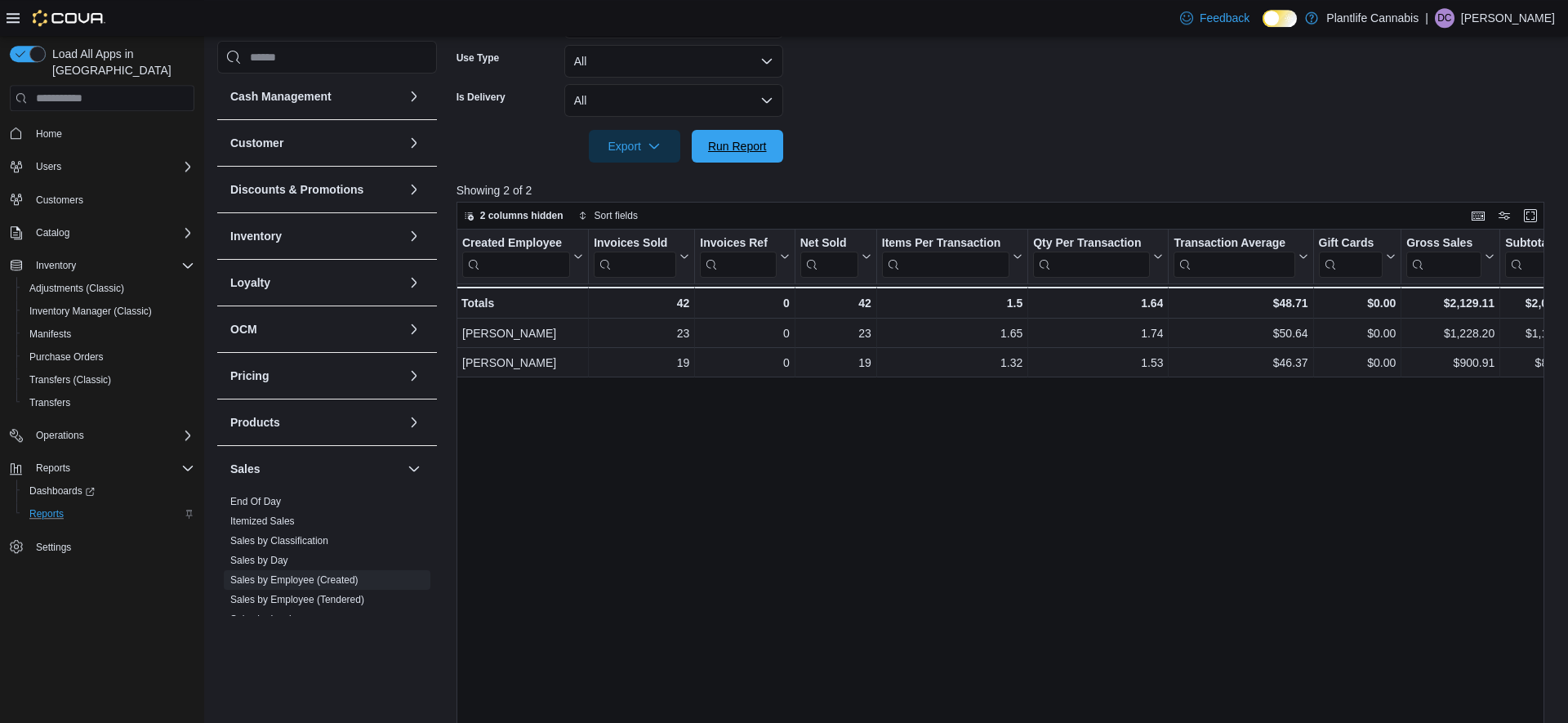
drag, startPoint x: 761, startPoint y: 149, endPoint x: 986, endPoint y: 175, distance: 226.5
click at [761, 149] on span "Run Report" at bounding box center [738, 146] width 58 height 17
click at [986, 175] on div at bounding box center [1006, 172] width 1099 height 19
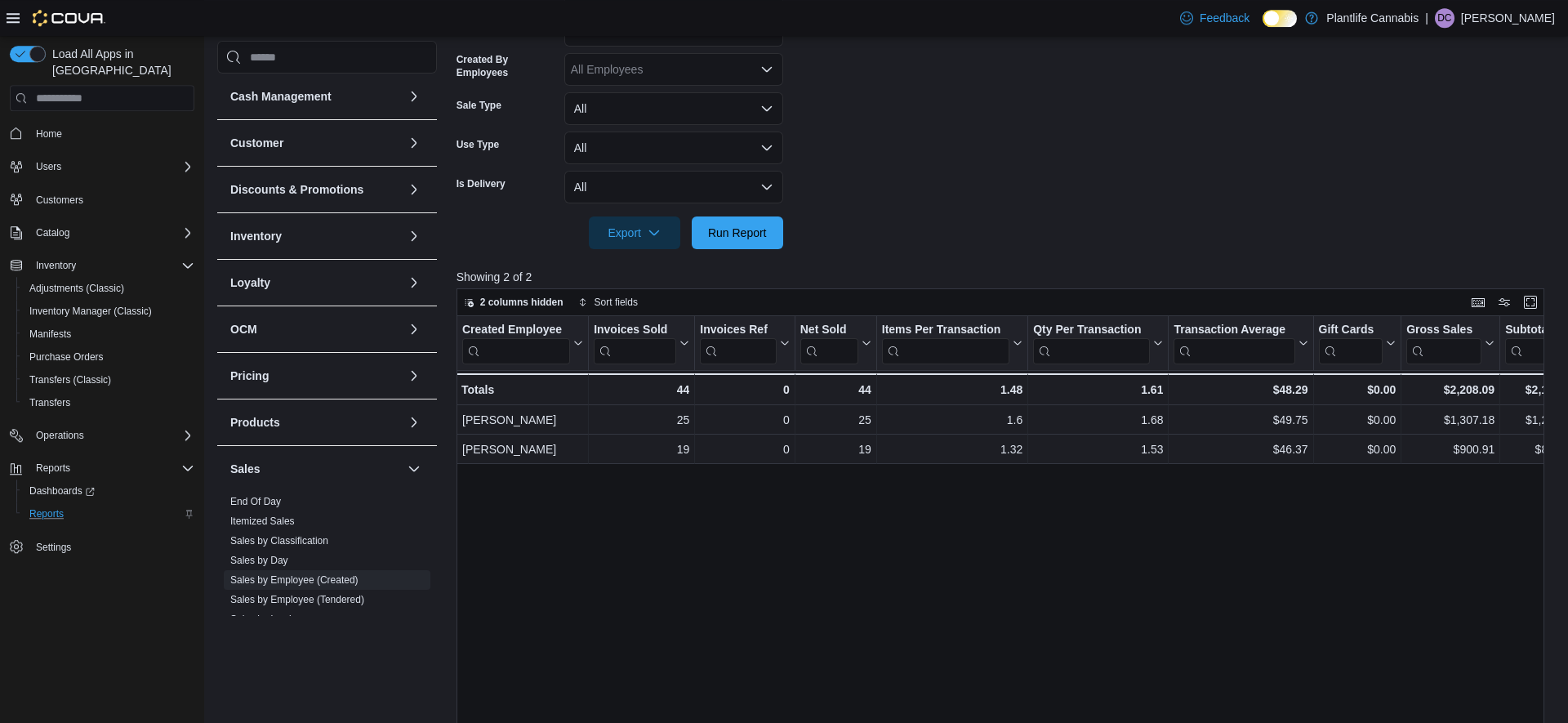
scroll to position [550, 0]
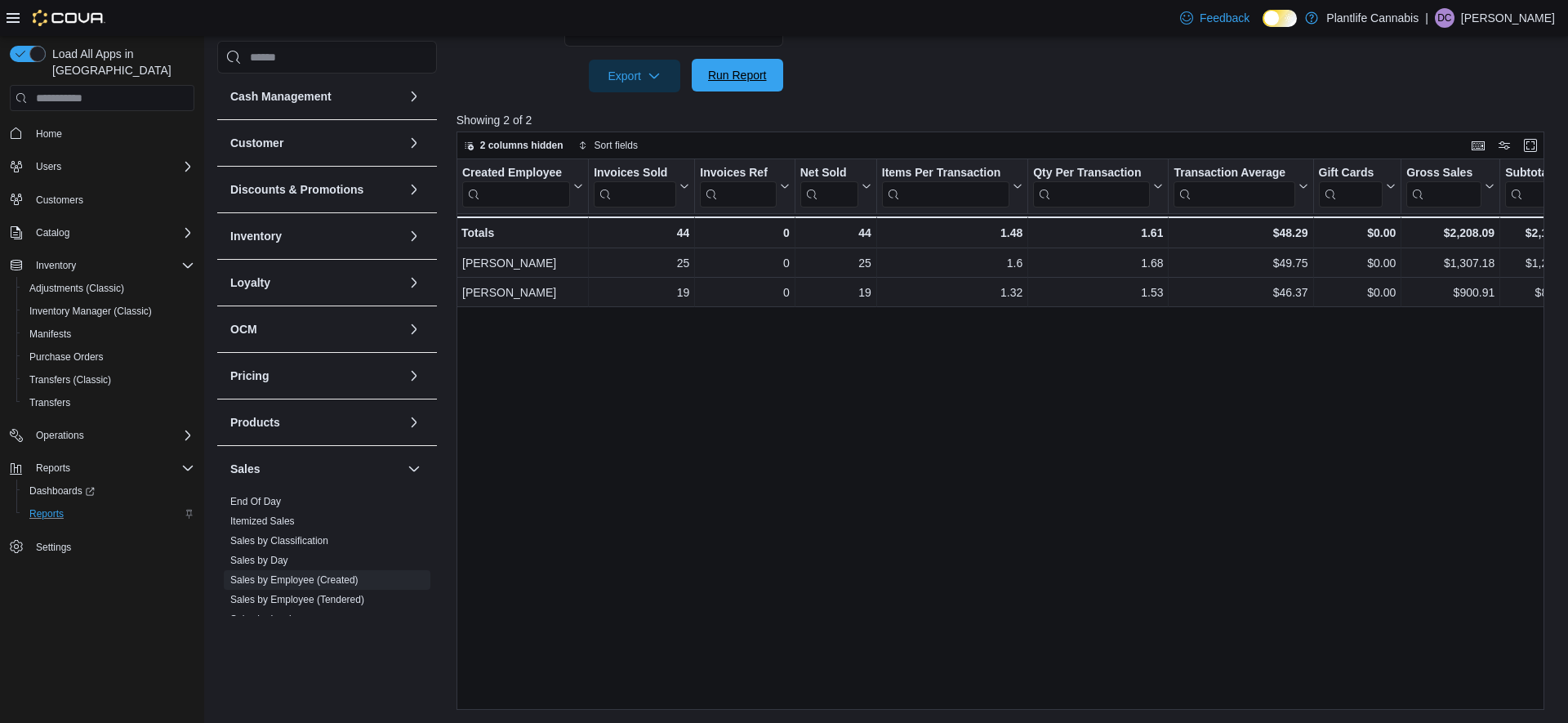
click at [749, 72] on span "Run Report" at bounding box center [738, 75] width 58 height 17
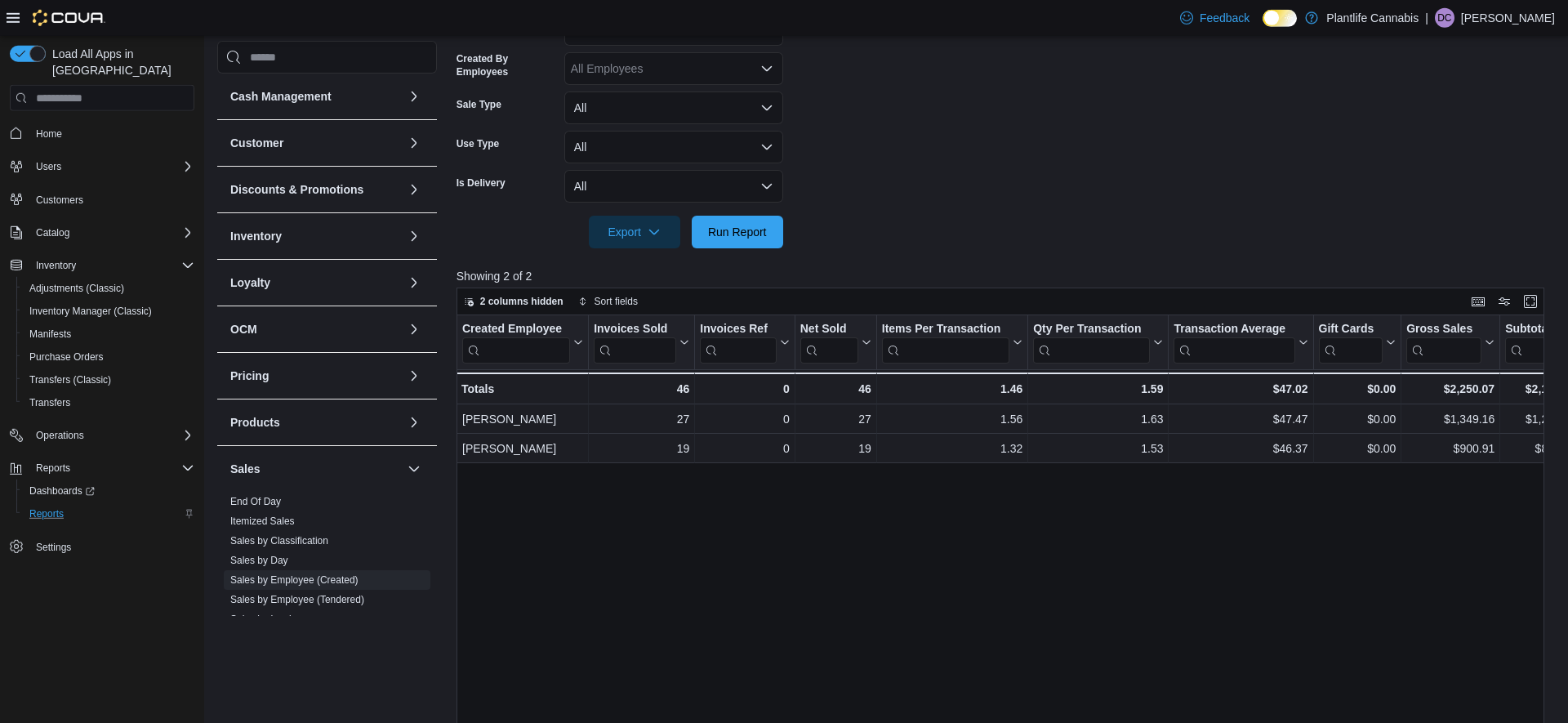
scroll to position [397, 0]
click at [1041, 229] on form "Date Range Today Locations All Locations Classifications All Classifications Pr…" at bounding box center [1006, 59] width 1099 height 372
click at [68, 124] on link "Home" at bounding box center [48, 134] width 39 height 19
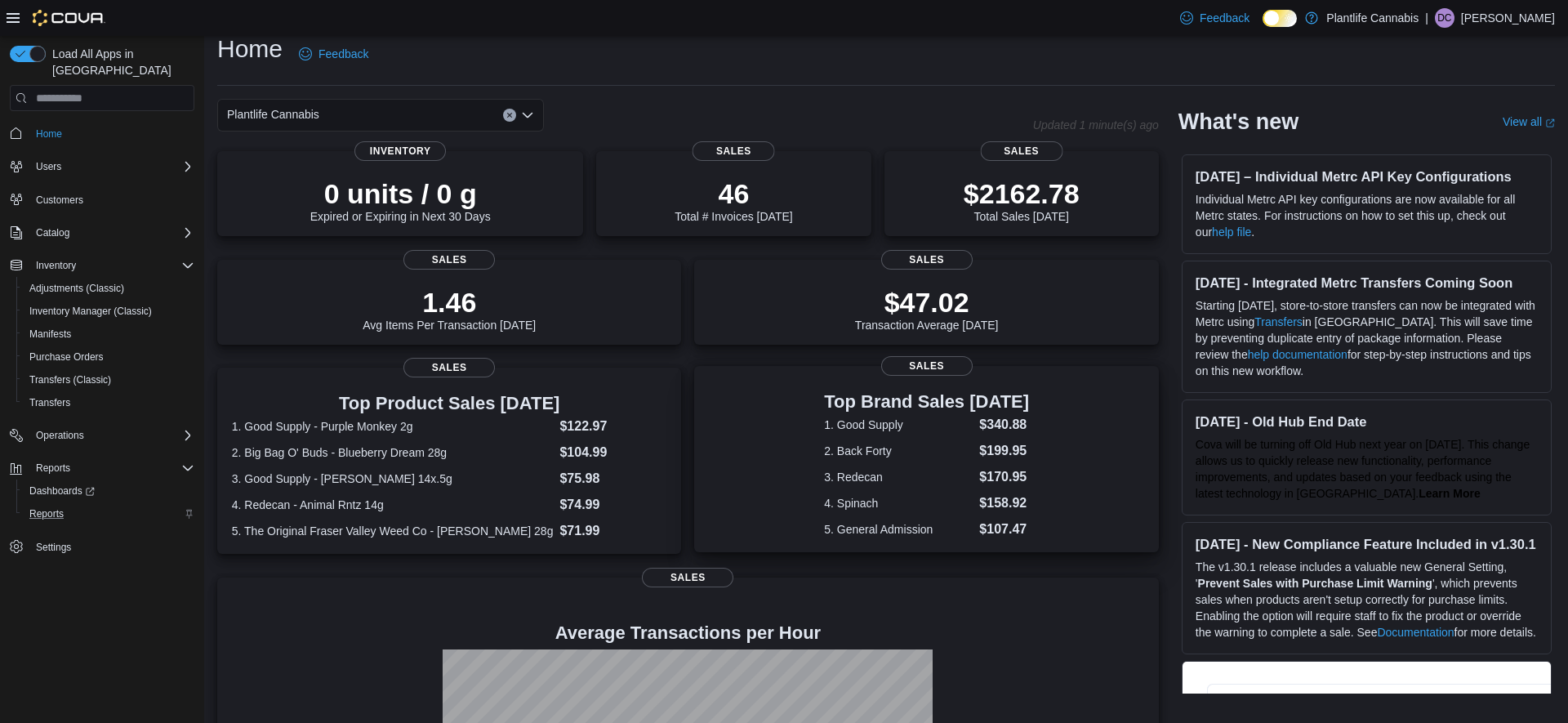
scroll to position [218, 0]
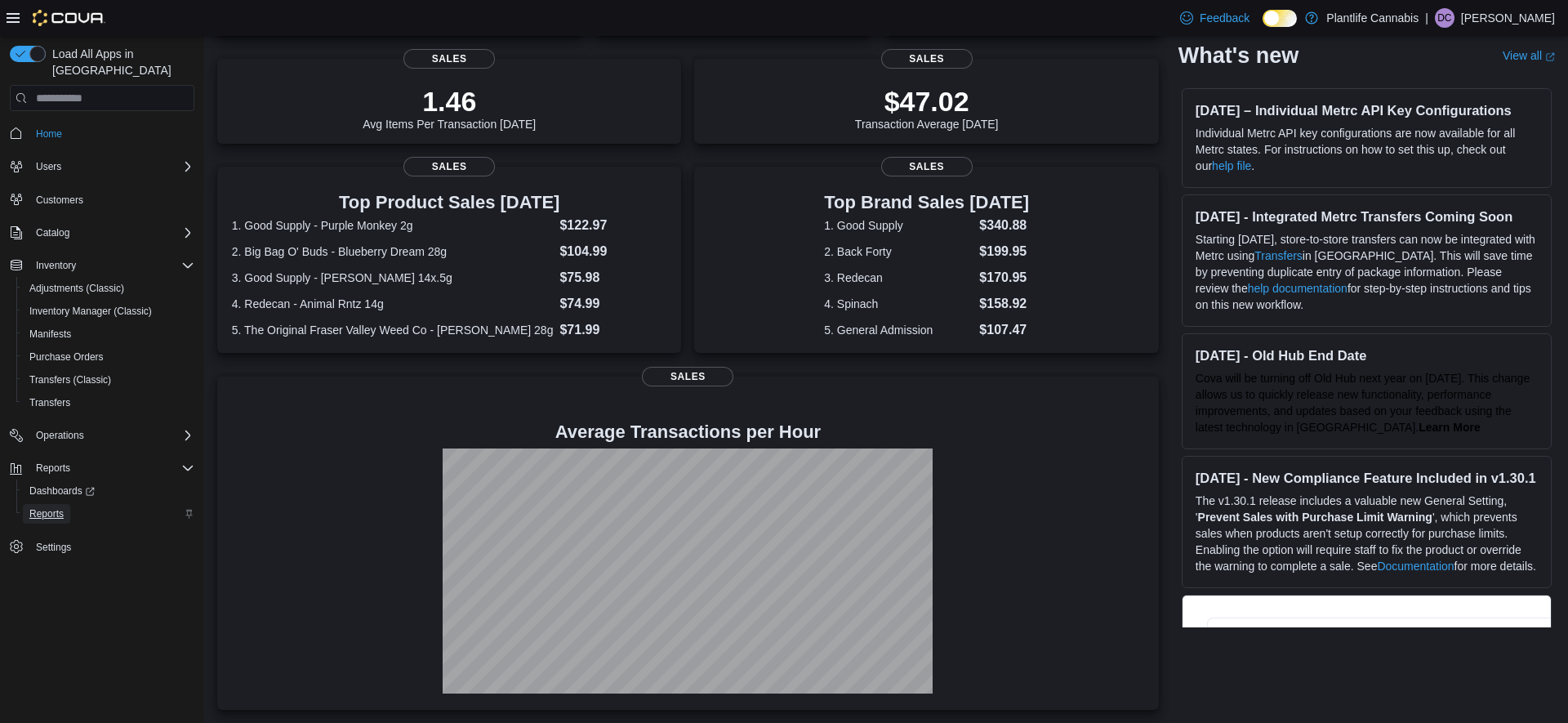
click at [48, 504] on span "Reports" at bounding box center [46, 513] width 34 height 19
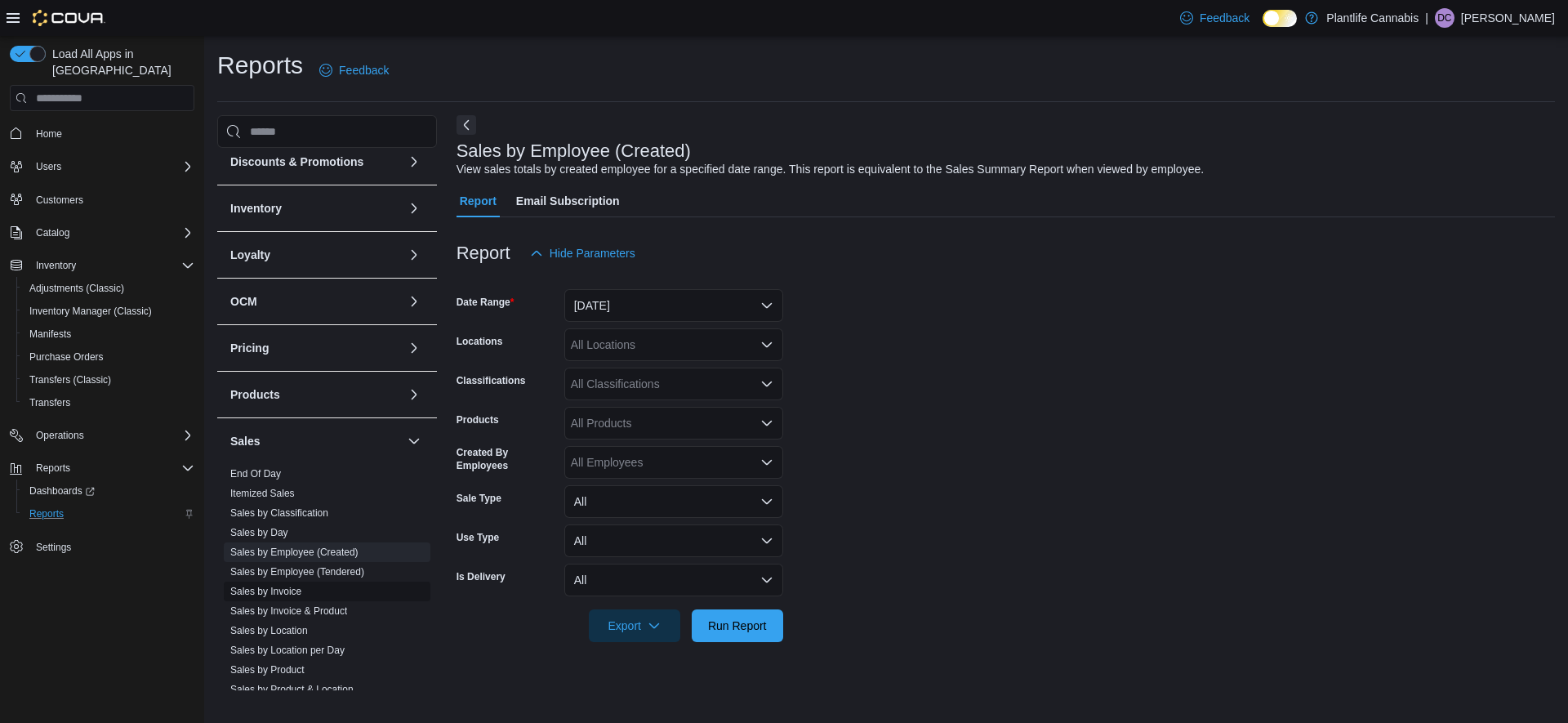
scroll to position [103, 0]
click at [289, 596] on link "Sales by Invoice" at bounding box center [265, 591] width 71 height 12
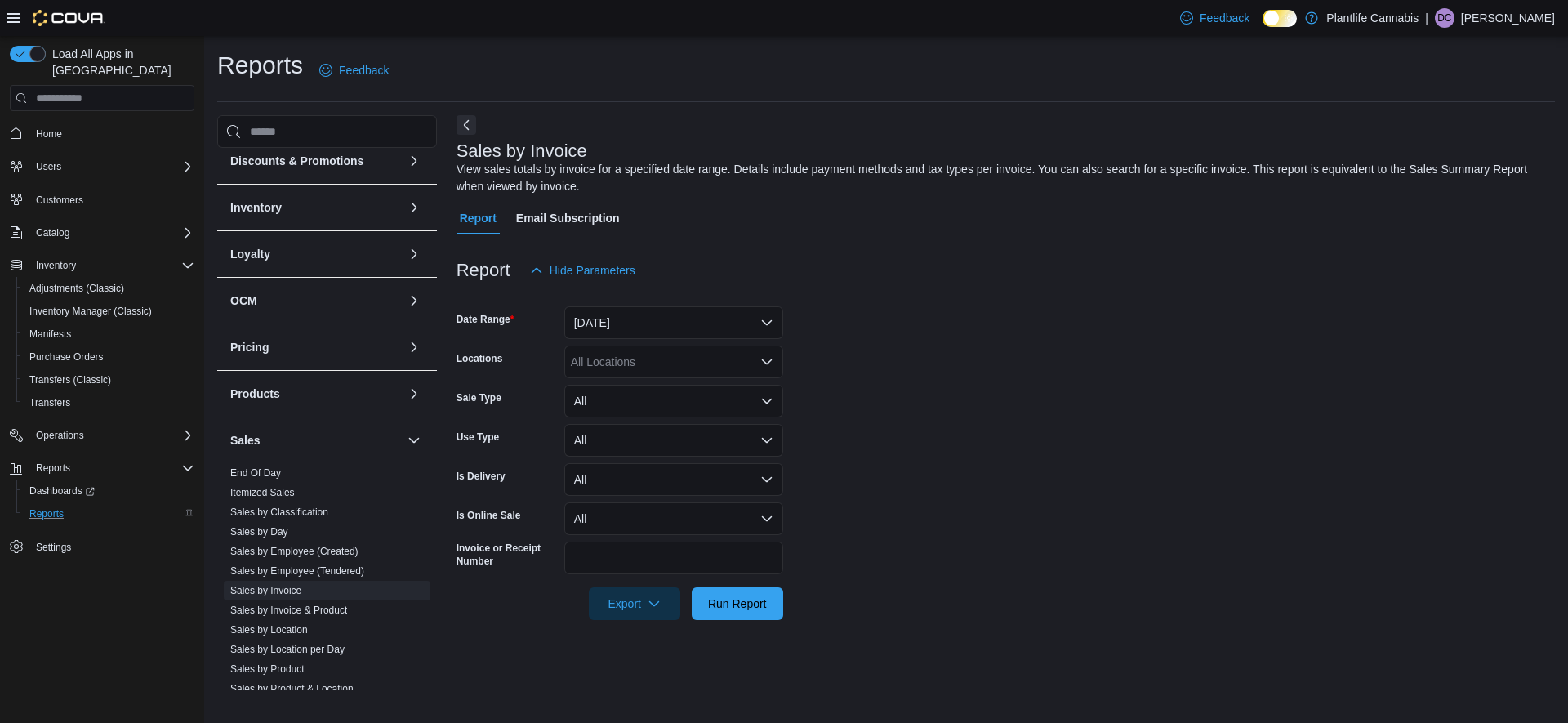
click at [688, 303] on div at bounding box center [1006, 296] width 1099 height 19
click at [678, 330] on button "[DATE]" at bounding box center [673, 322] width 219 height 33
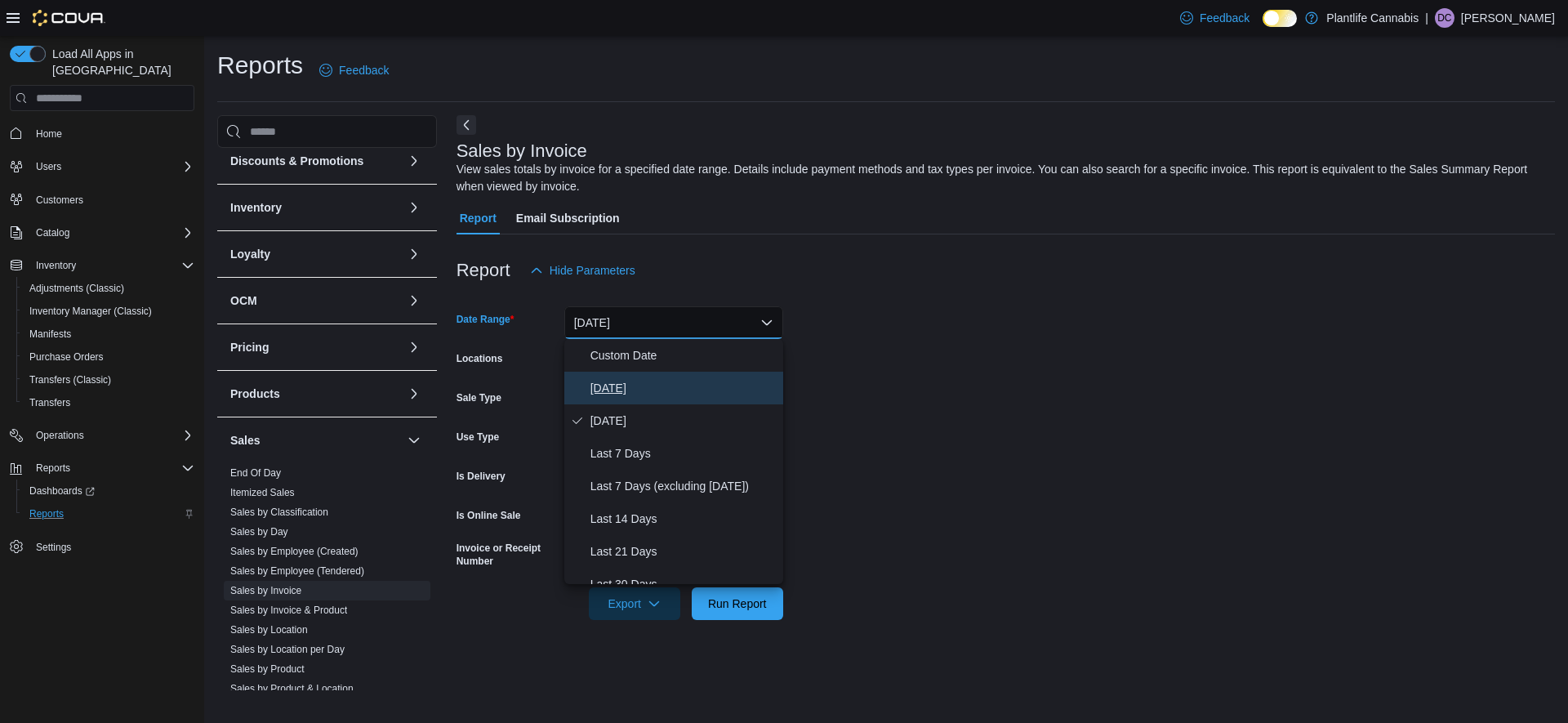
click at [629, 392] on span "[DATE]" at bounding box center [683, 387] width 186 height 19
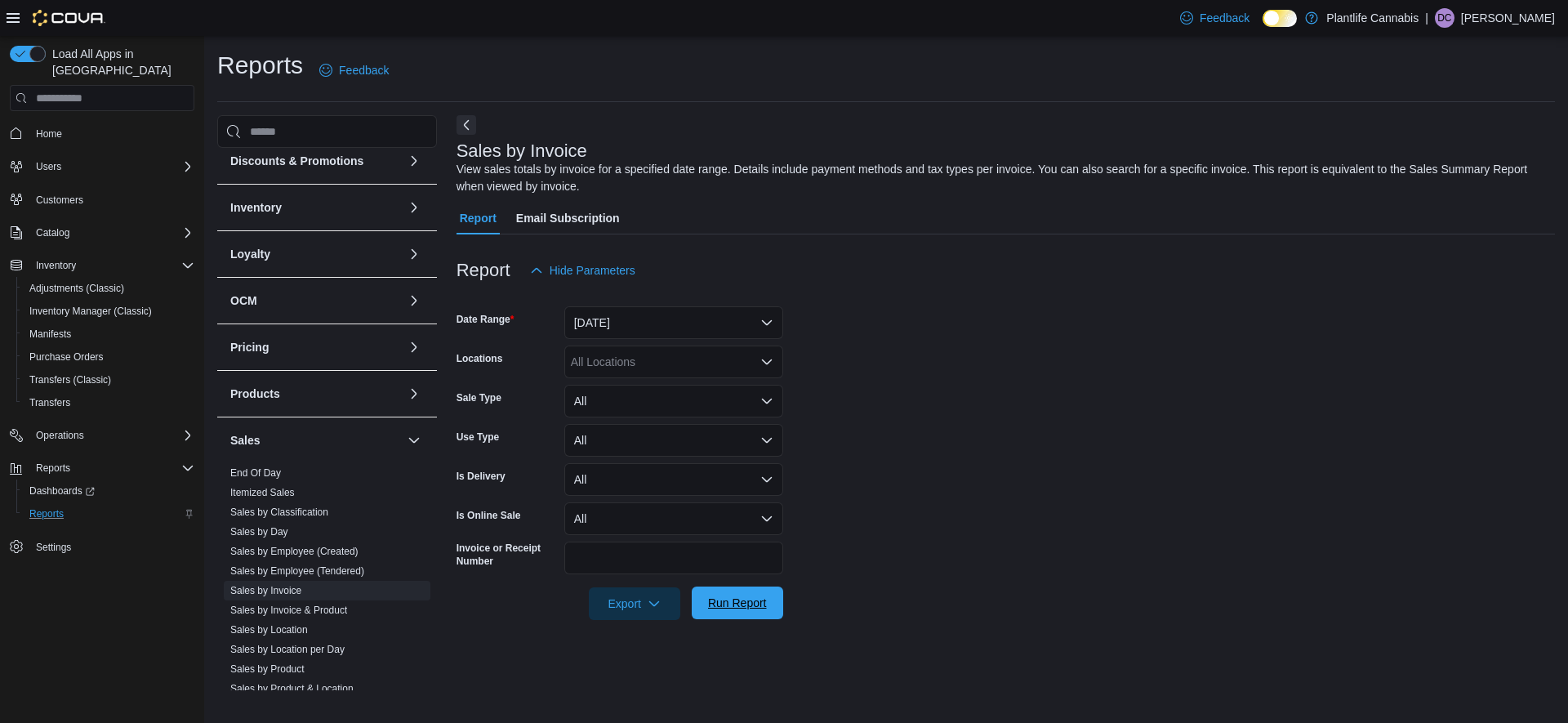
click at [741, 599] on span "Run Report" at bounding box center [738, 604] width 58 height 17
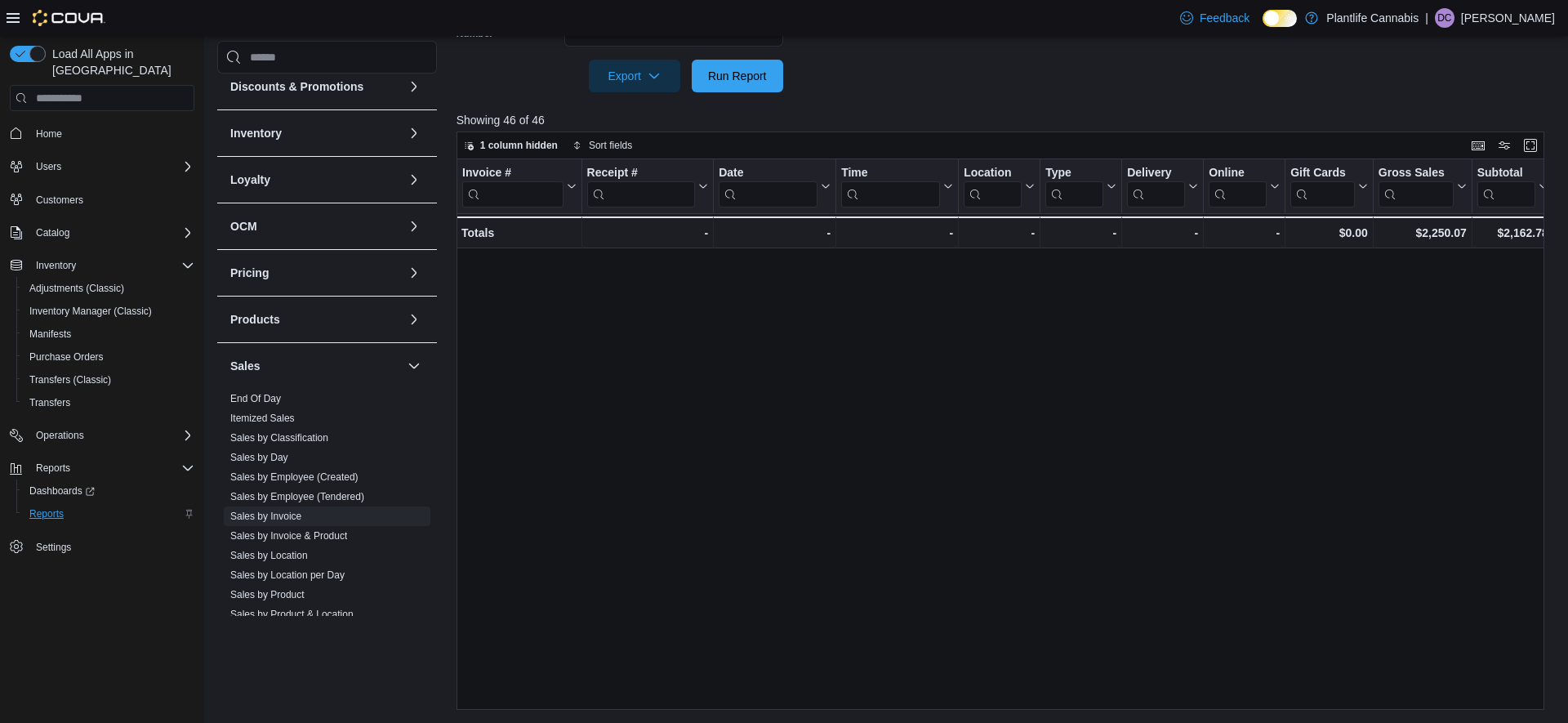
scroll to position [892, 0]
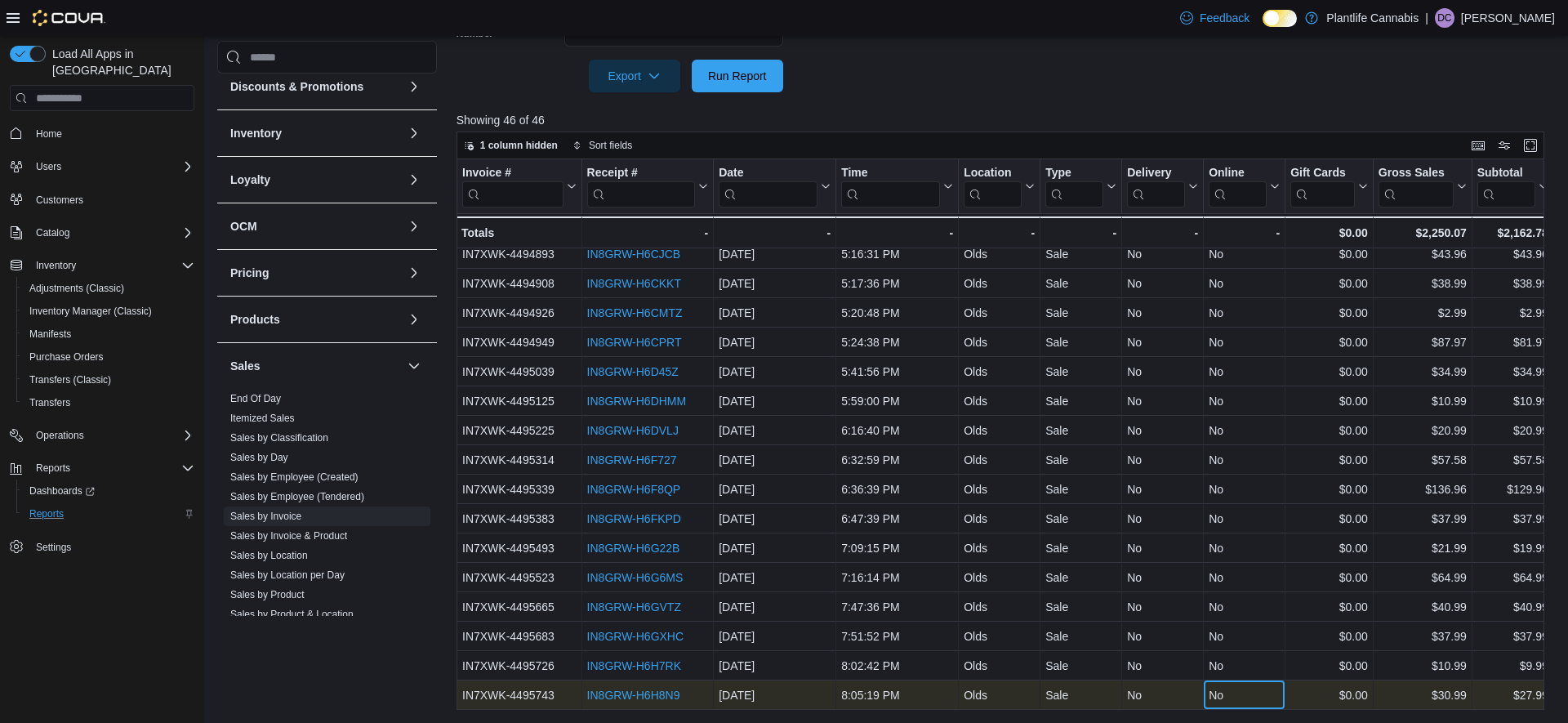
click at [1277, 695] on div "No" at bounding box center [1244, 695] width 71 height 19
click at [709, 93] on span "Run Report" at bounding box center [738, 75] width 72 height 33
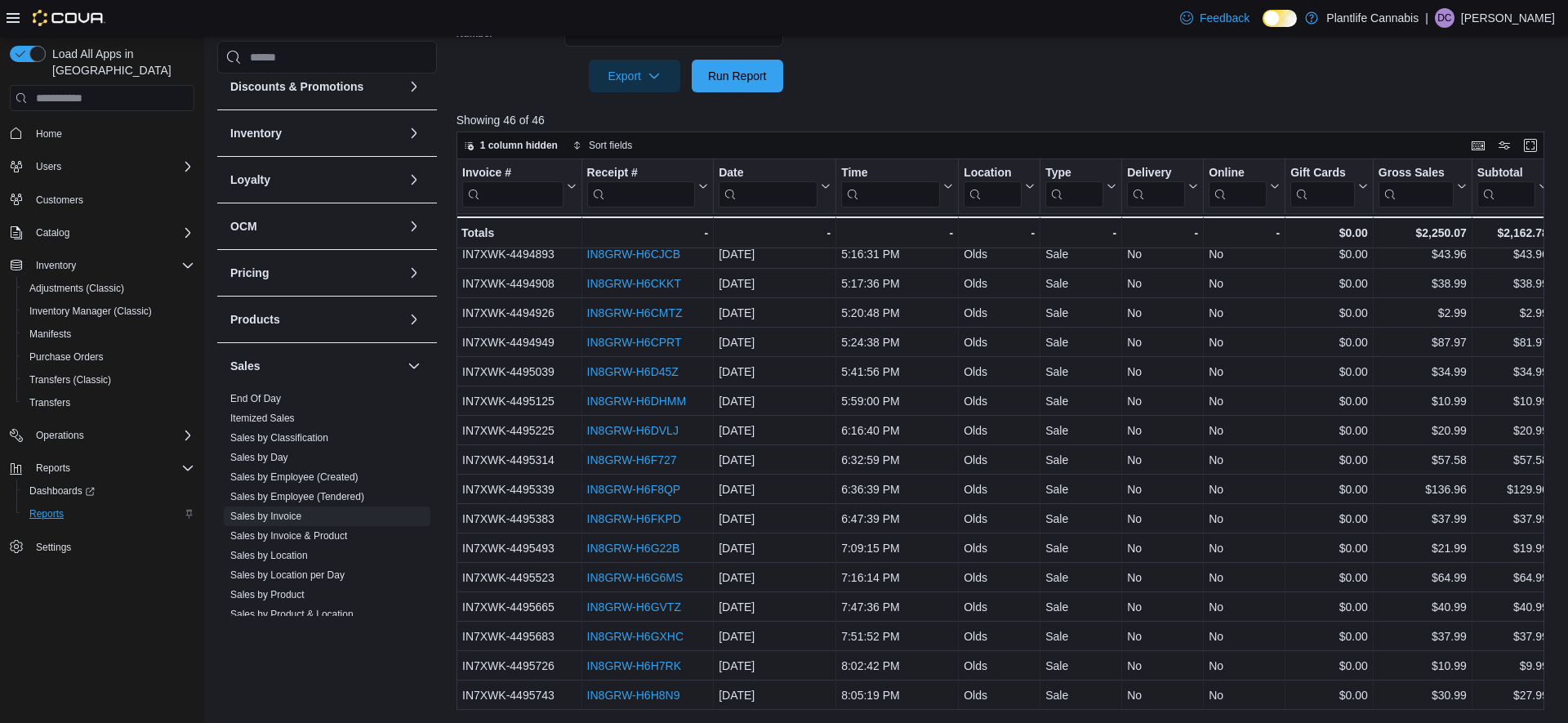
click at [434, 653] on div "Cash Management Cash Management Cash Out Details Customer Customer Activity Lis…" at bounding box center [326, 367] width 219 height 651
click at [724, 68] on span "Run Report" at bounding box center [738, 74] width 72 height 33
click at [749, 84] on span "Run Report" at bounding box center [738, 74] width 72 height 33
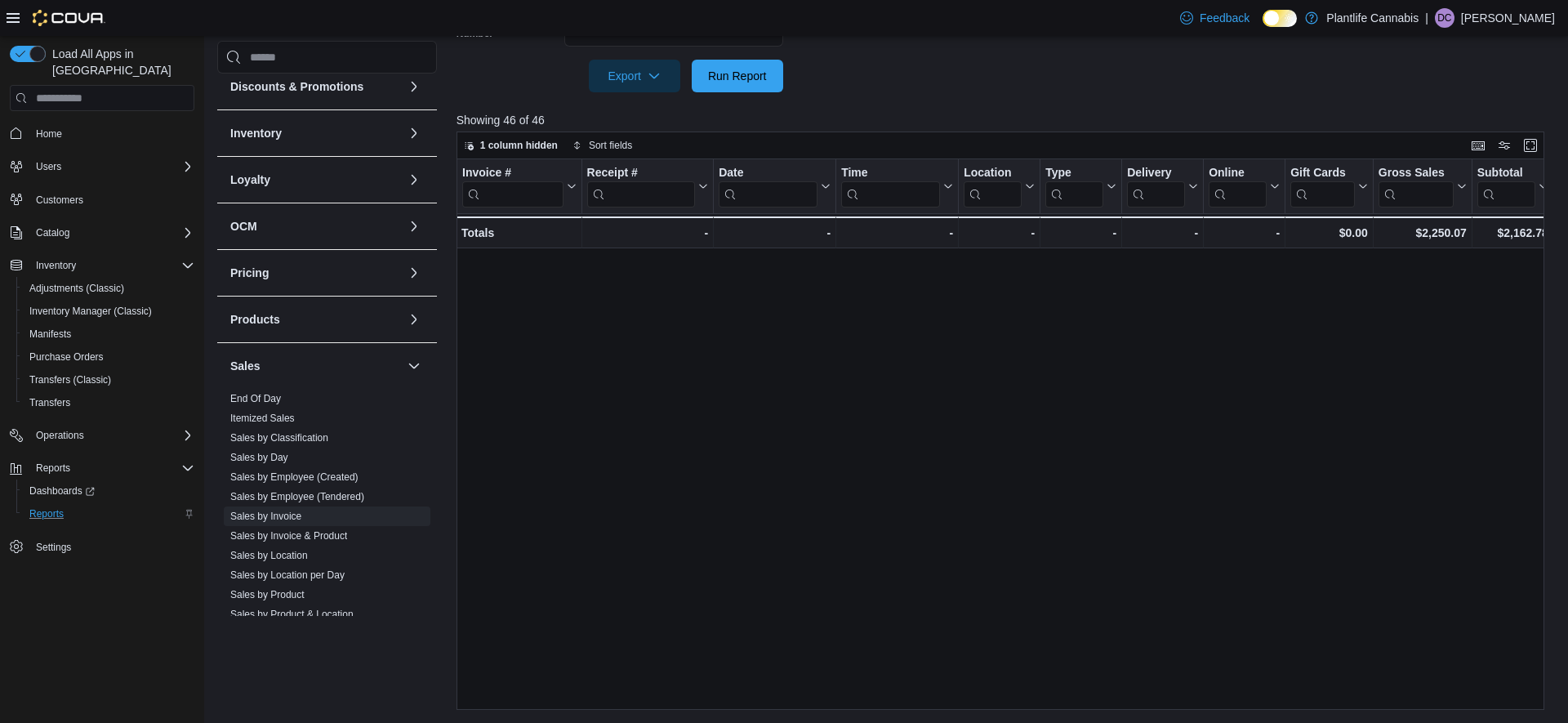
scroll to position [0, 0]
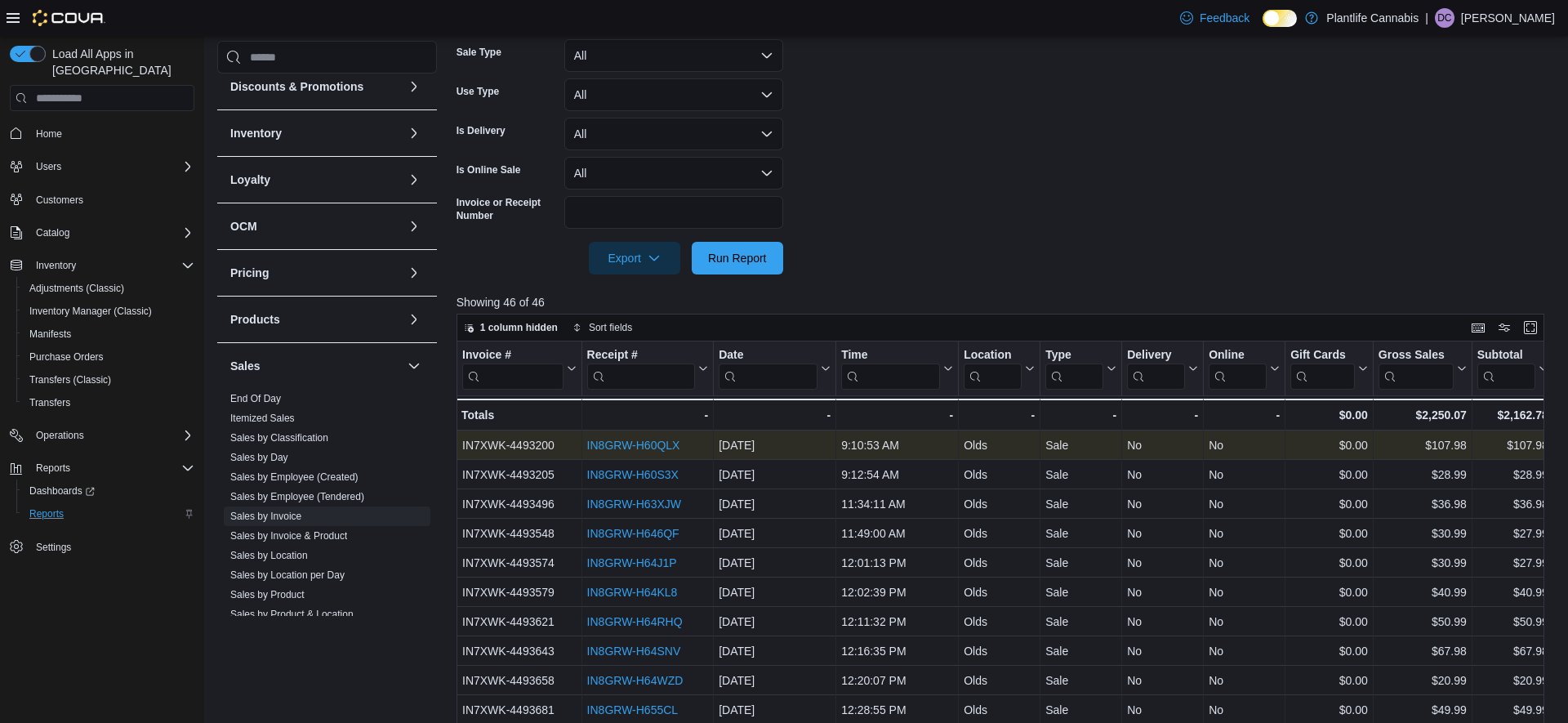
click at [646, 452] on div "IN8GRW-H60QLX" at bounding box center [648, 445] width 122 height 19
click at [644, 445] on link "IN8GRW-H60QLX" at bounding box center [633, 446] width 93 height 13
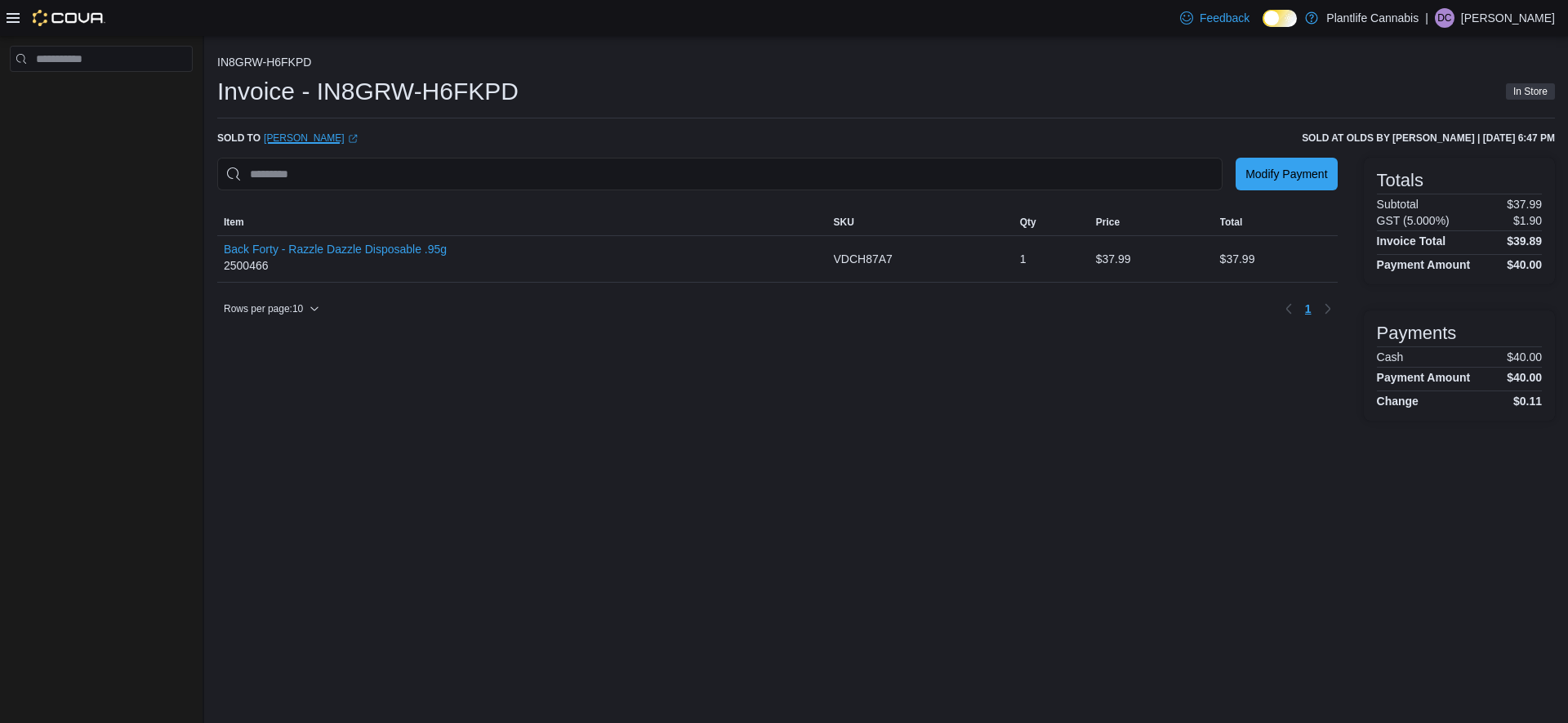
click at [276, 136] on link "[PERSON_NAME] (opens in a new tab or window)" at bounding box center [310, 139] width 94 height 13
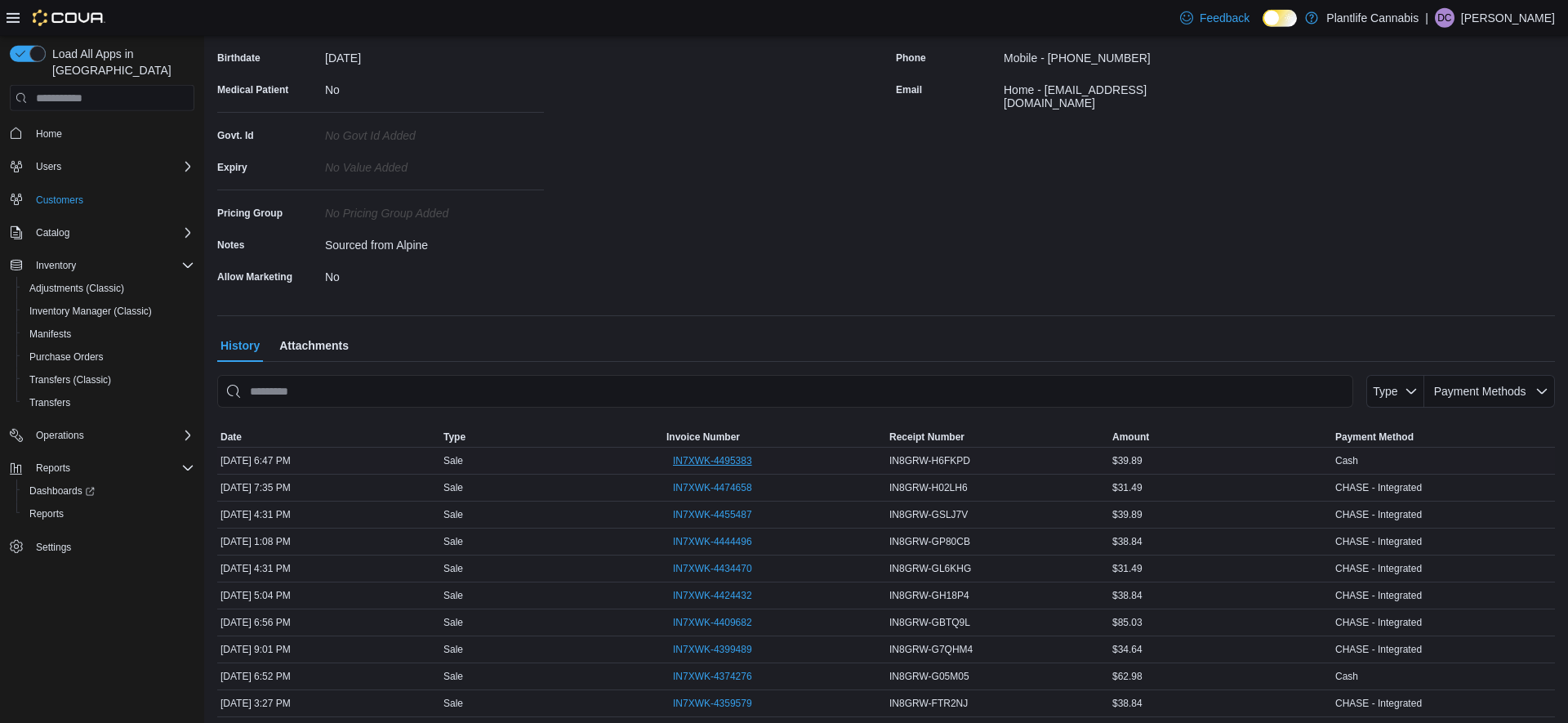
scroll to position [301, 0]
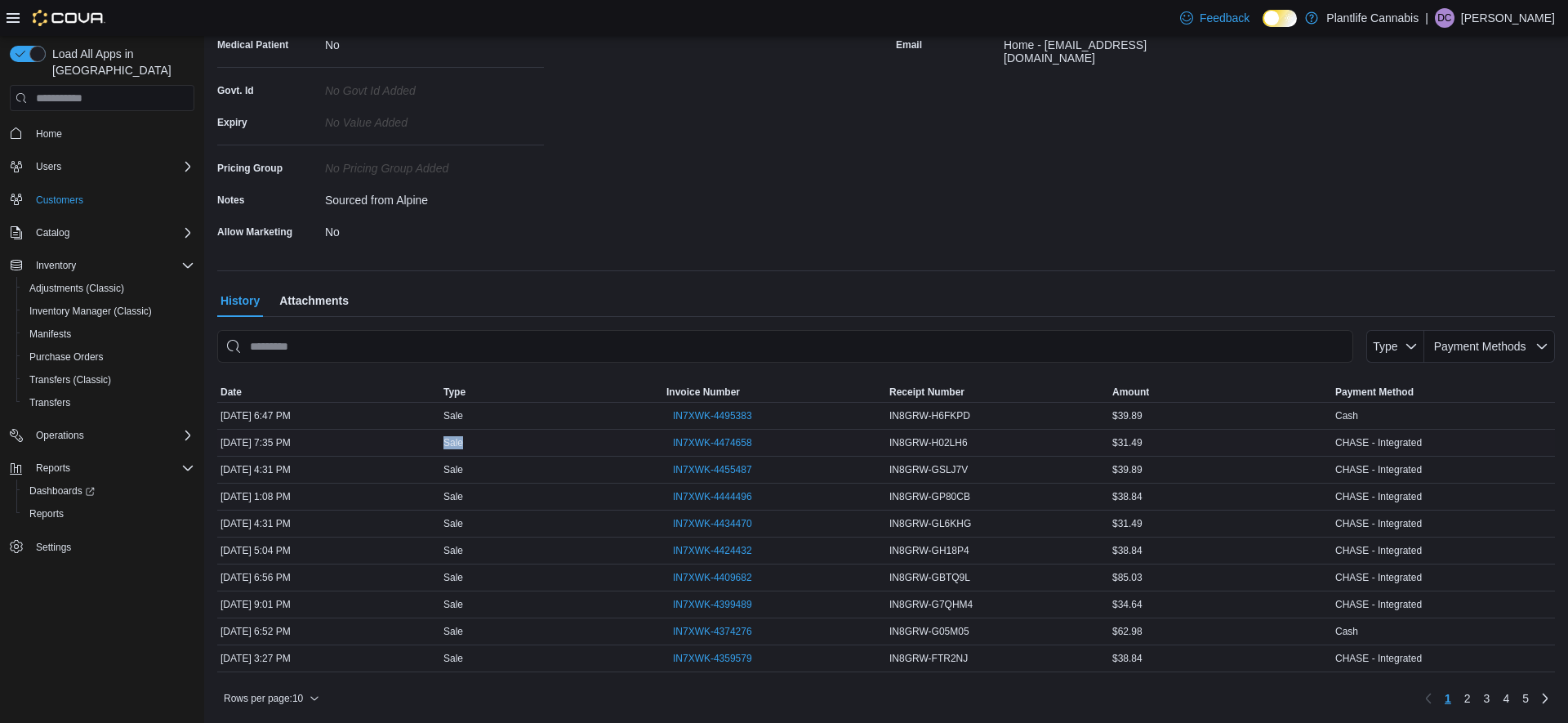
drag, startPoint x: 446, startPoint y: 442, endPoint x: 472, endPoint y: 442, distance: 26.0
click at [472, 442] on div "Sale" at bounding box center [552, 442] width 223 height 19
click at [472, 442] on div "Sale" at bounding box center [552, 446] width 223 height 19
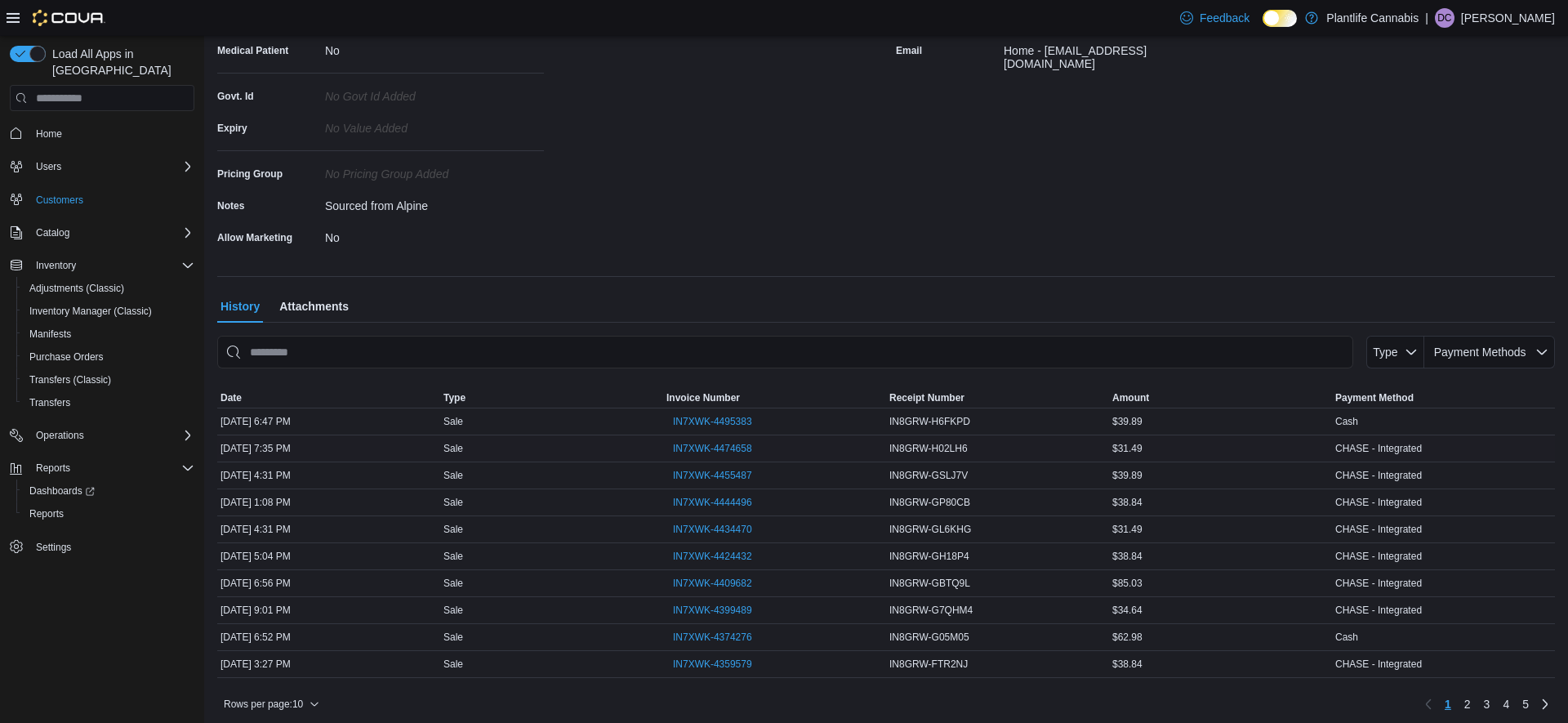
scroll to position [301, 0]
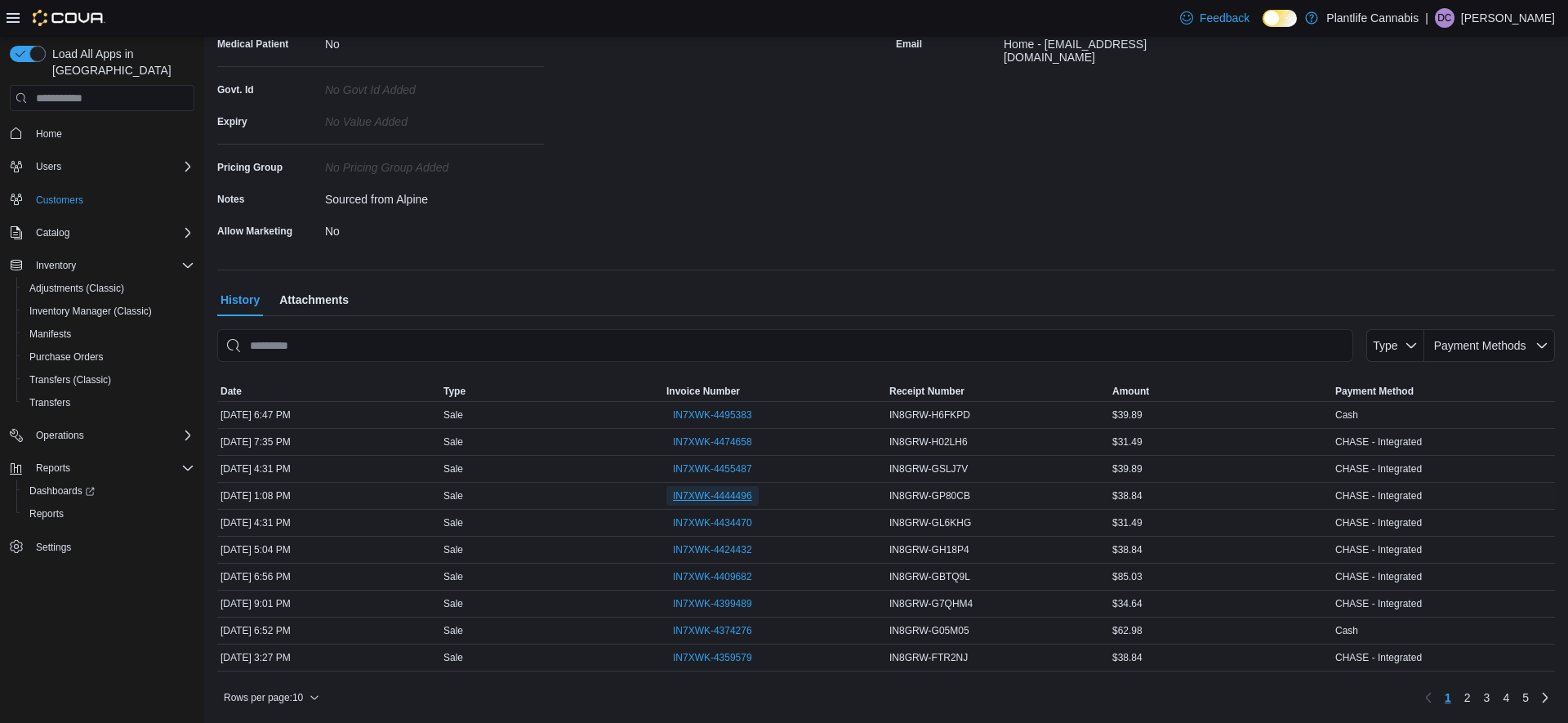
click at [739, 491] on span "IN7XWK-4444496" at bounding box center [713, 496] width 79 height 13
click at [716, 468] on span "IN7XWK-4455487" at bounding box center [713, 469] width 79 height 13
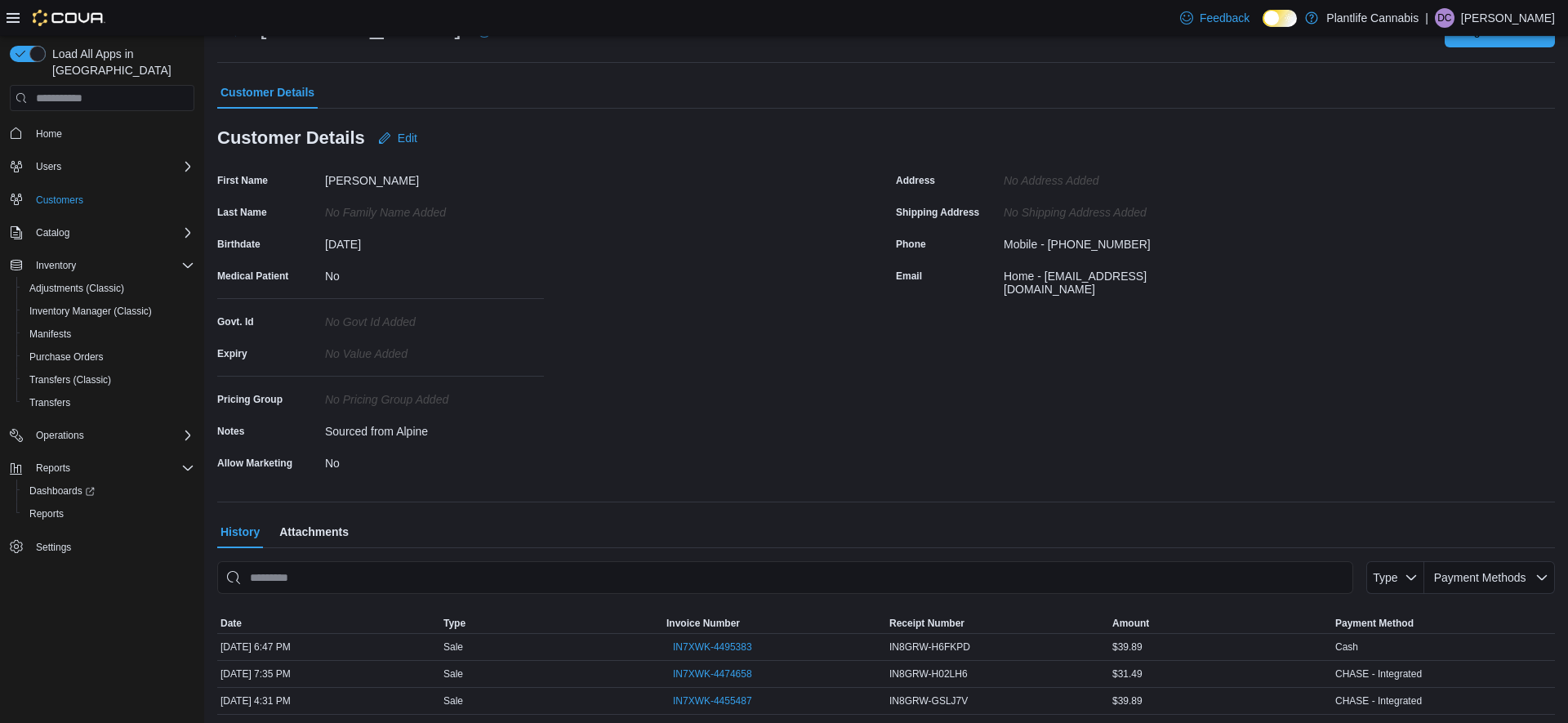
scroll to position [0, 0]
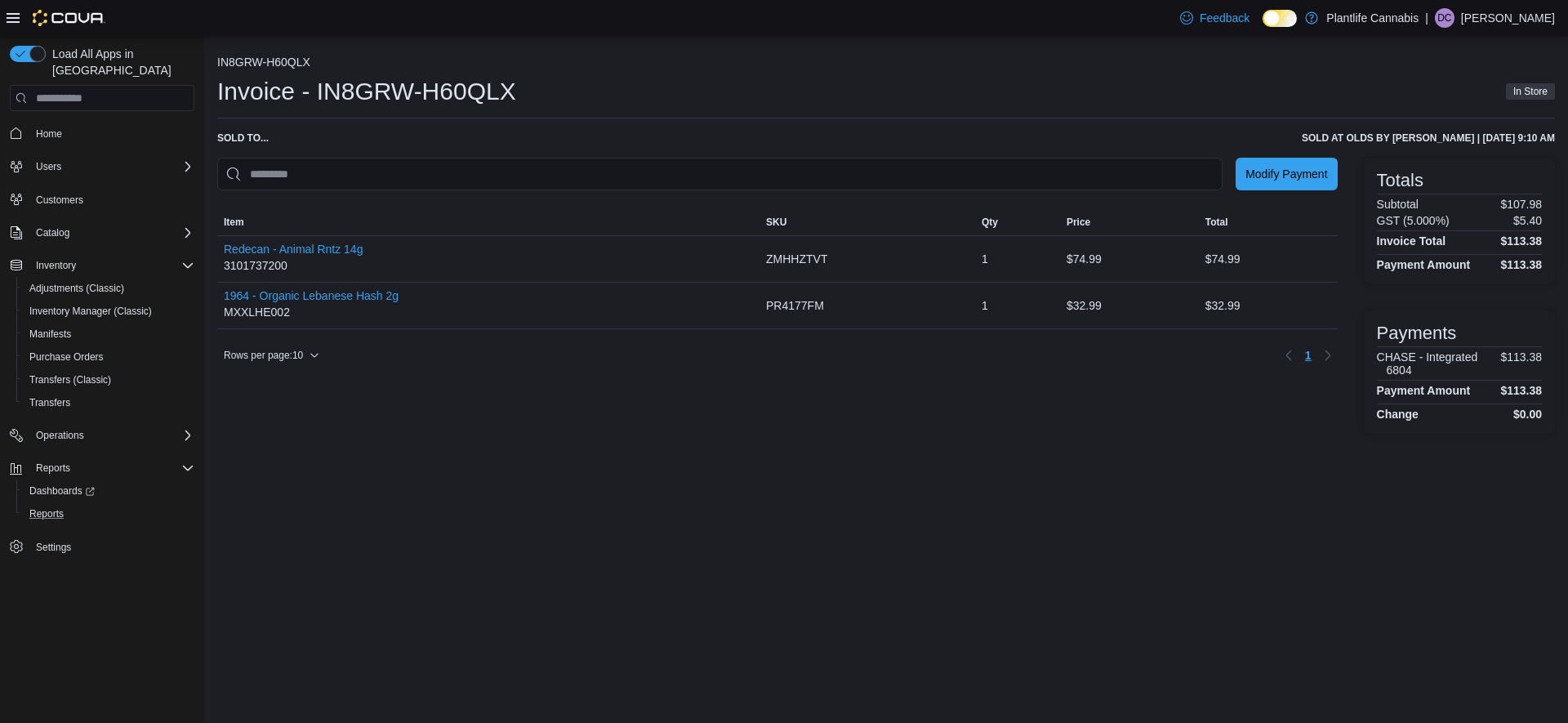
click at [56, 503] on button "Reports" at bounding box center [108, 513] width 184 height 23
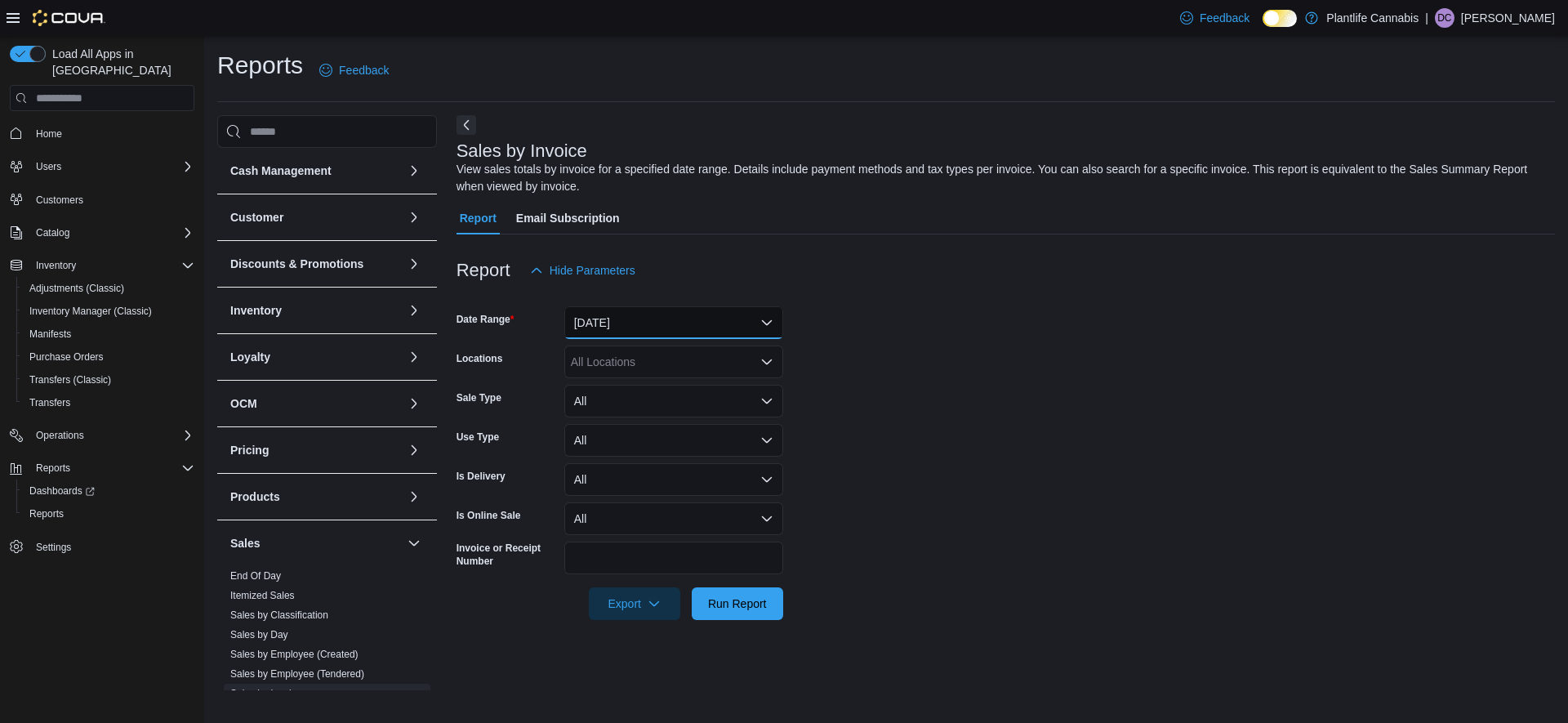
click at [656, 333] on button "Yesterday" at bounding box center [673, 322] width 219 height 33
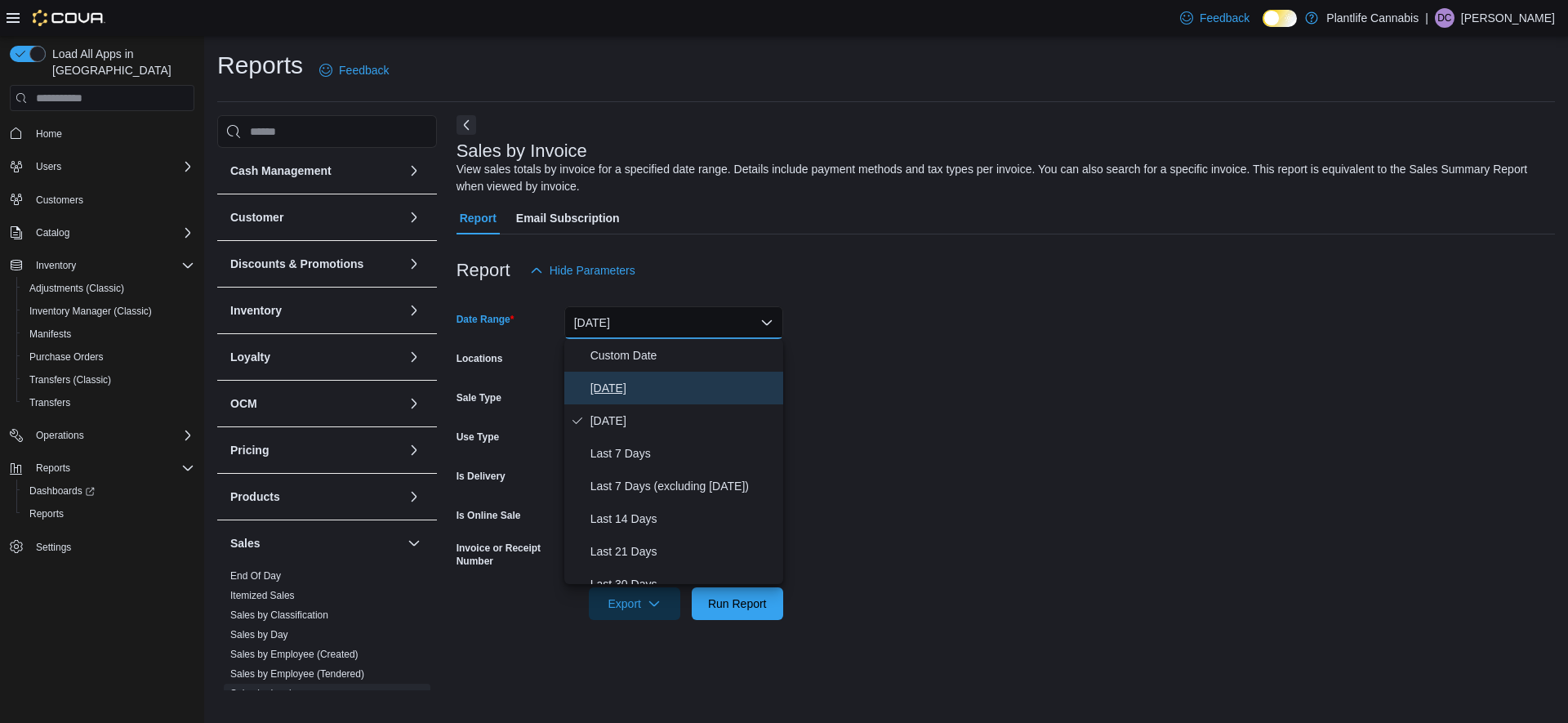
click at [638, 389] on span "Today" at bounding box center [683, 387] width 186 height 19
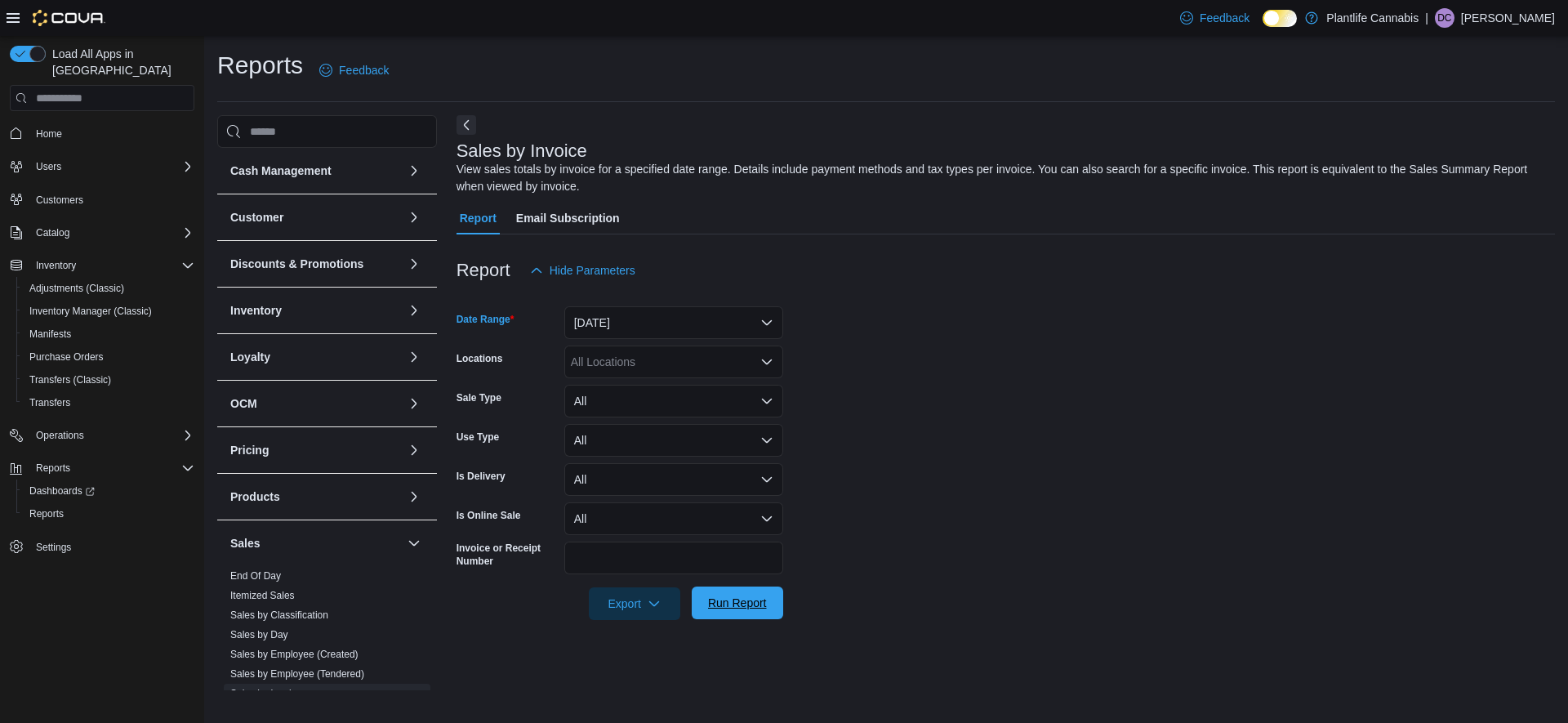
click at [733, 607] on span "Run Report" at bounding box center [738, 604] width 58 height 17
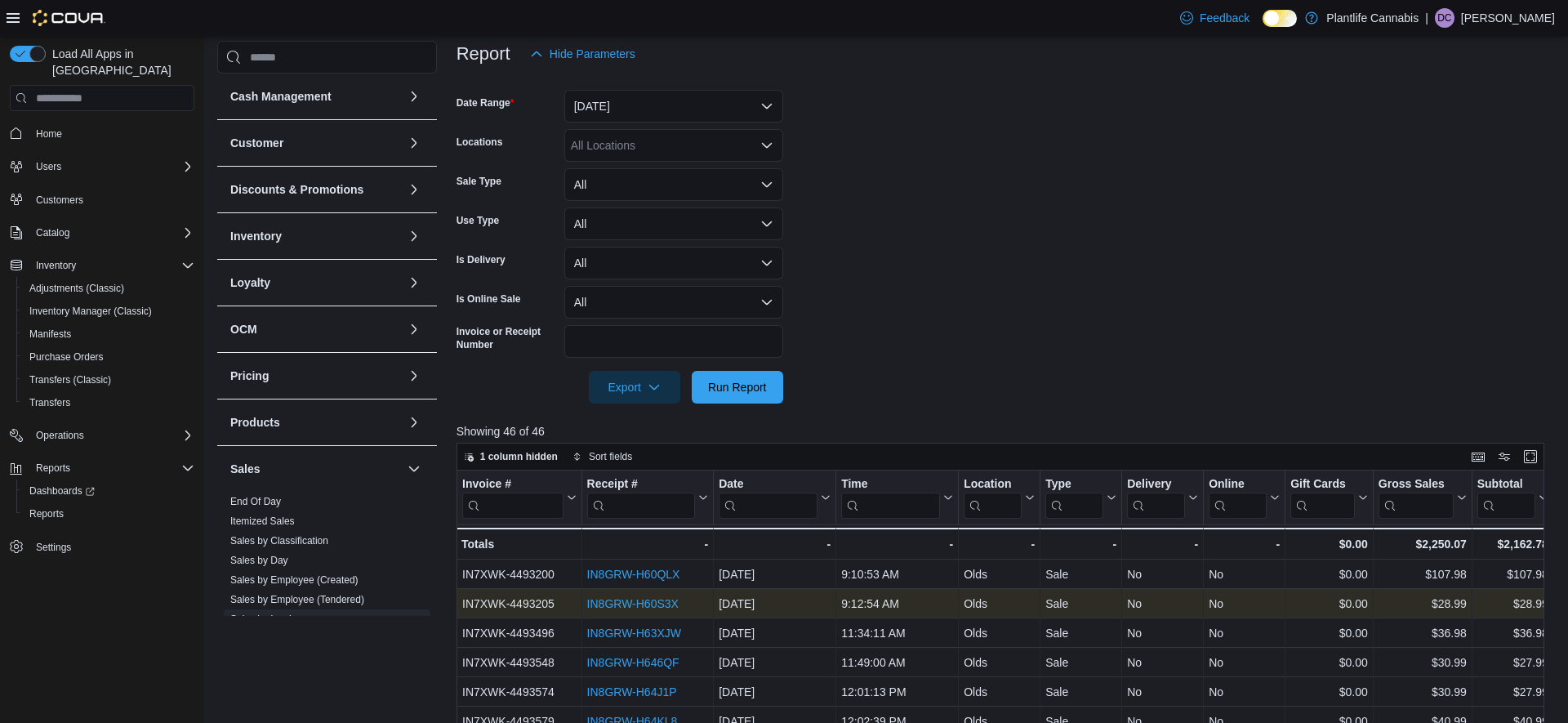
scroll to position [218, 0]
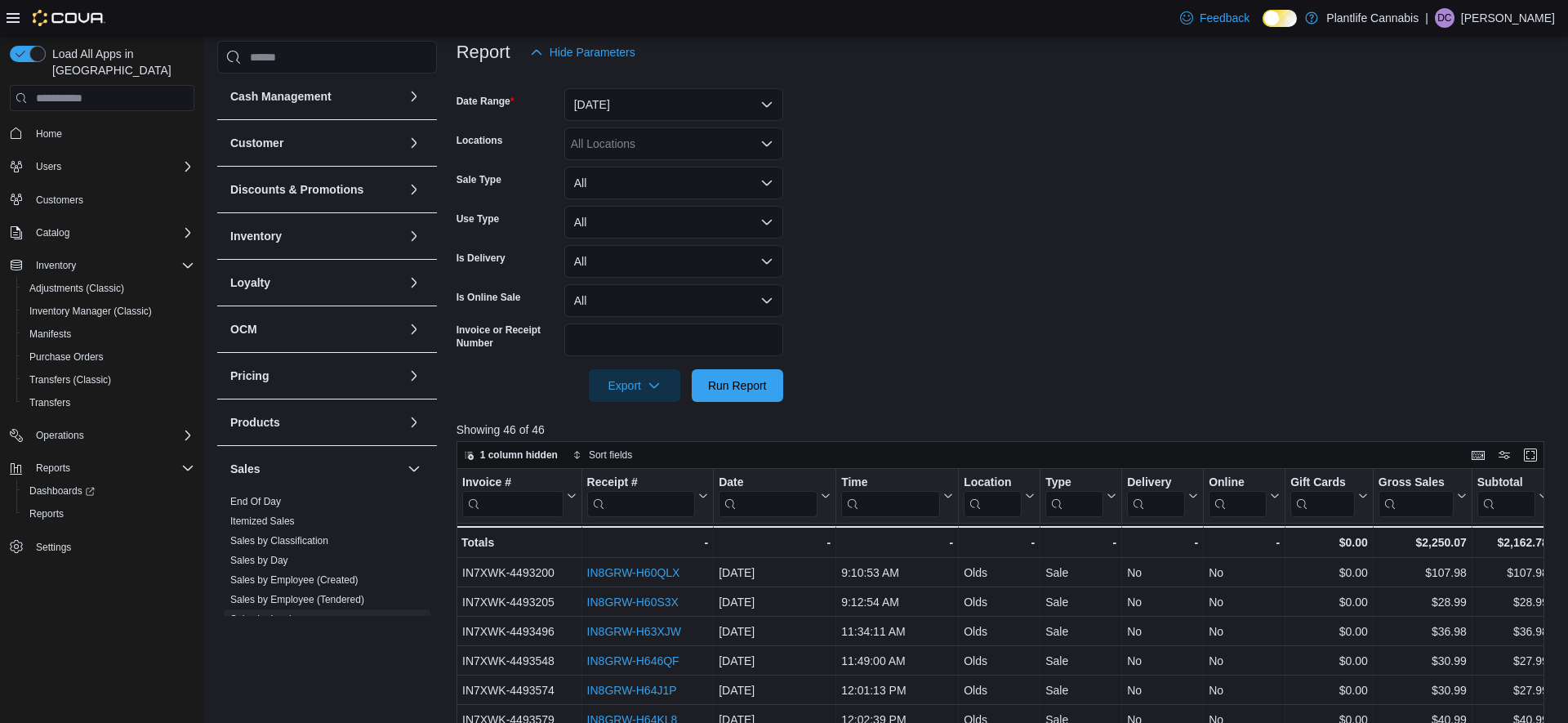
click at [642, 604] on link "IN8GRW-H60S3X" at bounding box center [633, 604] width 92 height 13
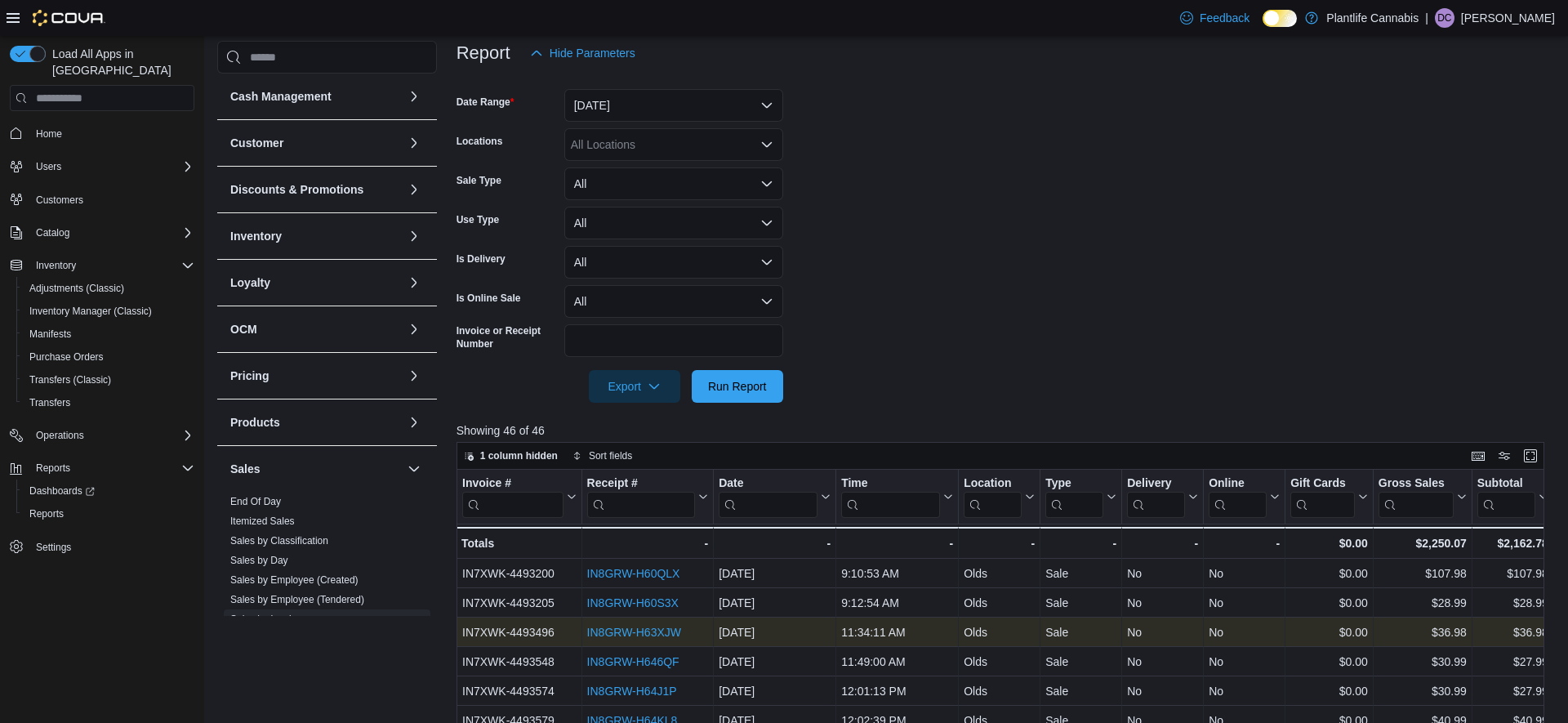
click at [663, 633] on link "IN8GRW-H63XJW" at bounding box center [633, 633] width 94 height 13
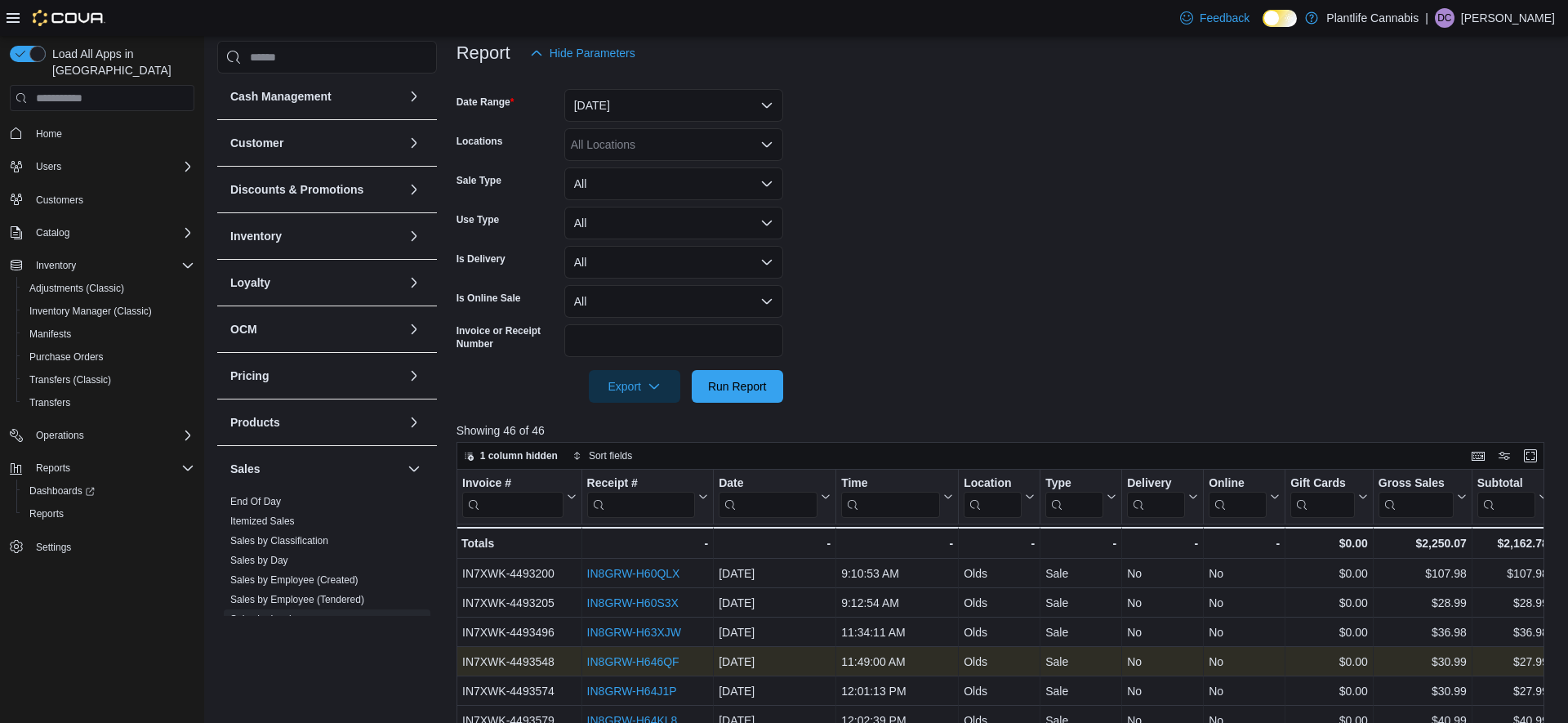
click at [625, 665] on link "IN8GRW-H646QF" at bounding box center [633, 662] width 93 height 13
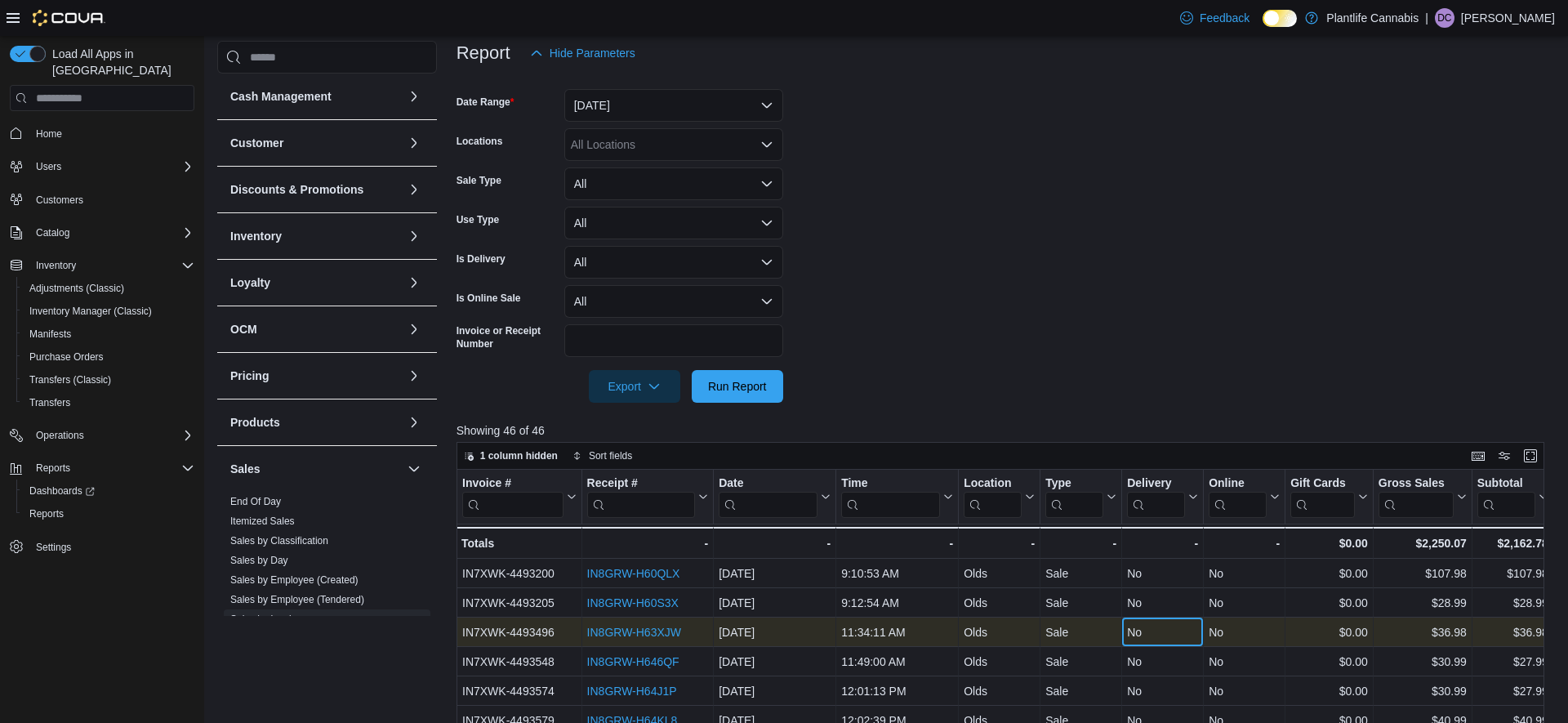
click at [1169, 628] on div "No" at bounding box center [1162, 632] width 71 height 19
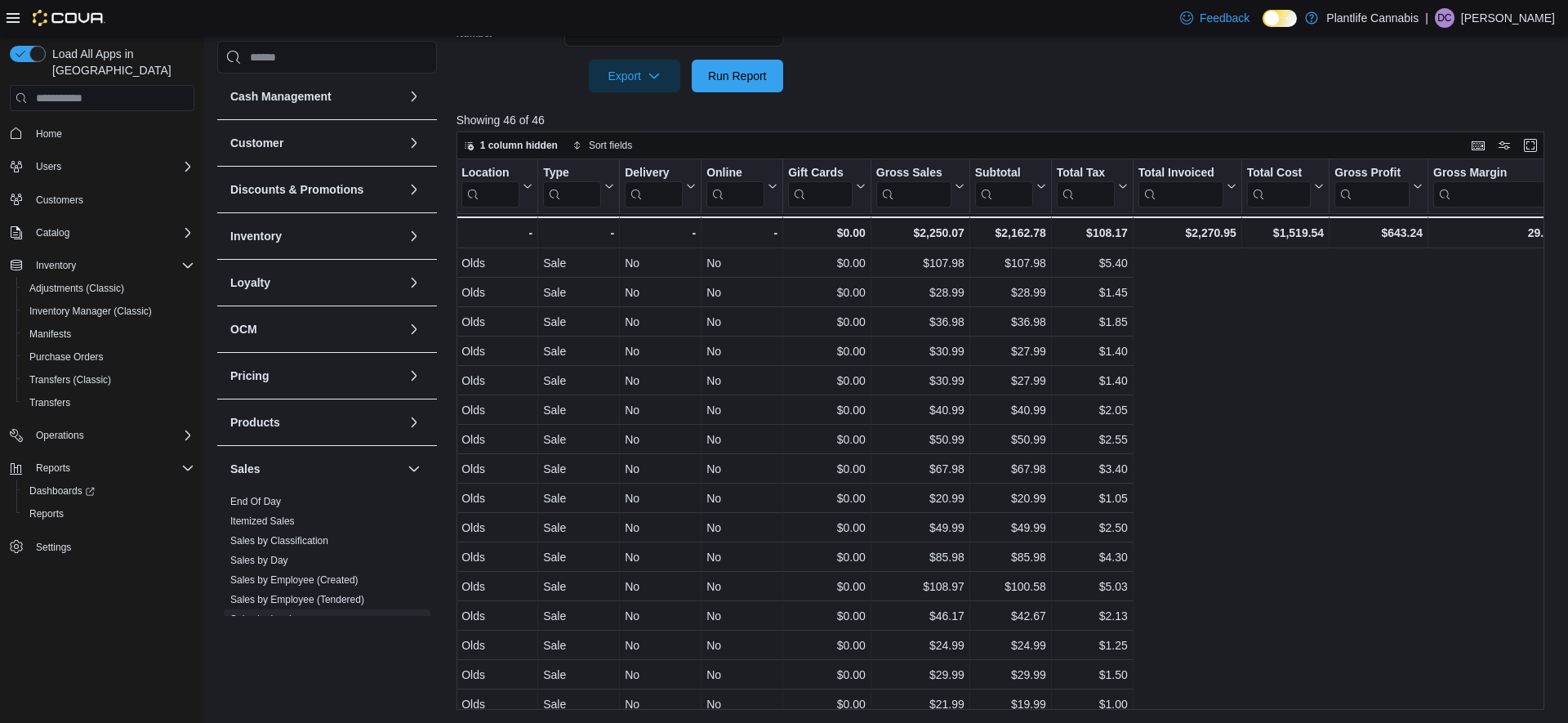
scroll to position [0, 0]
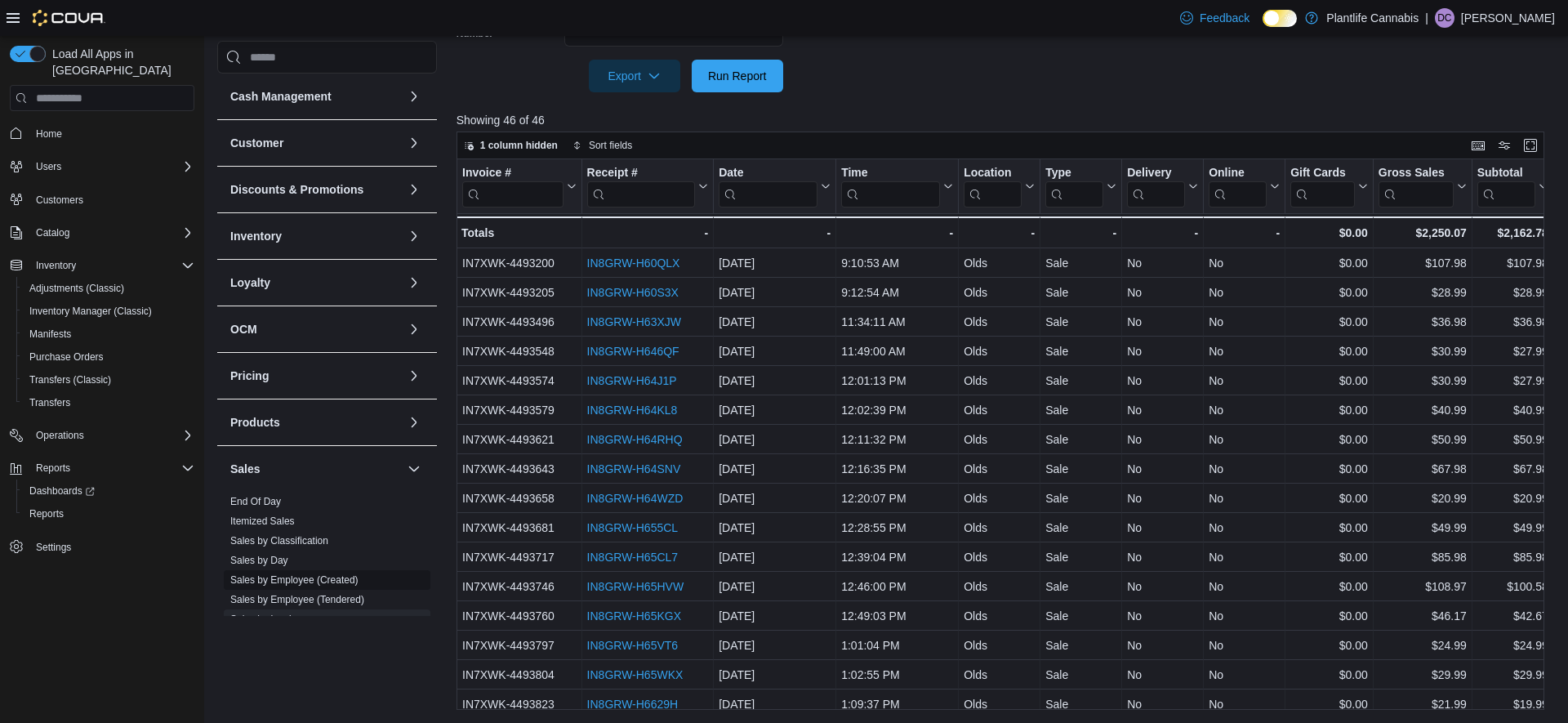
click at [282, 585] on link "Sales by Employee (Created)" at bounding box center [295, 580] width 129 height 12
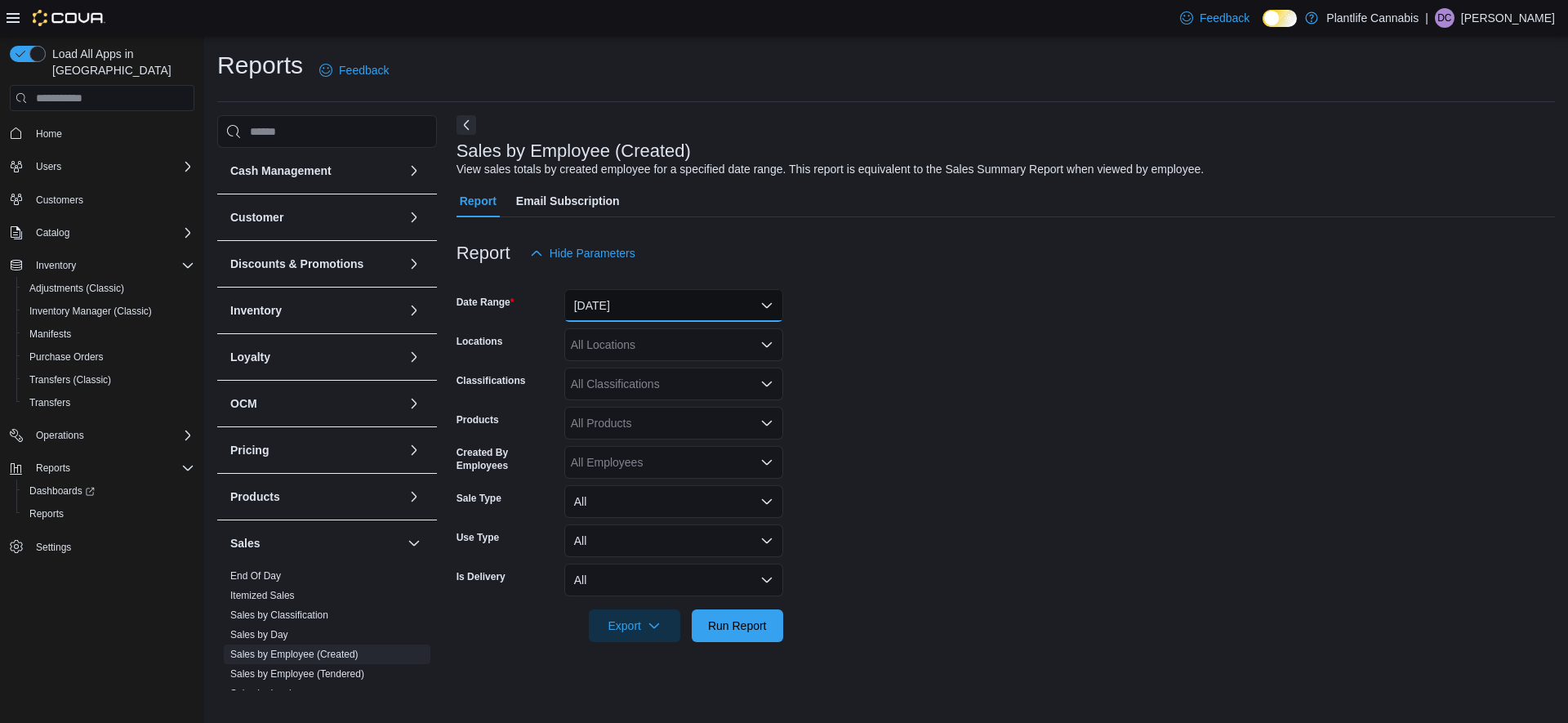
click at [592, 299] on button "[DATE]" at bounding box center [673, 306] width 219 height 33
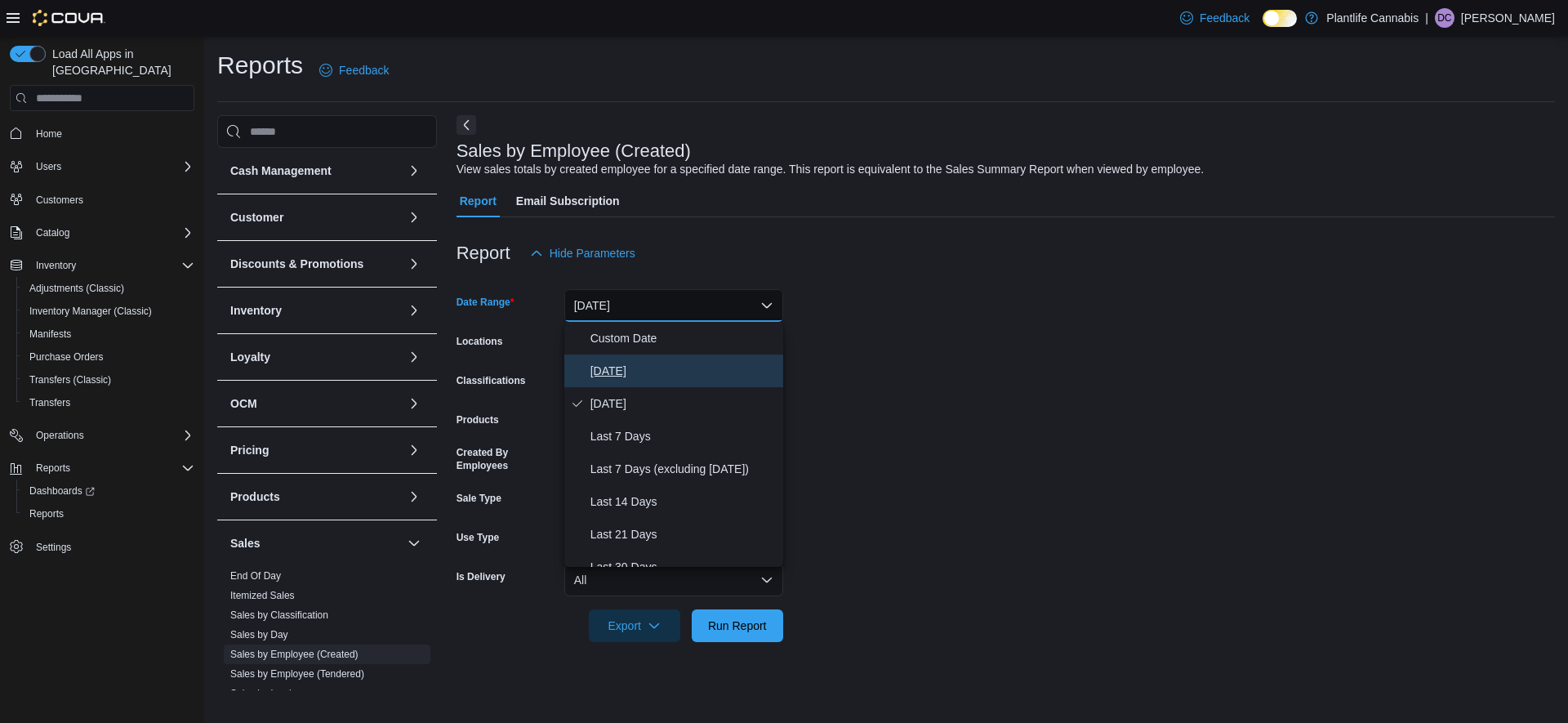
click at [594, 387] on button "[DATE]" at bounding box center [673, 371] width 219 height 33
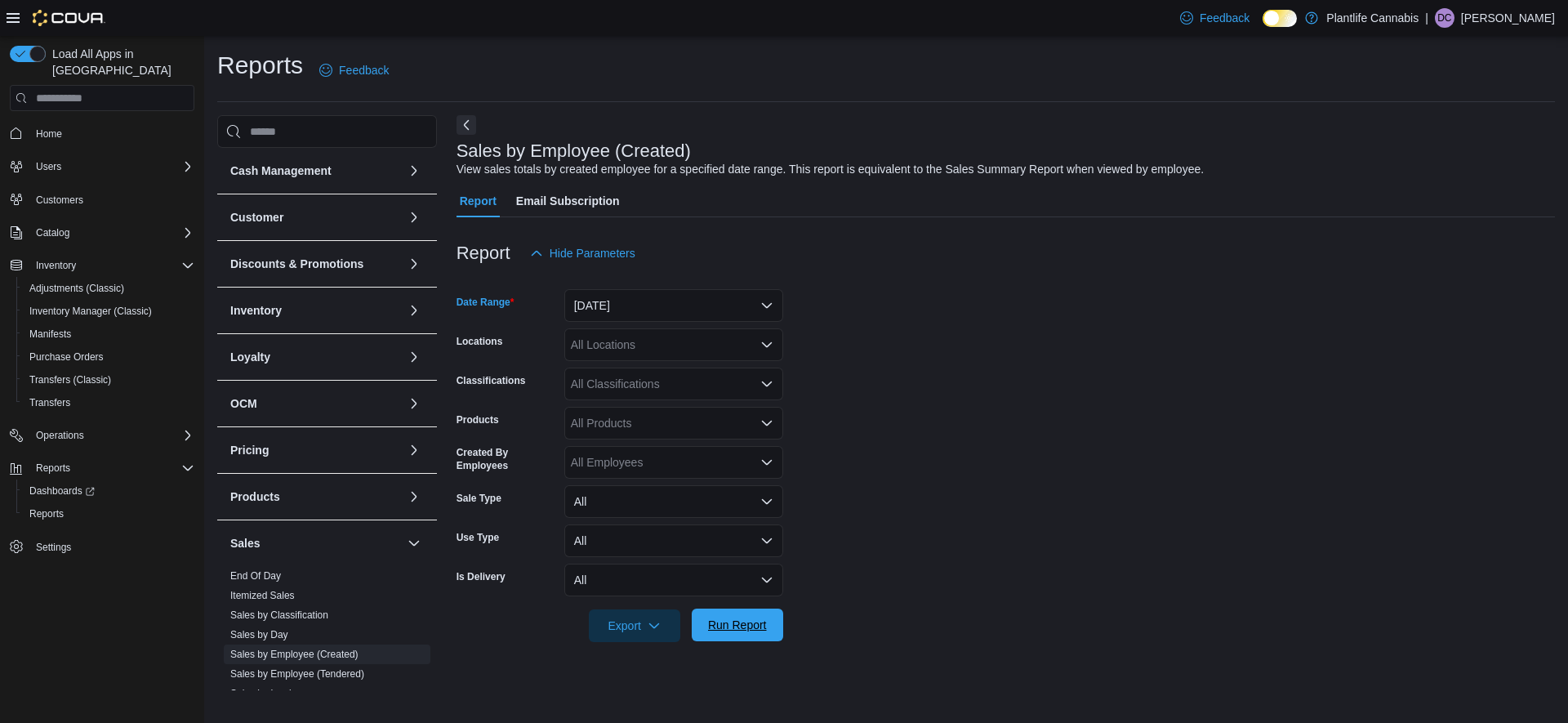
click at [730, 632] on span "Run Report" at bounding box center [738, 625] width 58 height 17
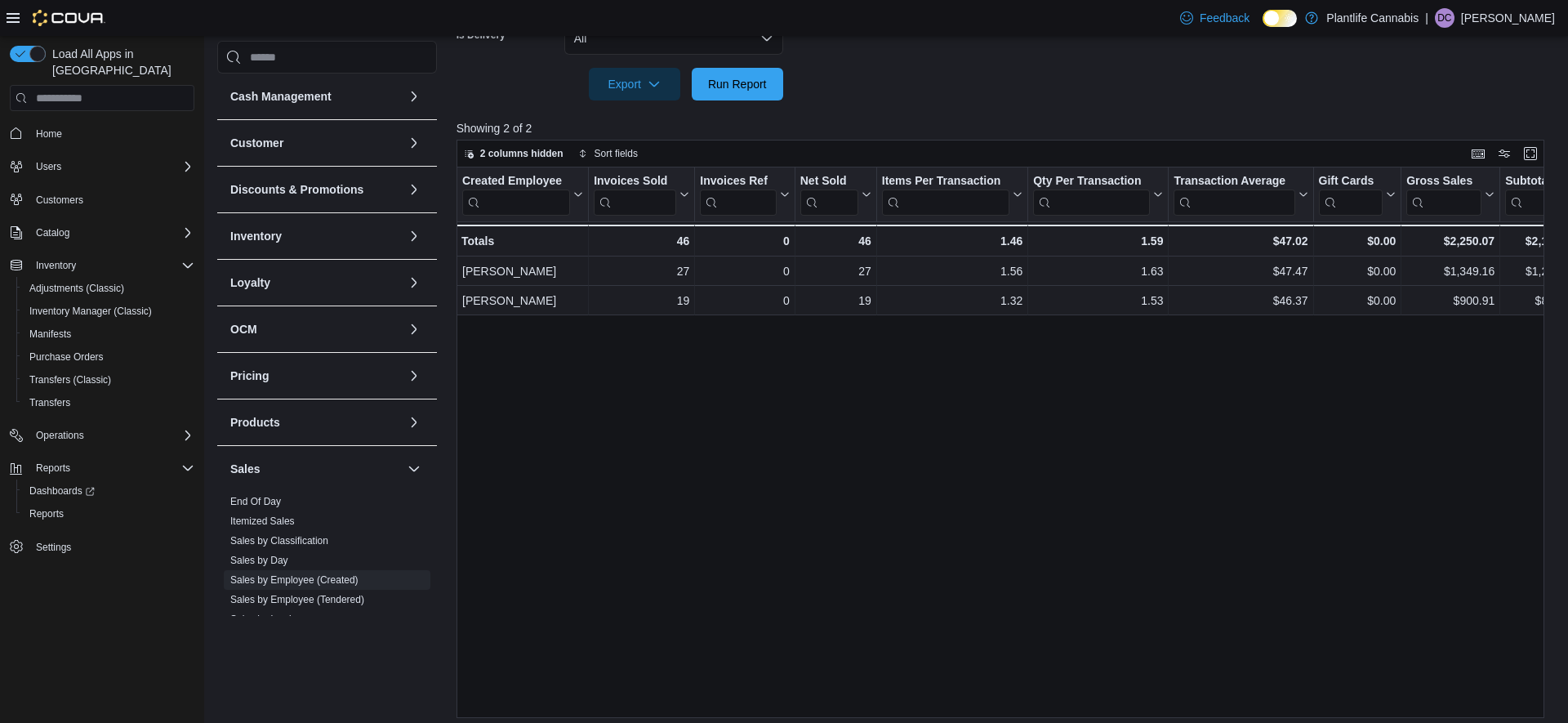
scroll to position [550, 0]
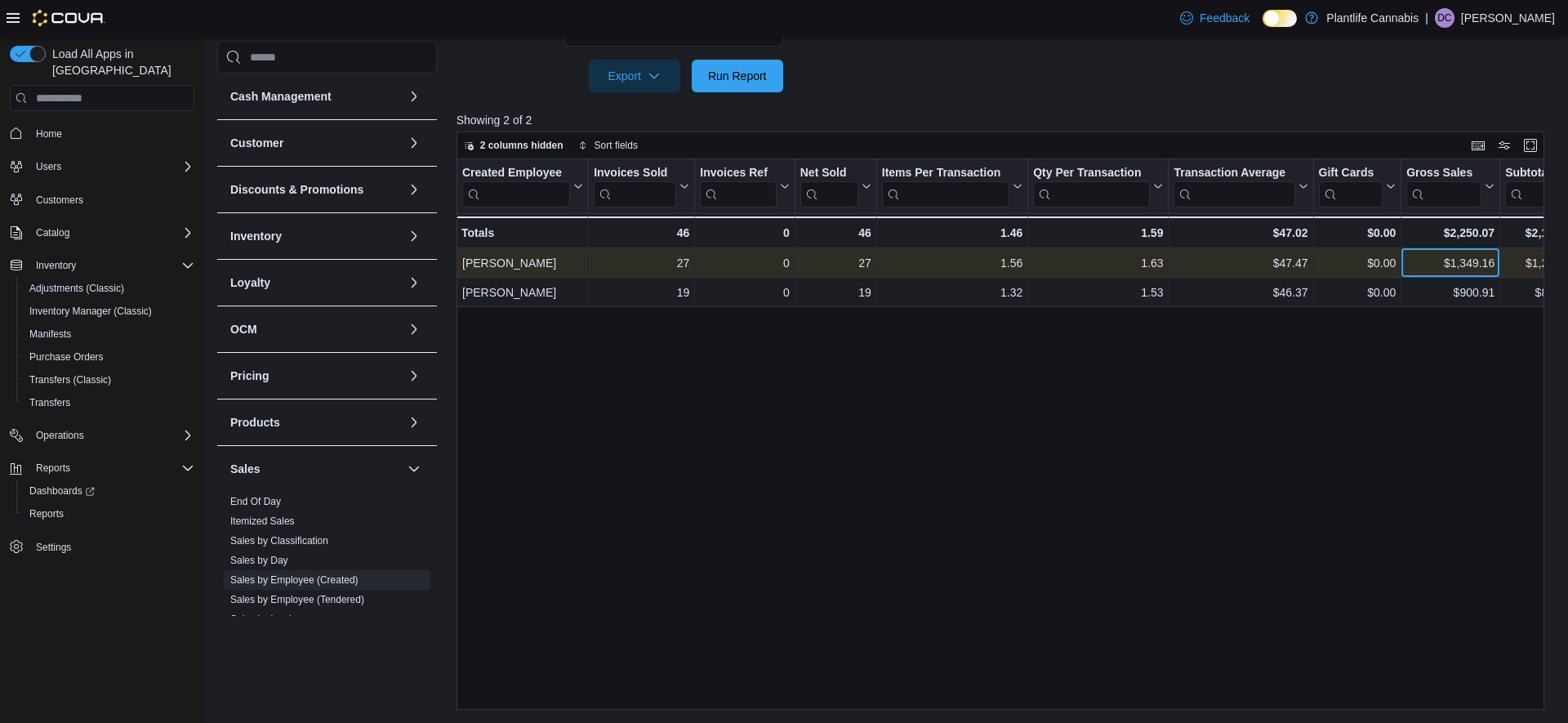
click at [1491, 278] on div "$1,349.16 - Gross Sales, column 9, row 1" at bounding box center [1451, 263] width 98 height 29
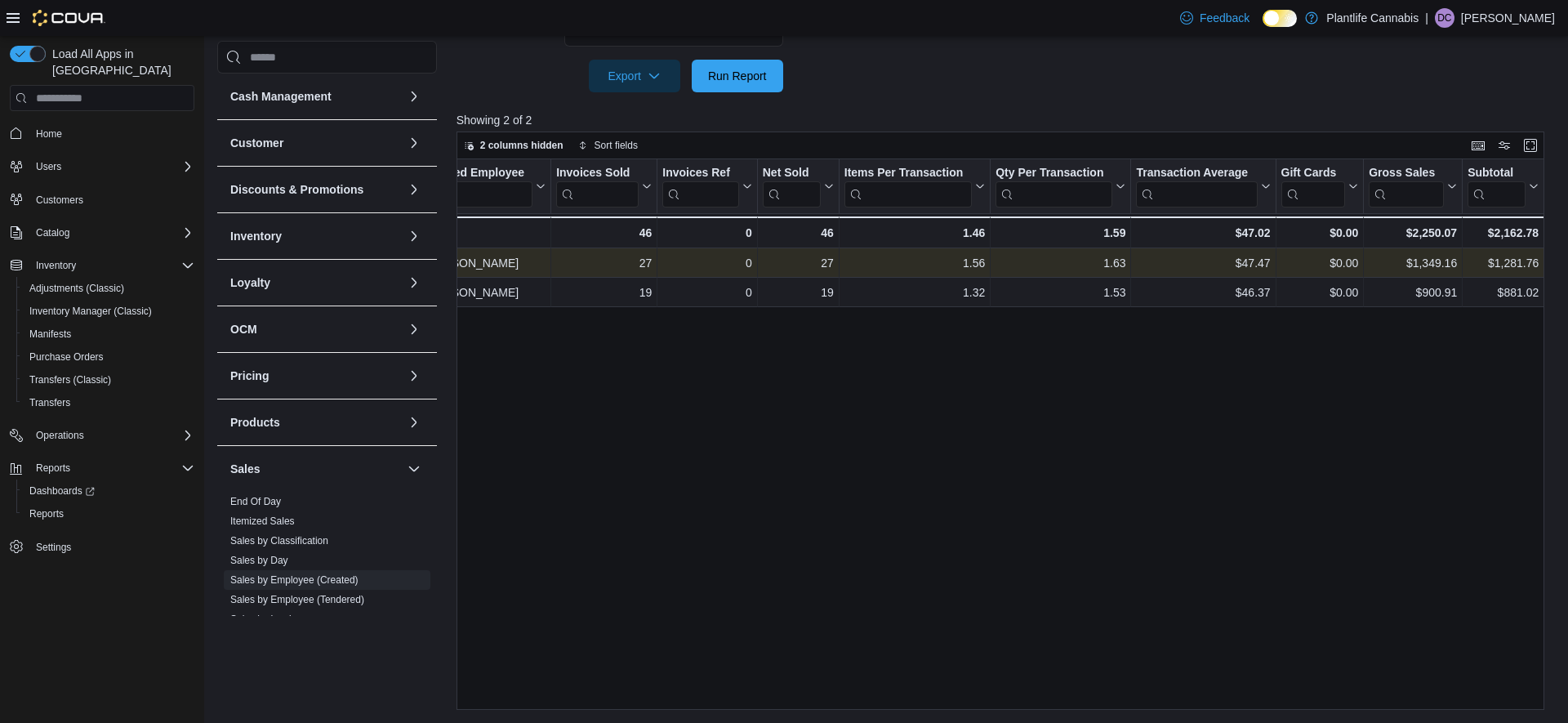
scroll to position [0, 119]
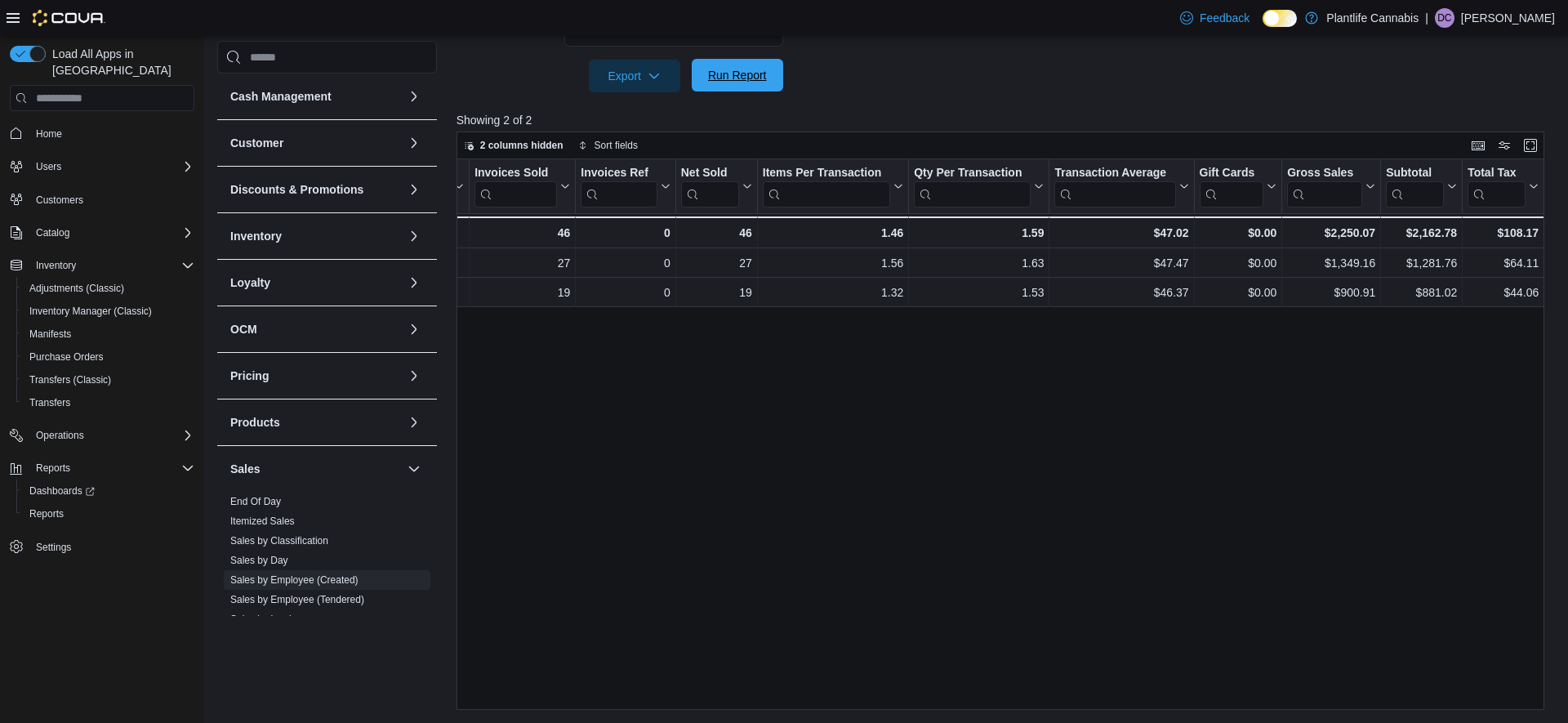
click at [735, 63] on span "Run Report" at bounding box center [738, 74] width 72 height 33
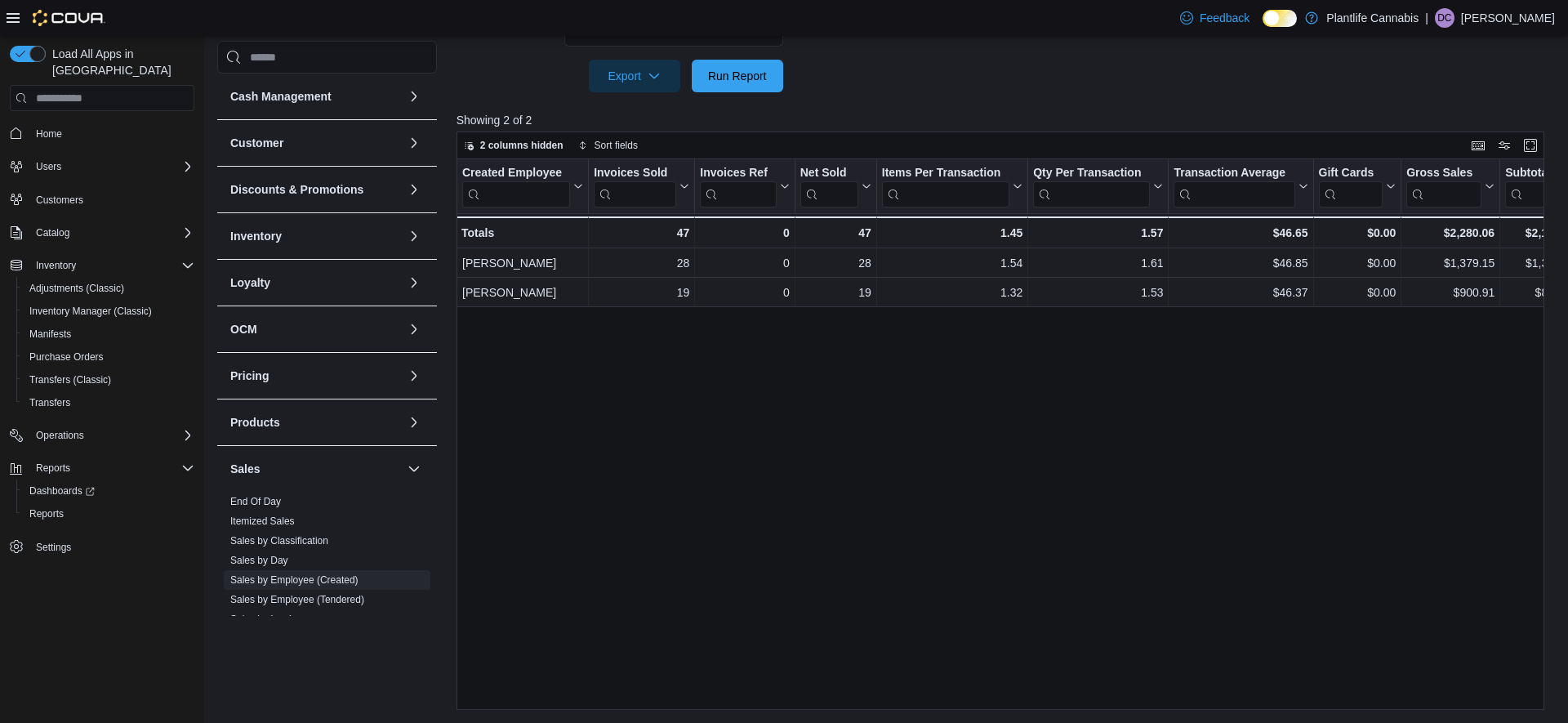
scroll to position [0, 4]
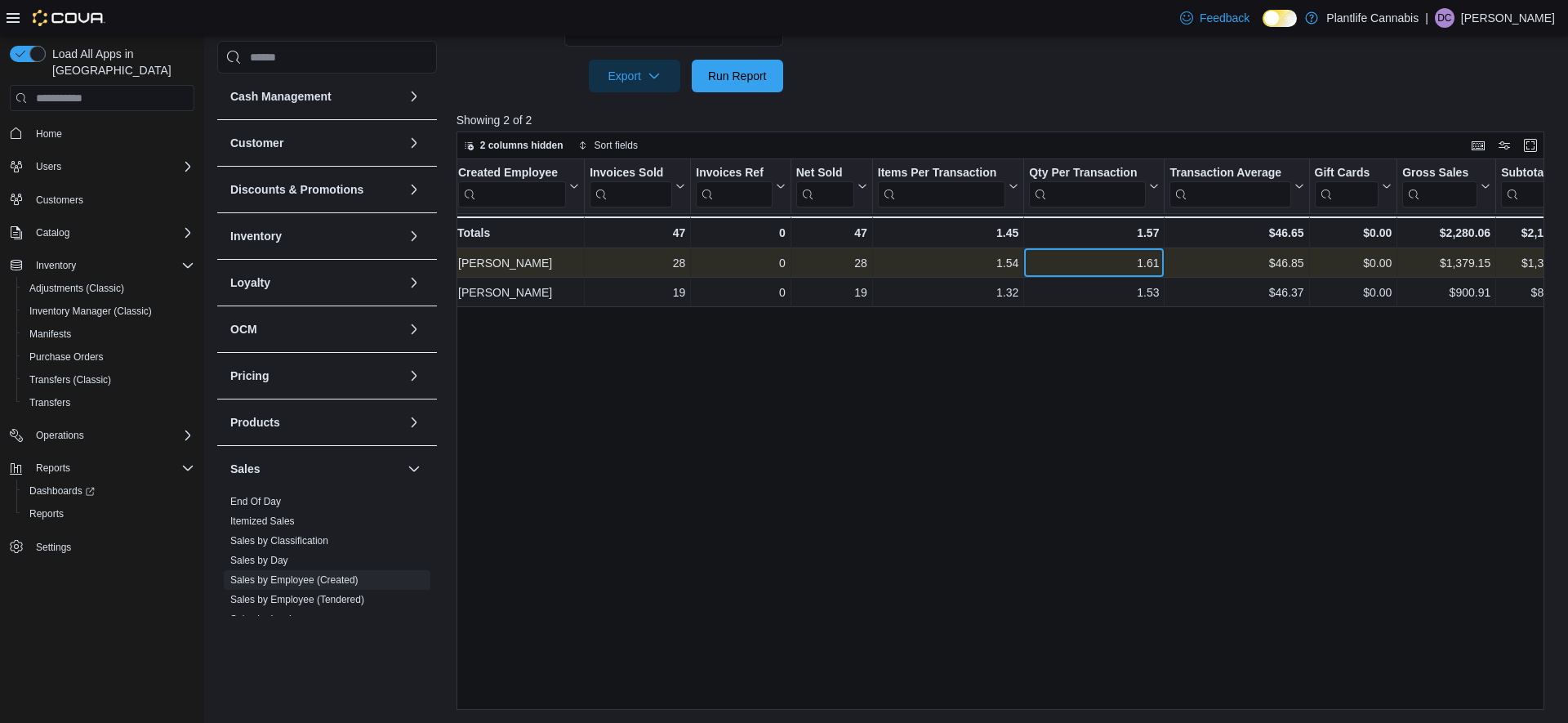
click at [1113, 276] on div "1.61 - Qty Per Transaction, column 6, row 1" at bounding box center [1095, 263] width 140 height 29
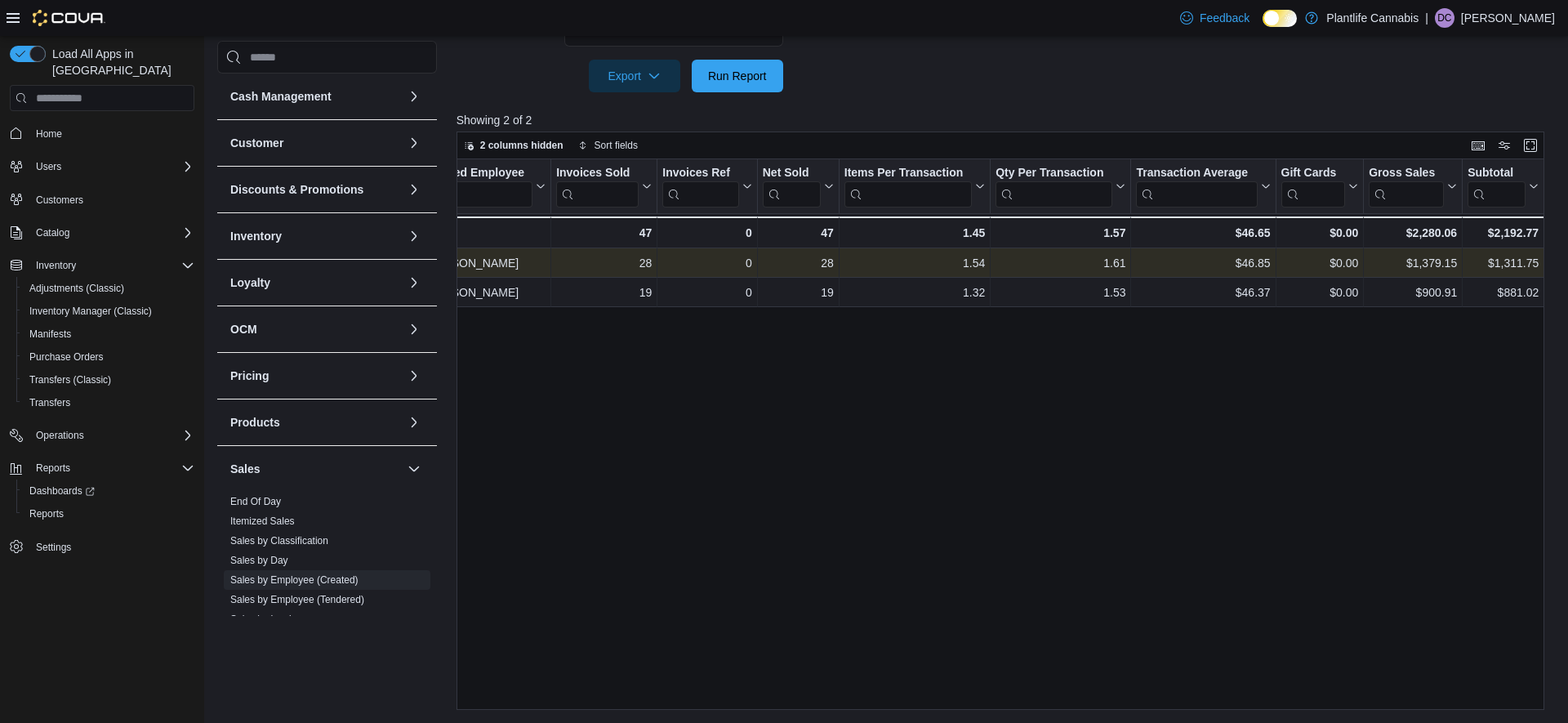
scroll to position [0, 119]
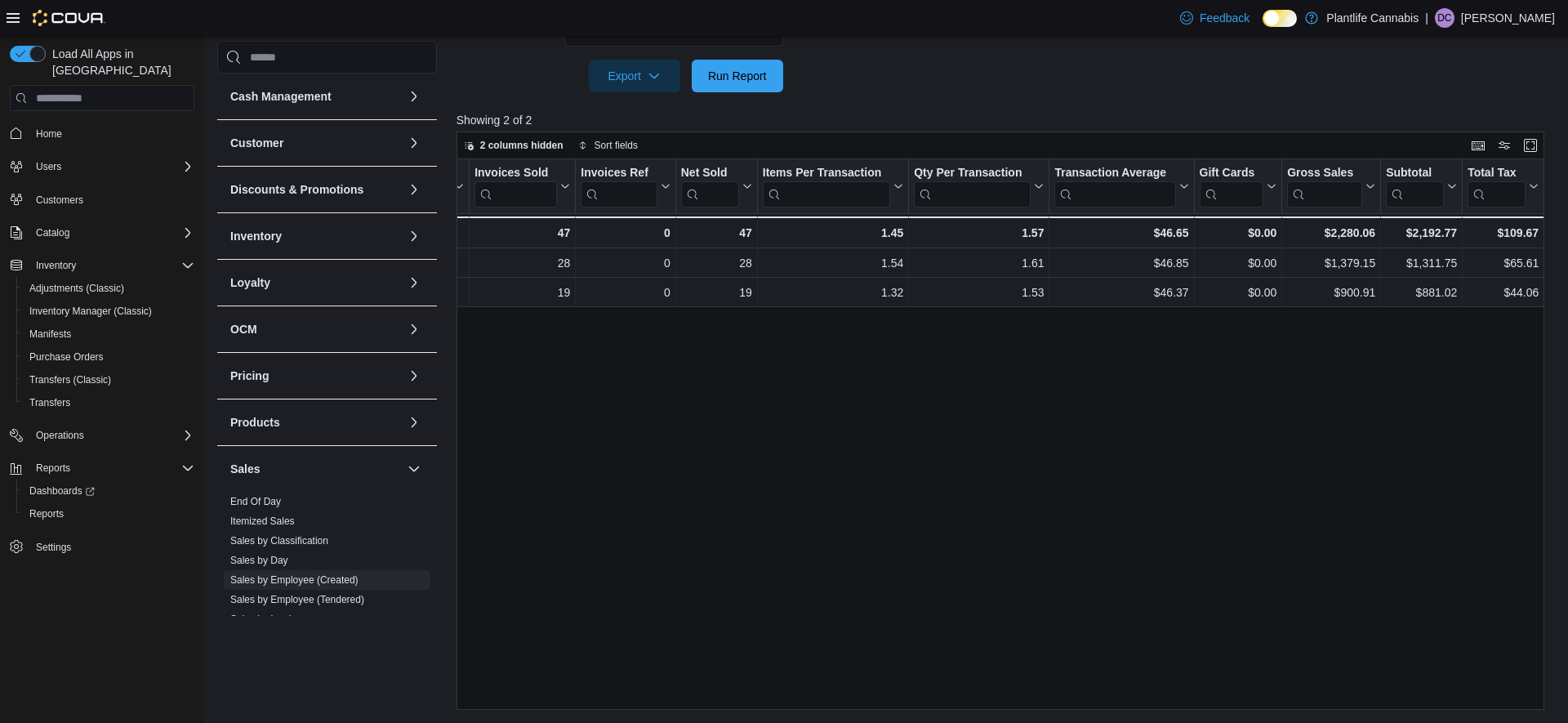
click at [719, 80] on span "Run Report" at bounding box center [738, 75] width 58 height 17
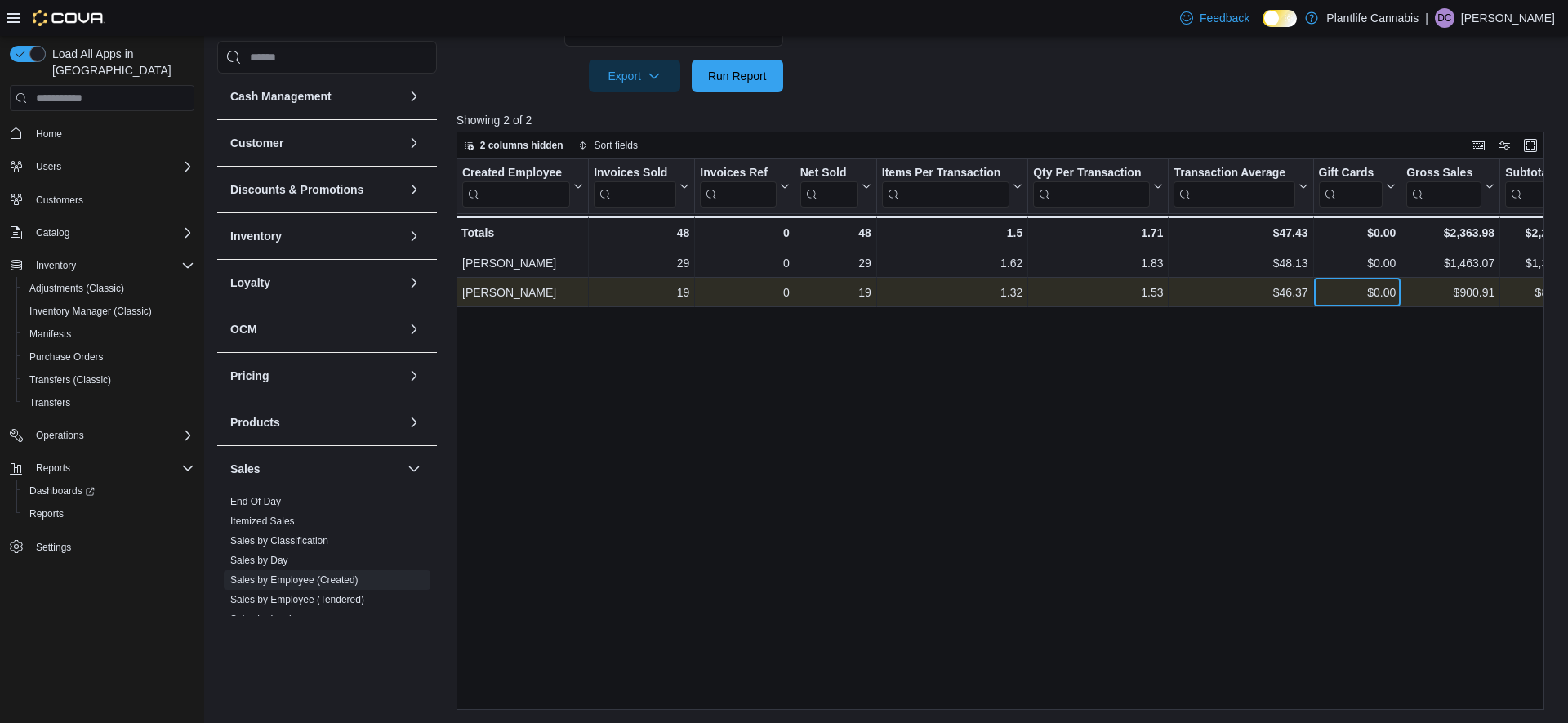
click at [1358, 281] on div "$0.00 - Gift Card Sales, column 8, row 2" at bounding box center [1358, 292] width 88 height 29
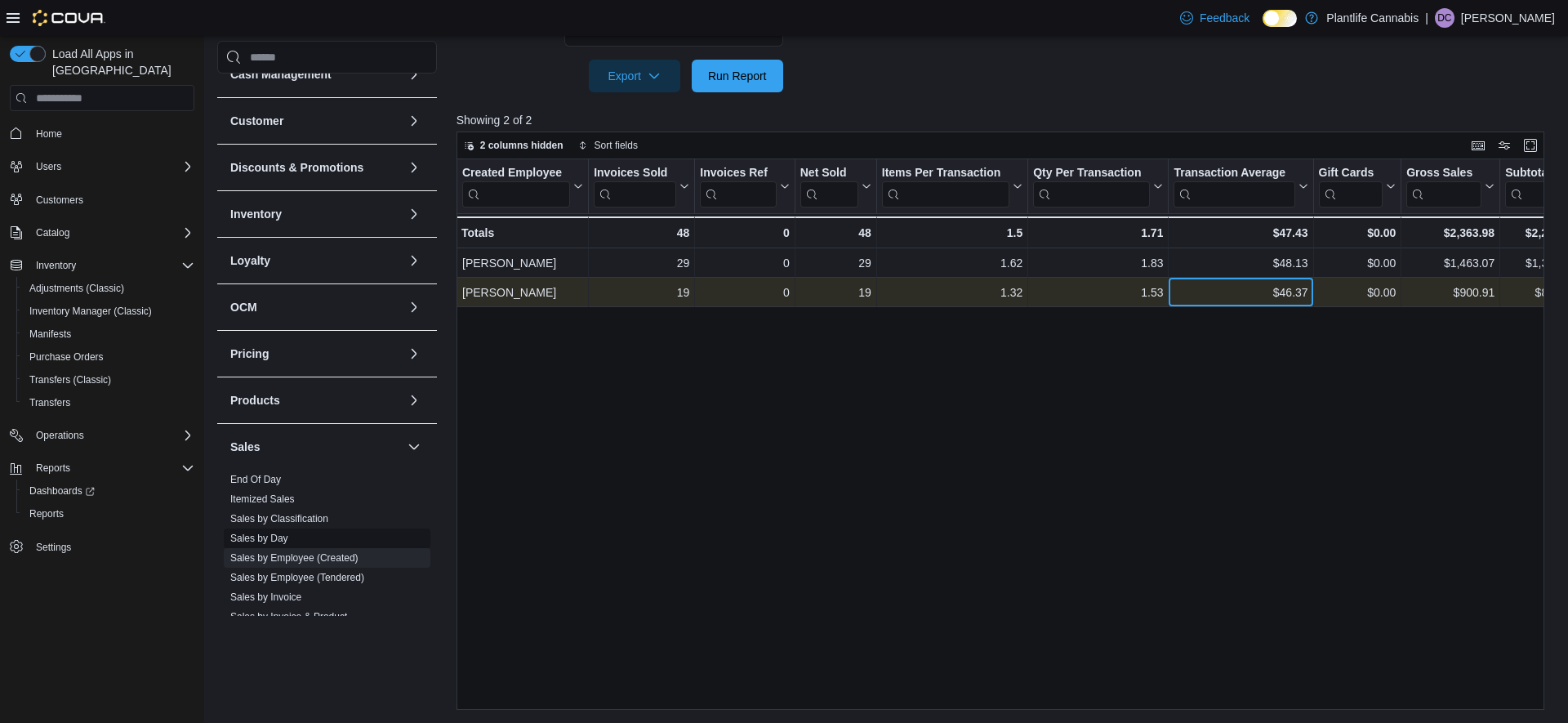
scroll to position [24, 0]
drag, startPoint x: 268, startPoint y: 590, endPoint x: 335, endPoint y: 559, distance: 73.8
click at [267, 590] on link "Sales by Invoice" at bounding box center [265, 595] width 71 height 12
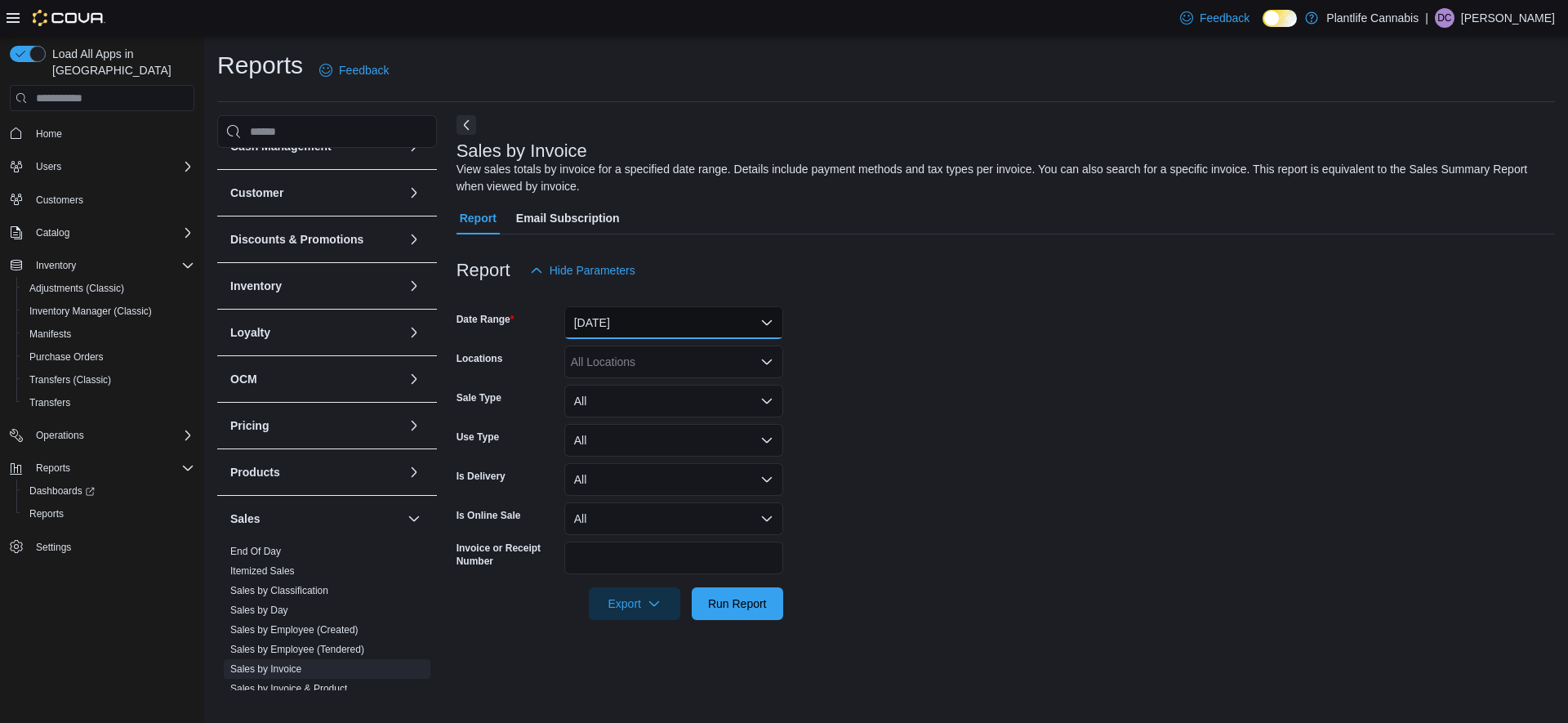
click at [637, 327] on button "[DATE]" at bounding box center [673, 322] width 219 height 33
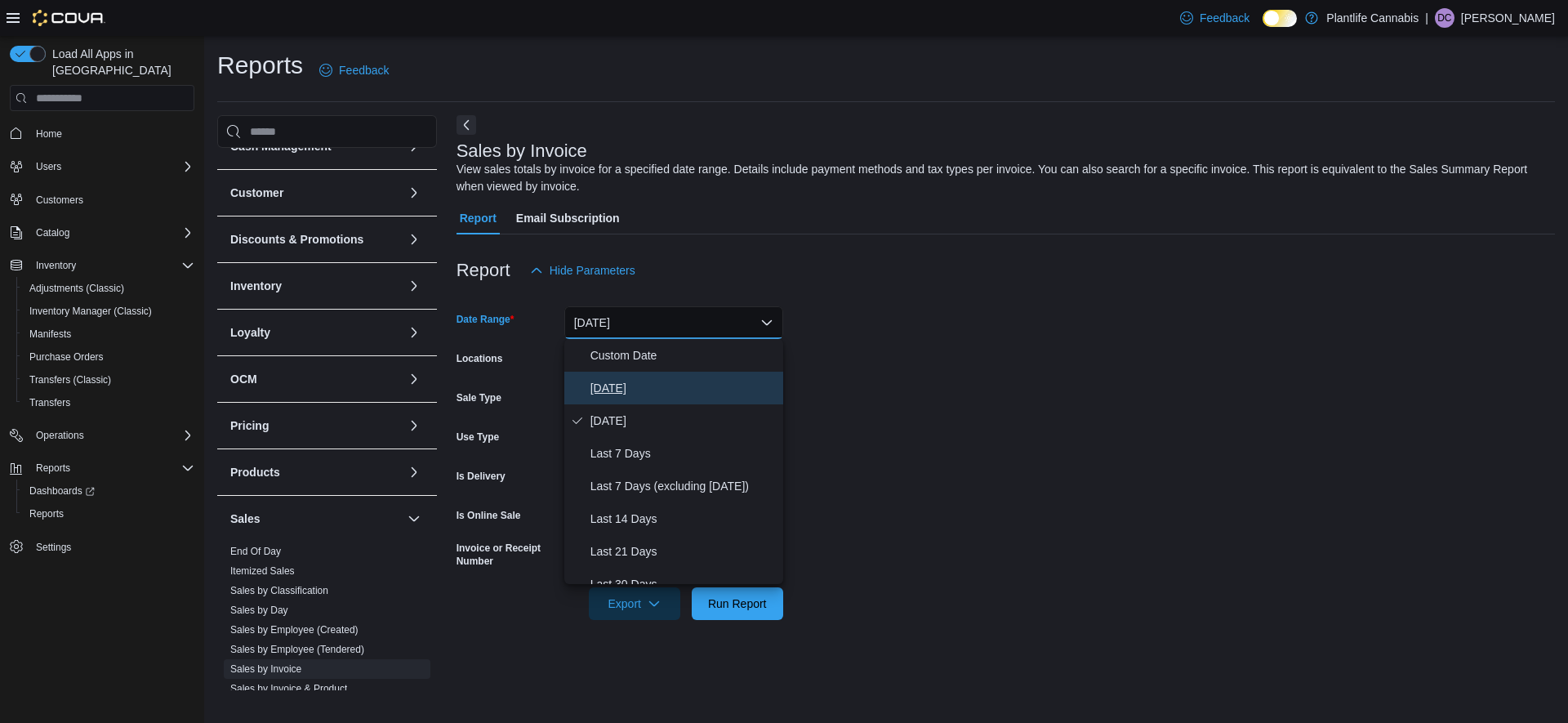
drag, startPoint x: 613, startPoint y: 386, endPoint x: 706, endPoint y: 548, distance: 186.8
click at [613, 386] on span "[DATE]" at bounding box center [683, 387] width 186 height 19
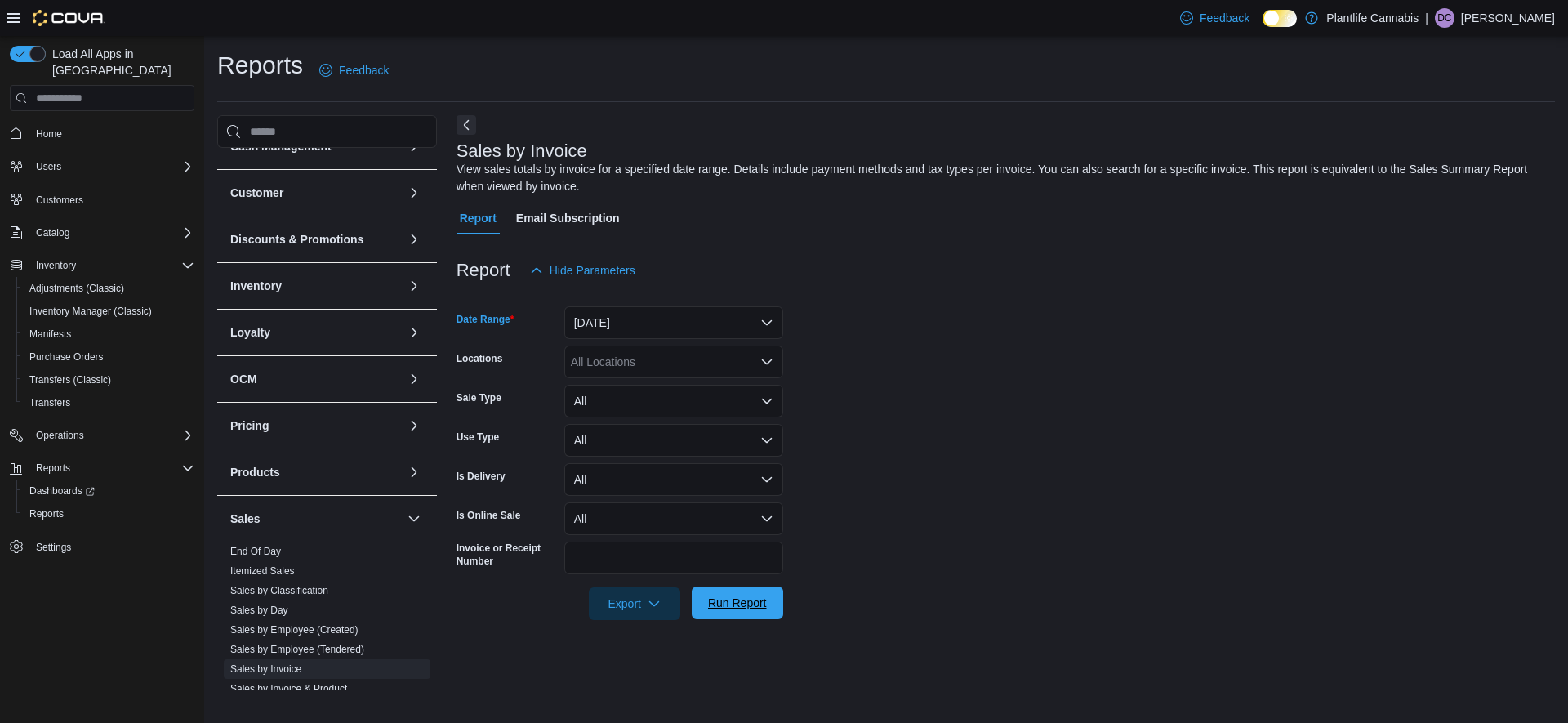
click at [751, 627] on div at bounding box center [1006, 629] width 1099 height 19
click at [742, 614] on span "Run Report" at bounding box center [738, 603] width 72 height 33
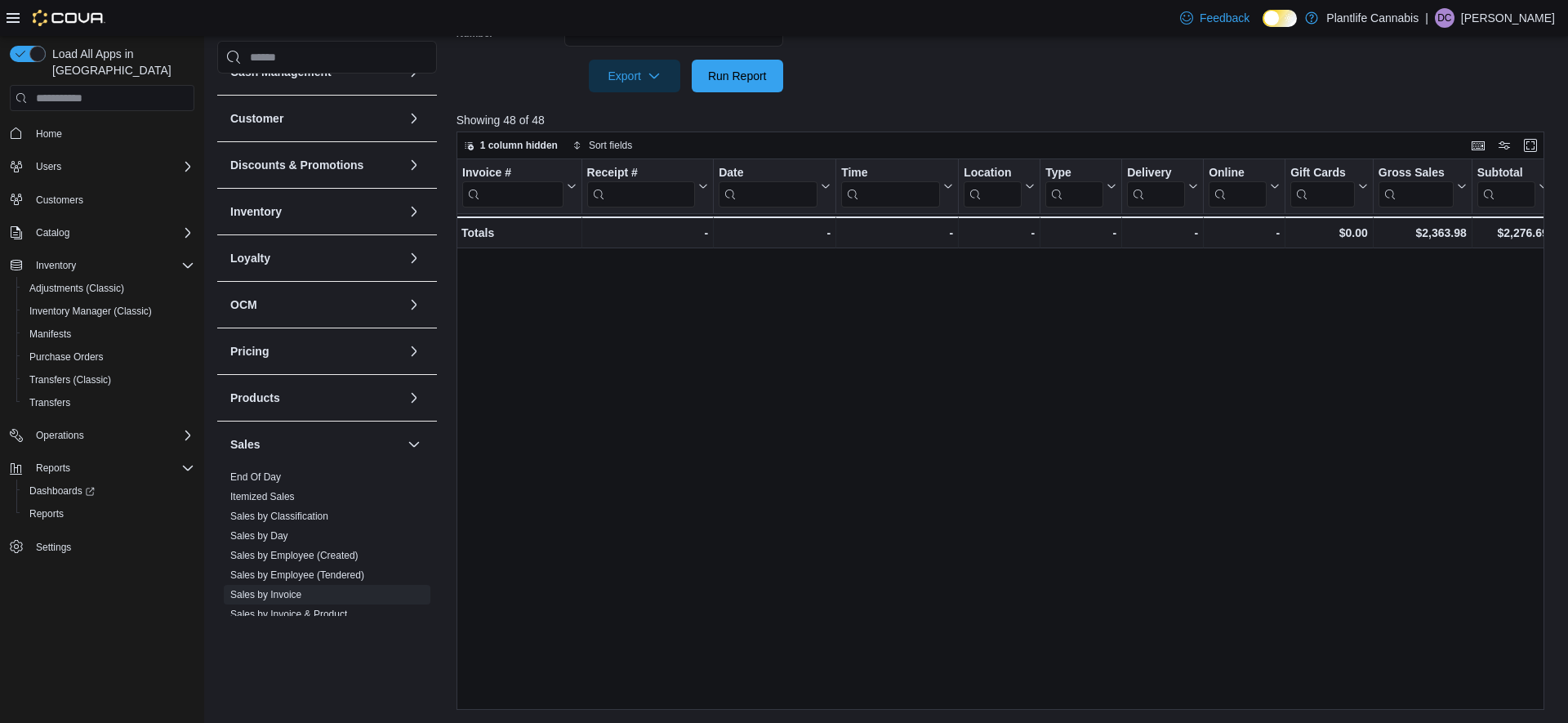
scroll to position [950, 0]
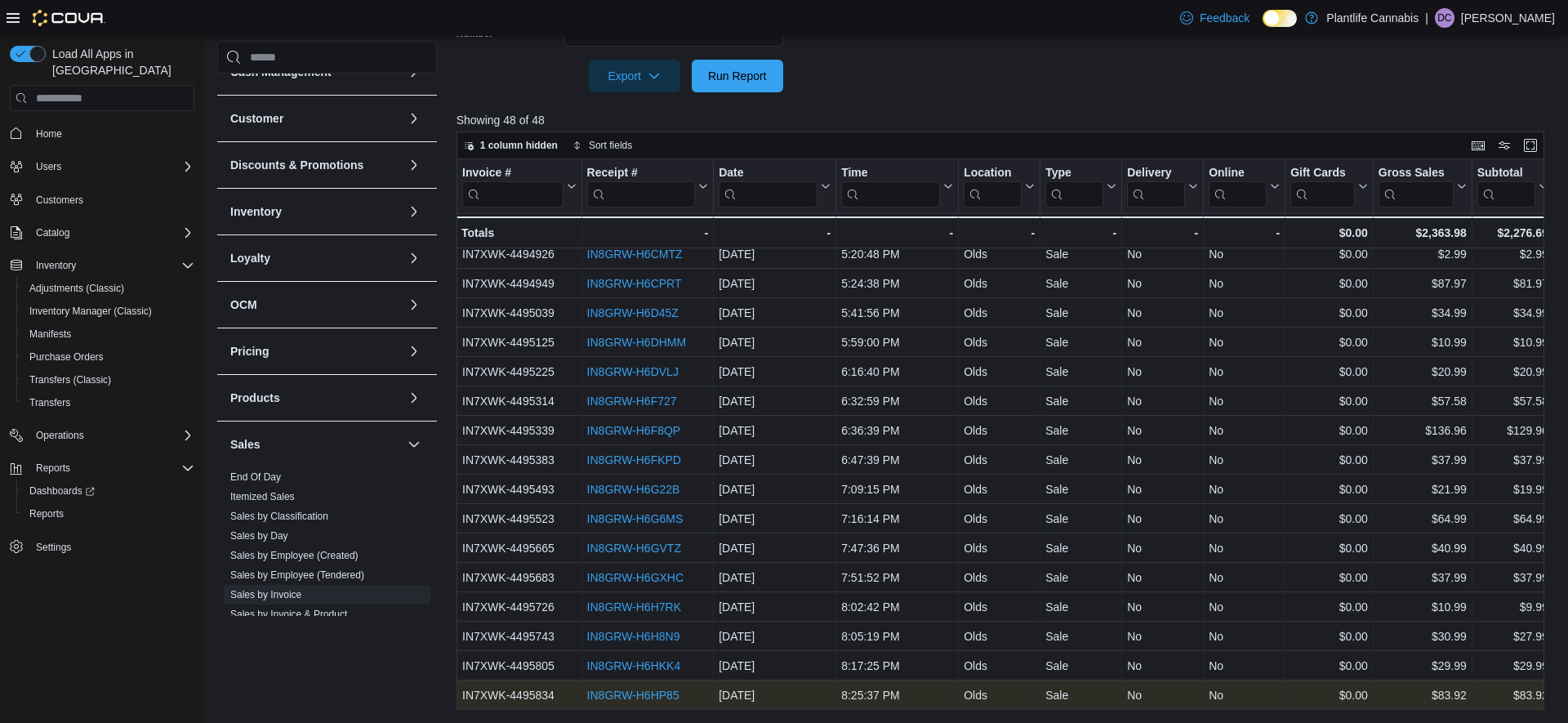
click at [653, 697] on link "IN8GRW-H6HP85" at bounding box center [633, 695] width 93 height 13
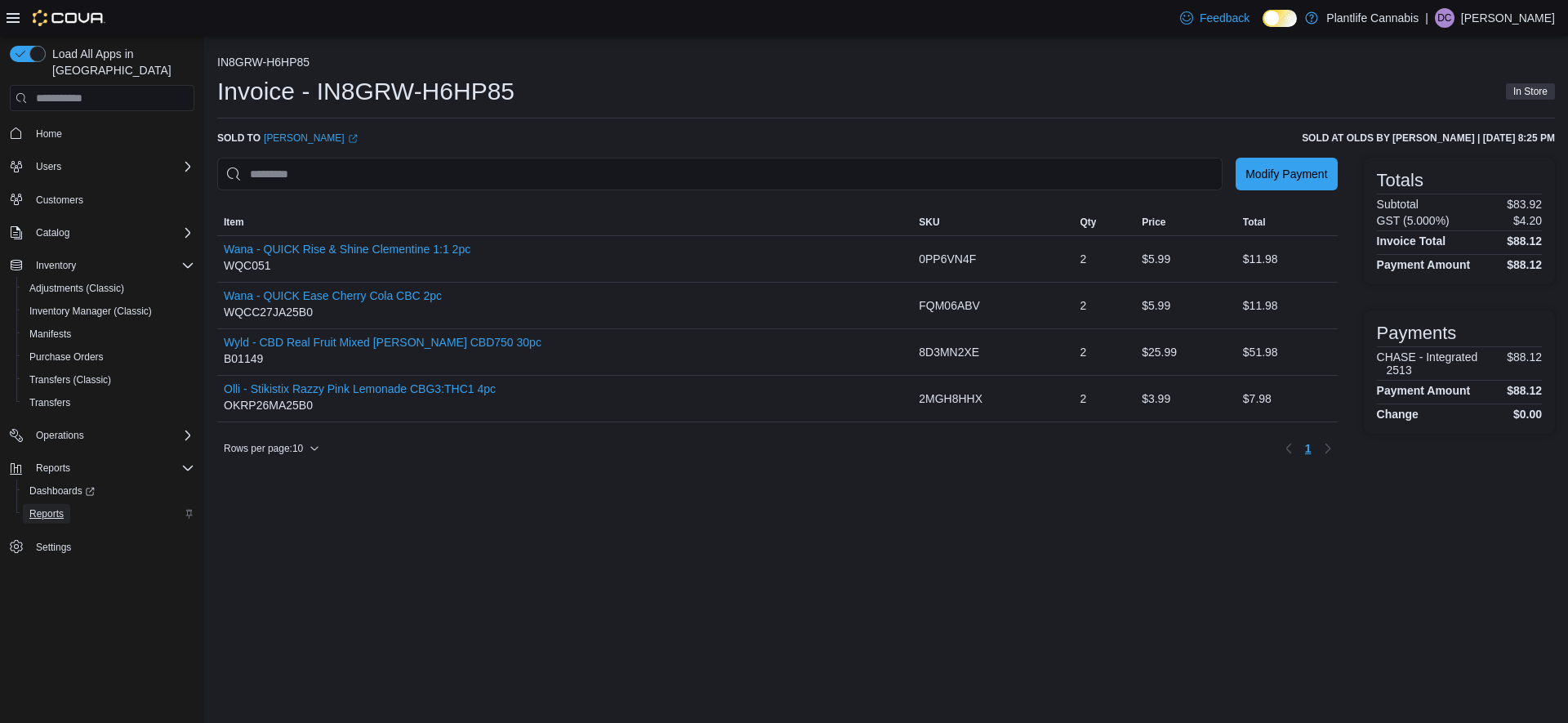
click at [64, 504] on link "Reports" at bounding box center [46, 513] width 48 height 19
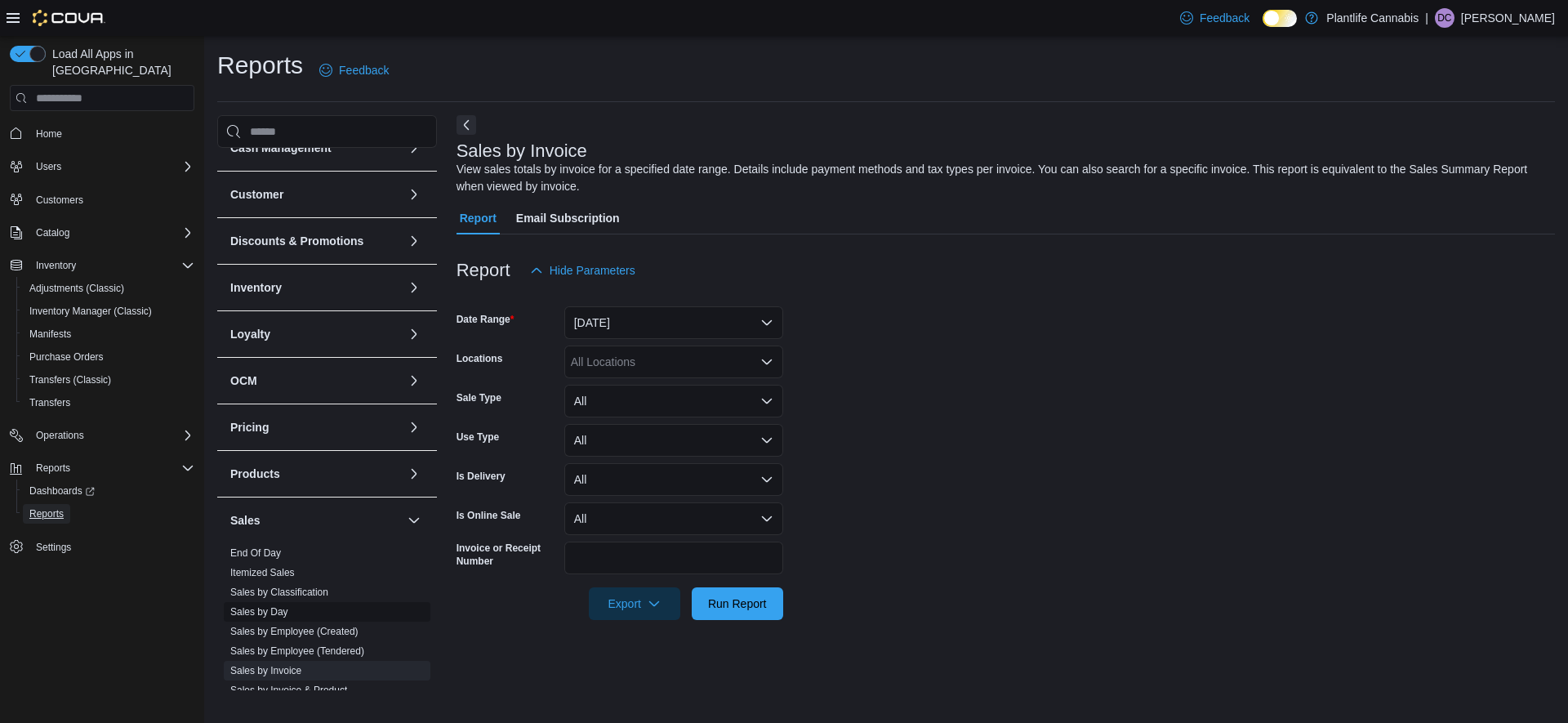
scroll to position [26, 0]
click at [268, 631] on link "Sales by Employee (Created)" at bounding box center [295, 629] width 129 height 12
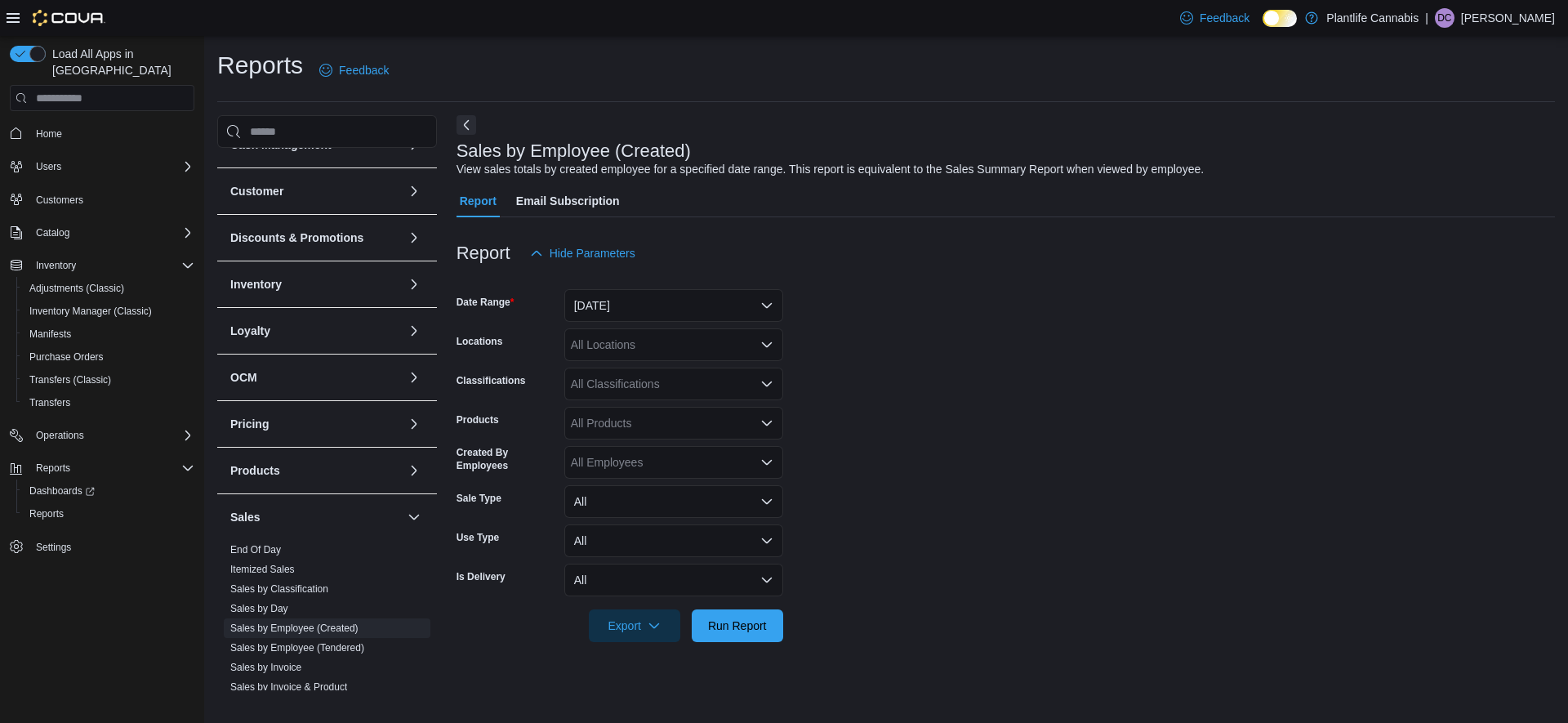
click at [633, 326] on form "Date Range [DATE] Locations All Locations Classifications All Classifications P…" at bounding box center [1006, 456] width 1099 height 372
click at [633, 319] on button "[DATE]" at bounding box center [673, 306] width 219 height 33
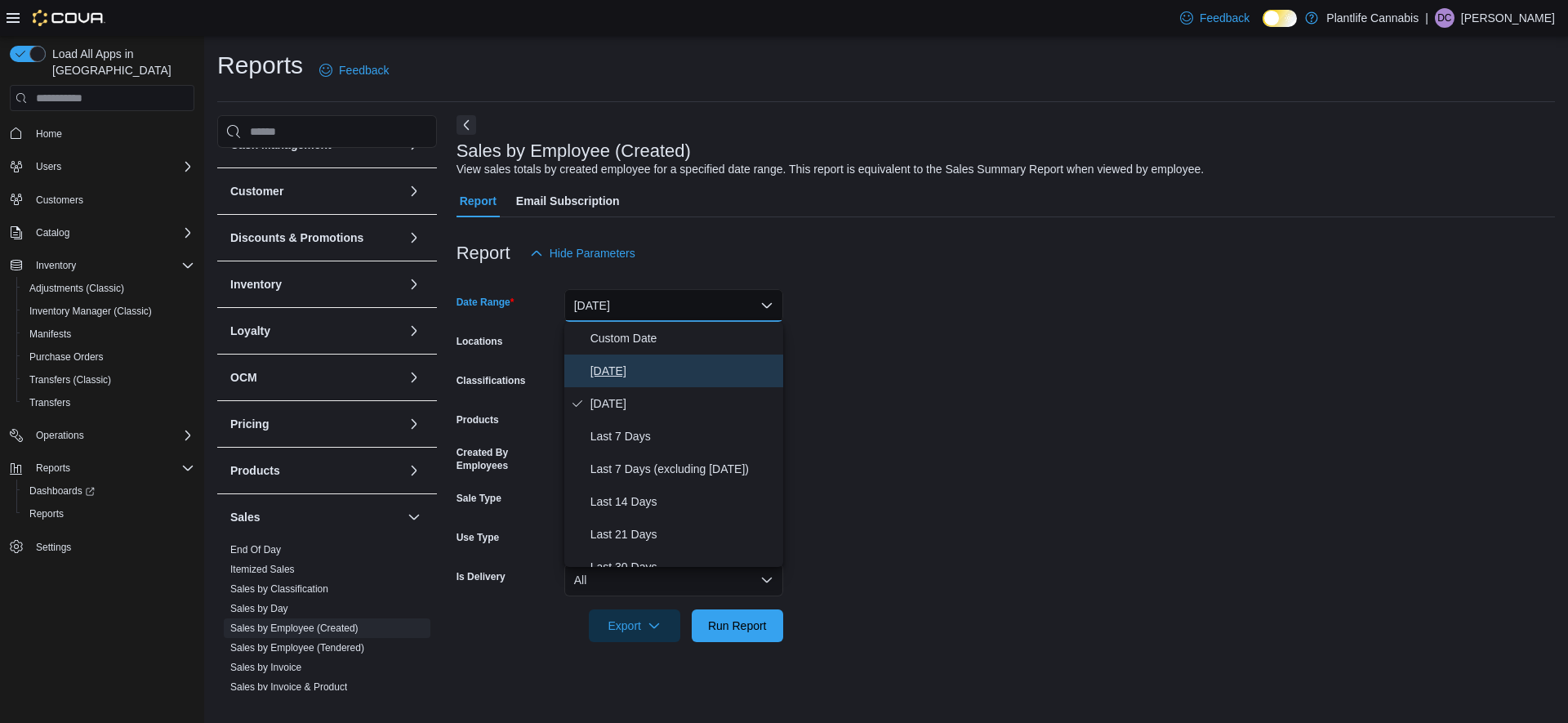
click at [619, 368] on span "[DATE]" at bounding box center [683, 371] width 186 height 19
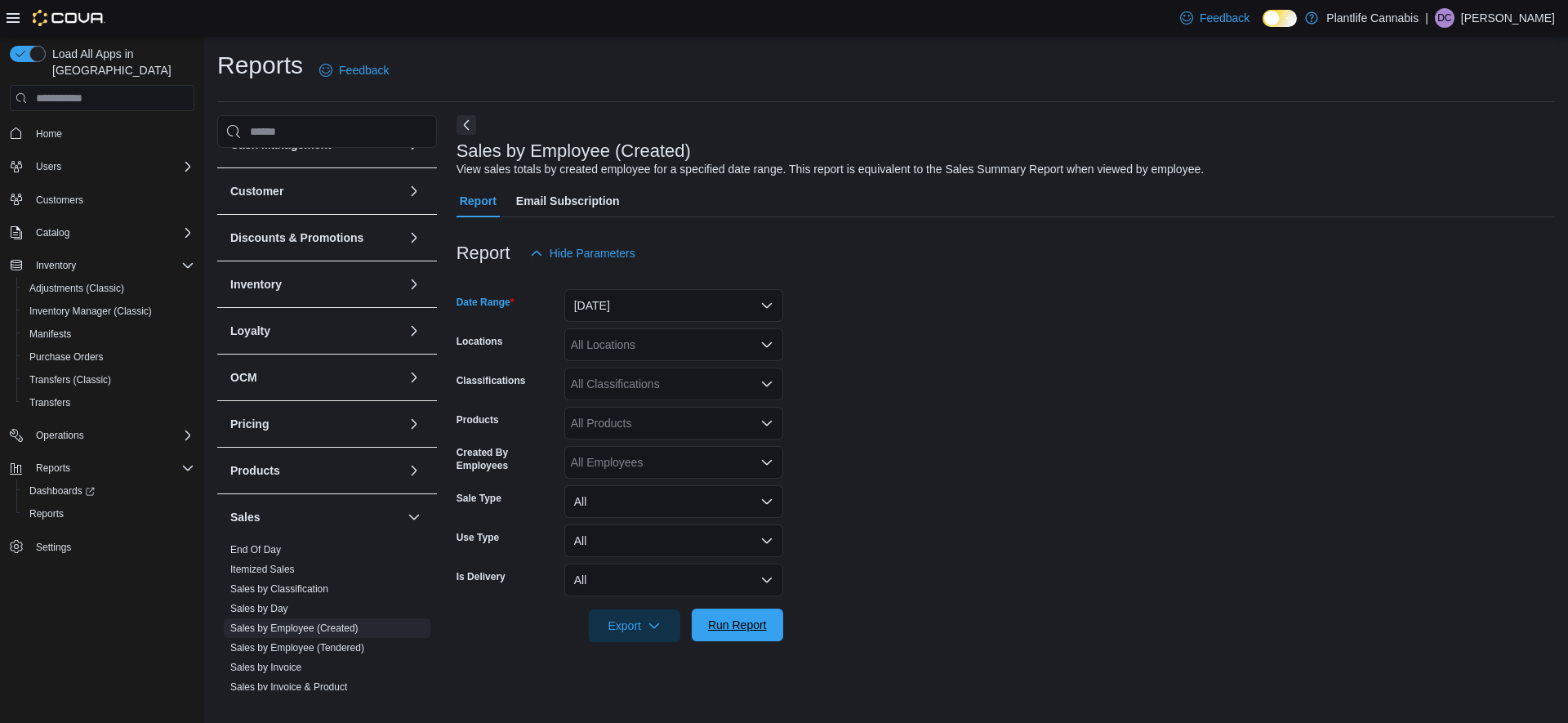
click at [749, 635] on span "Run Report" at bounding box center [738, 624] width 72 height 33
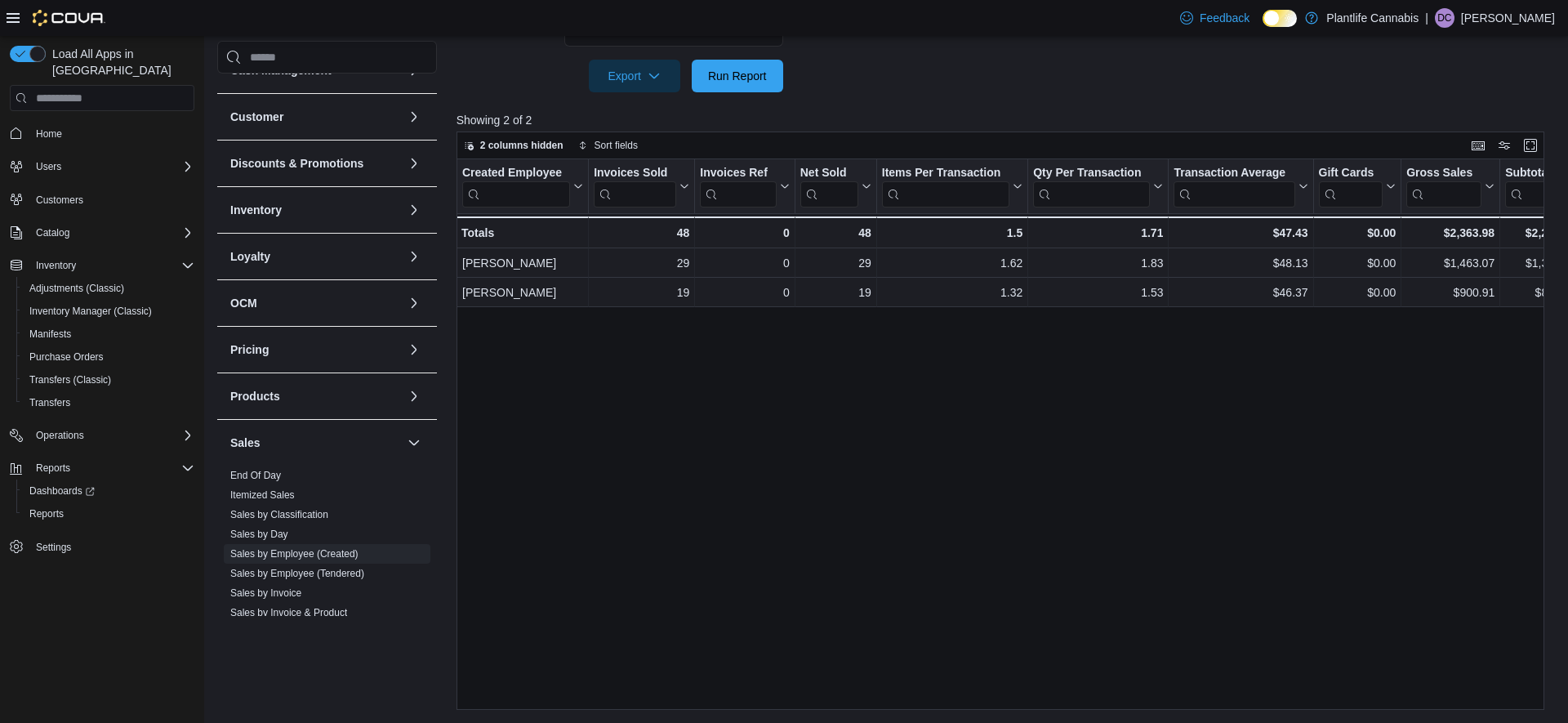
scroll to position [0, 5]
drag, startPoint x: 280, startPoint y: 593, endPoint x: 345, endPoint y: 569, distance: 69.3
click at [280, 593] on link "Sales by Invoice" at bounding box center [265, 594] width 71 height 12
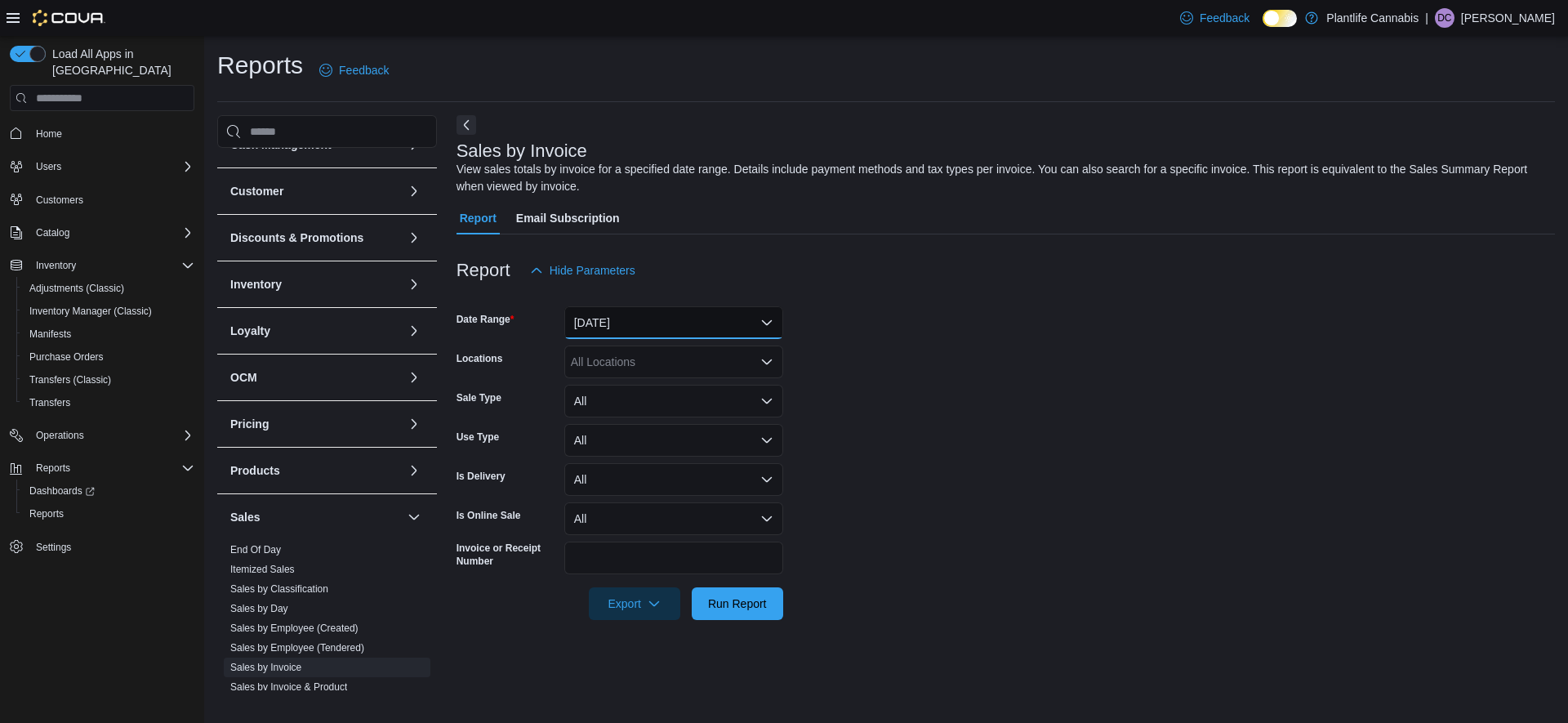
click at [670, 317] on button "[DATE]" at bounding box center [673, 322] width 219 height 33
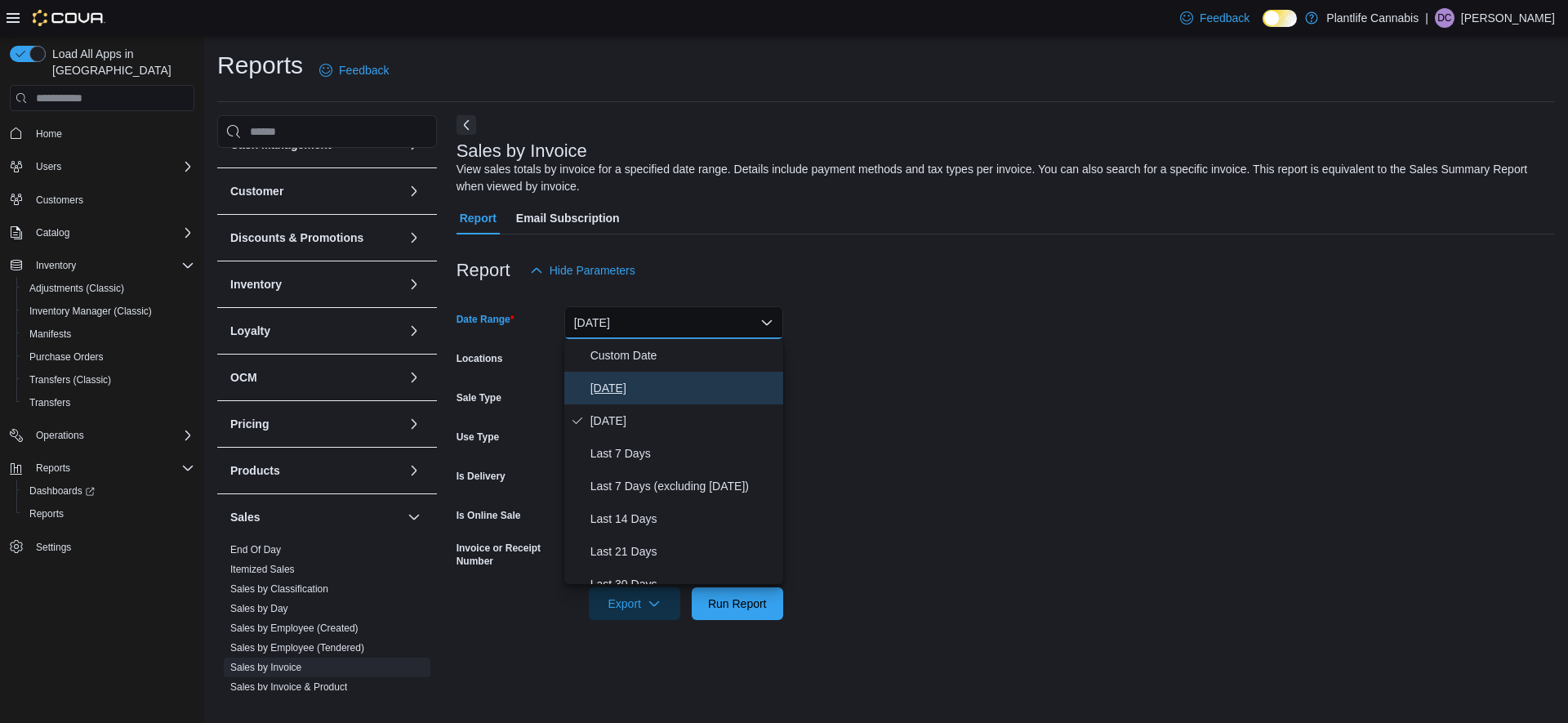
click at [636, 395] on span "[DATE]" at bounding box center [683, 387] width 186 height 19
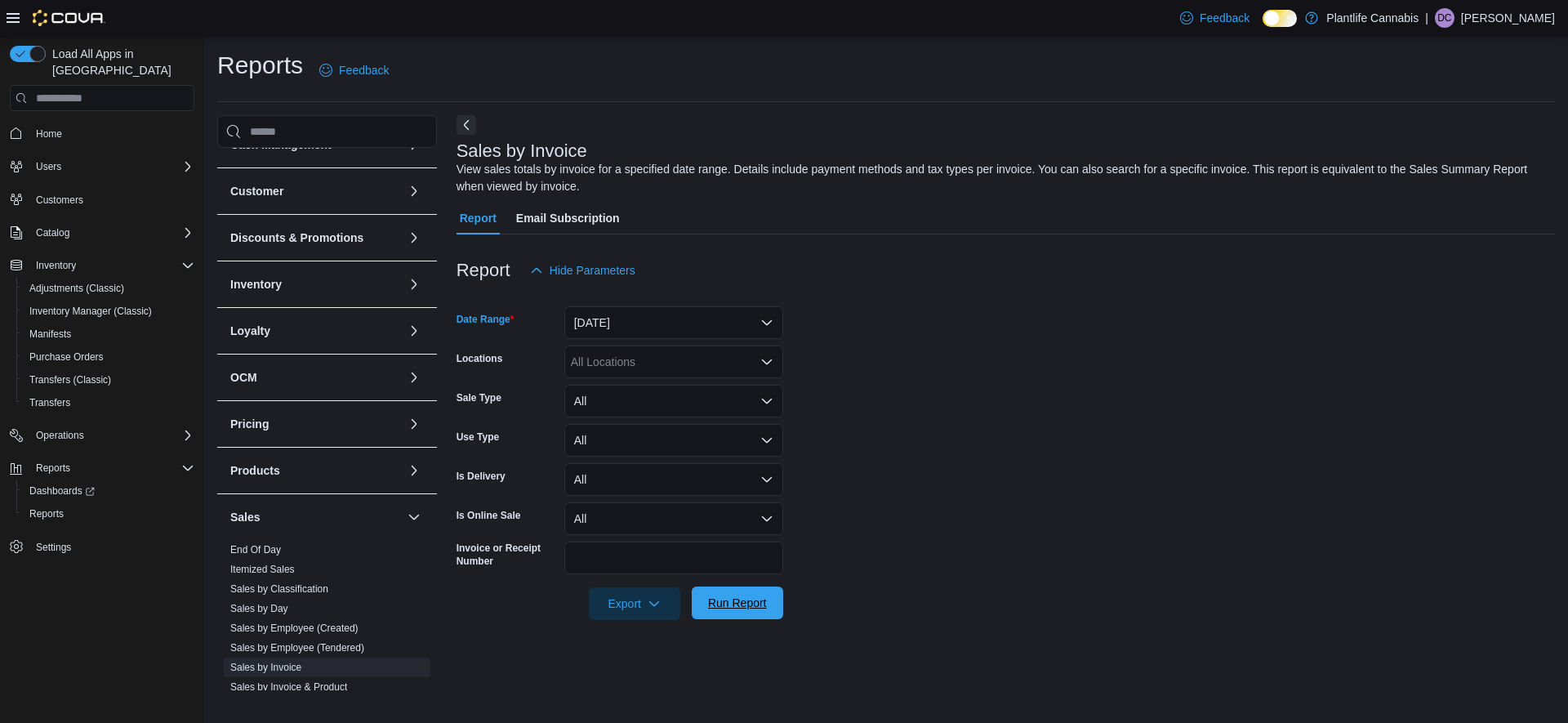
click at [755, 604] on span "Run Report" at bounding box center [738, 604] width 58 height 17
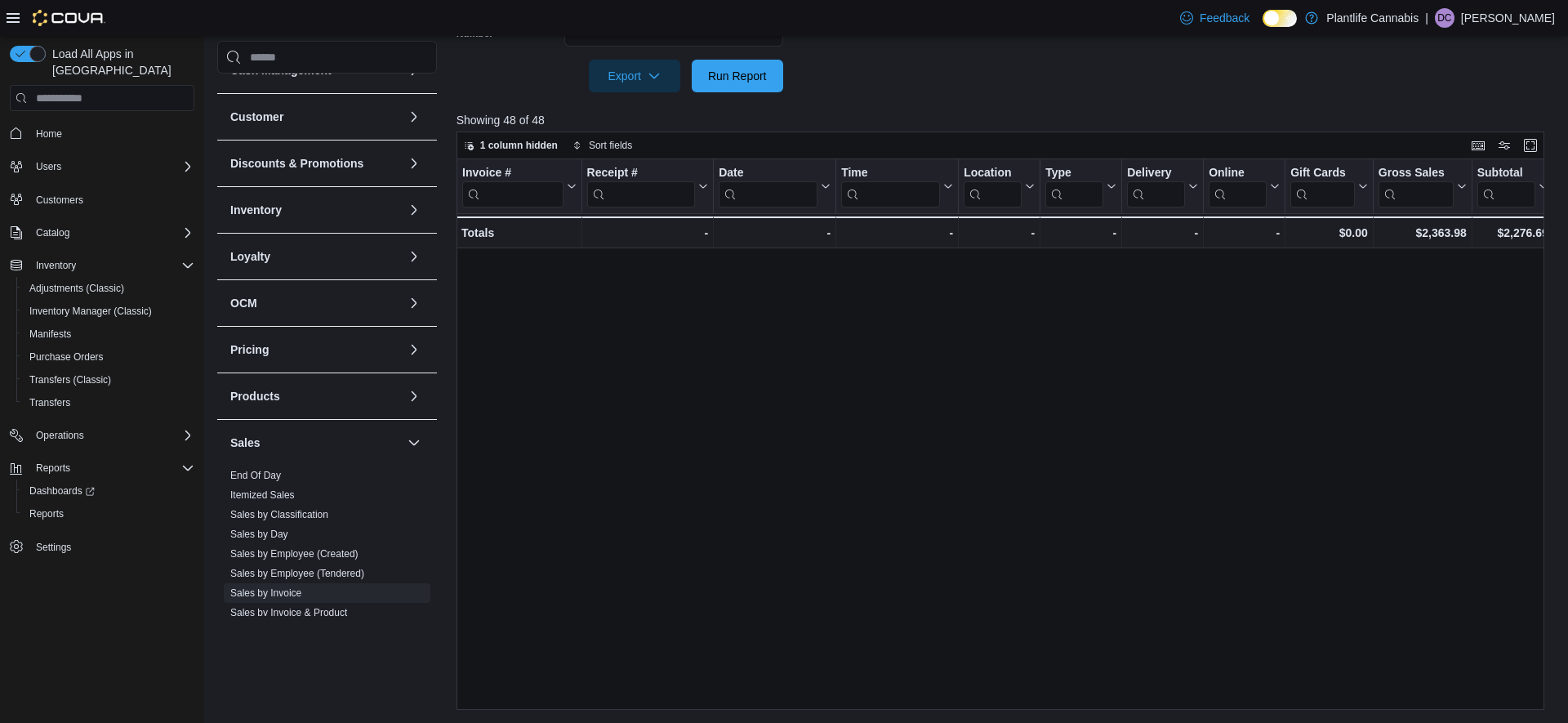
scroll to position [950, 0]
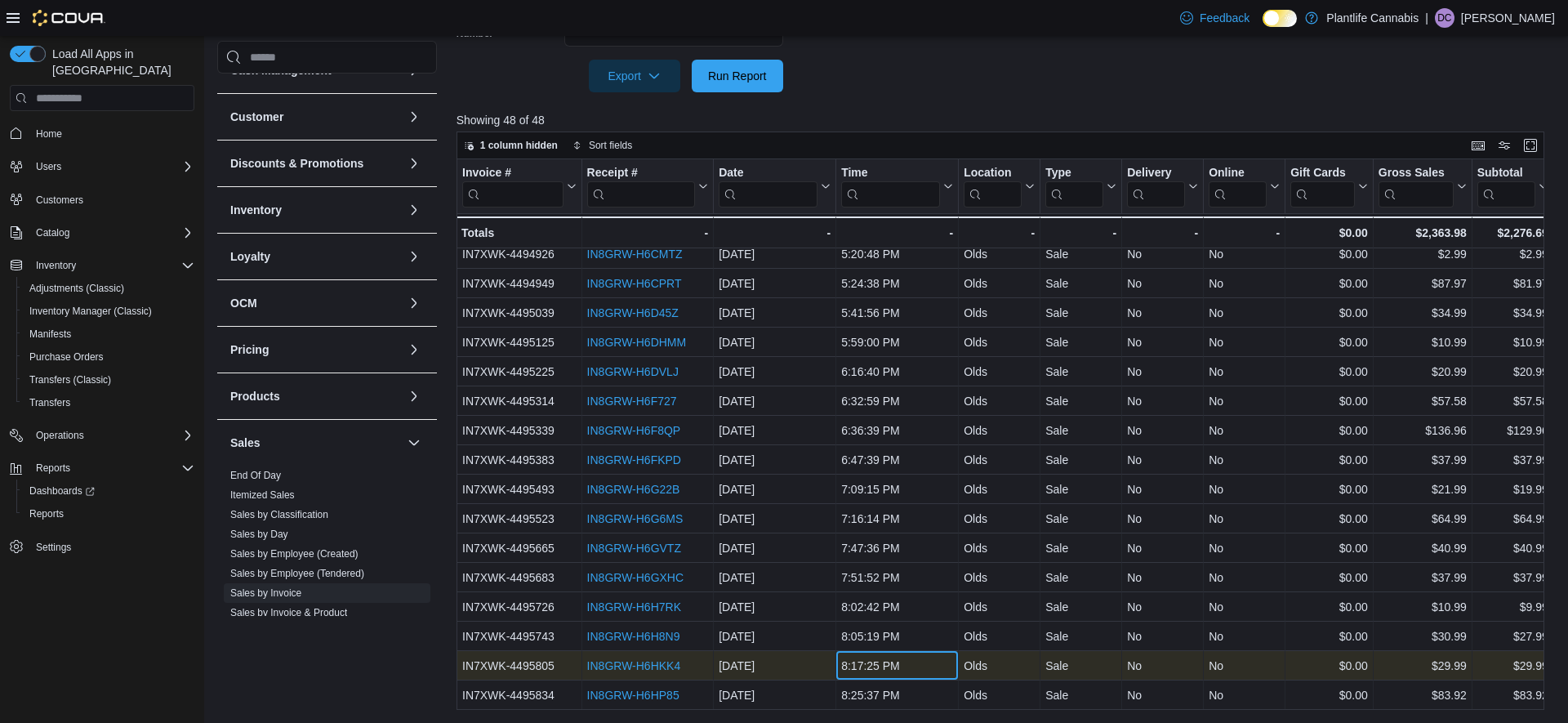
click at [932, 676] on div "8:17:25 PM" at bounding box center [897, 665] width 112 height 19
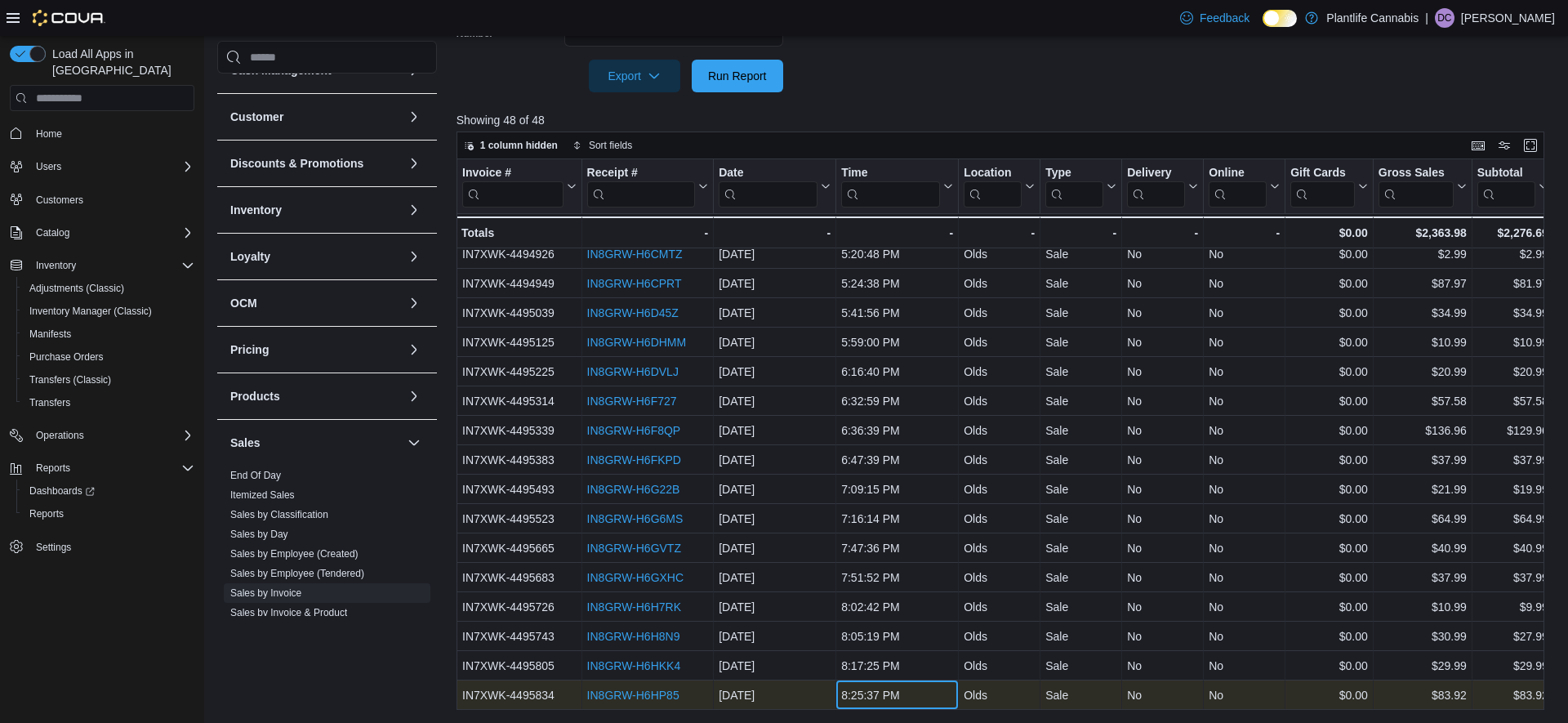
click at [930, 693] on div "8:25:37 PM" at bounding box center [897, 695] width 112 height 19
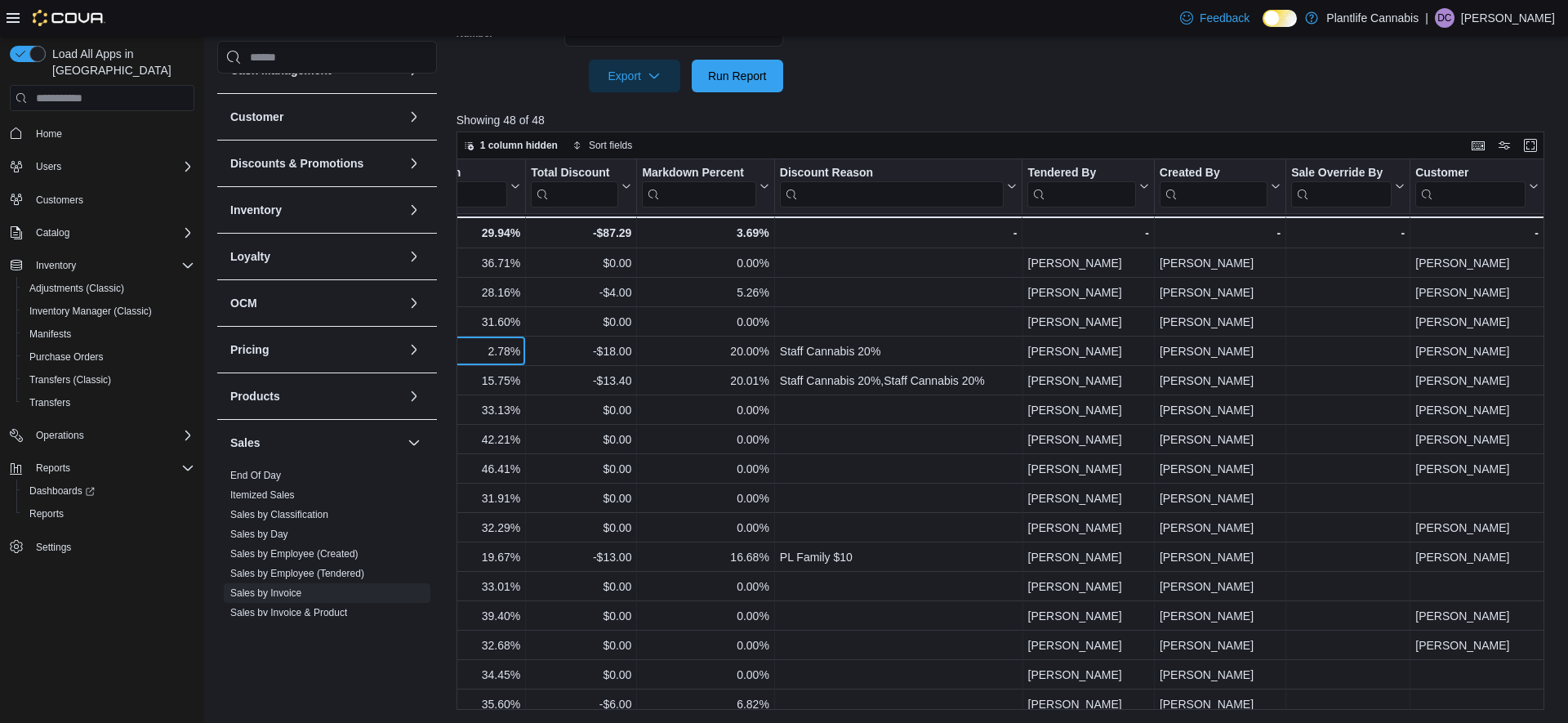
scroll to position [529, 1475]
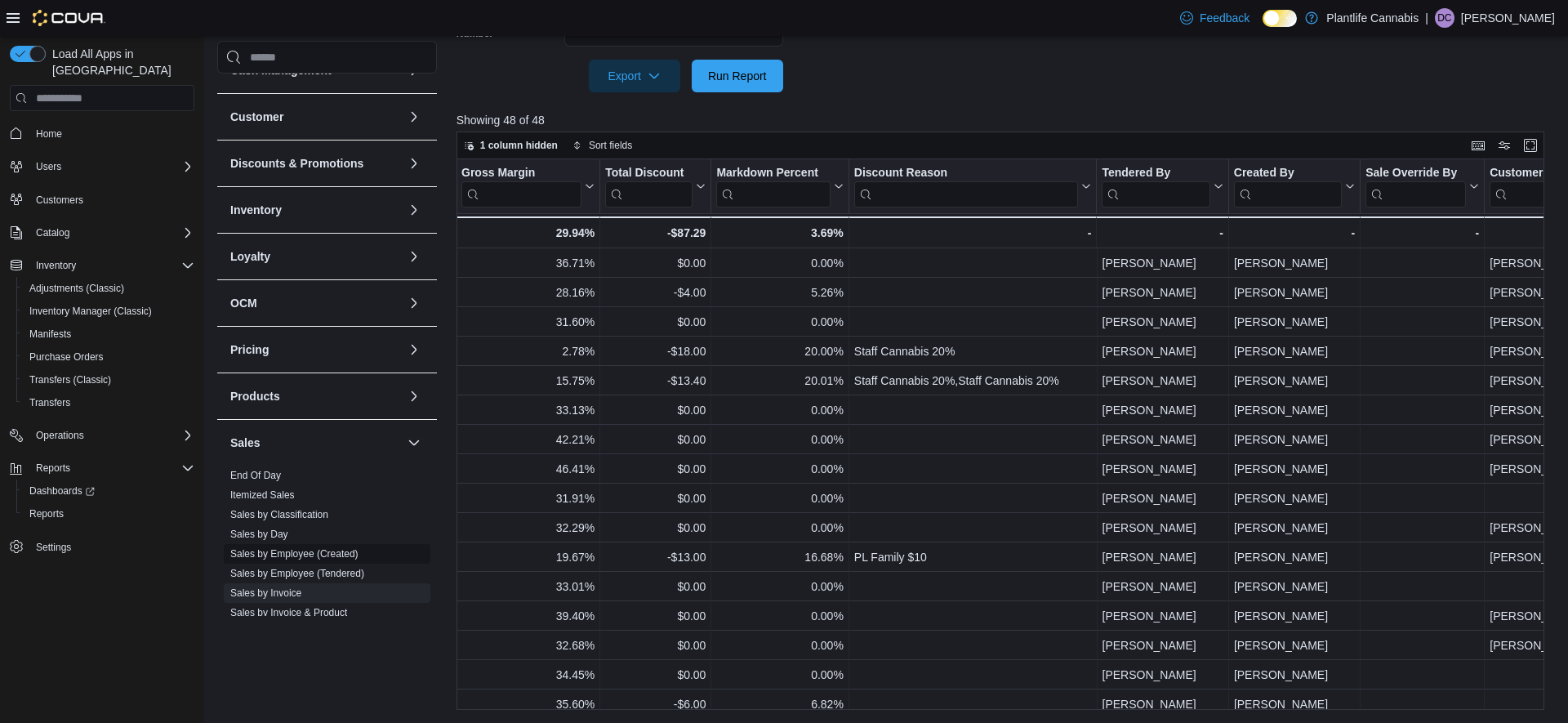
click at [278, 560] on span "Sales by Employee (Created)" at bounding box center [295, 554] width 129 height 13
click at [277, 557] on link "Sales by Employee (Created)" at bounding box center [295, 554] width 129 height 12
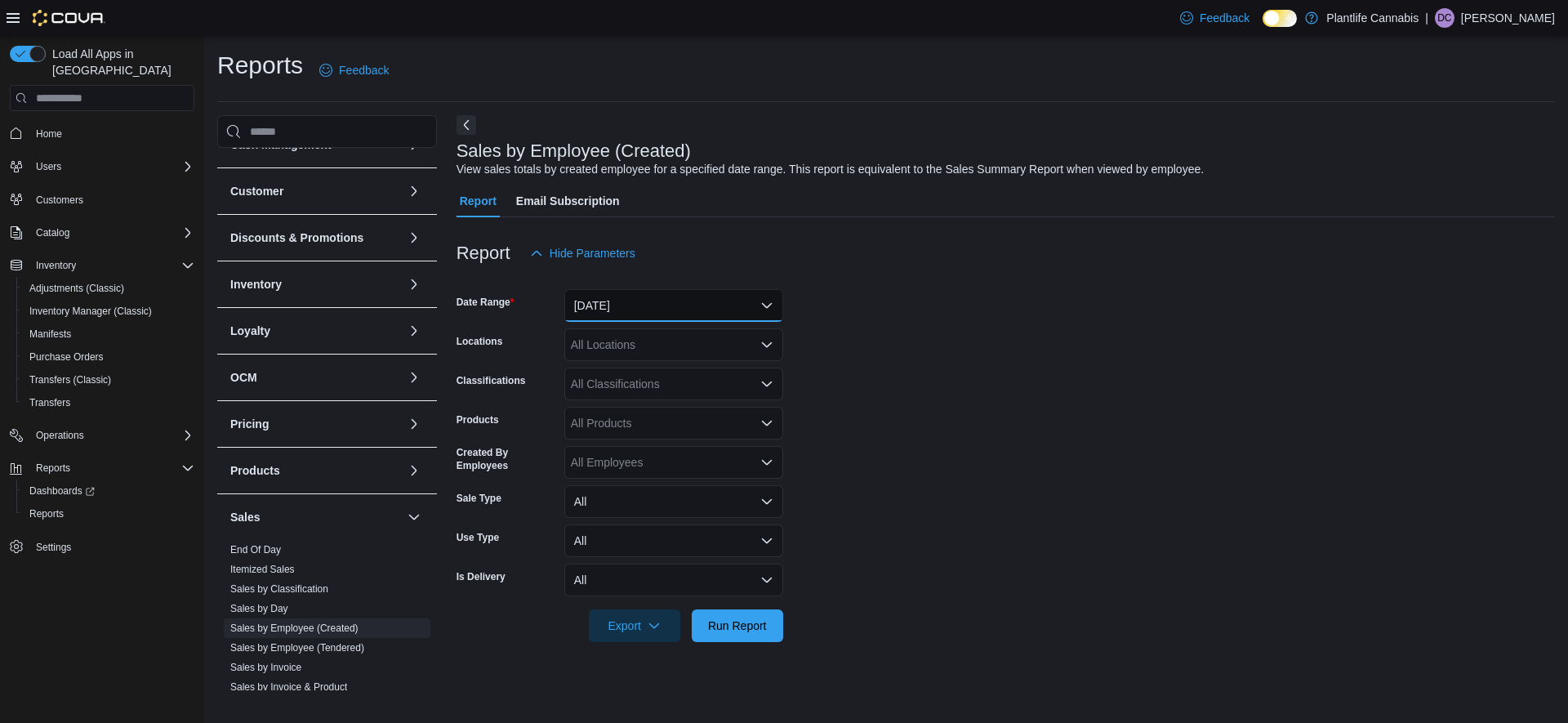
click at [597, 306] on button "[DATE]" at bounding box center [673, 306] width 219 height 33
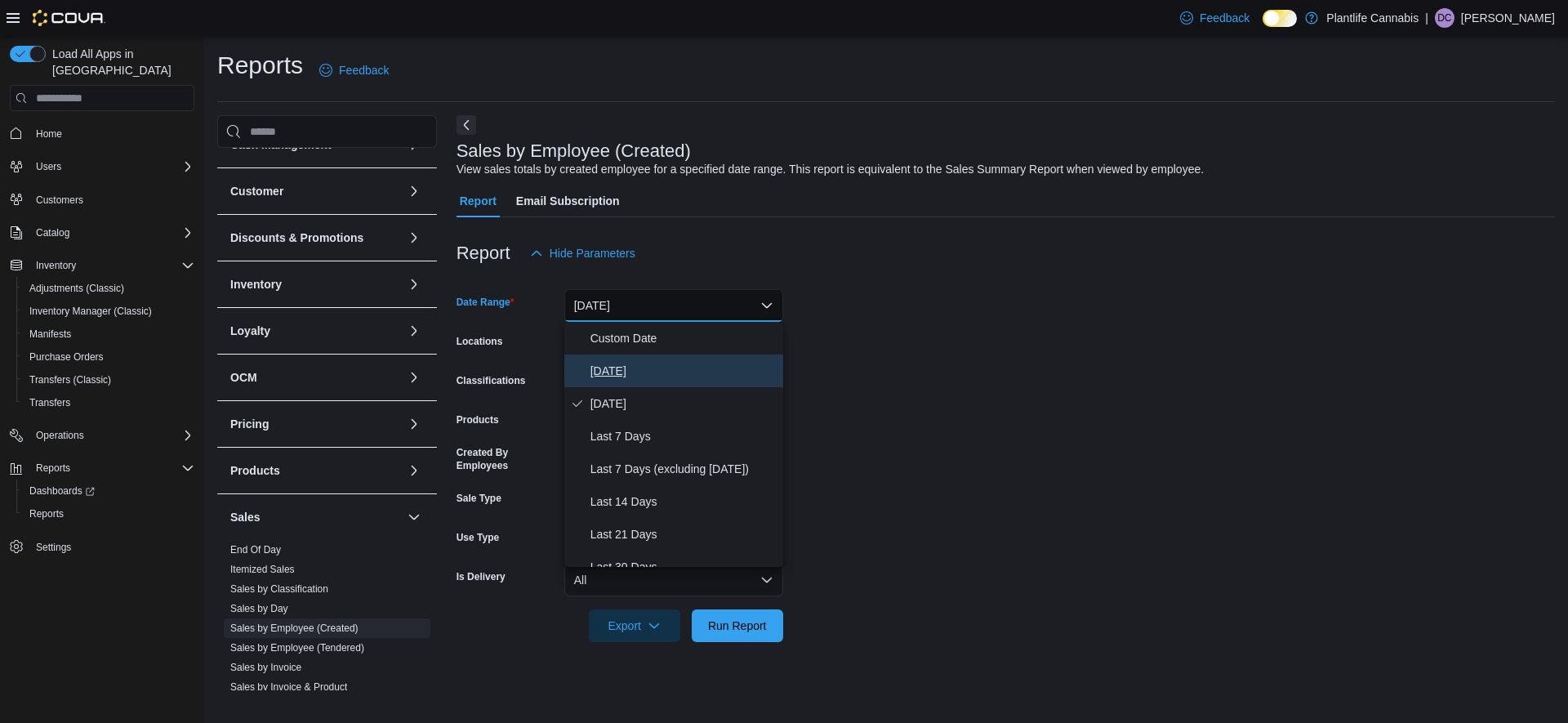
click at [636, 374] on span "[DATE]" at bounding box center [683, 371] width 186 height 19
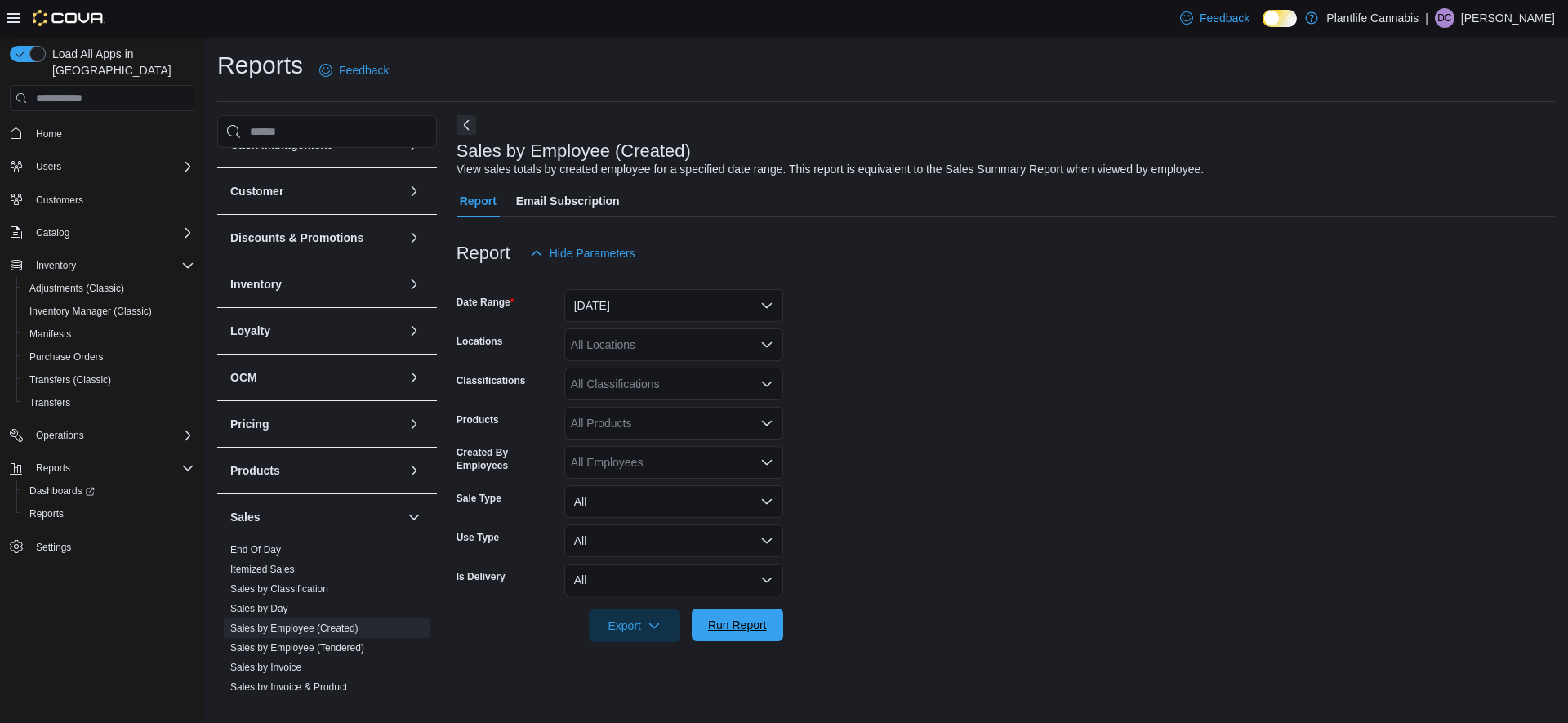
click at [737, 628] on span "Run Report" at bounding box center [738, 625] width 58 height 17
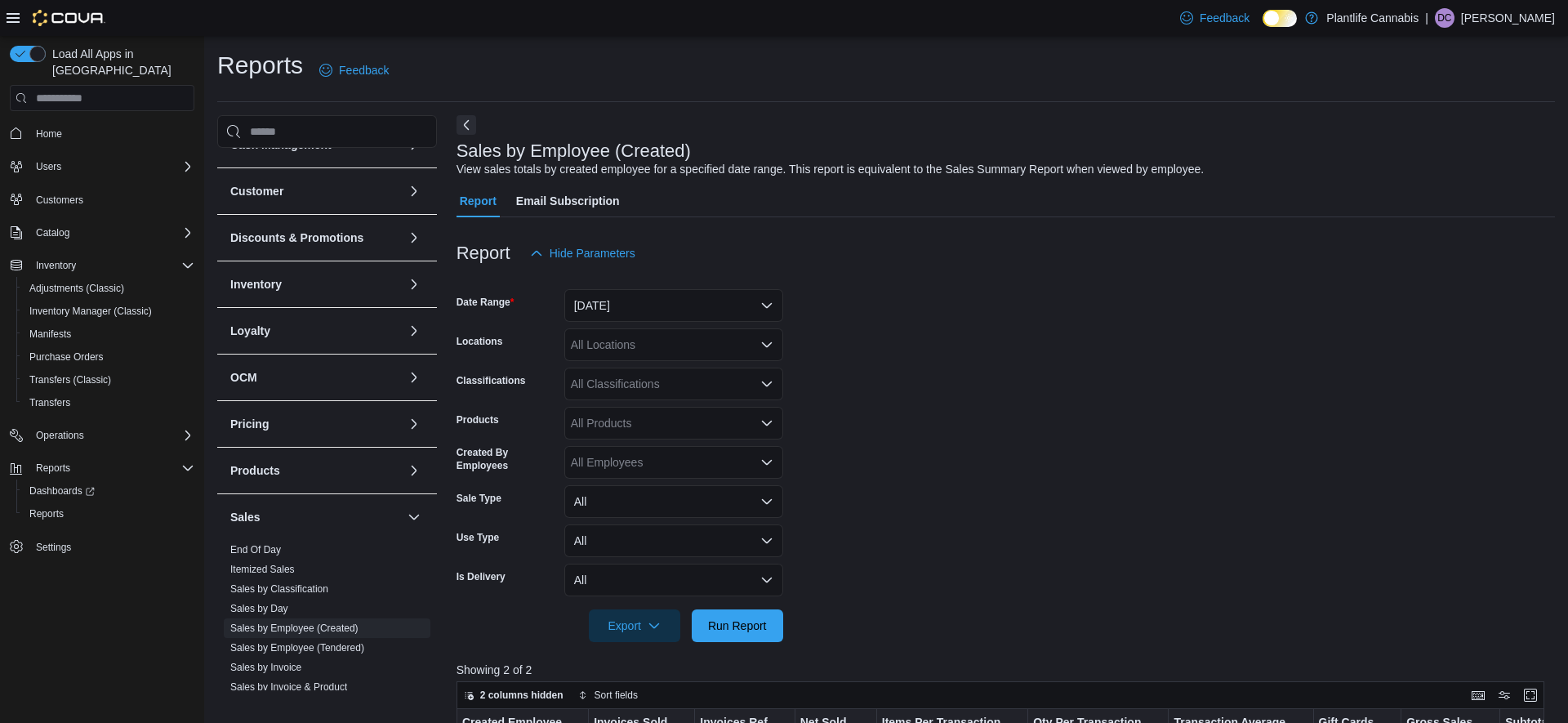
scroll to position [550, 0]
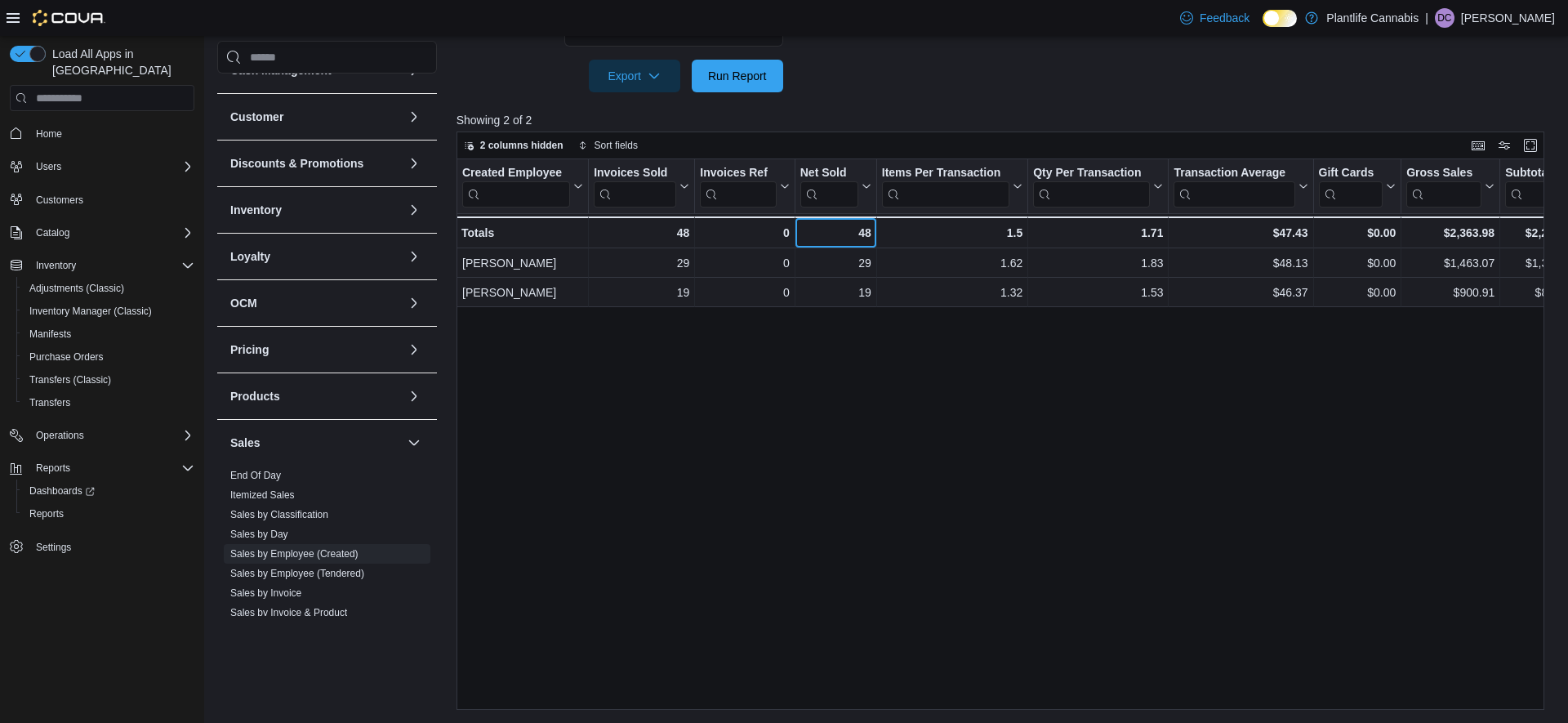
click at [808, 248] on div "48 - Net Sold, column 4, row 3" at bounding box center [835, 232] width 82 height 32
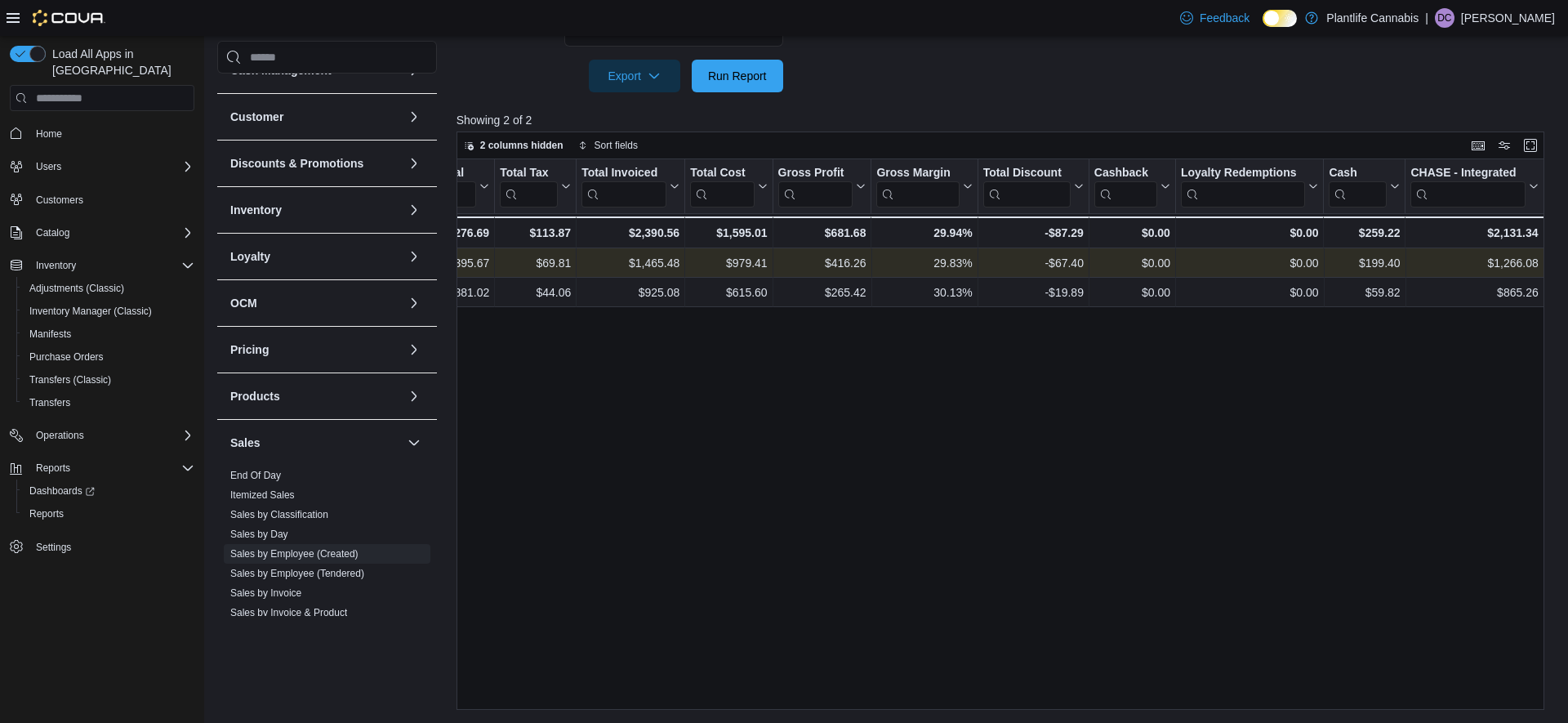
scroll to position [0, 1169]
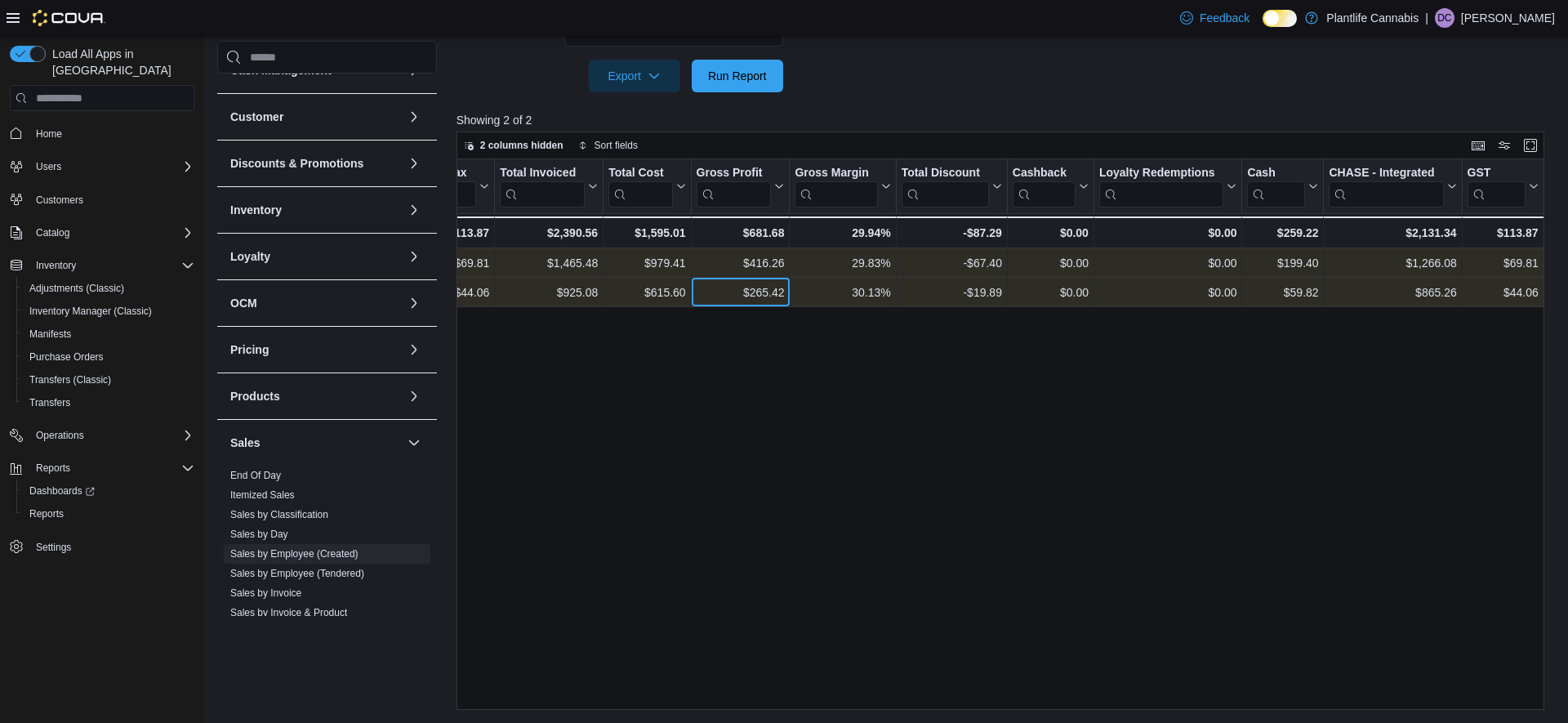
click at [705, 290] on div "$265.42" at bounding box center [740, 292] width 88 height 19
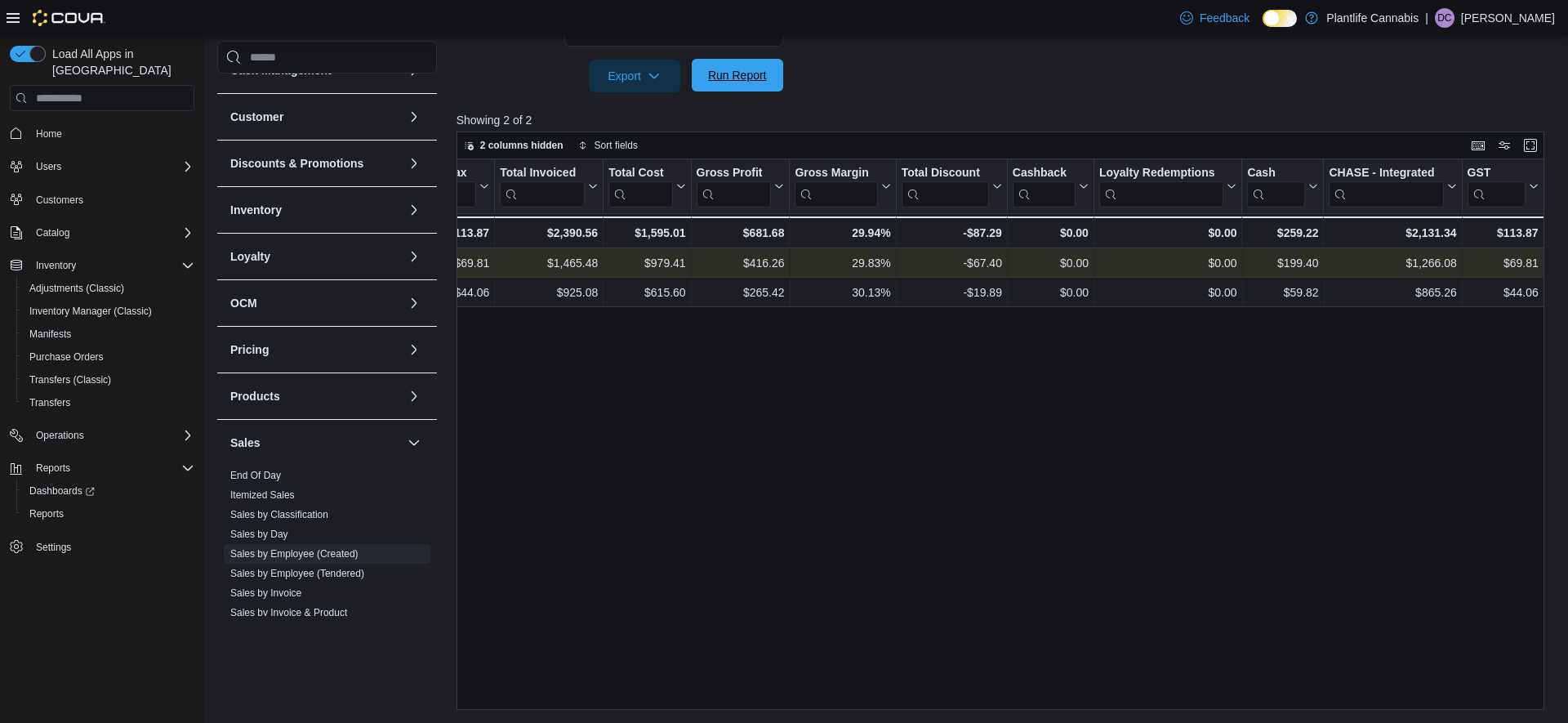
click at [724, 79] on span "Run Report" at bounding box center [738, 75] width 58 height 17
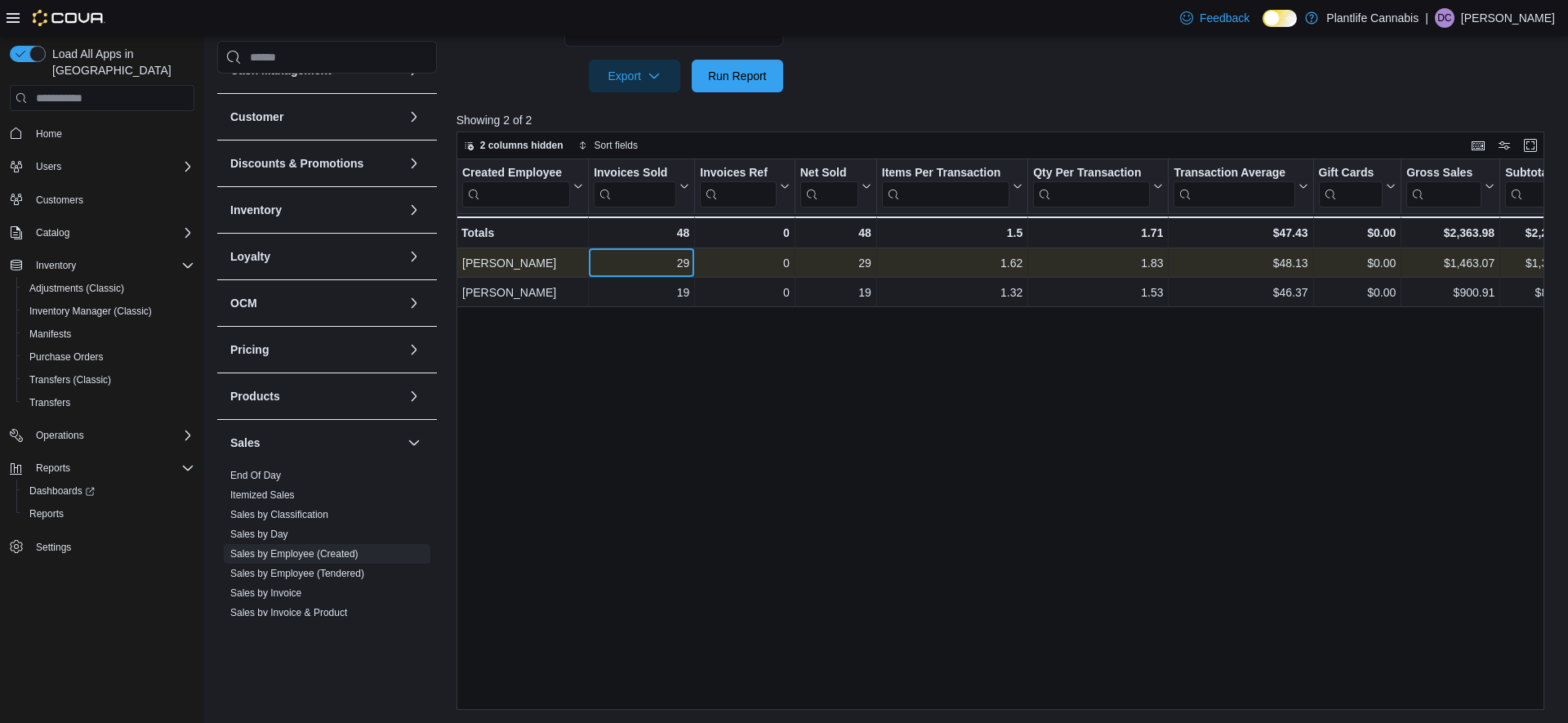
click at [667, 259] on div "29" at bounding box center [642, 262] width 96 height 19
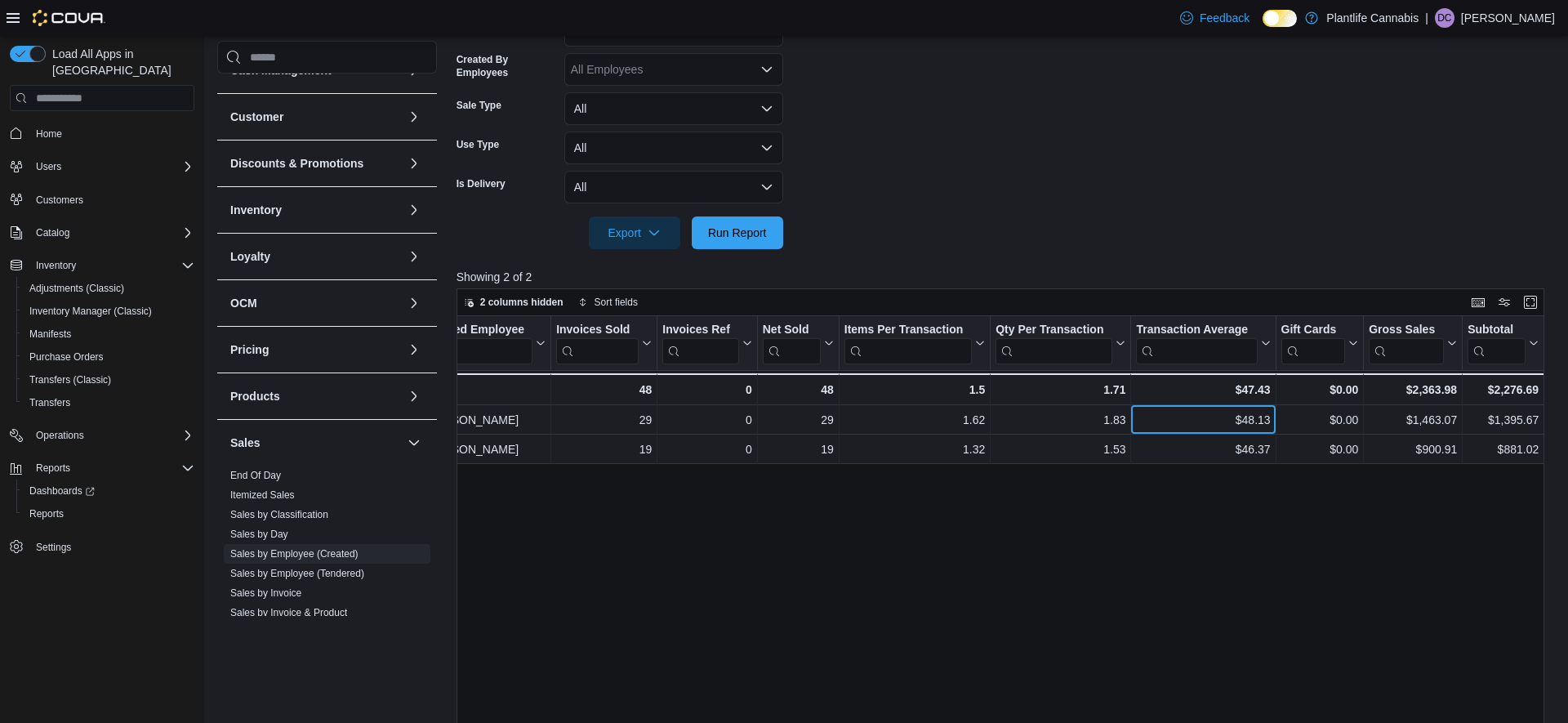
scroll to position [0, 0]
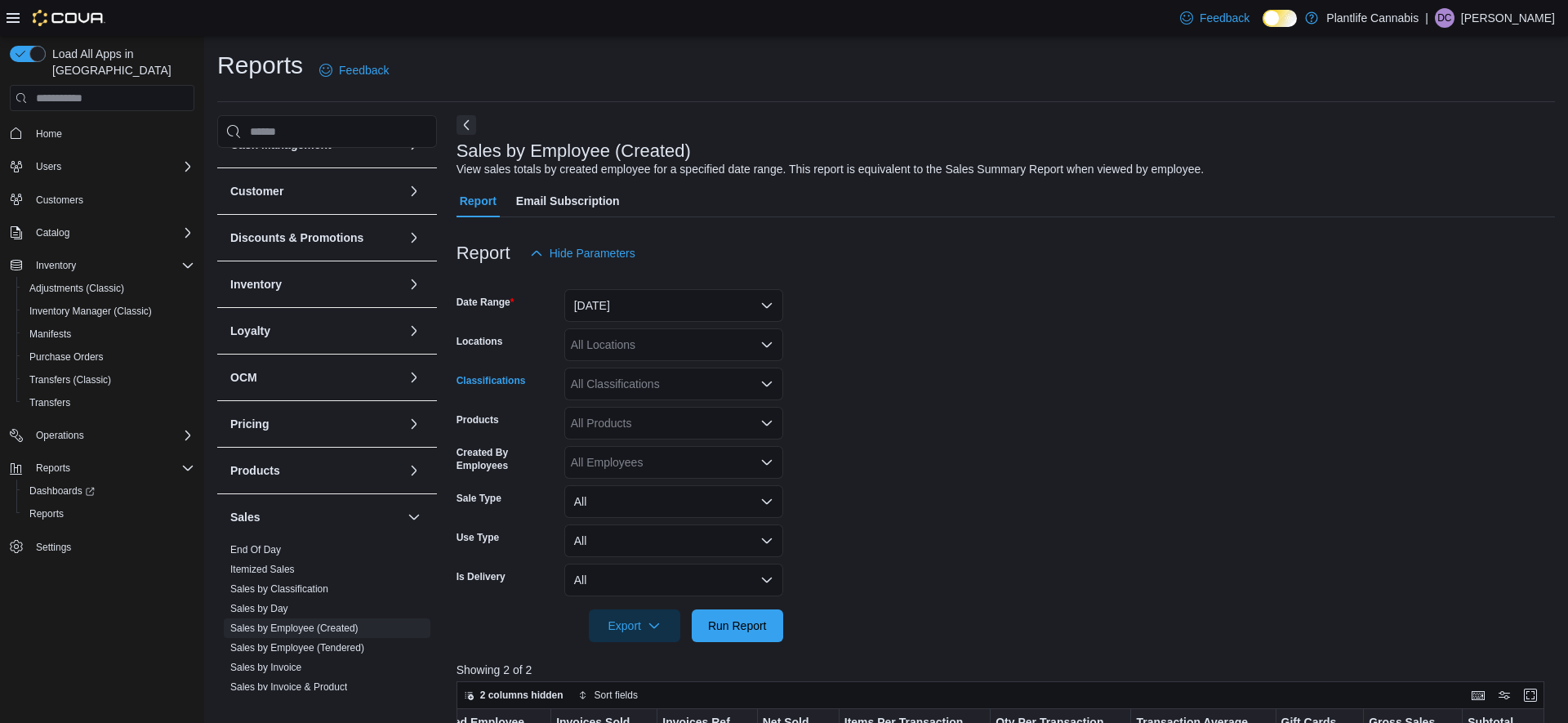
click at [609, 382] on div "All Classifications" at bounding box center [673, 383] width 219 height 33
type input "***"
click at [637, 413] on span "Accessory Group" at bounding box center [643, 412] width 88 height 17
click at [751, 612] on span "Run Report" at bounding box center [738, 624] width 72 height 33
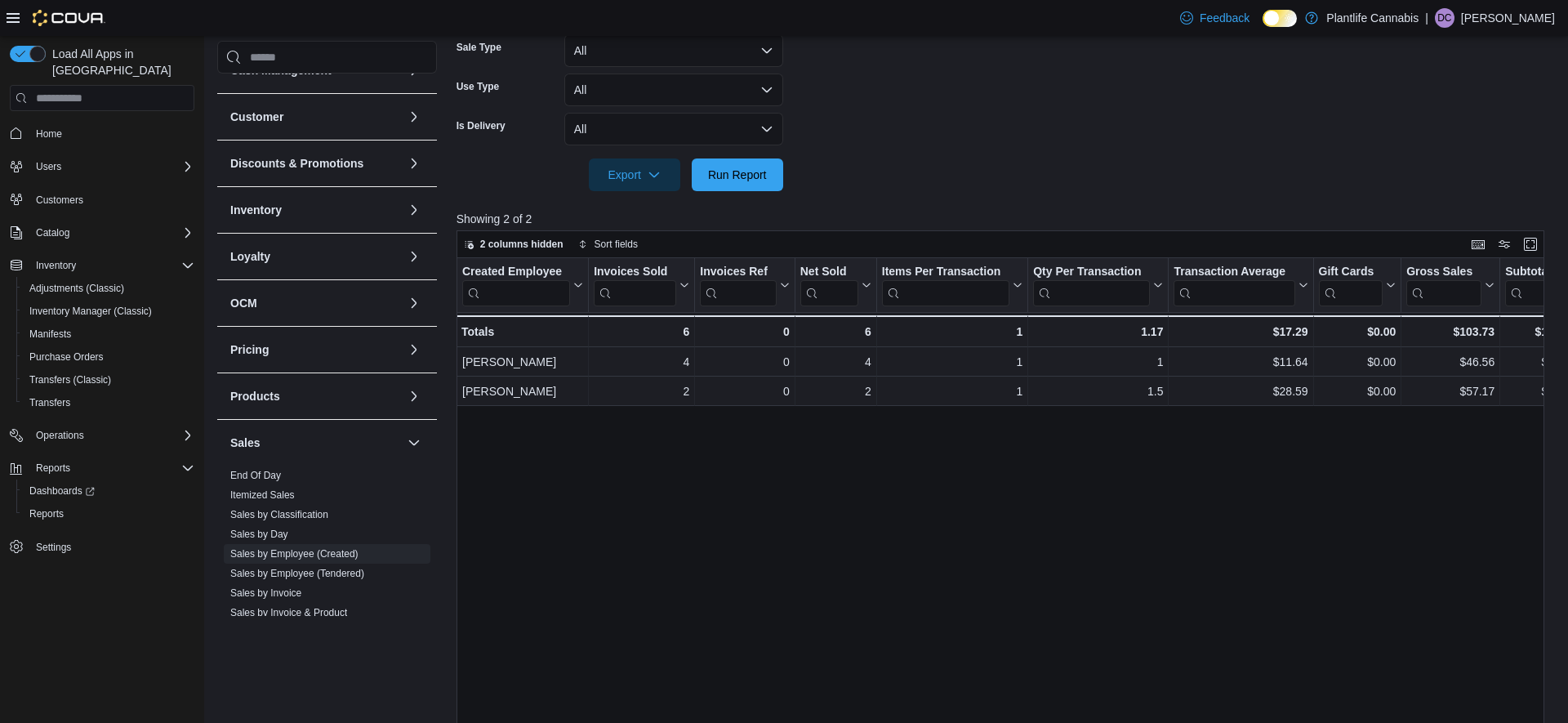
scroll to position [478, 0]
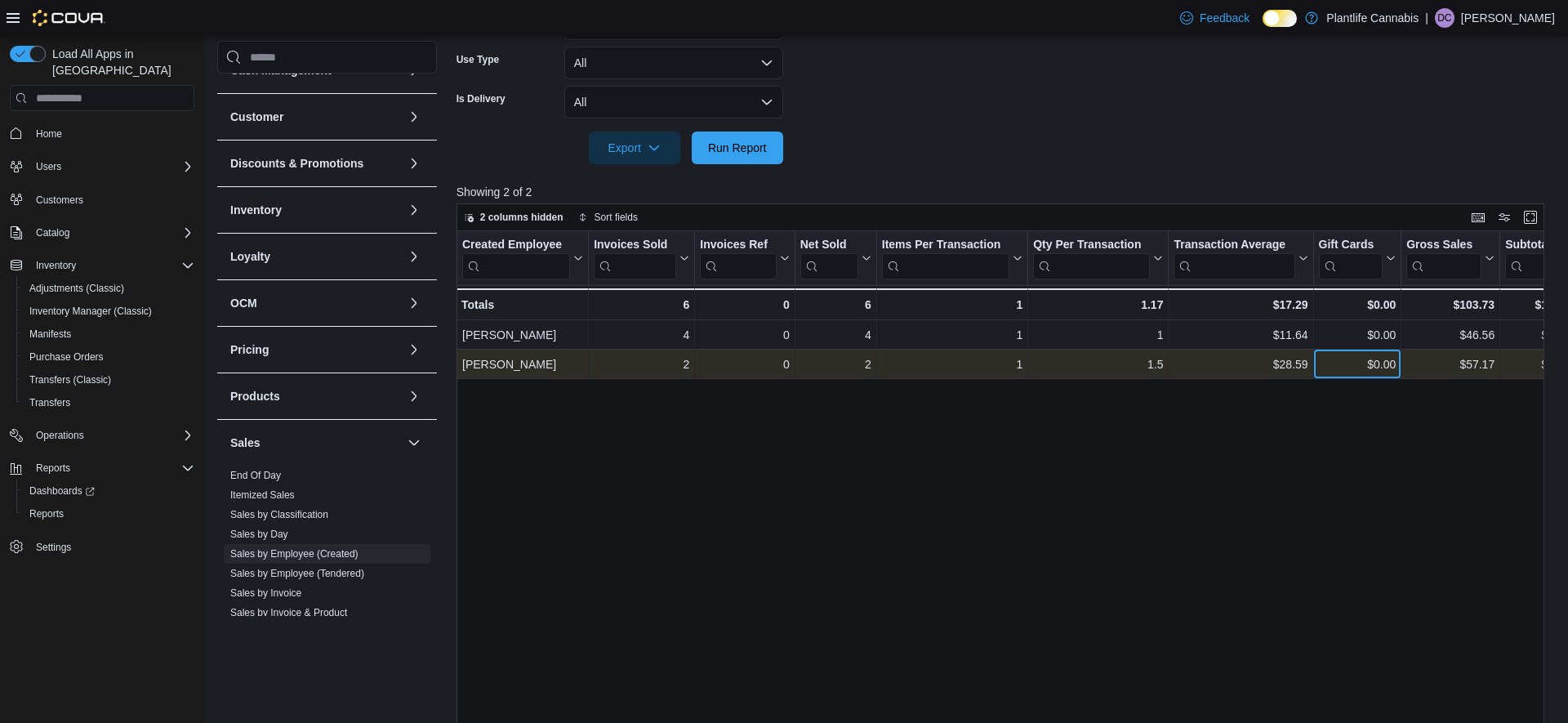
click at [1399, 367] on div "$0.00 - Gift Card Sales, column 8, row 2" at bounding box center [1358, 364] width 88 height 29
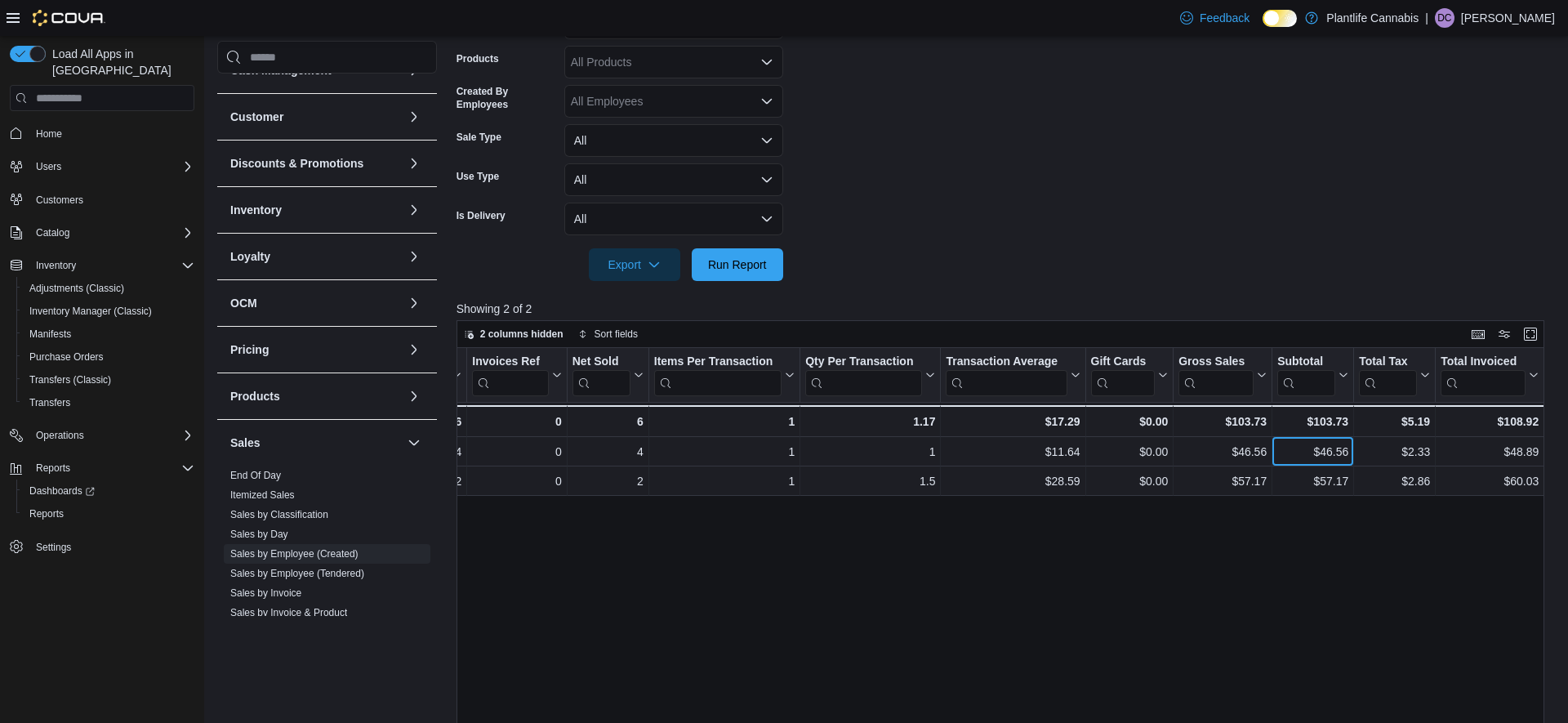
scroll to position [185, 0]
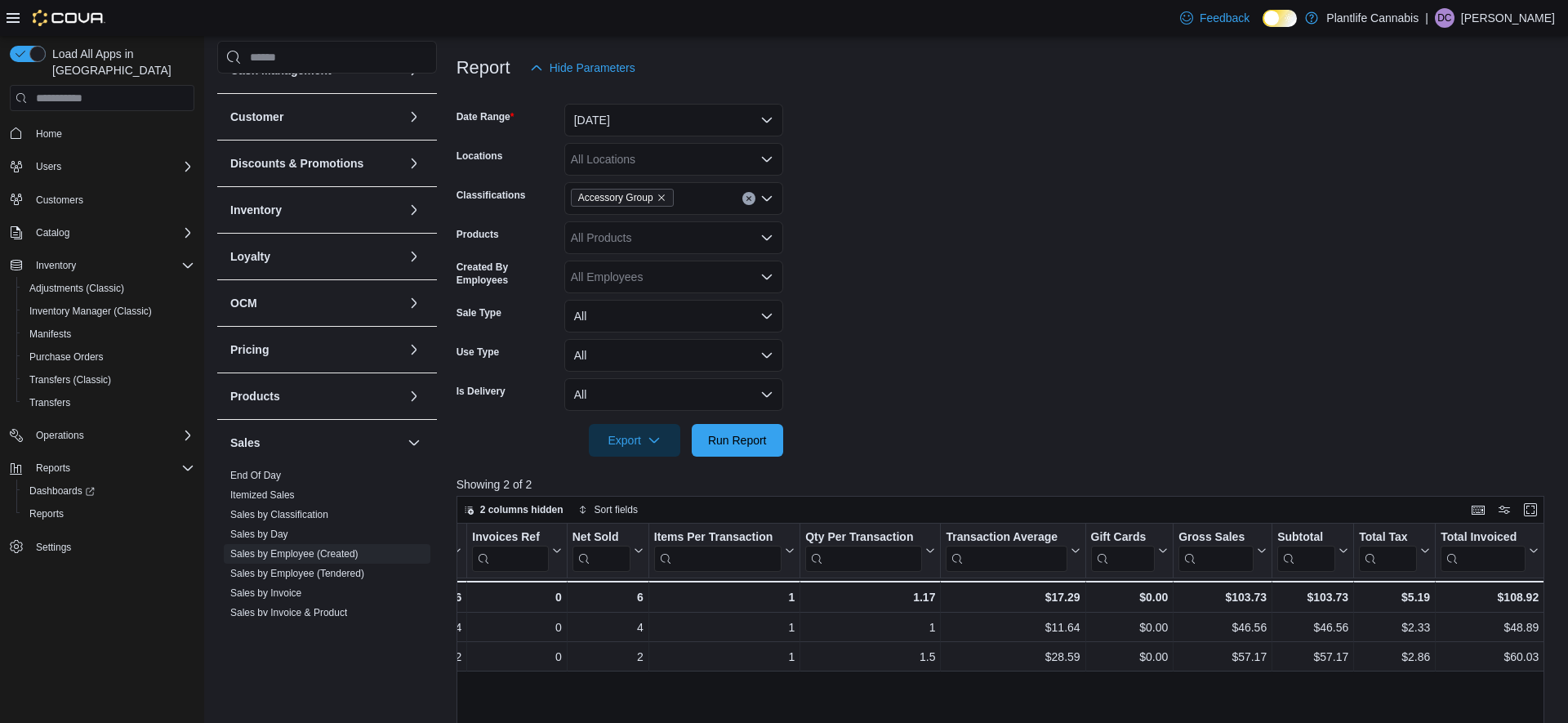
click at [754, 196] on div "Accessory Group" at bounding box center [673, 198] width 219 height 33
click at [754, 198] on button "Clear input" at bounding box center [749, 199] width 13 height 13
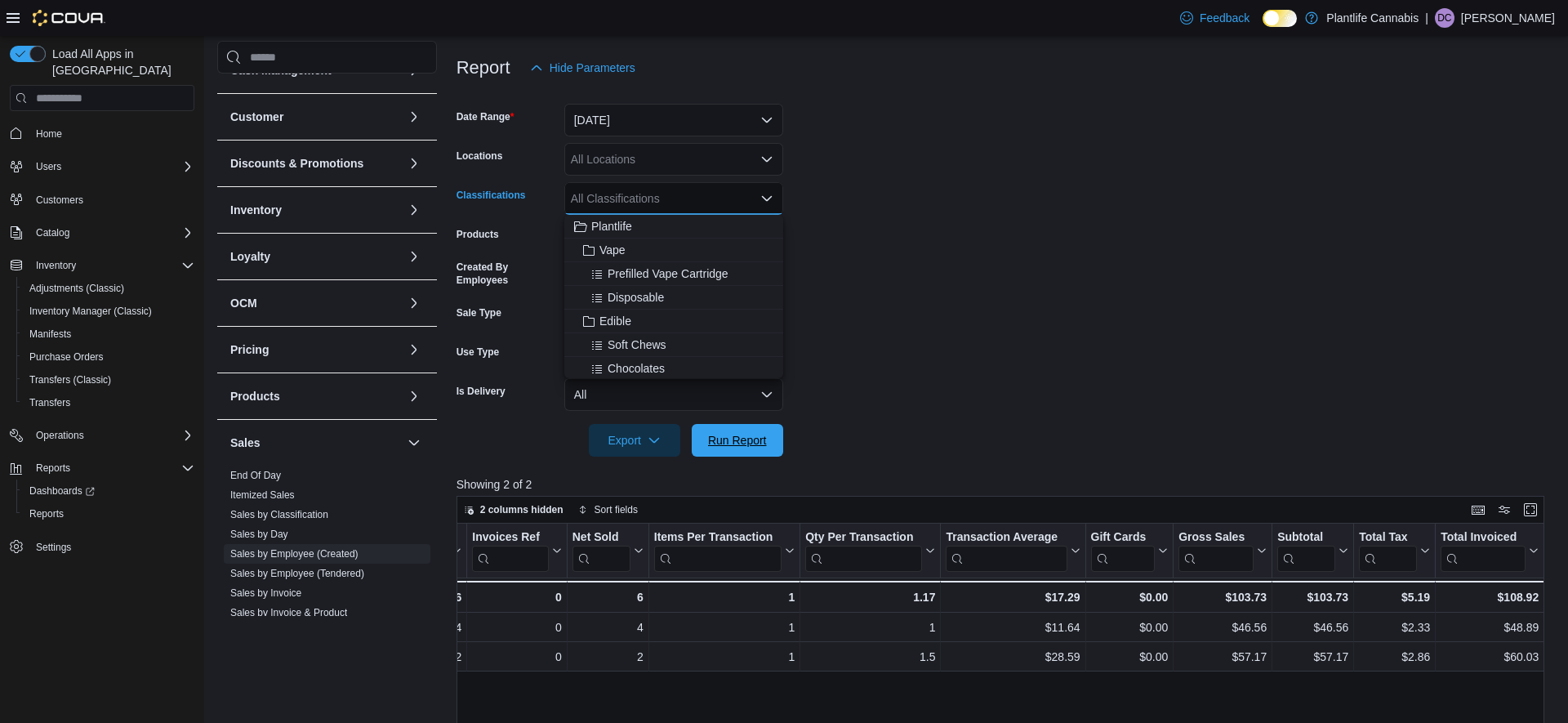
drag, startPoint x: 755, startPoint y: 456, endPoint x: 838, endPoint y: 412, distance: 93.9
click at [755, 454] on span "Run Report" at bounding box center [738, 440] width 72 height 33
click at [752, 447] on span "Run Report" at bounding box center [738, 441] width 58 height 17
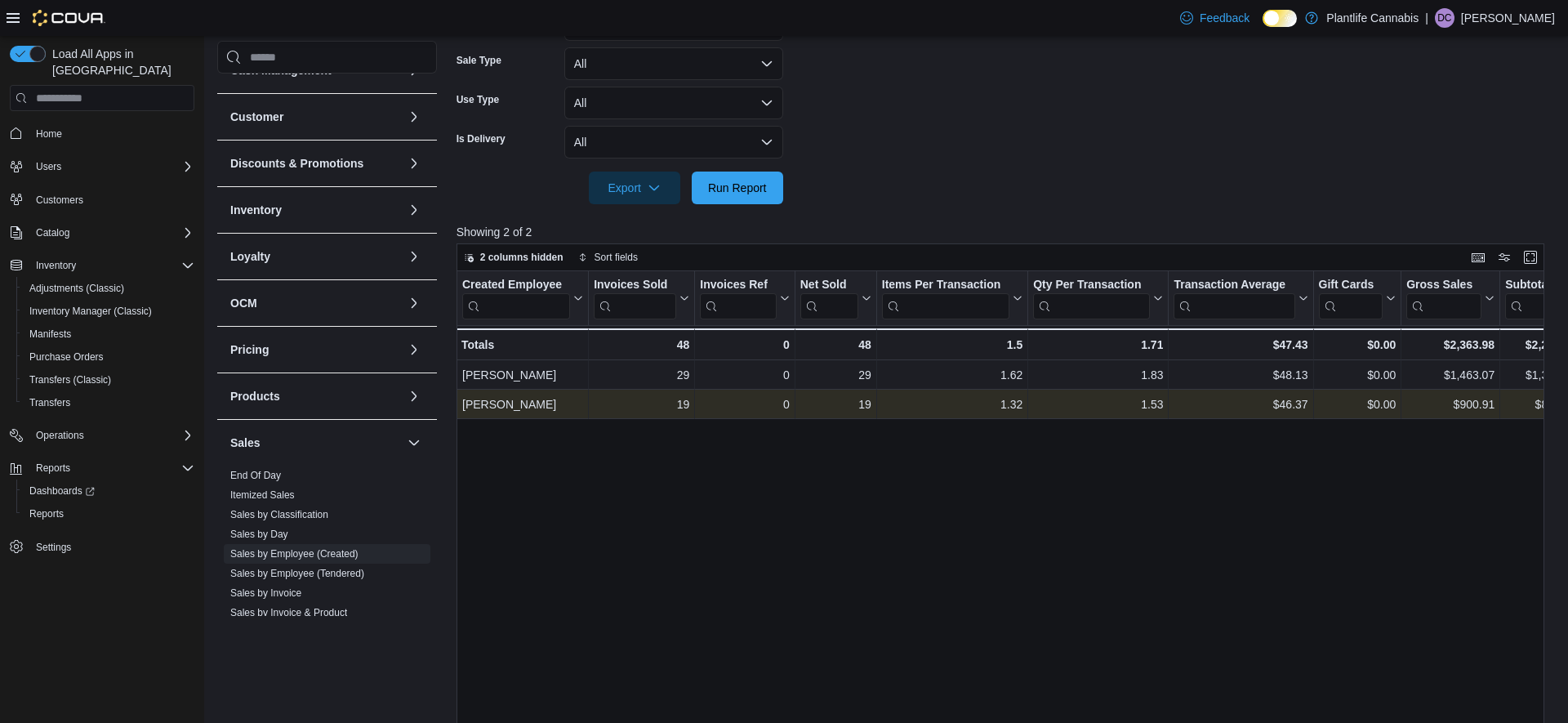
scroll to position [447, 0]
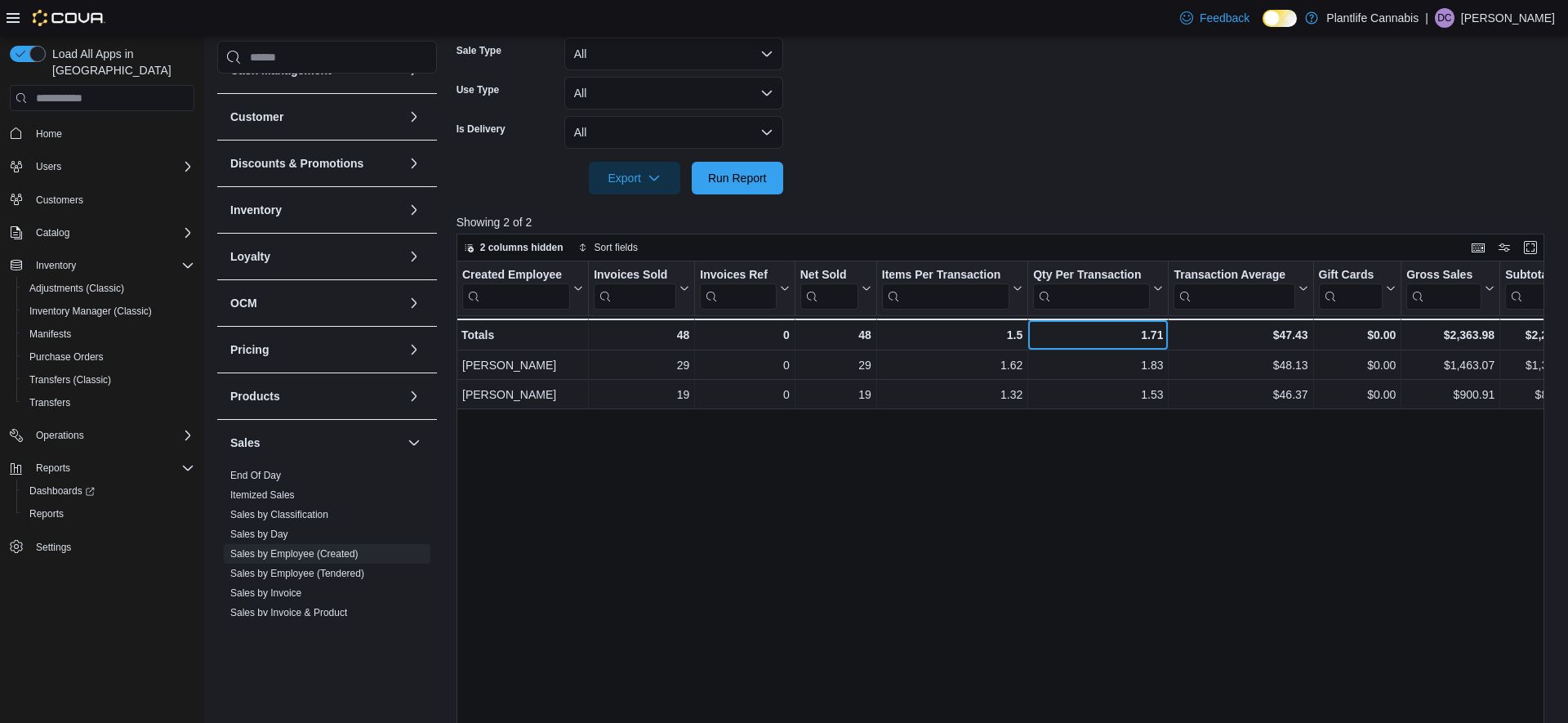
click at [1071, 332] on div "1.71" at bounding box center [1098, 335] width 130 height 19
click at [1224, 346] on div "$47.43 - Transaction Average, column 7, row 3" at bounding box center [1241, 335] width 144 height 32
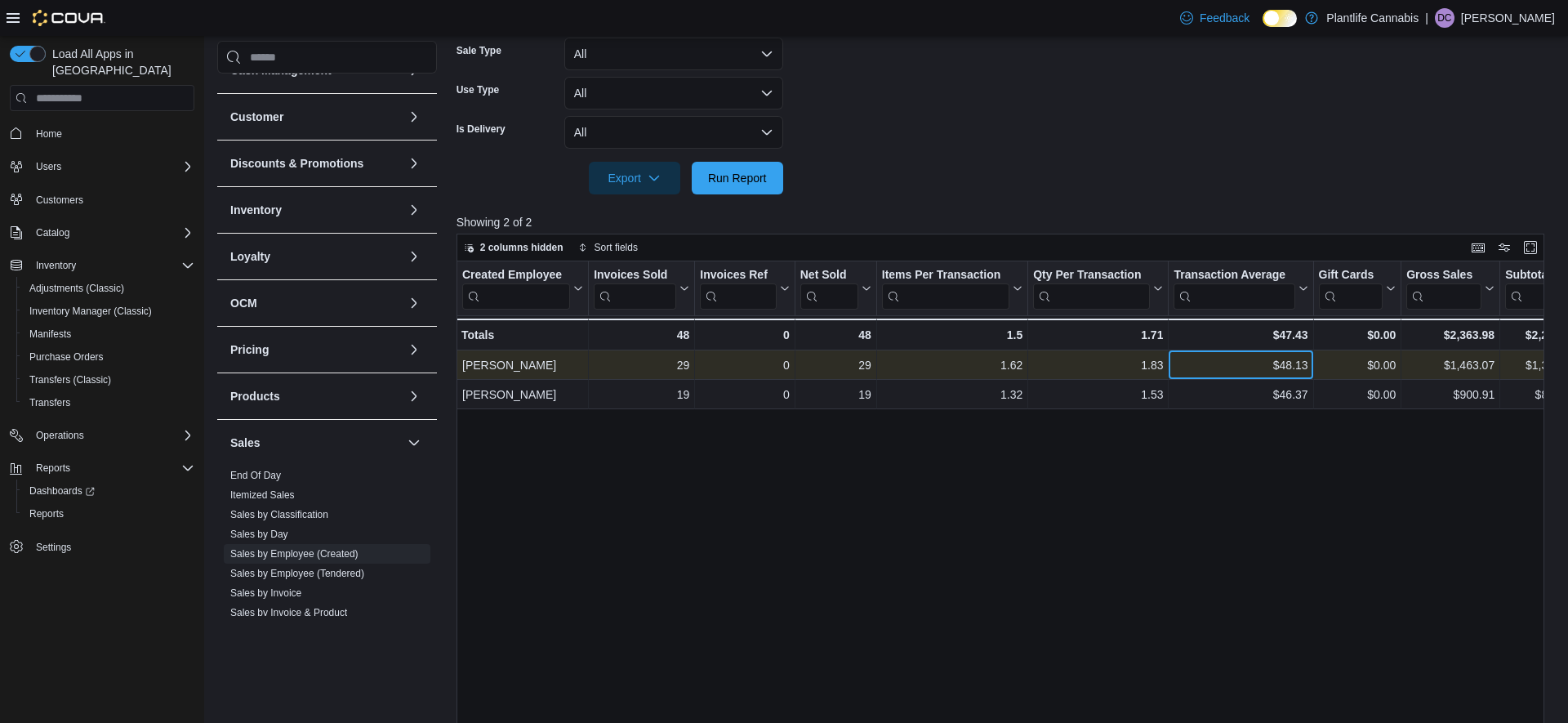
click at [1220, 371] on div "$48.13" at bounding box center [1241, 365] width 134 height 19
click at [1425, 371] on div "$1,463.07" at bounding box center [1451, 365] width 88 height 19
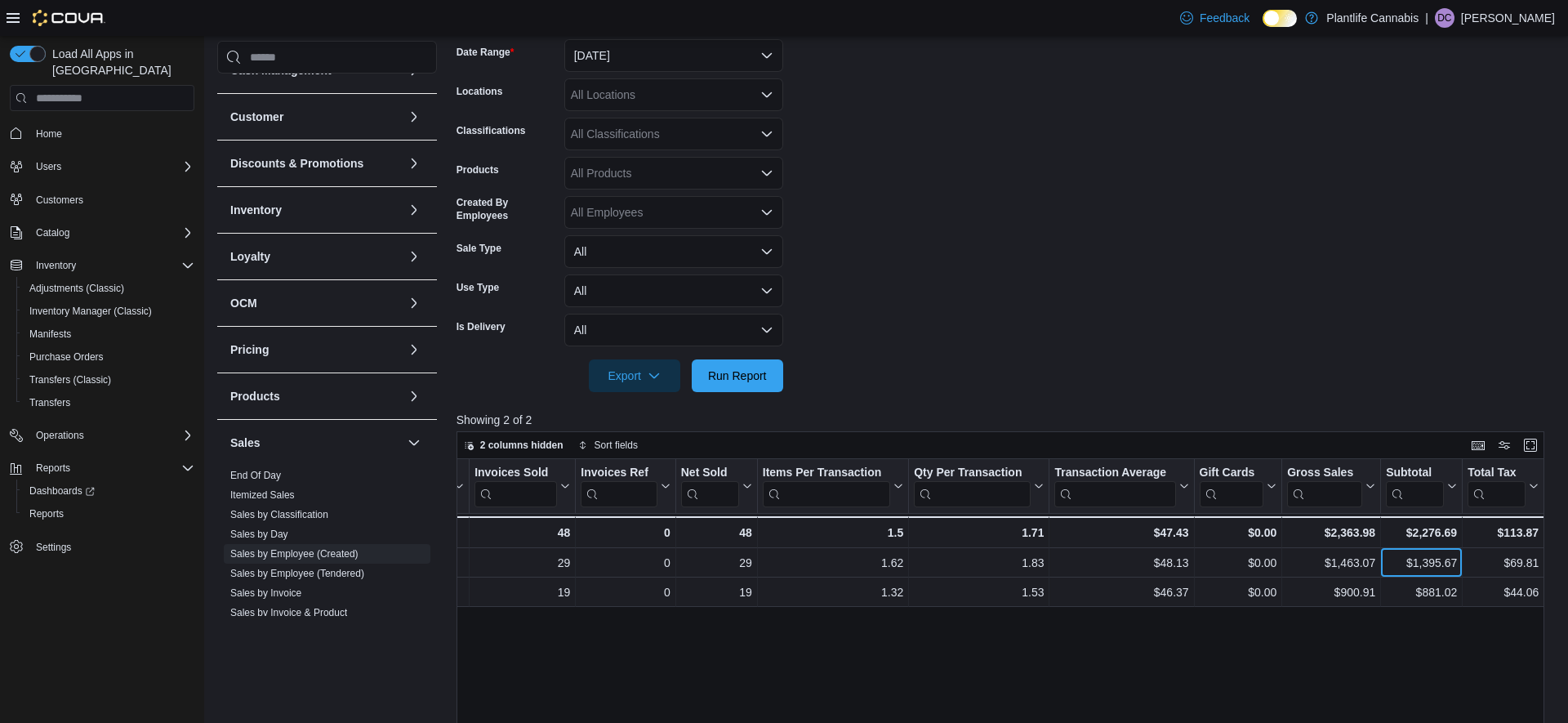
scroll to position [185, 0]
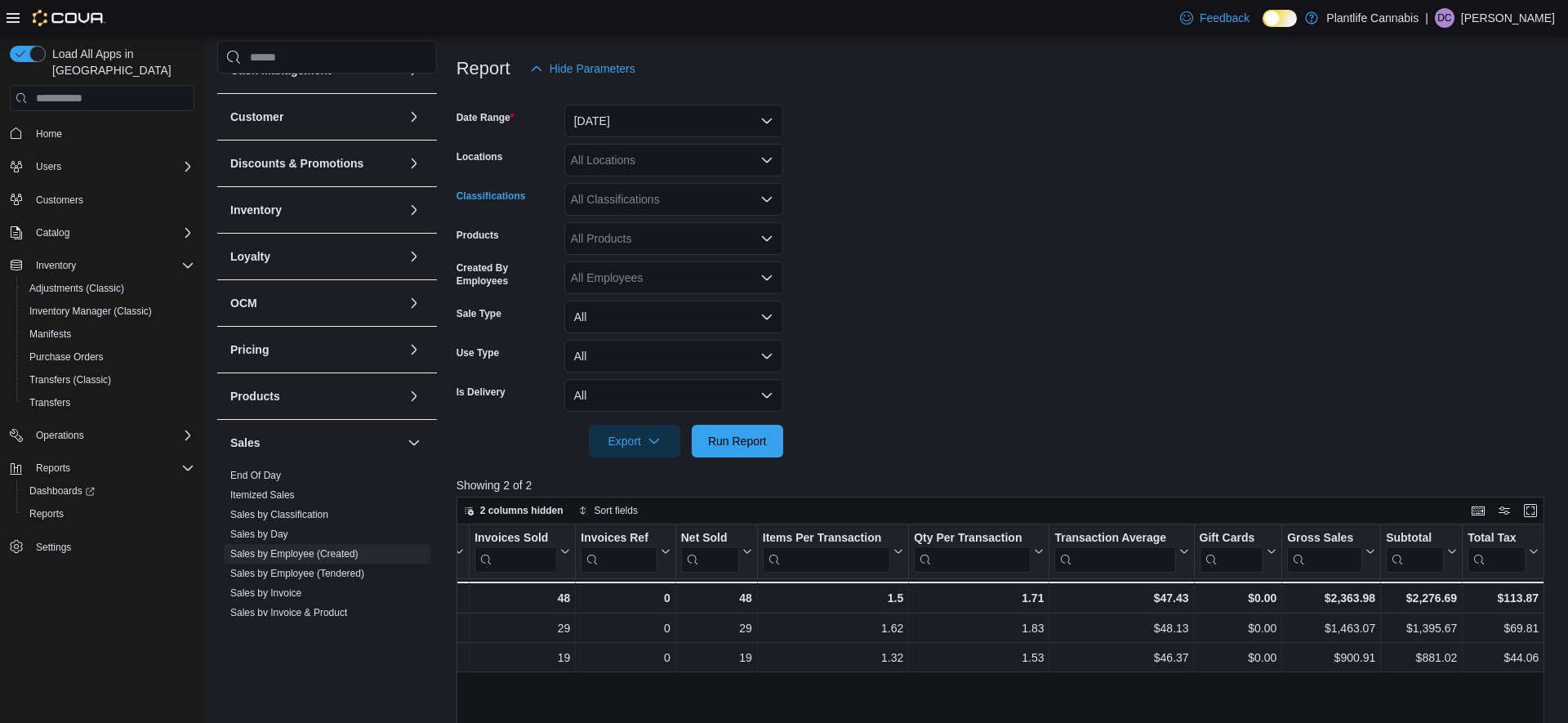
click at [656, 201] on div "All Classifications" at bounding box center [673, 199] width 219 height 33
type input "***"
click at [638, 232] on span "Accessory Group" at bounding box center [643, 227] width 88 height 17
drag, startPoint x: 734, startPoint y: 438, endPoint x: 987, endPoint y: 361, distance: 264.5
click at [734, 438] on span "Run Report" at bounding box center [738, 442] width 58 height 17
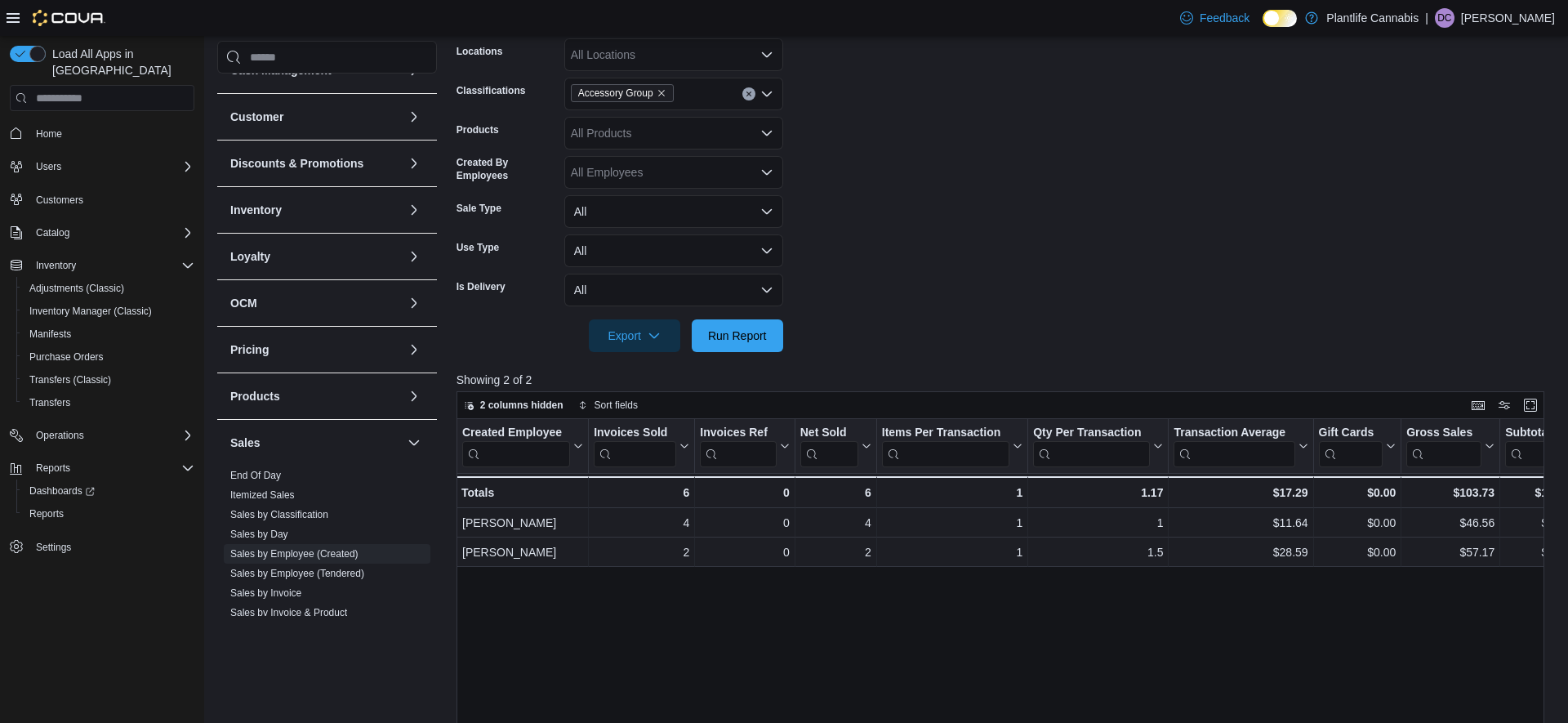
scroll to position [293, 0]
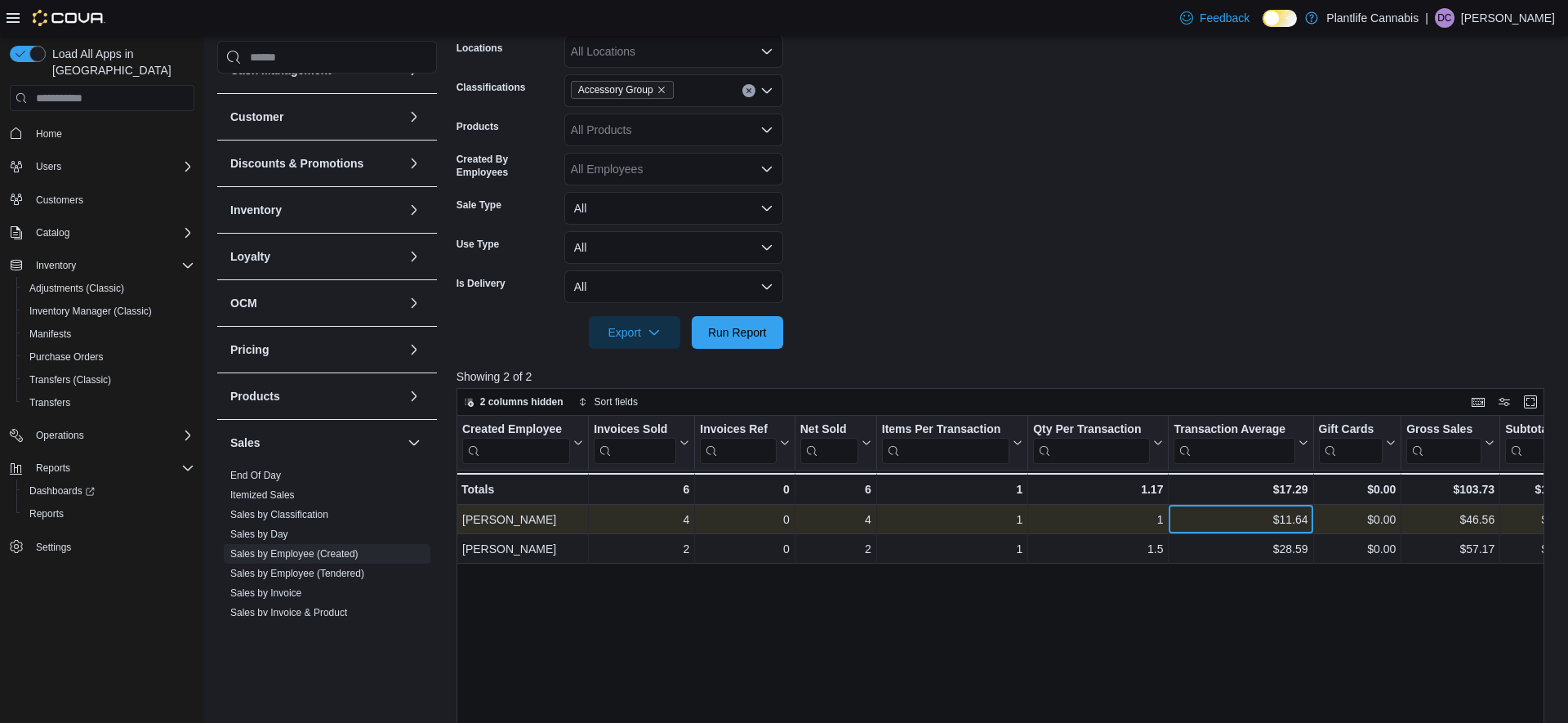
click at [1272, 523] on div "$11.64" at bounding box center [1241, 519] width 134 height 19
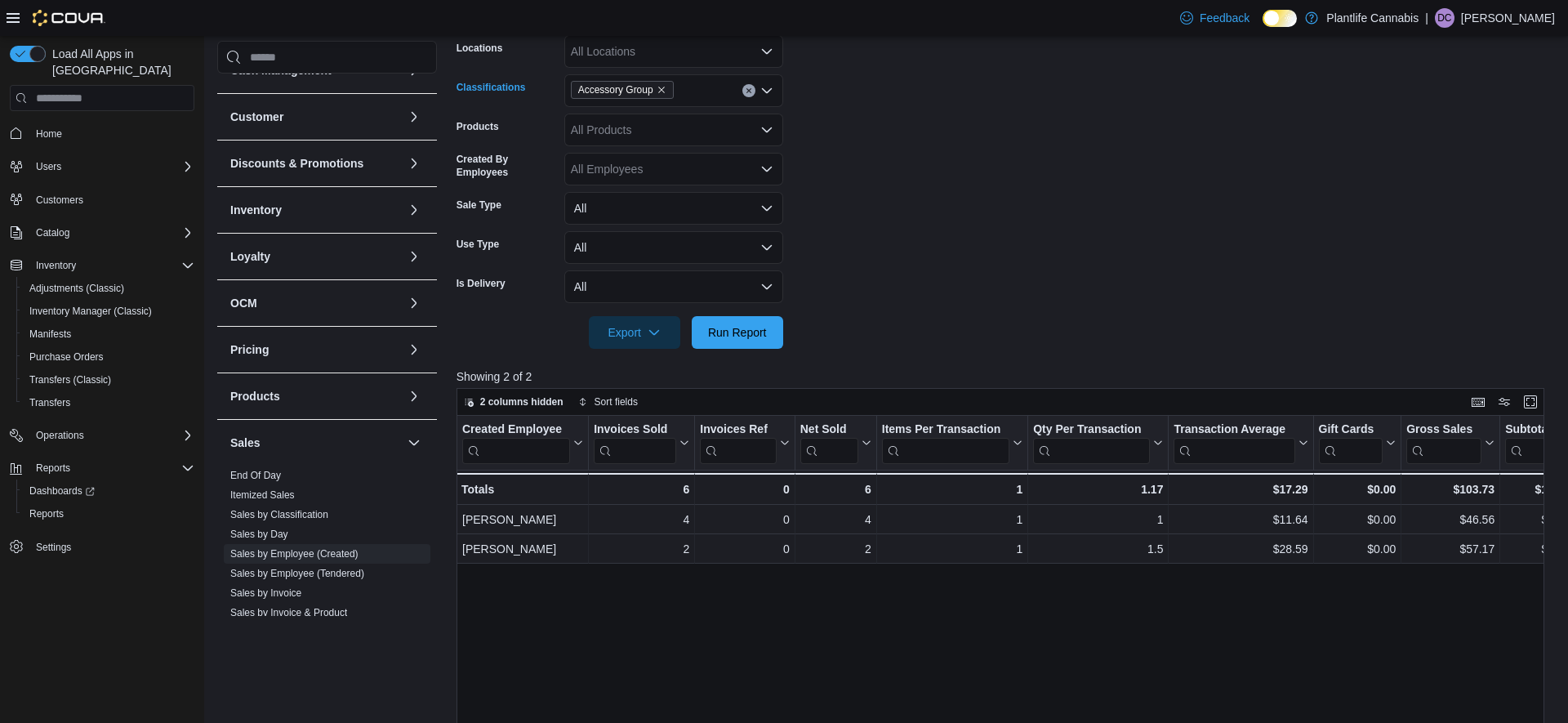
click at [673, 88] on span "Accessory Group" at bounding box center [622, 90] width 103 height 18
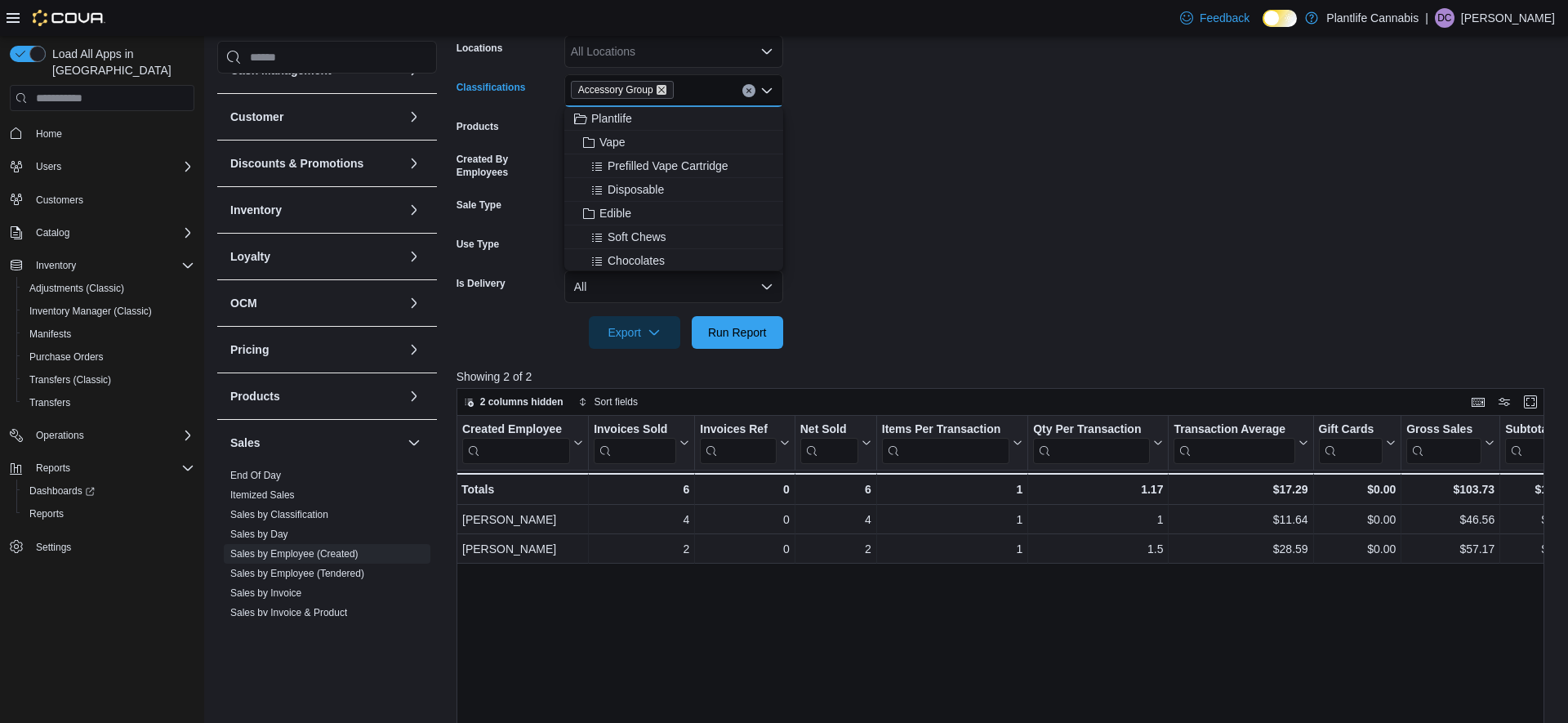
click at [667, 90] on icon "Remove Accessory Group from selection in this group" at bounding box center [662, 90] width 10 height 10
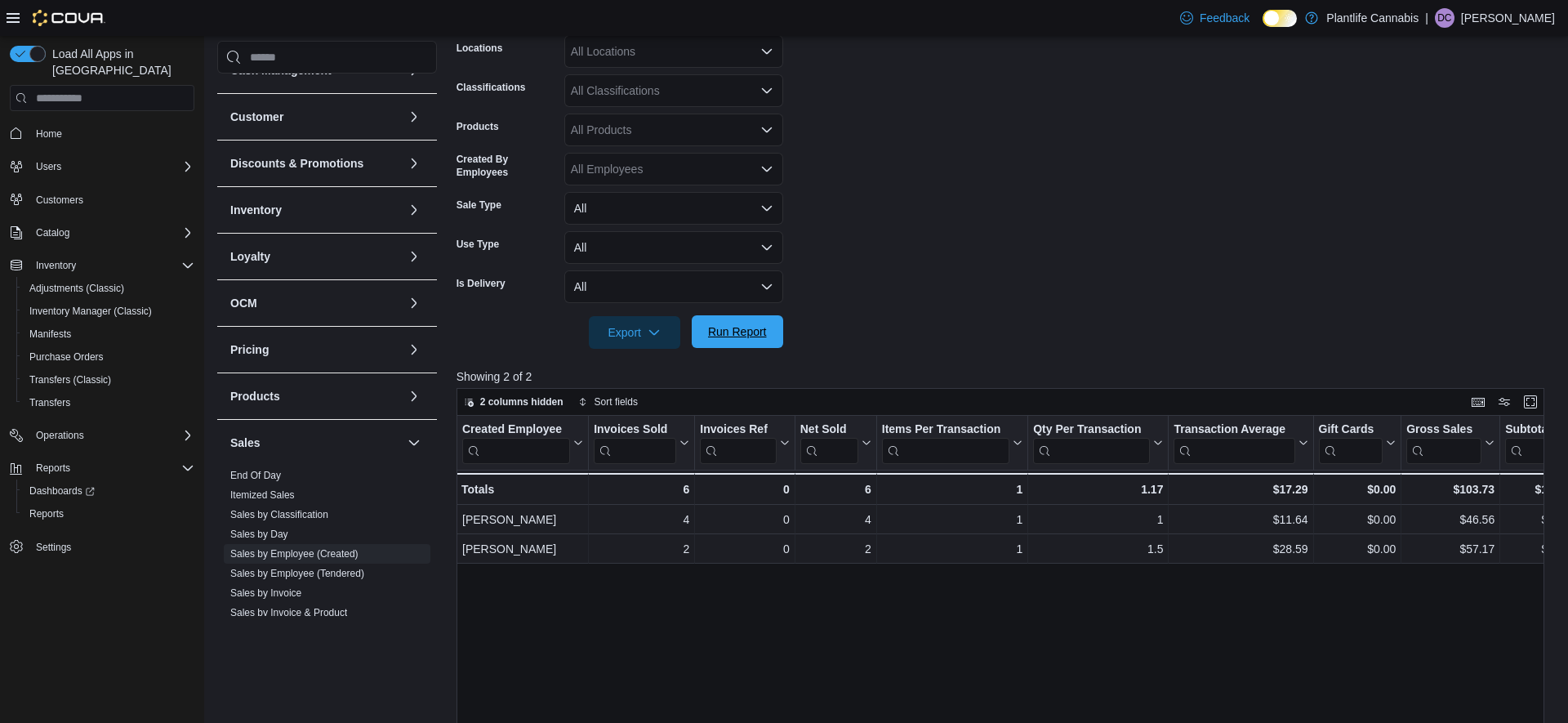
click at [732, 322] on span "Run Report" at bounding box center [738, 331] width 72 height 33
click at [749, 338] on span "Run Report" at bounding box center [738, 332] width 58 height 17
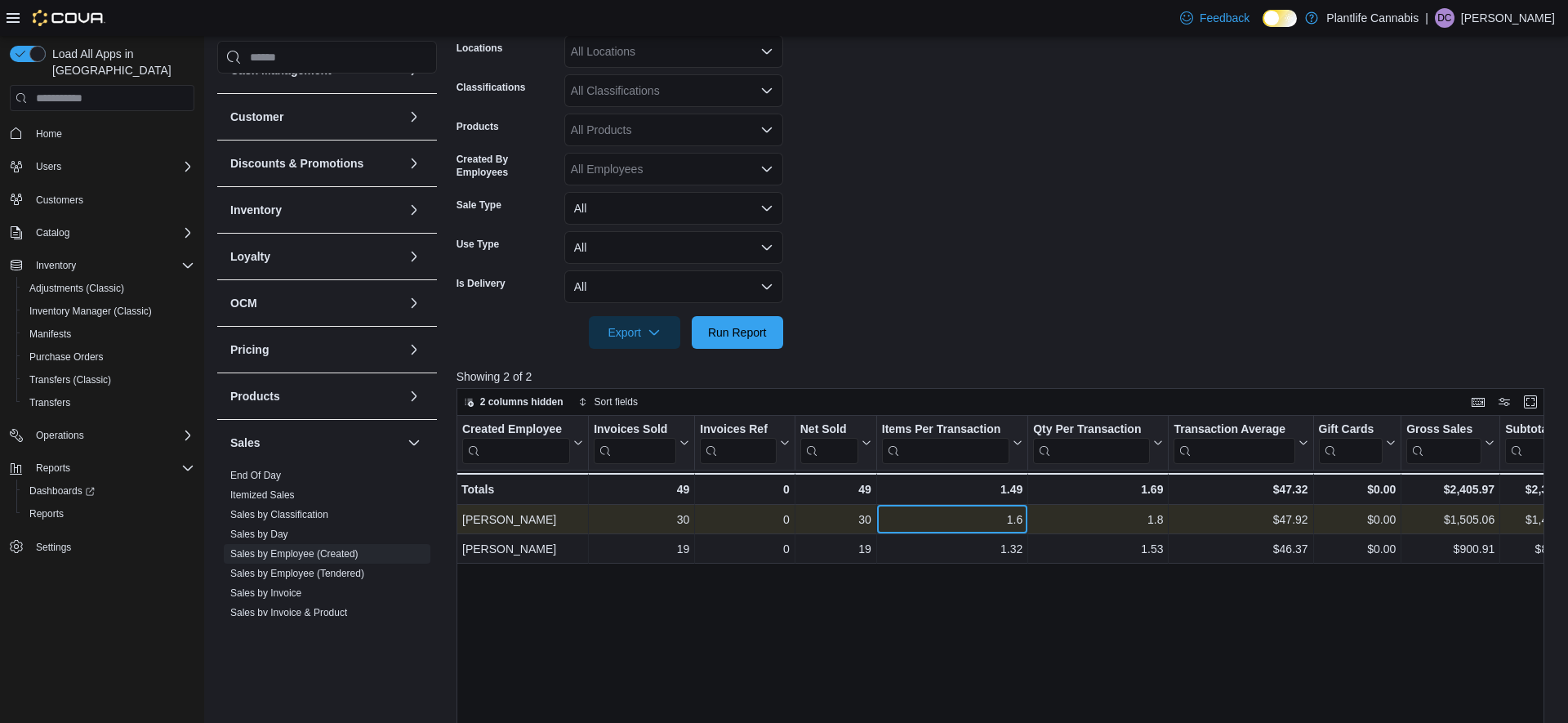
click at [935, 515] on div "1.6" at bounding box center [951, 519] width 140 height 19
click at [1421, 523] on div "$1,505.06" at bounding box center [1451, 519] width 88 height 19
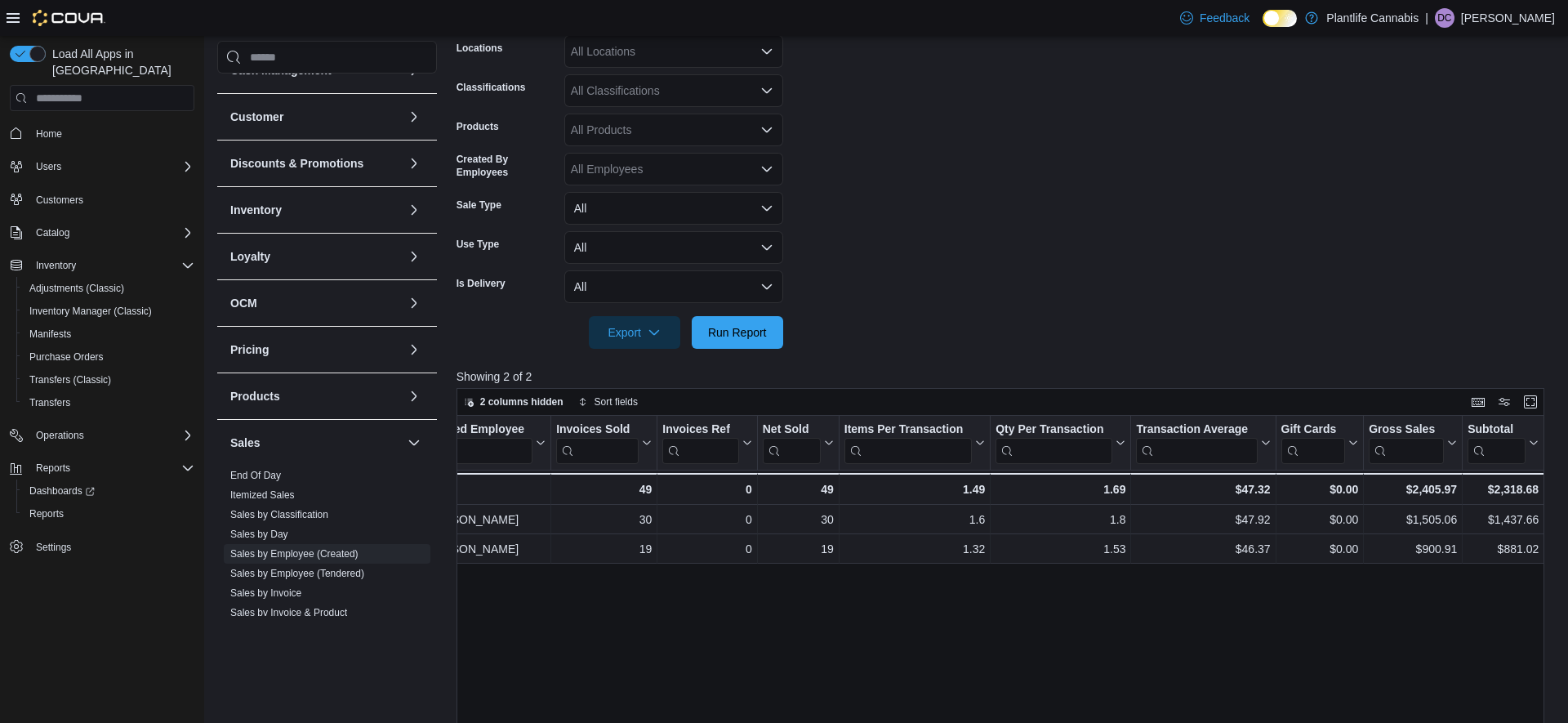
scroll to position [0, 119]
